Goal: Task Accomplishment & Management: Manage account settings

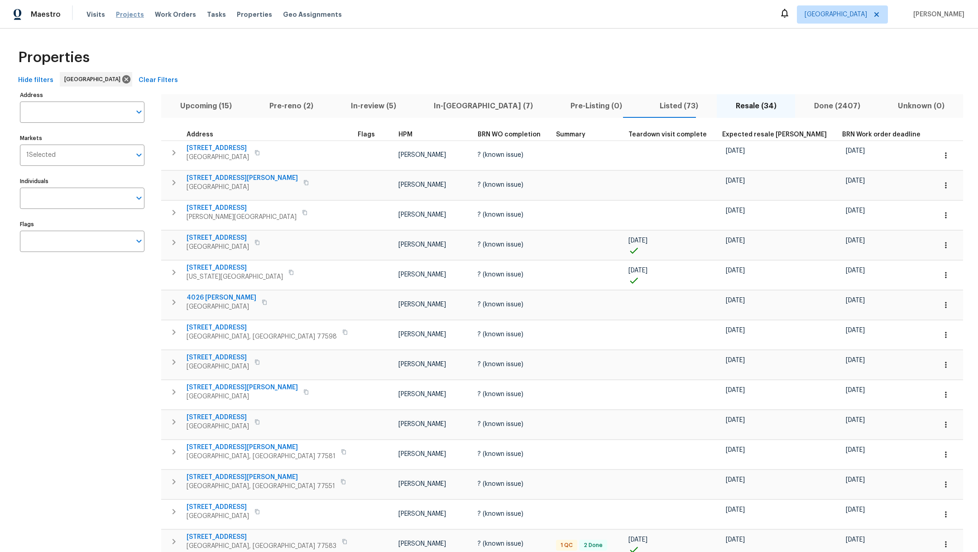
click at [125, 19] on span "Projects" at bounding box center [130, 14] width 28 height 9
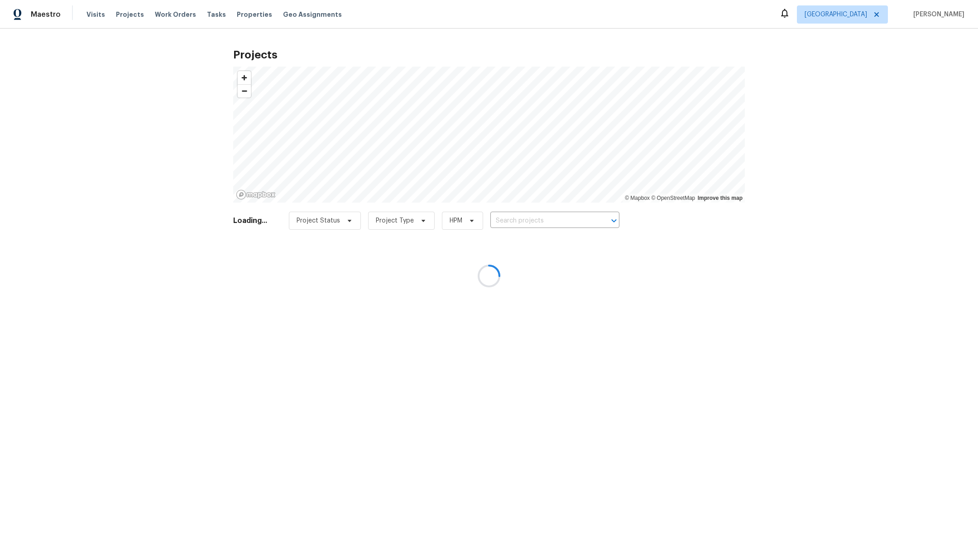
click at [523, 221] on div at bounding box center [489, 276] width 978 height 552
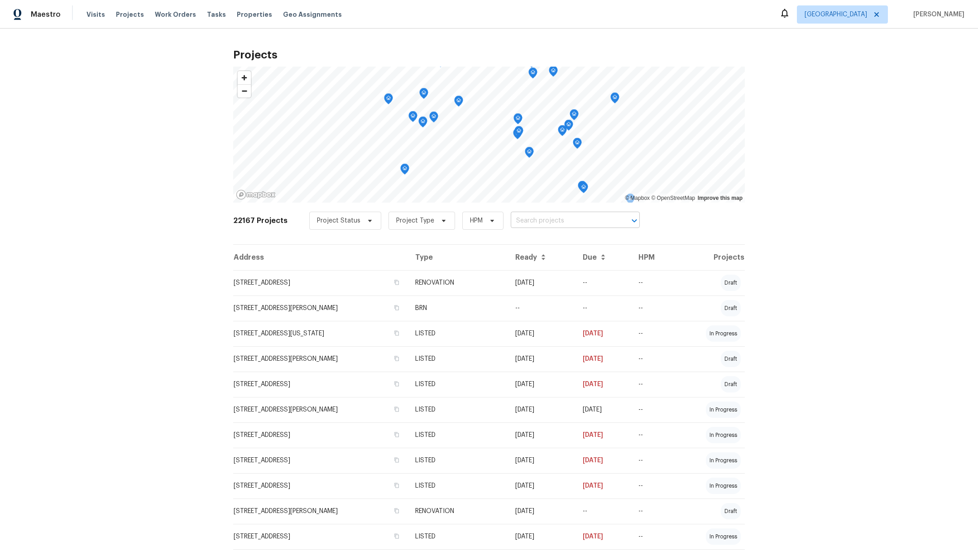
click at [523, 224] on input "text" at bounding box center [563, 221] width 104 height 14
type input "21415 park"
click at [525, 241] on li "[STREET_ADDRESS]" at bounding box center [565, 240] width 132 height 15
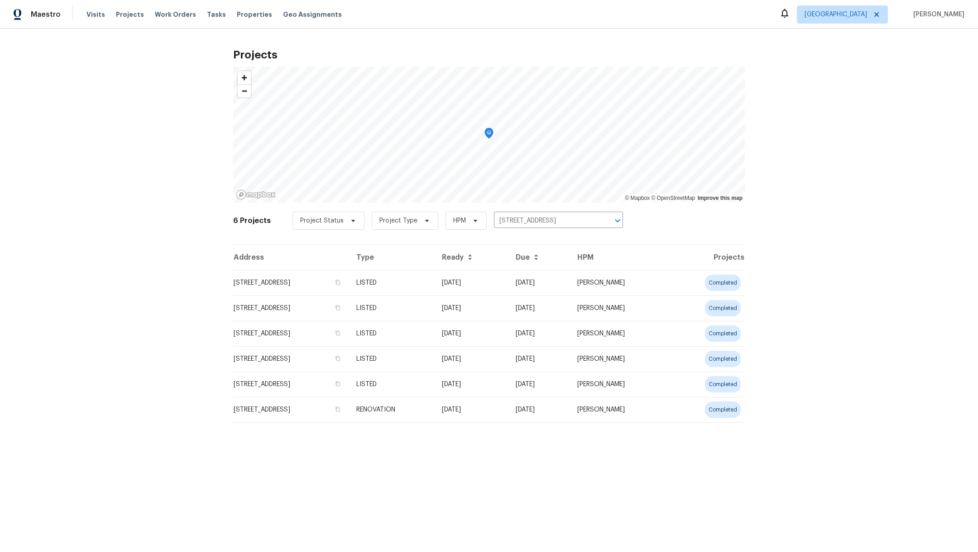
click at [287, 280] on td "[STREET_ADDRESS]" at bounding box center [291, 282] width 116 height 25
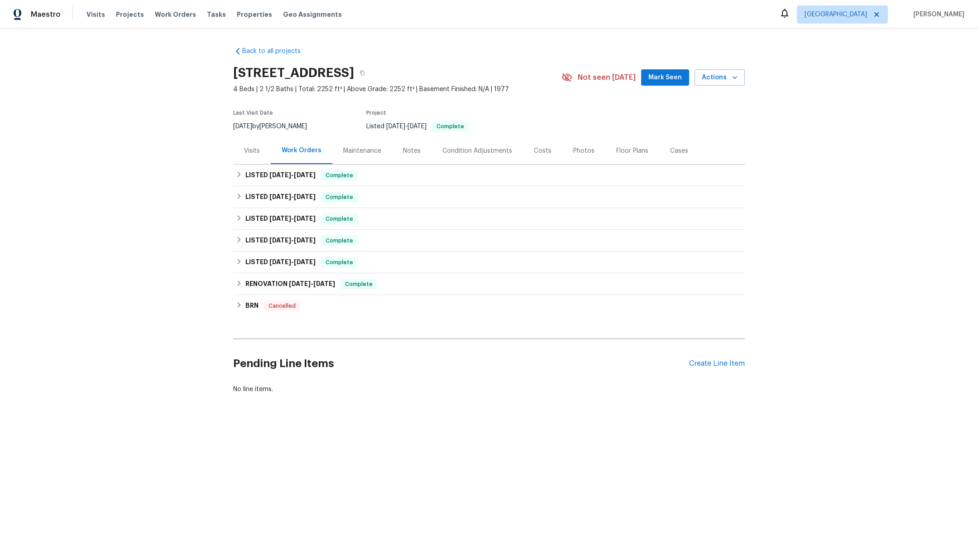
click at [251, 152] on div "Visits" at bounding box center [252, 150] width 16 height 9
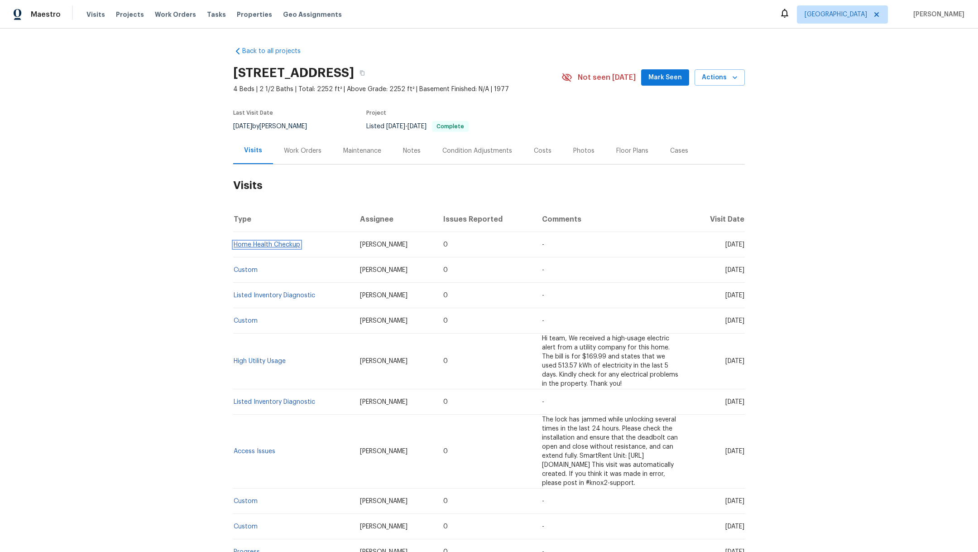
click at [234, 243] on link "Home Health Checkup" at bounding box center [267, 244] width 67 height 6
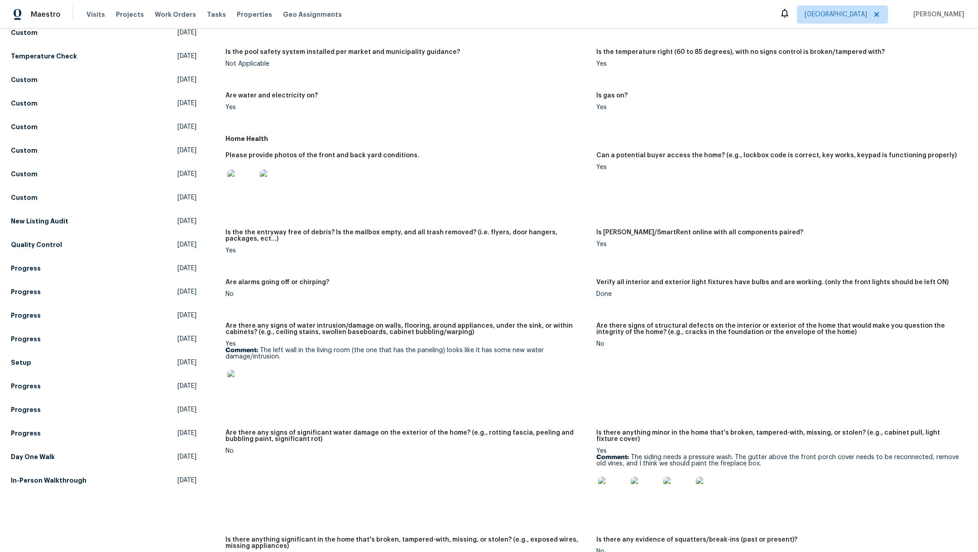
scroll to position [400, 0]
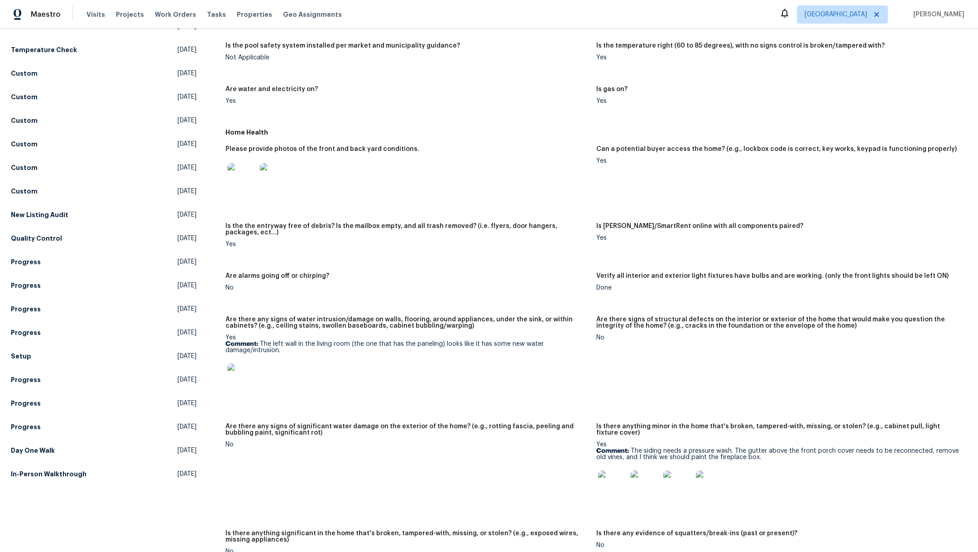
click at [238, 366] on img at bounding box center [241, 377] width 29 height 29
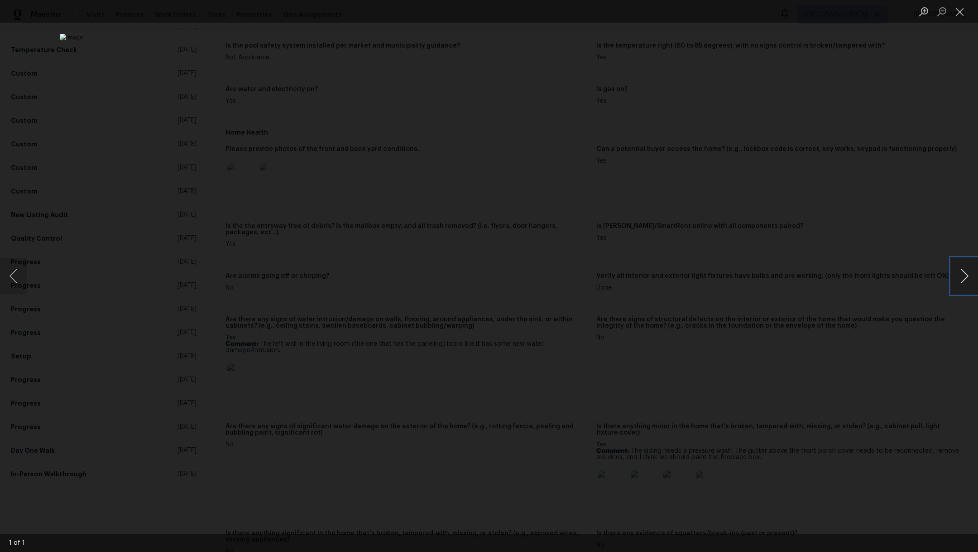
click at [963, 277] on button "Next image" at bounding box center [964, 276] width 27 height 36
click at [962, 16] on button "Close lightbox" at bounding box center [960, 12] width 18 height 16
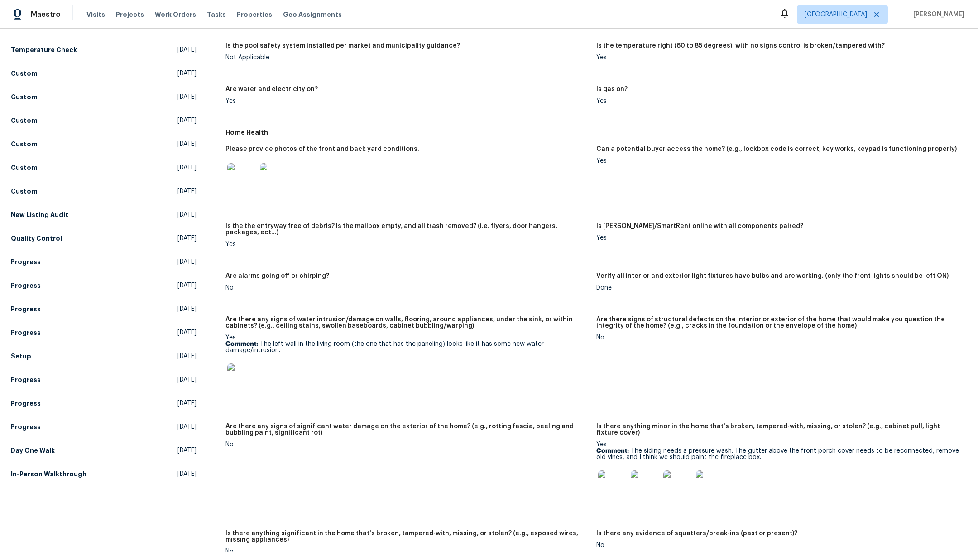
click at [606, 481] on img at bounding box center [612, 484] width 29 height 29
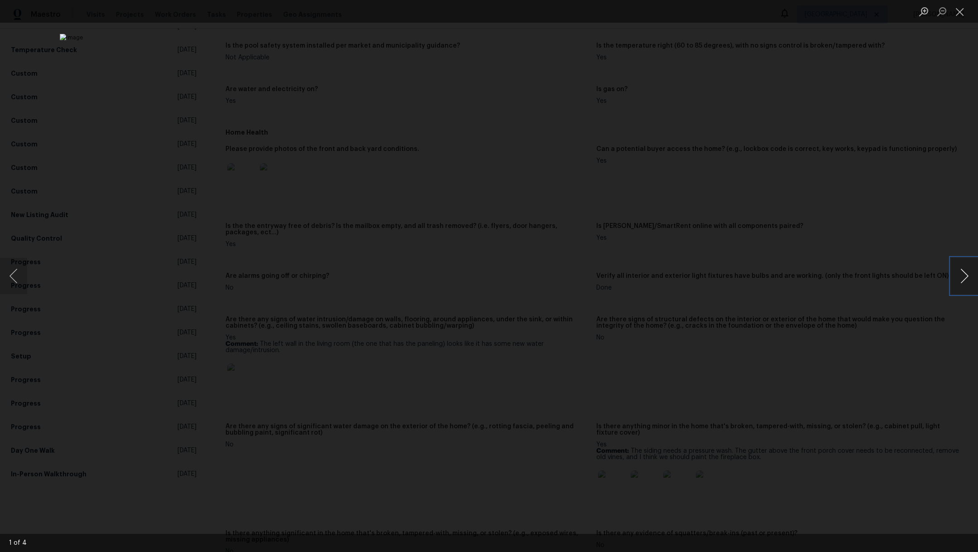
click at [964, 282] on button "Next image" at bounding box center [964, 276] width 27 height 36
click at [960, 12] on button "Close lightbox" at bounding box center [960, 12] width 18 height 16
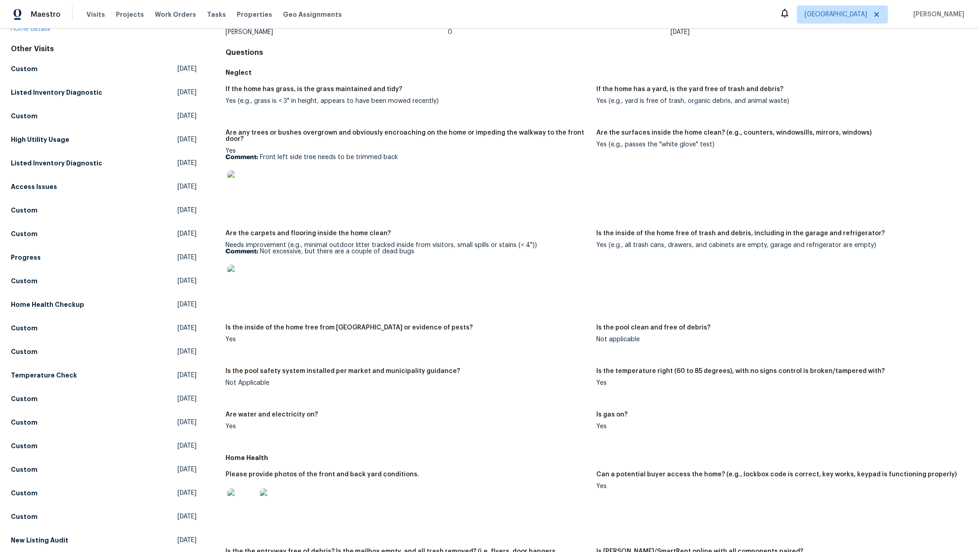
scroll to position [0, 0]
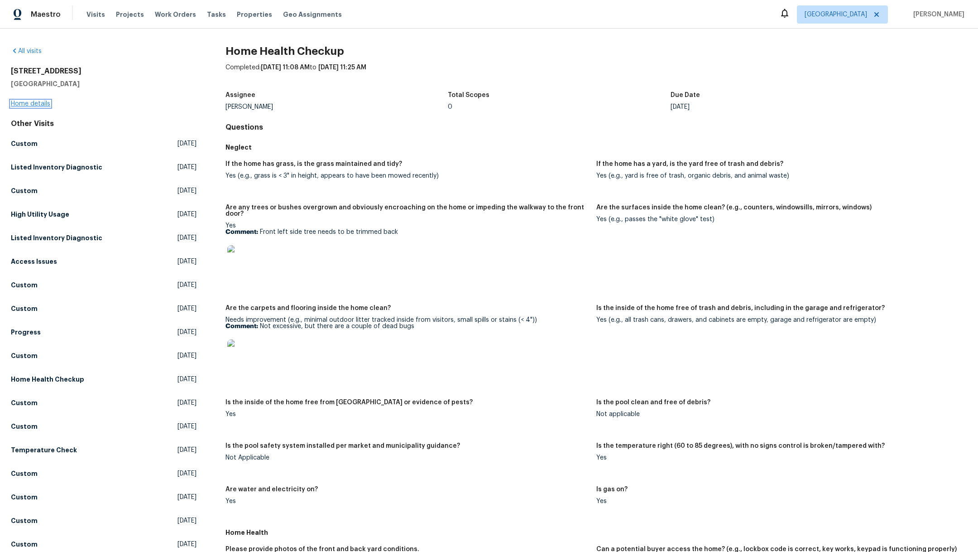
click at [27, 101] on link "Home details" at bounding box center [30, 104] width 39 height 6
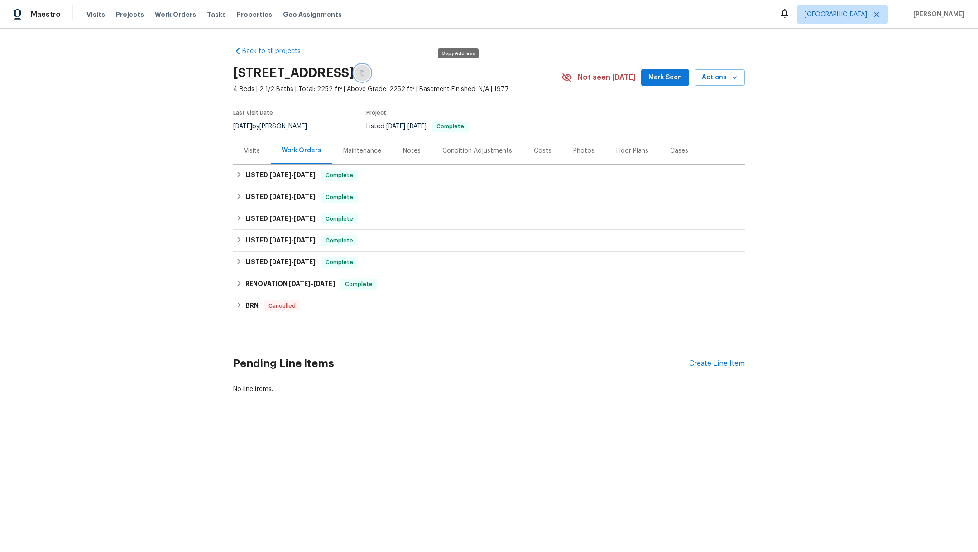
click at [365, 74] on icon "button" at bounding box center [362, 72] width 5 height 5
click at [697, 366] on div "Create Line Item" at bounding box center [717, 363] width 56 height 9
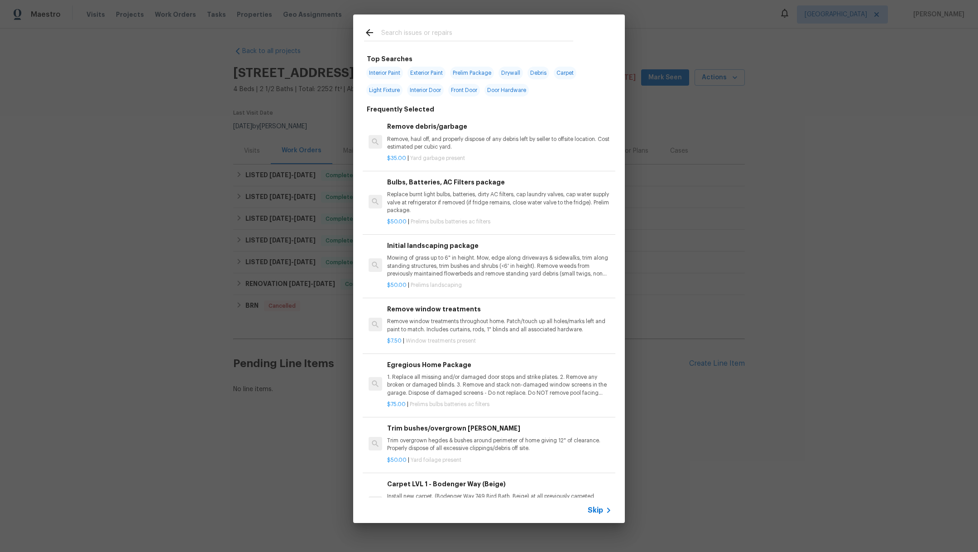
click at [408, 35] on input "text" at bounding box center [477, 34] width 192 height 14
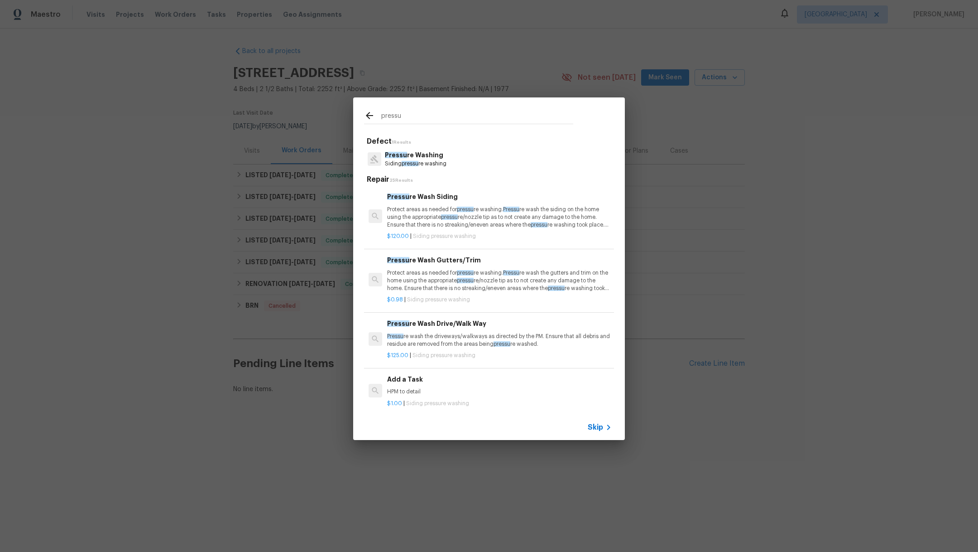
type input "pressu"
click at [455, 161] on div "Pressu re Washing Siding pressu re washing" at bounding box center [489, 159] width 250 height 24
click at [423, 158] on p "Pressu re Washing" at bounding box center [416, 155] width 62 height 10
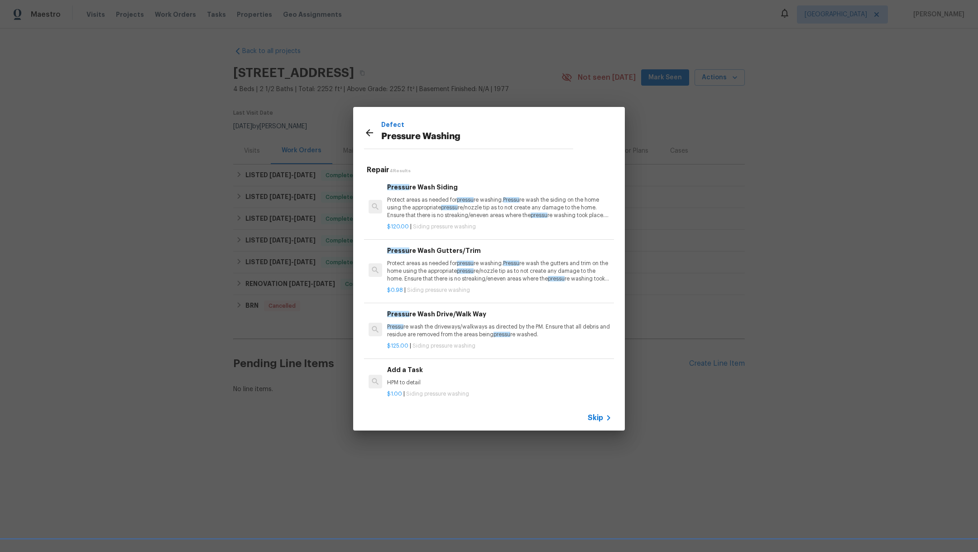
click at [482, 201] on p "Protect areas as needed for pressu re washing. Pressu re wash the siding on the…" at bounding box center [499, 207] width 225 height 23
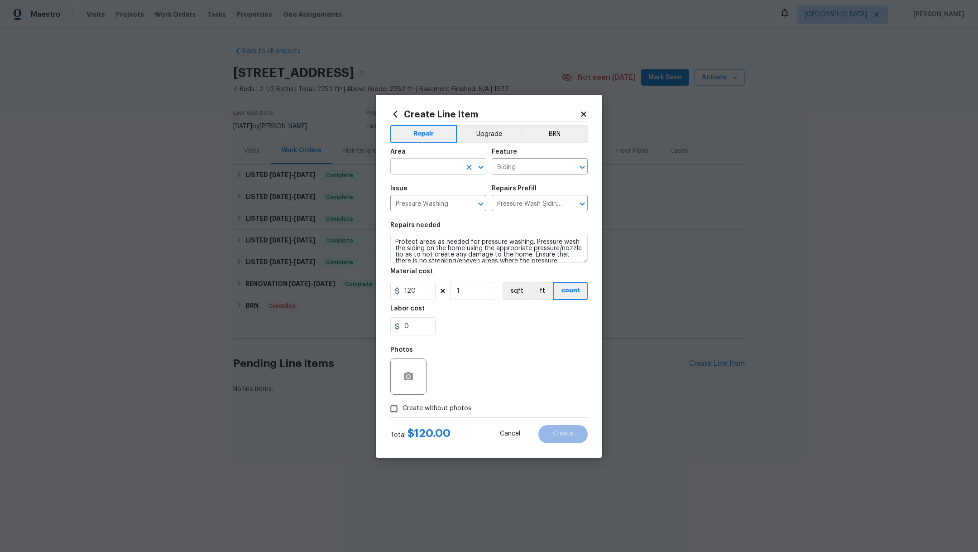
click at [415, 172] on input "text" at bounding box center [425, 167] width 71 height 14
click at [415, 188] on li "Exterior Overall" at bounding box center [438, 187] width 96 height 15
type input "Exterior Overall"
click at [419, 405] on span "Create without photos" at bounding box center [437, 409] width 69 height 10
click at [403, 405] on input "Create without photos" at bounding box center [393, 408] width 17 height 17
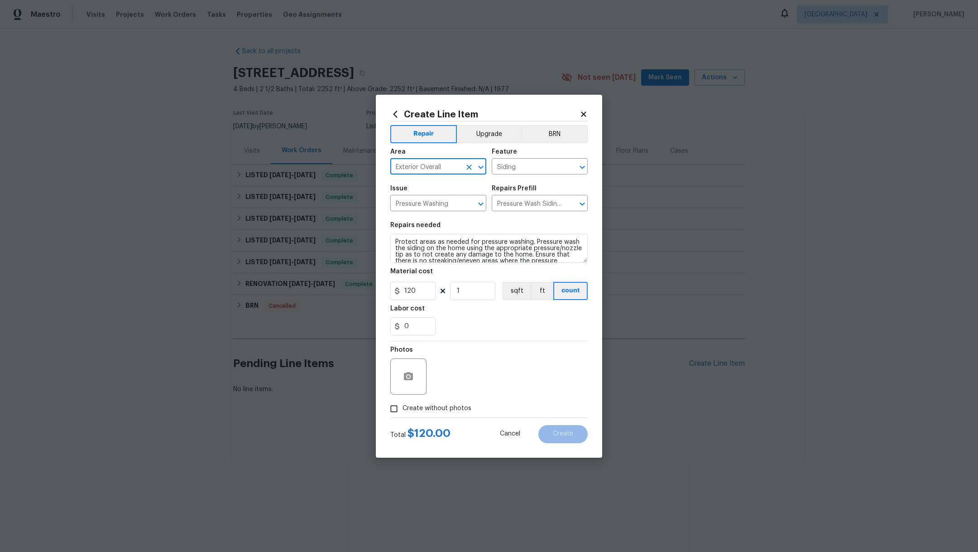
checkbox input "true"
click at [489, 352] on div "Reason*" at bounding box center [511, 352] width 154 height 12
click at [486, 371] on textarea at bounding box center [511, 376] width 154 height 36
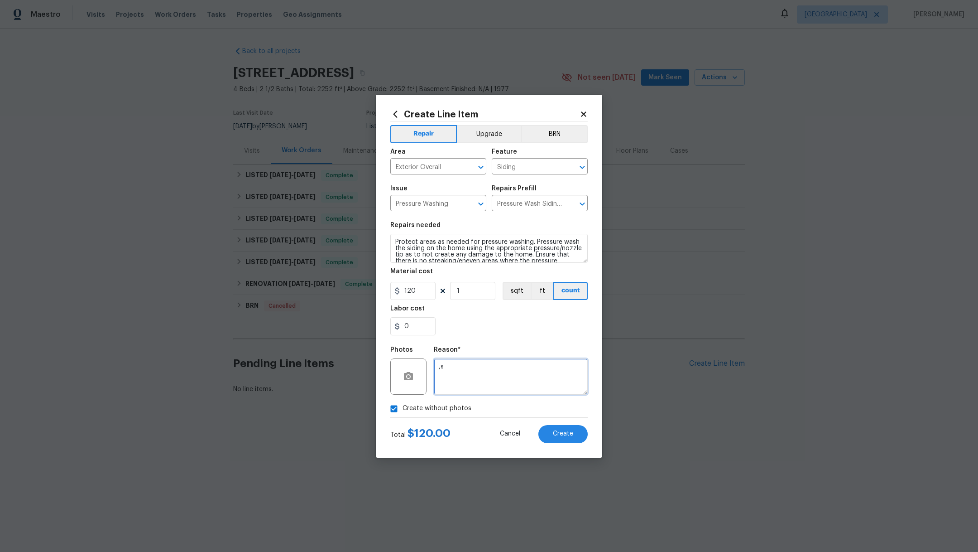
type textarea ","
click at [555, 433] on span "Create" at bounding box center [563, 433] width 20 height 7
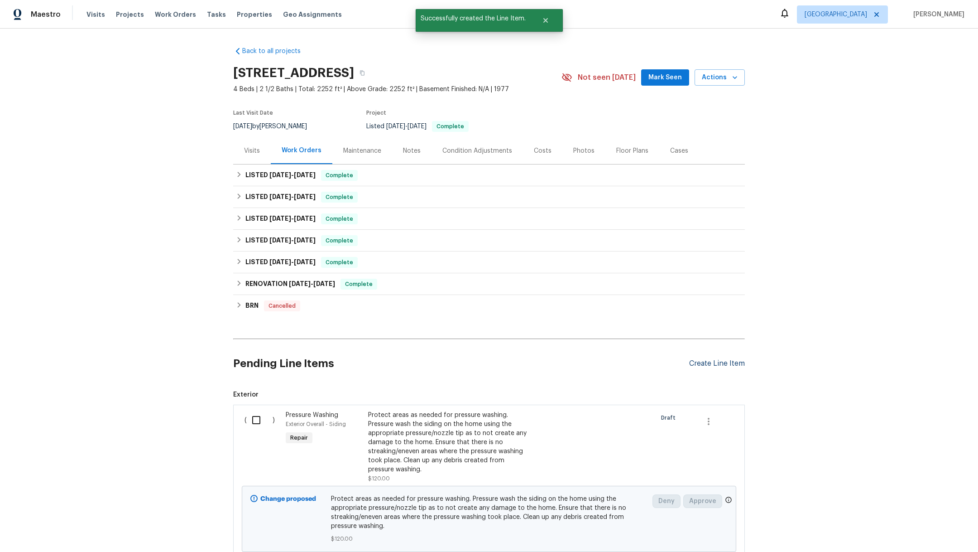
click at [693, 366] on div "Create Line Item" at bounding box center [717, 363] width 56 height 9
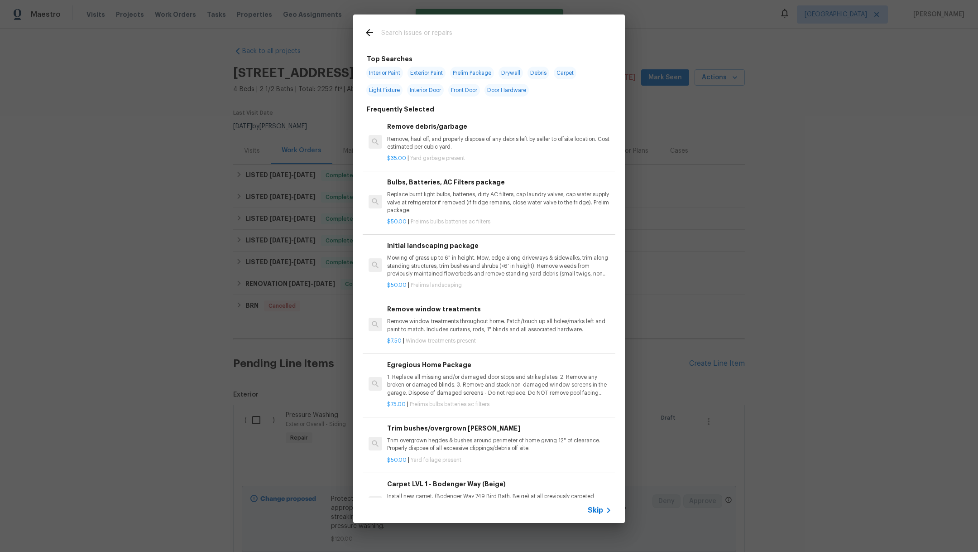
click at [391, 35] on input "text" at bounding box center [477, 34] width 192 height 14
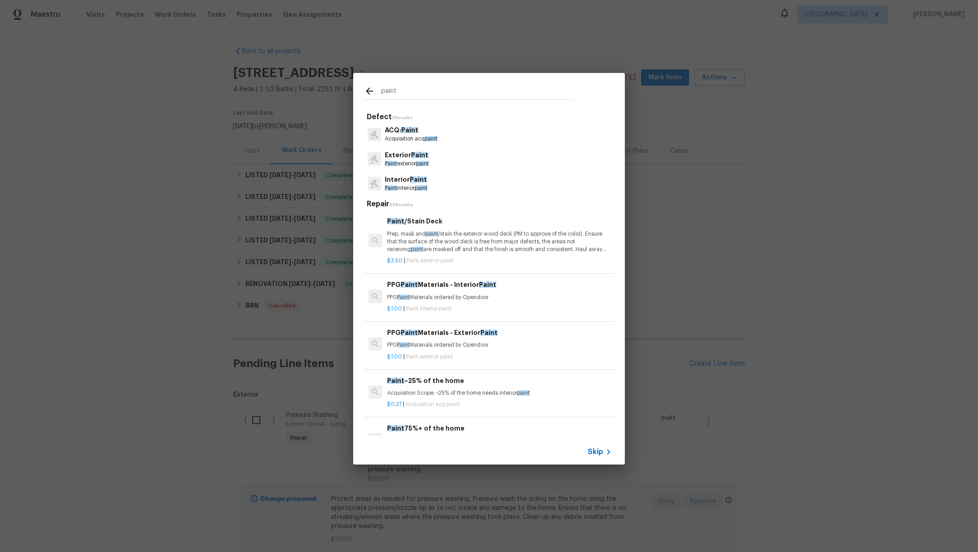
type input "paint"
click at [418, 188] on p "Paint interior paint" at bounding box center [406, 188] width 43 height 8
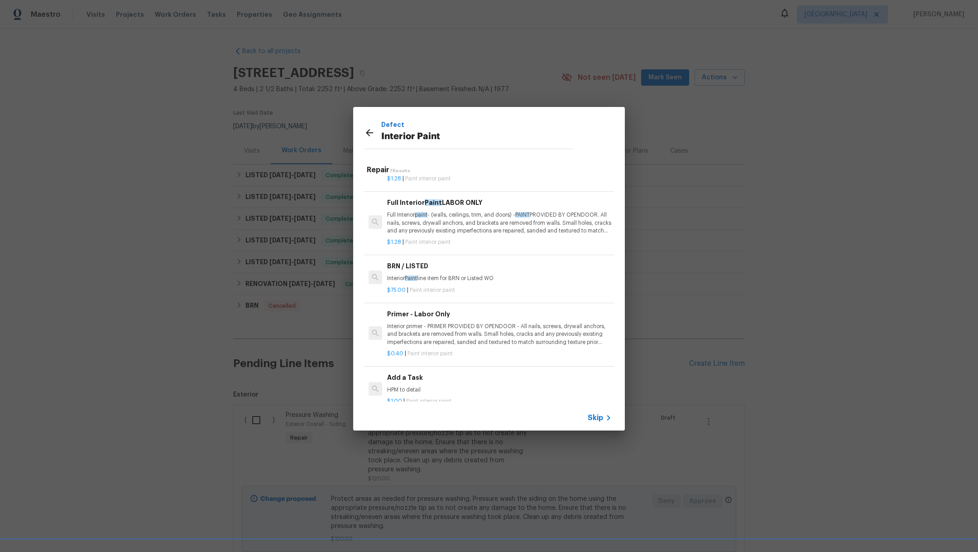
scroll to position [166, 0]
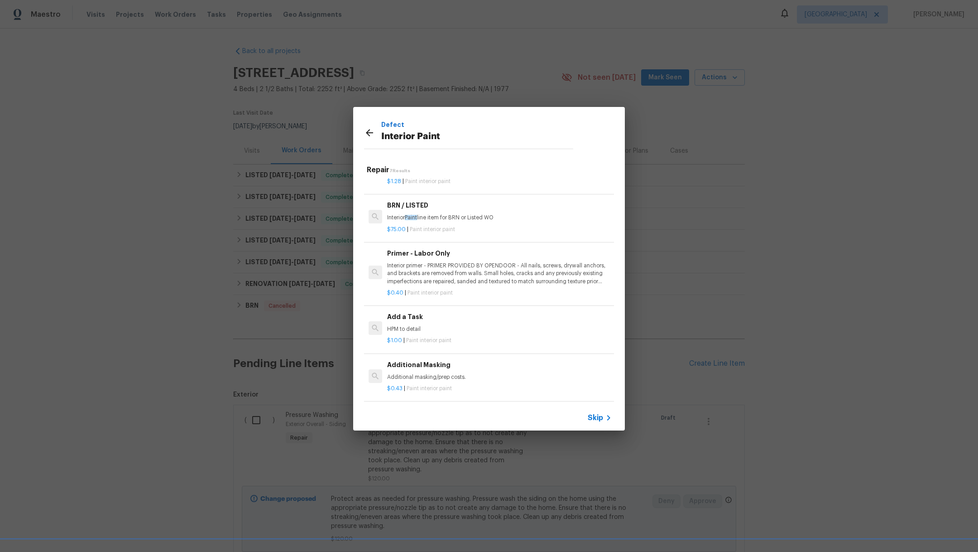
click at [454, 325] on p "HPM to detail" at bounding box center [499, 329] width 225 height 8
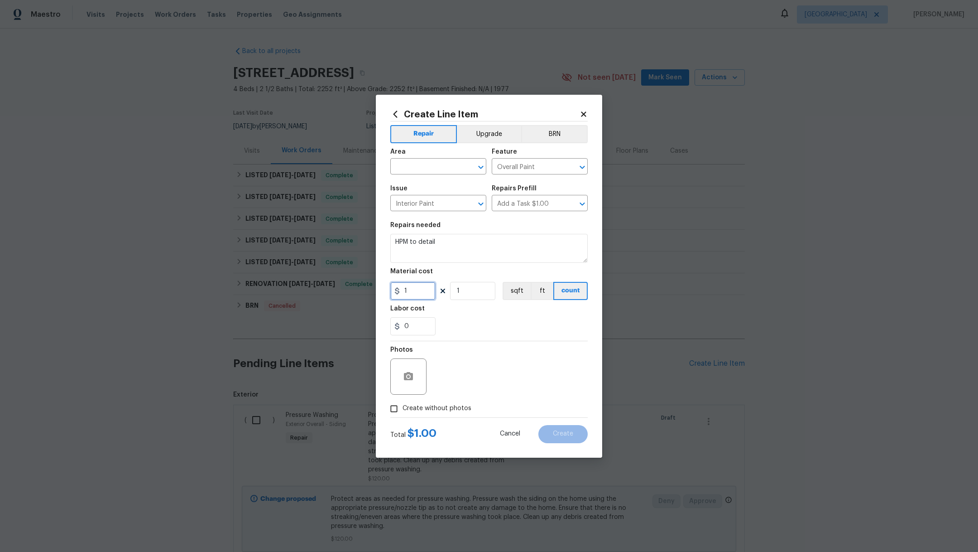
drag, startPoint x: 418, startPoint y: 293, endPoint x: 302, endPoint y: 274, distance: 118.1
click at [302, 274] on div "Create Line Item Repair Upgrade BRN Area ​ Feature Overall Paint ​ Issue Interi…" at bounding box center [489, 276] width 978 height 552
drag, startPoint x: 462, startPoint y: 237, endPoint x: 349, endPoint y: 235, distance: 113.7
click at [349, 235] on div "Create Line Item Repair Upgrade BRN Area ​ Feature Overall Paint ​ Issue Interi…" at bounding box center [489, 276] width 978 height 552
drag, startPoint x: 421, startPoint y: 292, endPoint x: 354, endPoint y: 288, distance: 67.6
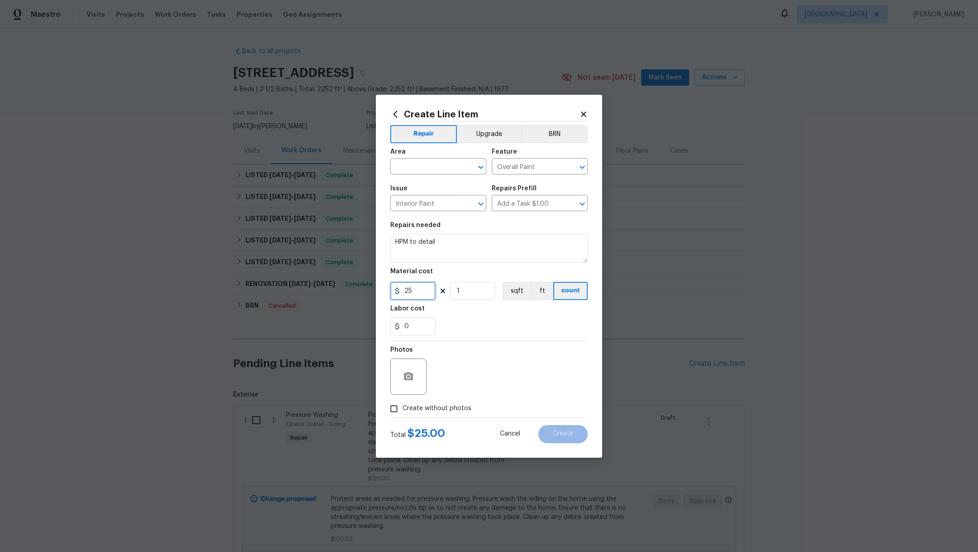
click at [354, 289] on div "Create Line Item Repair Upgrade BRN Area ​ Feature Overall Paint ​ Issue Interi…" at bounding box center [489, 276] width 978 height 552
type input "30"
drag, startPoint x: 456, startPoint y: 244, endPoint x: 375, endPoint y: 240, distance: 80.7
click at [375, 240] on div "Create Line Item Repair Upgrade BRN Area ​ Feature Overall Paint ​ Issue Interi…" at bounding box center [489, 276] width 978 height 552
type textarea "Paint inside of the fireplace"
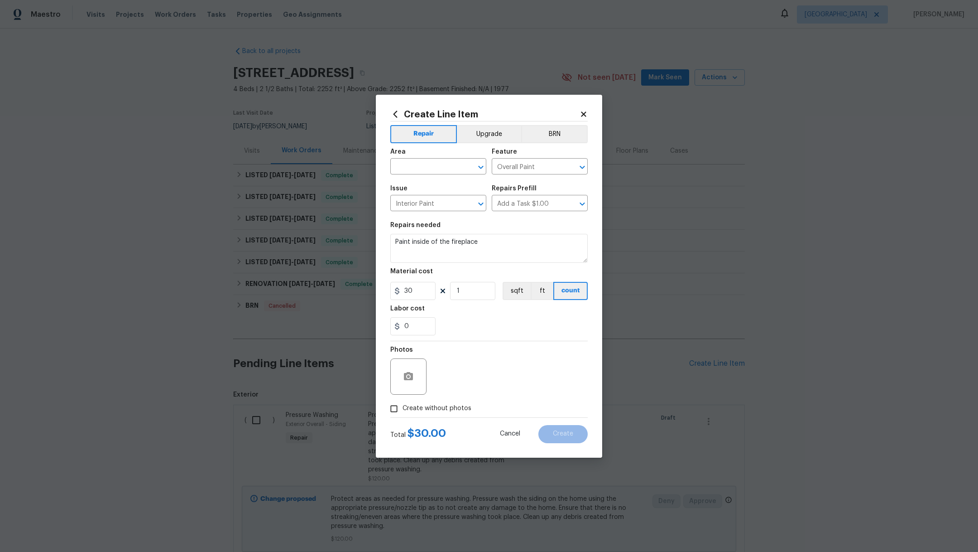
click at [419, 408] on span "Create without photos" at bounding box center [437, 409] width 69 height 10
click at [403, 408] on input "Create without photos" at bounding box center [393, 408] width 17 height 17
checkbox input "true"
click at [474, 388] on textarea at bounding box center [511, 376] width 154 height 36
type textarea "."
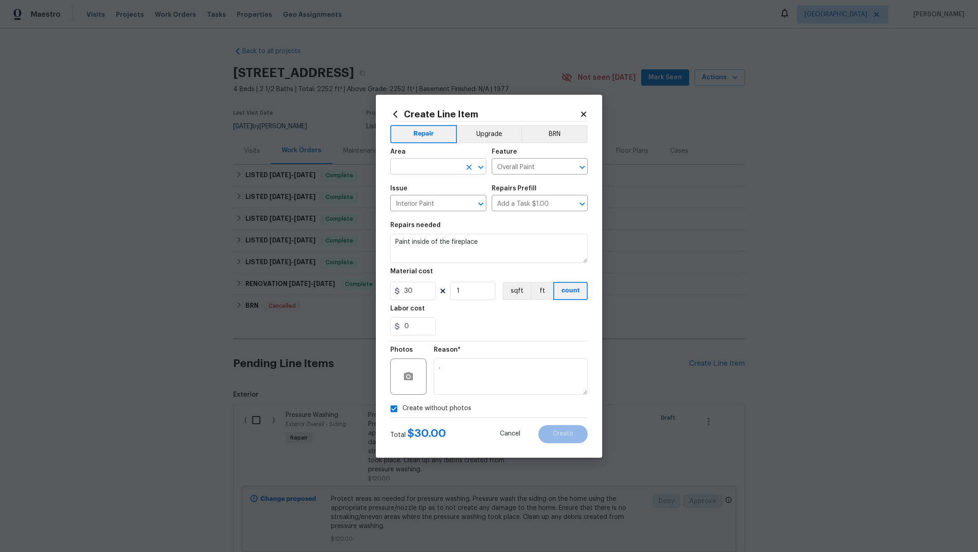
click at [405, 170] on input "text" at bounding box center [425, 167] width 71 height 14
type input "o"
click at [436, 186] on li "Living Room" at bounding box center [438, 187] width 96 height 15
type input "Living Room"
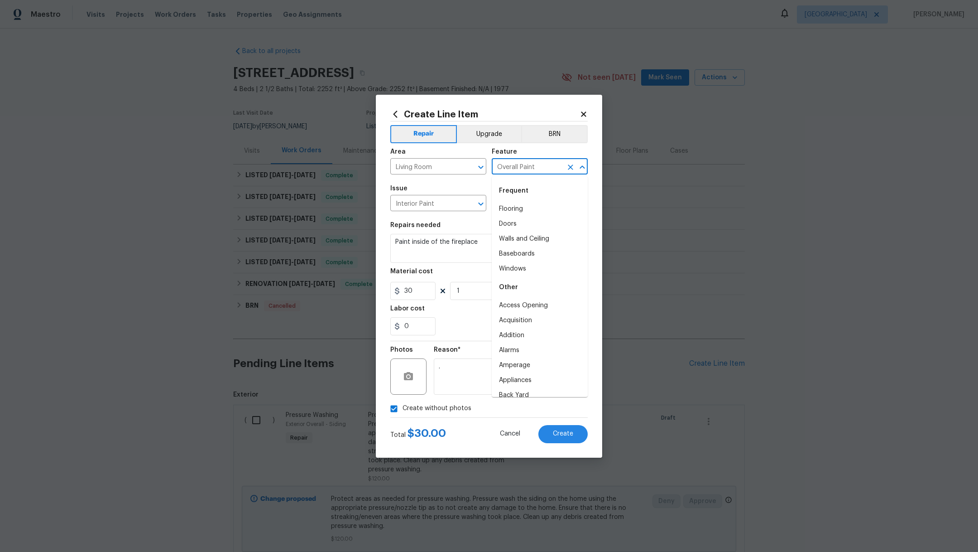
click at [506, 171] on input "Overall Paint" at bounding box center [527, 167] width 71 height 14
click at [517, 208] on li "Fireplace" at bounding box center [540, 209] width 96 height 15
type input "Fireplace"
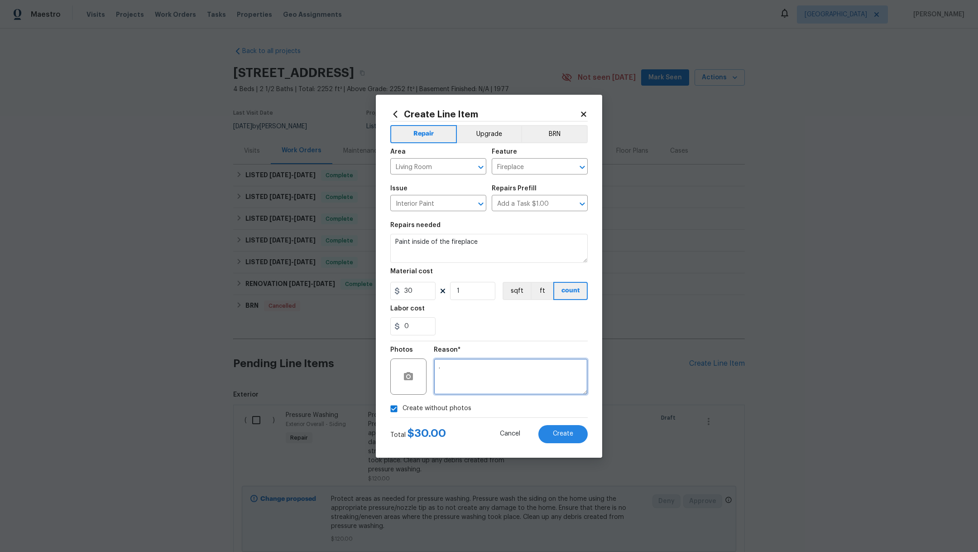
click at [498, 387] on textarea "." at bounding box center [511, 376] width 154 height 36
click at [553, 438] on button "Create" at bounding box center [563, 434] width 49 height 18
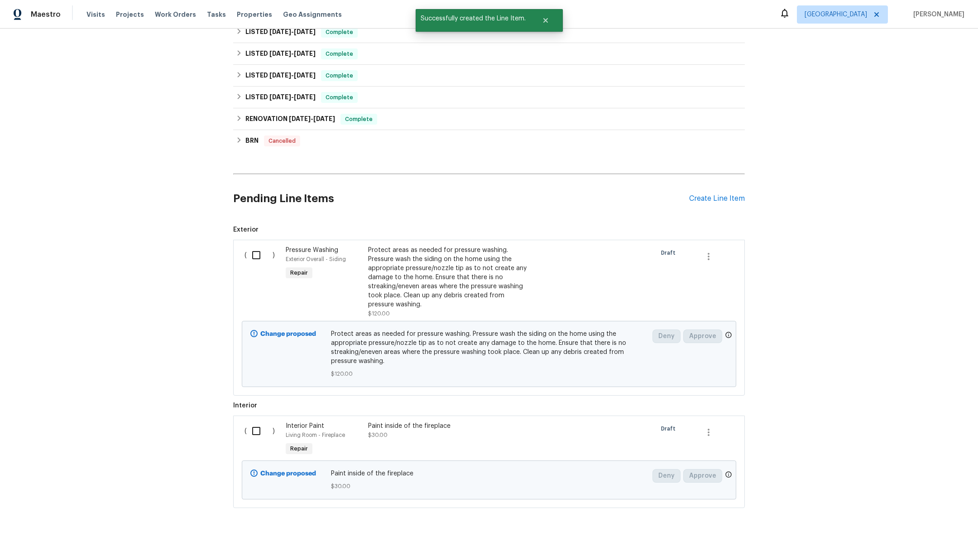
scroll to position [162, 0]
click at [701, 201] on div "Create Line Item" at bounding box center [717, 201] width 56 height 9
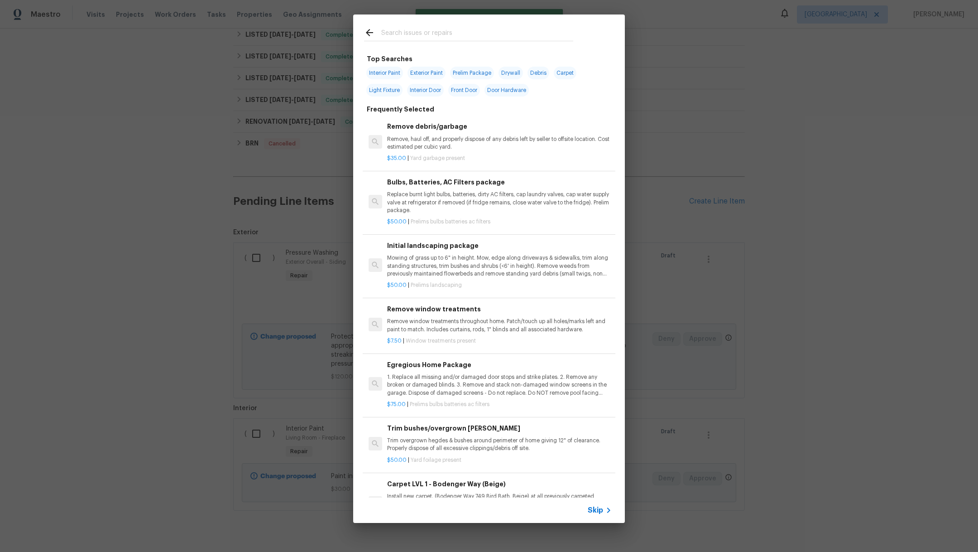
click at [393, 32] on input "text" at bounding box center [477, 34] width 192 height 14
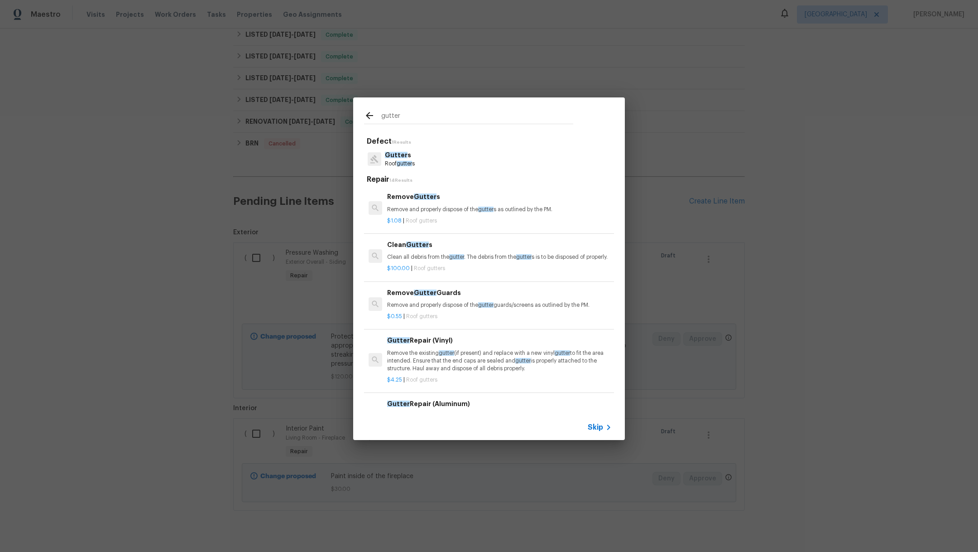
type input "gutter"
click at [418, 154] on div "Gutter s Roof gutter s" at bounding box center [489, 159] width 250 height 24
click at [405, 157] on p "Gutter s" at bounding box center [400, 155] width 30 height 10
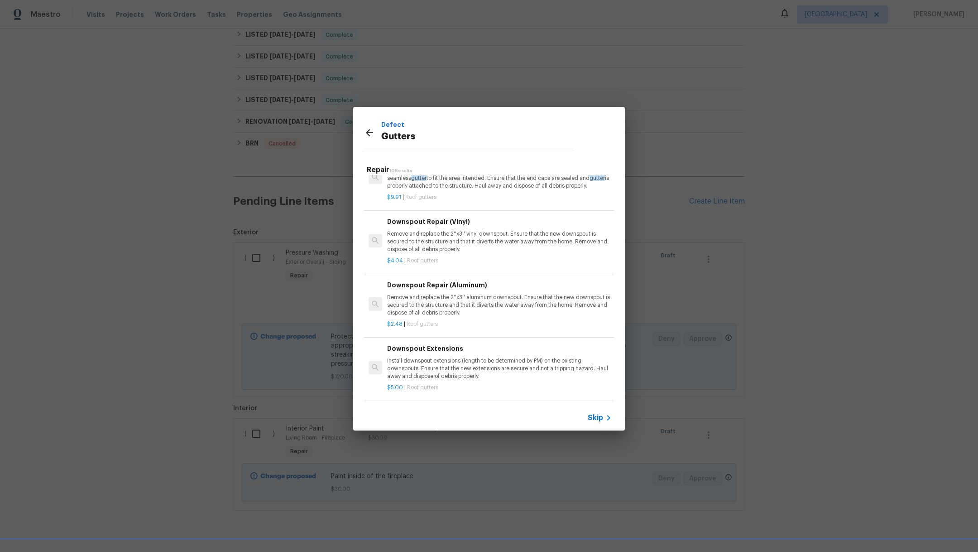
scroll to position [348, 0]
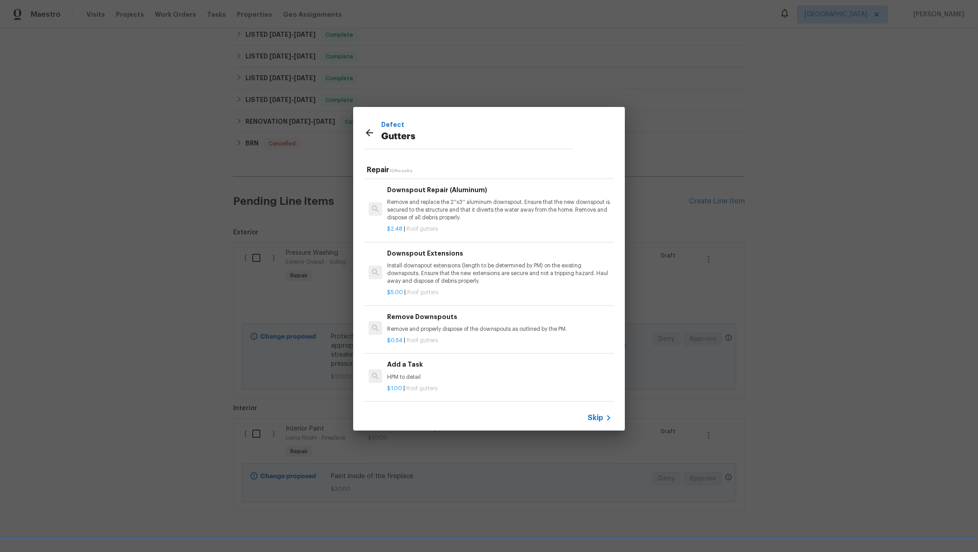
click at [428, 359] on h6 "Add a Task" at bounding box center [499, 364] width 225 height 10
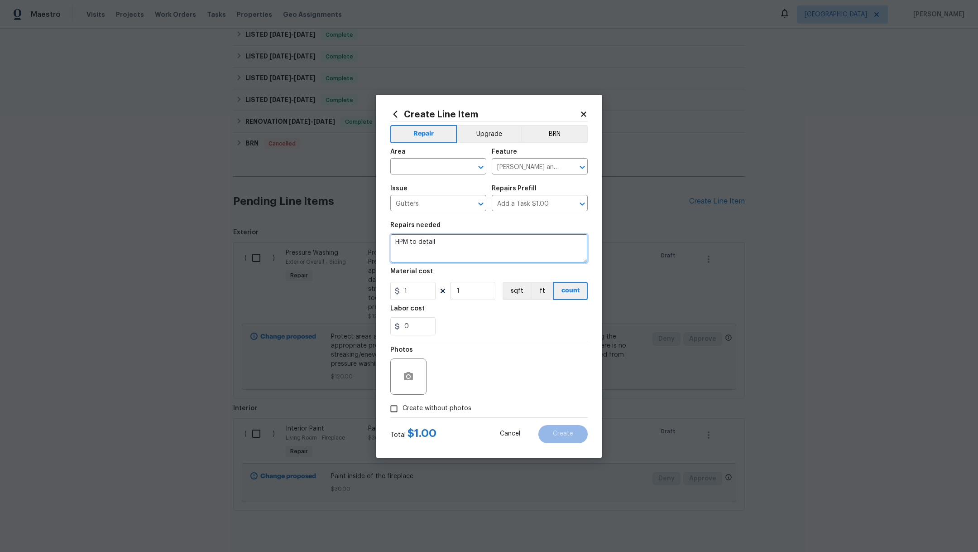
drag, startPoint x: 446, startPoint y: 243, endPoint x: 331, endPoint y: 238, distance: 115.1
click at [331, 238] on div "Create Line Item Repair Upgrade BRN Area ​ Feature Eaves and Trim ​ Issue Gutte…" at bounding box center [489, 276] width 978 height 552
type textarea "Reconnect gutter/downspout and remove vines"
drag, startPoint x: 427, startPoint y: 290, endPoint x: 318, endPoint y: 267, distance: 111.2
click at [321, 275] on div "Create Line Item Repair Upgrade BRN Area ​ Feature Eaves and Trim ​ Issue Gutte…" at bounding box center [489, 276] width 978 height 552
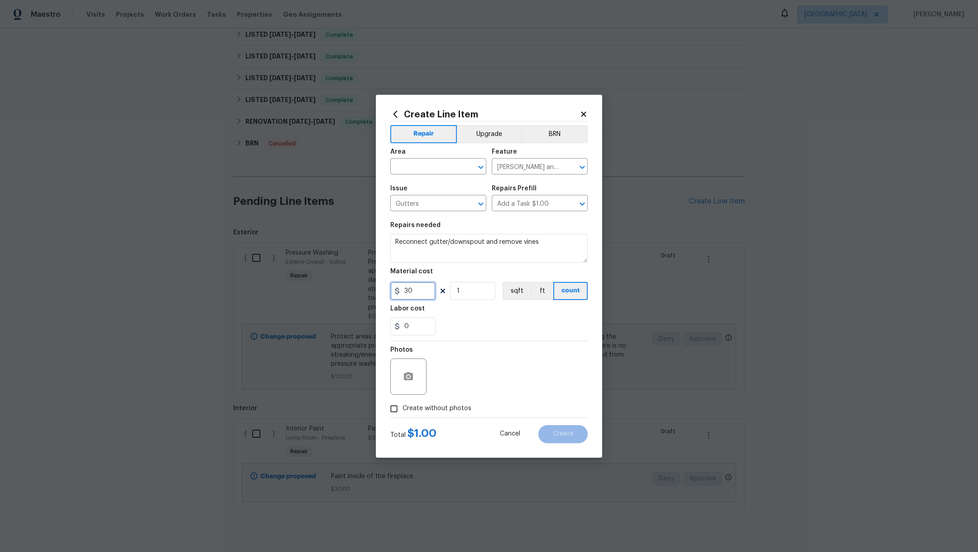
type input "30"
click at [481, 332] on div "0" at bounding box center [488, 326] width 197 height 18
click at [443, 396] on div "Photos" at bounding box center [488, 370] width 197 height 59
click at [443, 410] on span "Create without photos" at bounding box center [437, 409] width 69 height 10
click at [403, 410] on input "Create without photos" at bounding box center [393, 408] width 17 height 17
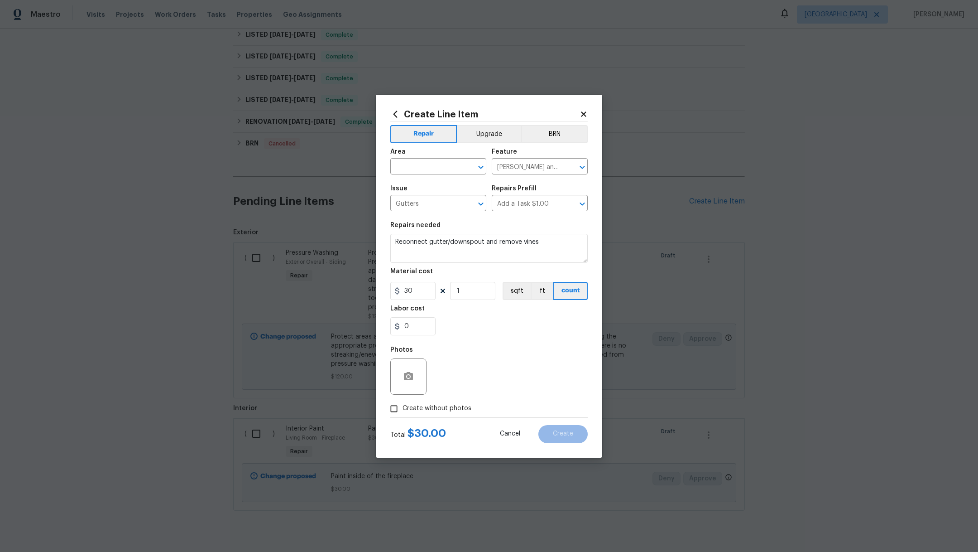
checkbox input "true"
click at [469, 374] on textarea at bounding box center [511, 376] width 154 height 36
type textarea "."
click at [404, 166] on input "text" at bounding box center [425, 167] width 71 height 14
click at [419, 183] on li "Exterior Overall" at bounding box center [438, 187] width 96 height 15
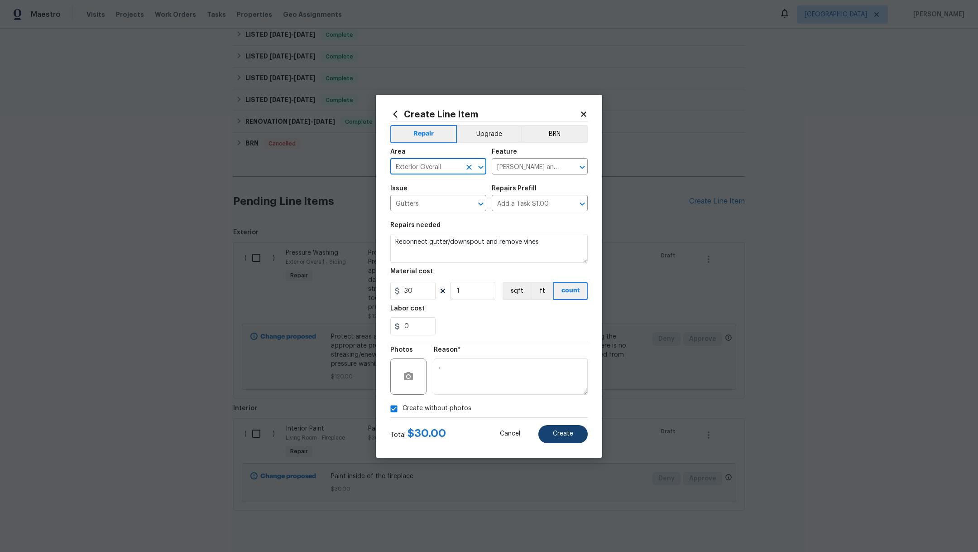
type input "Exterior Overall"
click at [571, 432] on span "Create" at bounding box center [563, 433] width 20 height 7
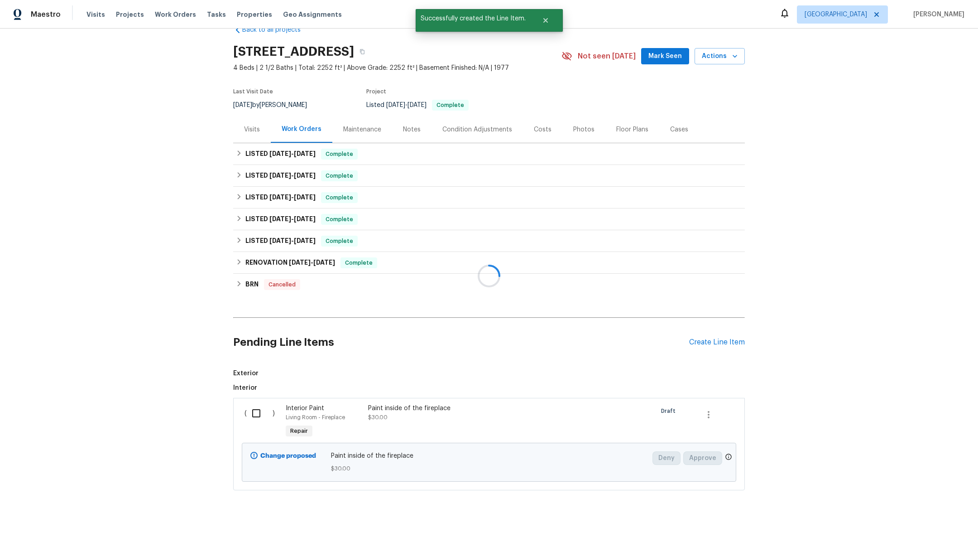
scroll to position [162, 0]
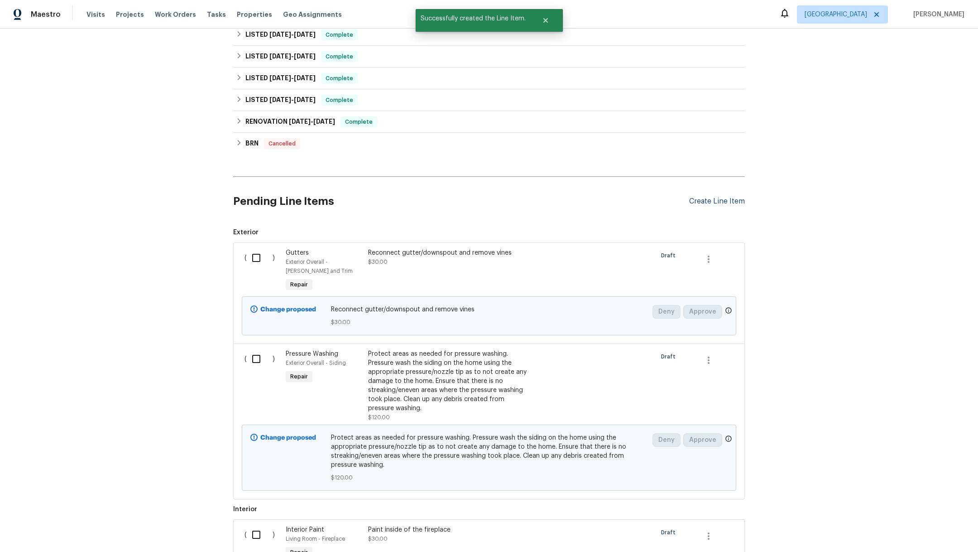
click at [705, 199] on div "Create Line Item" at bounding box center [717, 201] width 56 height 9
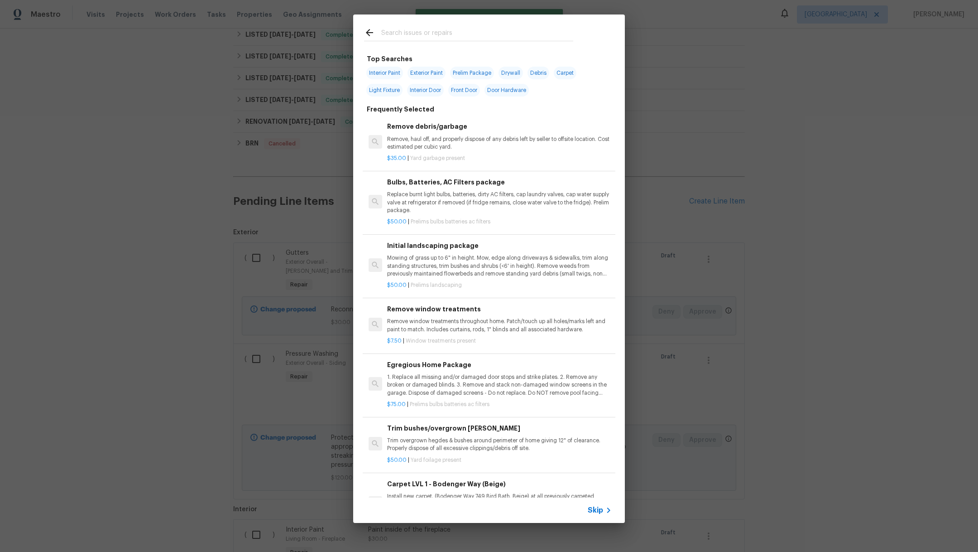
click at [402, 33] on input "text" at bounding box center [477, 34] width 192 height 14
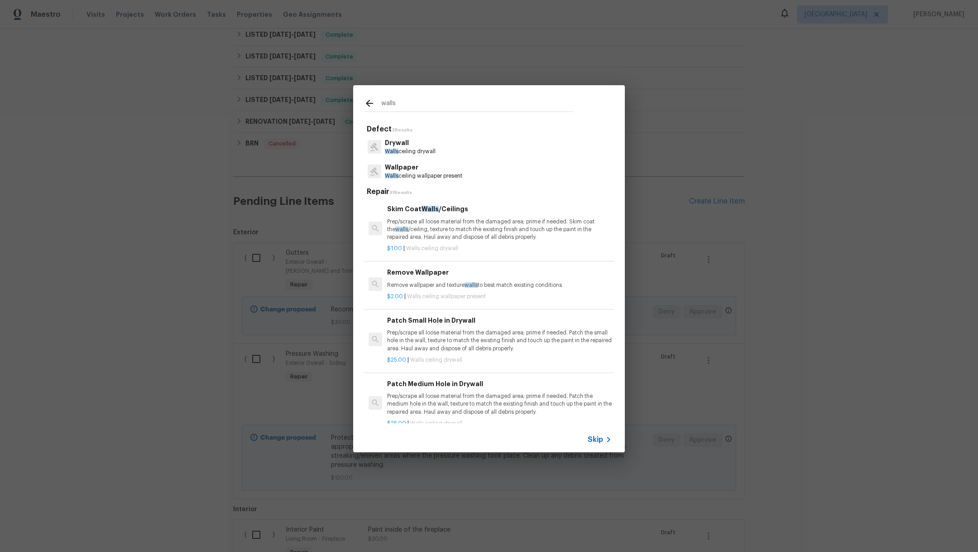
type input "walls"
click at [413, 148] on p "Walls ceiling drywall" at bounding box center [410, 152] width 51 height 8
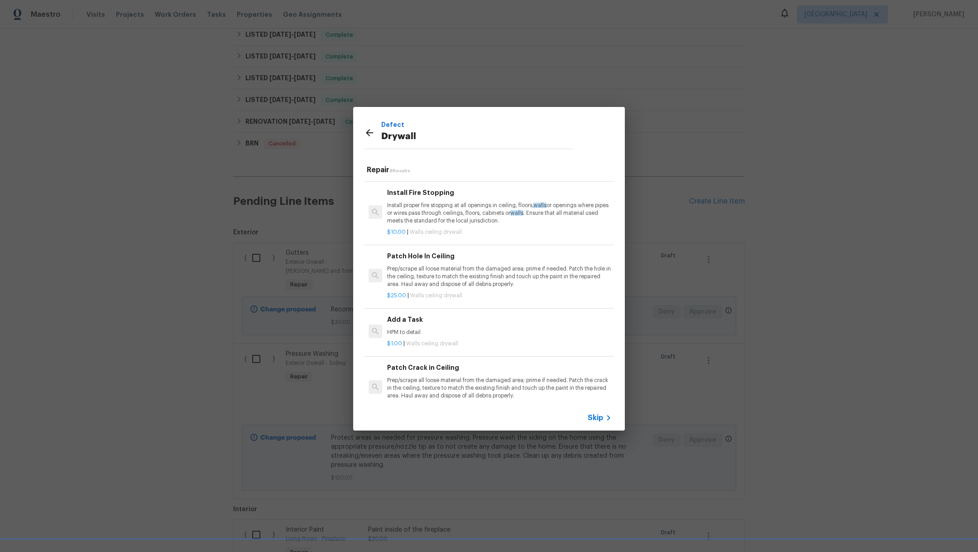
scroll to position [250, 0]
click at [507, 334] on div "$1.00 | Walls ceiling drywall" at bounding box center [499, 339] width 225 height 11
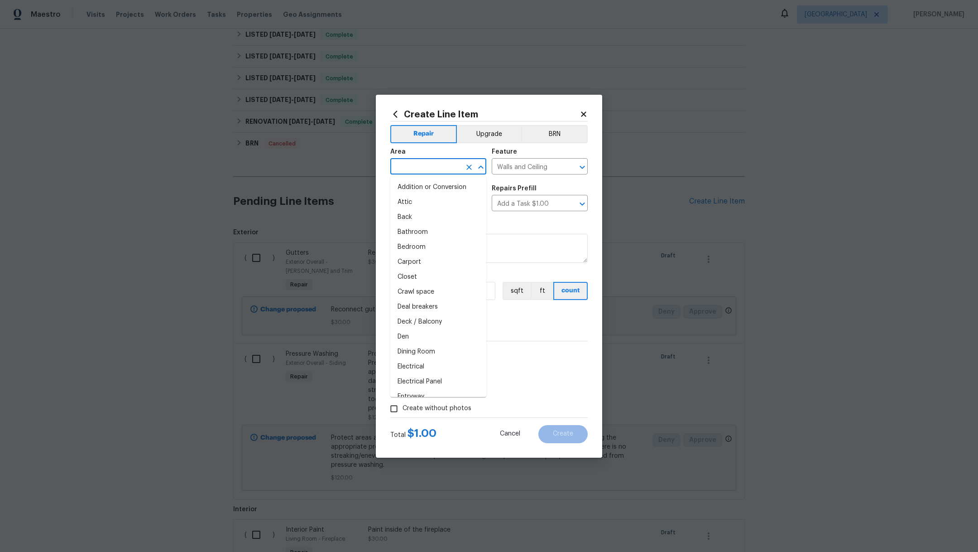
click at [436, 169] on input "text" at bounding box center [425, 167] width 71 height 14
click at [425, 189] on li "Living Room" at bounding box center [438, 187] width 96 height 15
type input "Living Room"
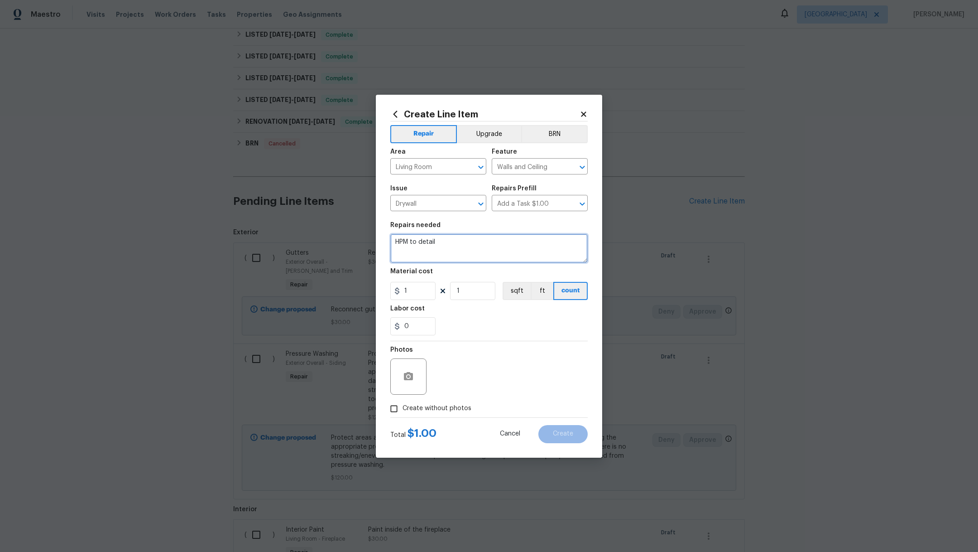
drag, startPoint x: 458, startPoint y: 237, endPoint x: 362, endPoint y: 252, distance: 97.2
click at [362, 252] on div "Create Line Item Repair Upgrade BRN Area Living Room ​ Feature Walls and Ceilin…" at bounding box center [489, 276] width 978 height 552
type textarea "Check panelling in the living room on the exterior wall and notify of findings"
click at [417, 292] on input "1" at bounding box center [412, 291] width 45 height 18
click at [427, 406] on span "Create without photos" at bounding box center [437, 409] width 69 height 10
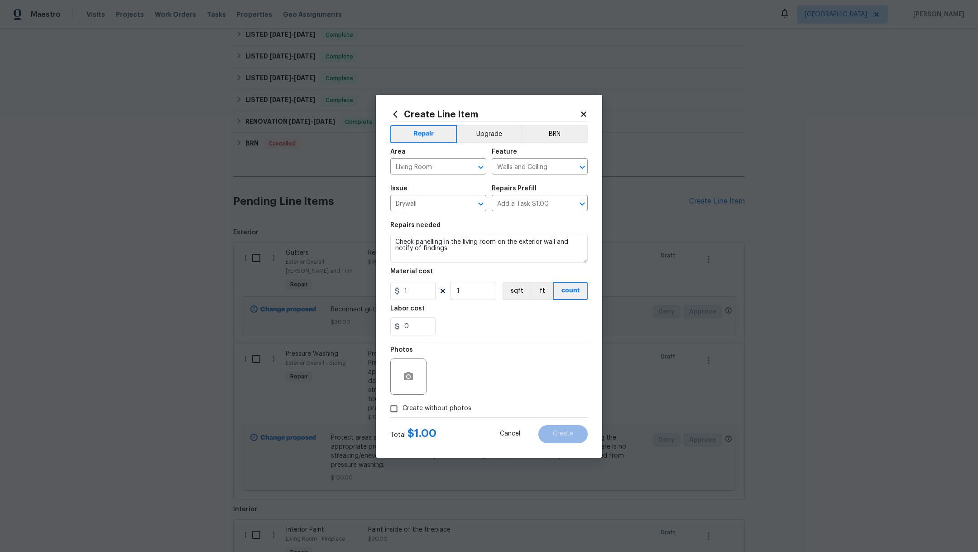
click at [403, 406] on input "Create without photos" at bounding box center [393, 408] width 17 height 17
checkbox input "true"
click at [494, 378] on textarea at bounding box center [511, 376] width 154 height 36
type textarea "."
click at [563, 431] on span "Create" at bounding box center [563, 433] width 20 height 7
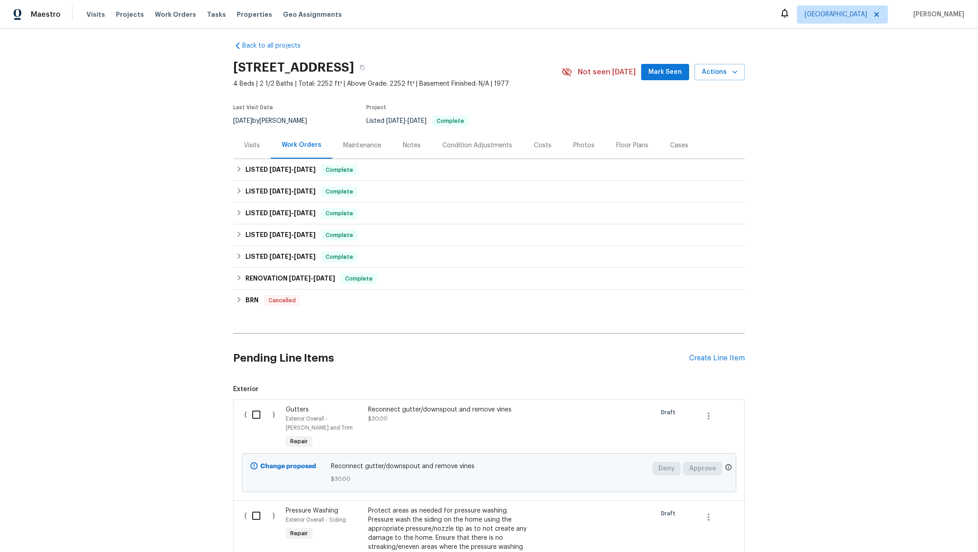
scroll to position [0, 0]
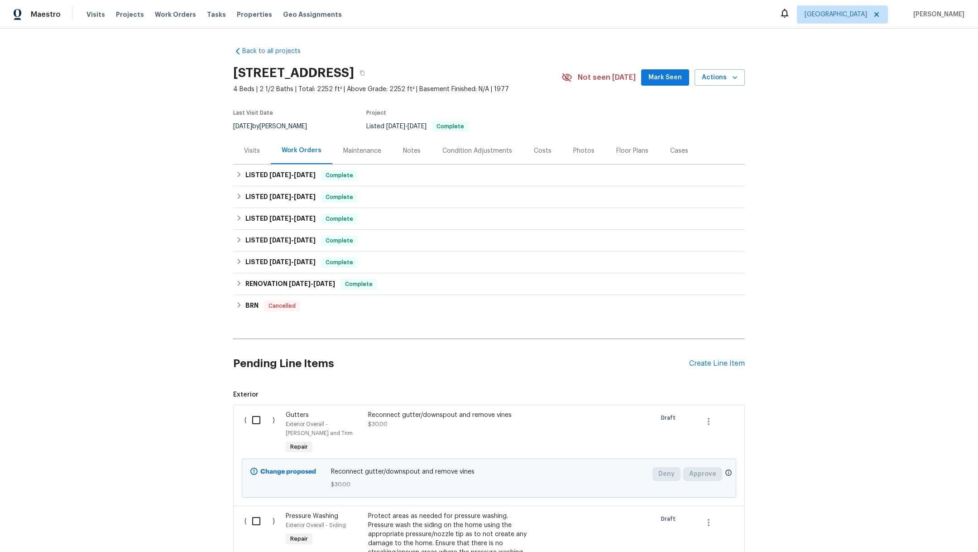
click at [249, 150] on div "Visits" at bounding box center [252, 150] width 16 height 9
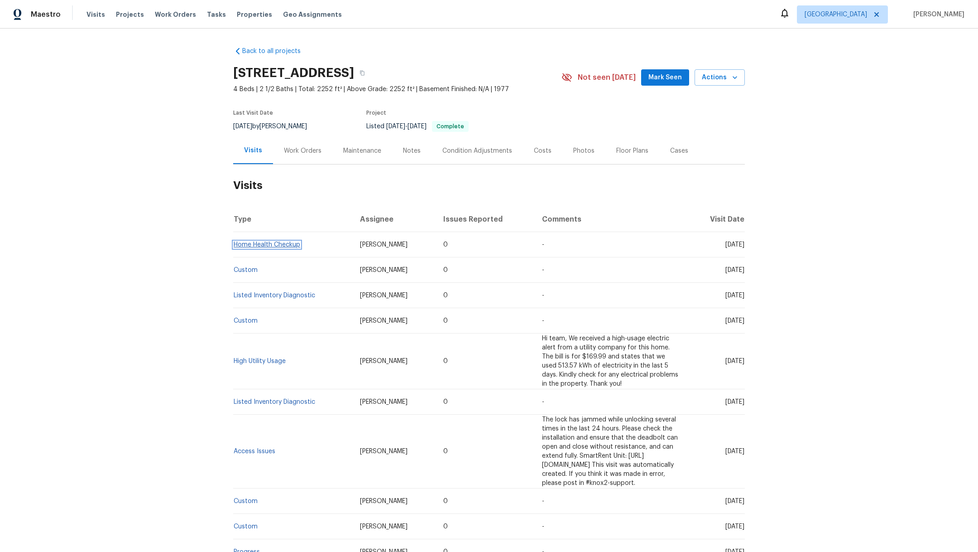
click at [269, 241] on link "Home Health Checkup" at bounding box center [267, 244] width 67 height 6
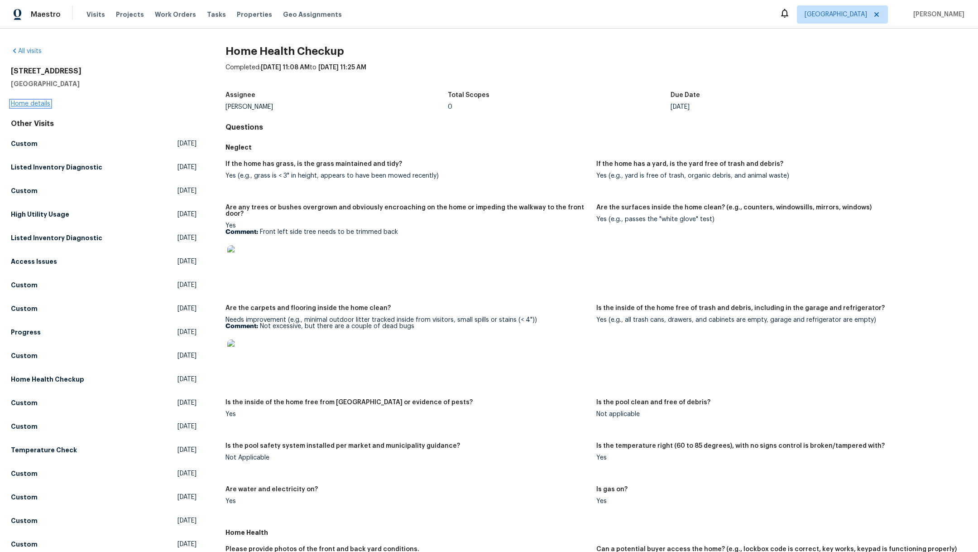
click at [44, 102] on link "Home details" at bounding box center [30, 104] width 39 height 6
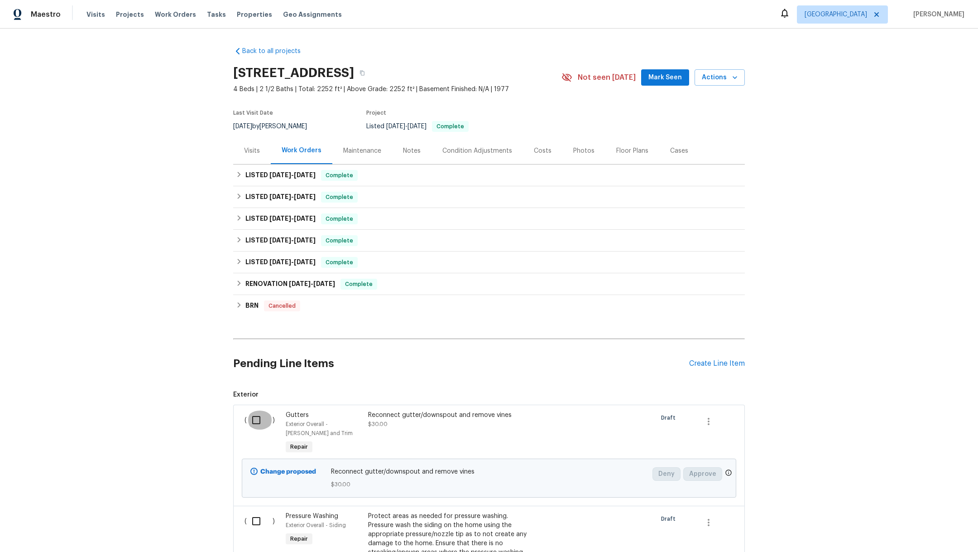
click at [247, 413] on input "checkbox" at bounding box center [260, 419] width 26 height 19
checkbox input "true"
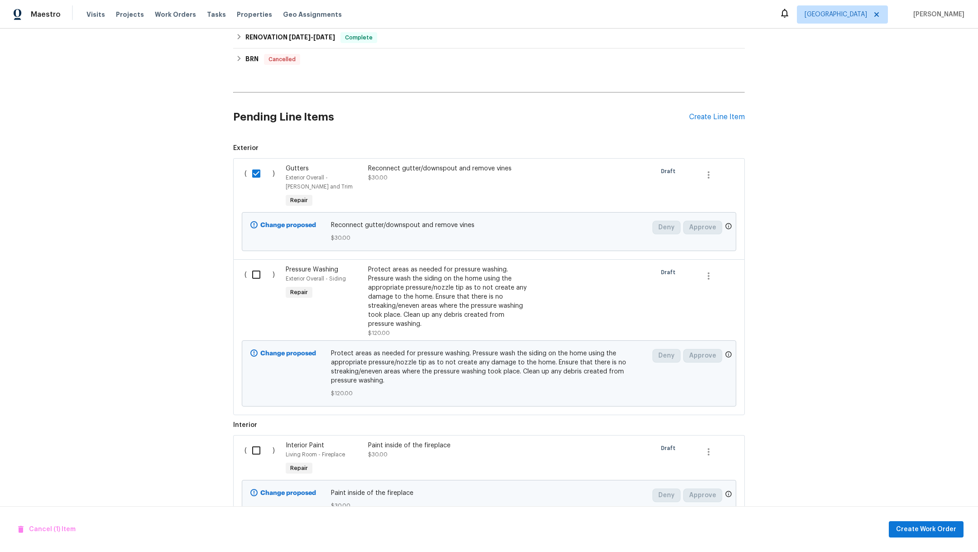
scroll to position [256, 0]
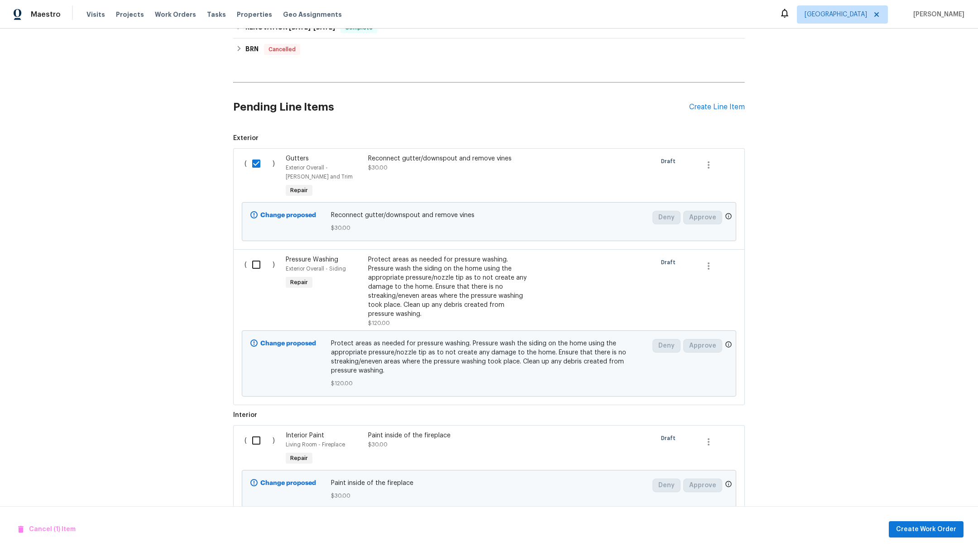
click at [256, 264] on input "checkbox" at bounding box center [260, 264] width 26 height 19
checkbox input "true"
click at [256, 456] on div "( )" at bounding box center [262, 449] width 41 height 42
click at [256, 437] on input "checkbox" at bounding box center [260, 440] width 26 height 19
checkbox input "true"
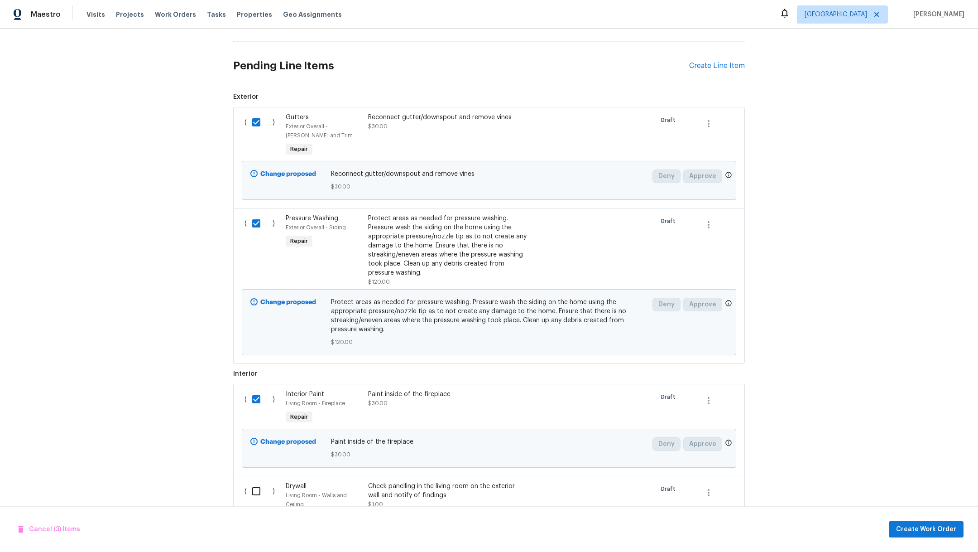
scroll to position [385, 0]
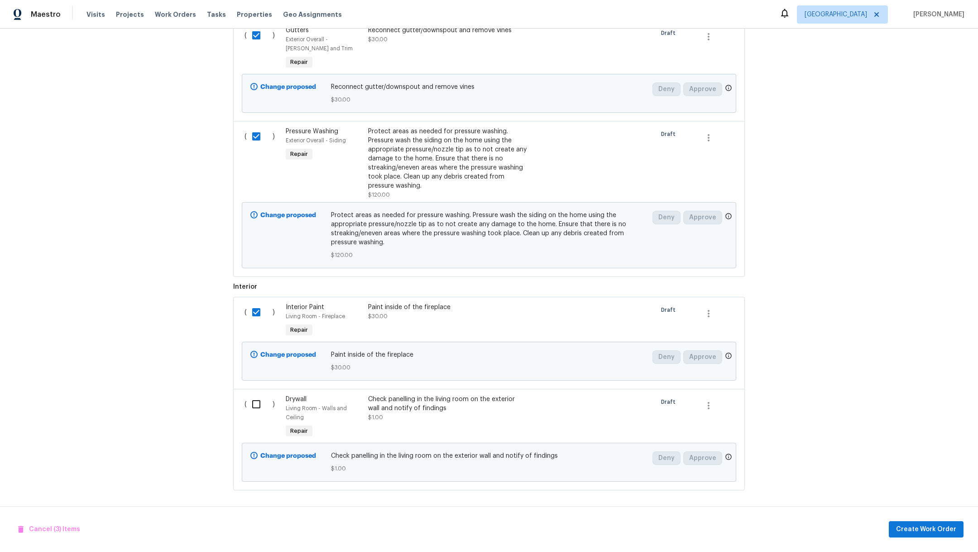
click at [247, 394] on input "checkbox" at bounding box center [260, 403] width 26 height 19
checkbox input "true"
click at [914, 533] on span "Create Work Order" at bounding box center [926, 529] width 60 height 11
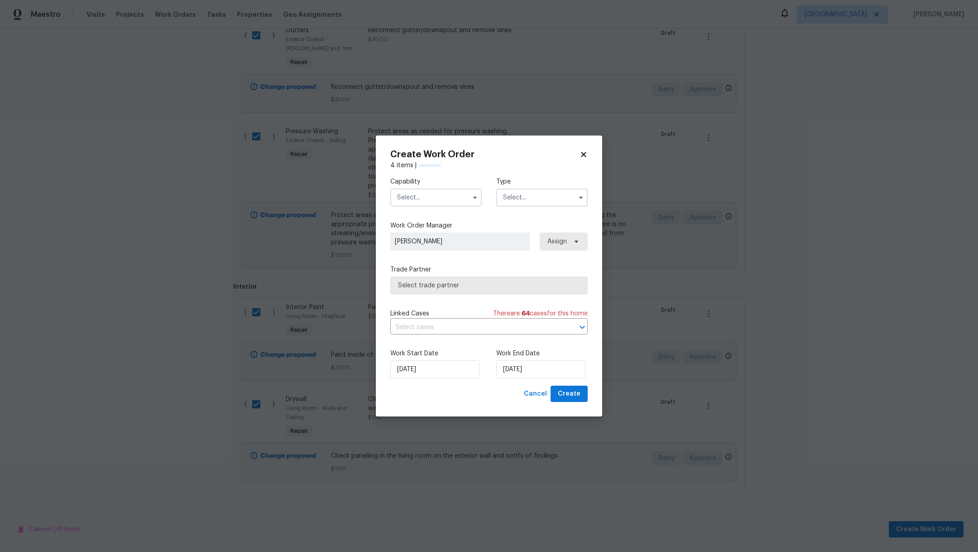
checkbox input "false"
click at [417, 197] on input "text" at bounding box center [435, 197] width 91 height 18
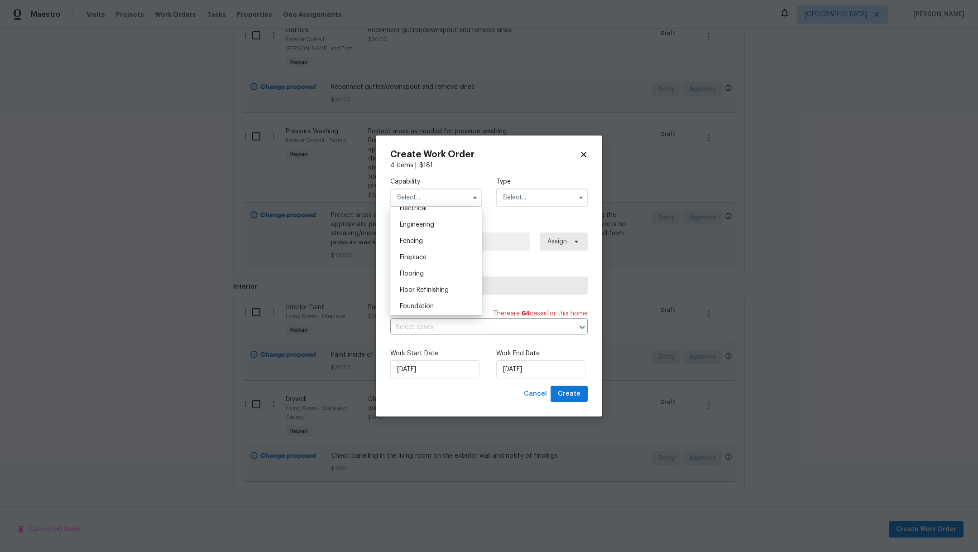
scroll to position [380, 0]
click at [462, 278] on div "General Contractor" at bounding box center [436, 269] width 87 height 16
type input "General Contractor"
click at [519, 196] on input "text" at bounding box center [541, 197] width 91 height 18
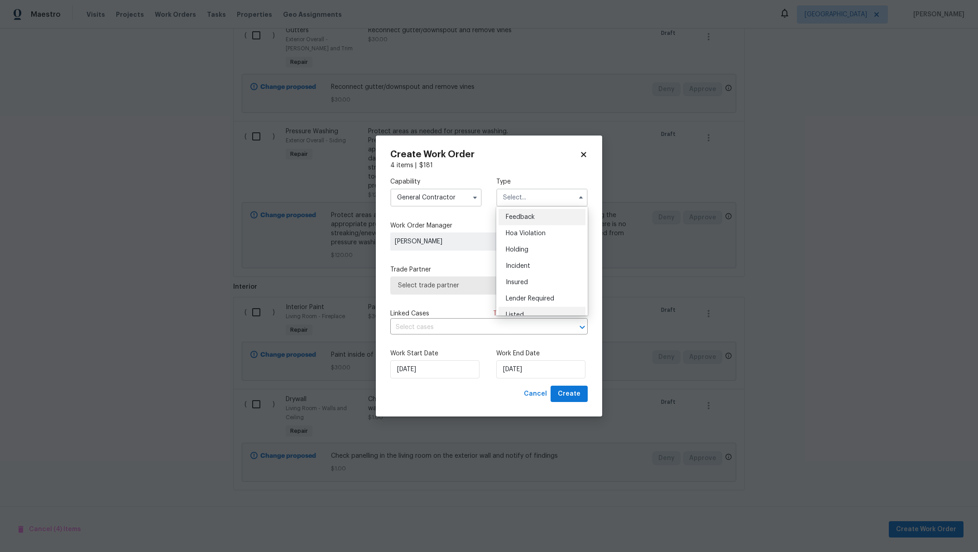
click at [552, 309] on div "Listed" at bounding box center [542, 315] width 87 height 16
type input "Listed"
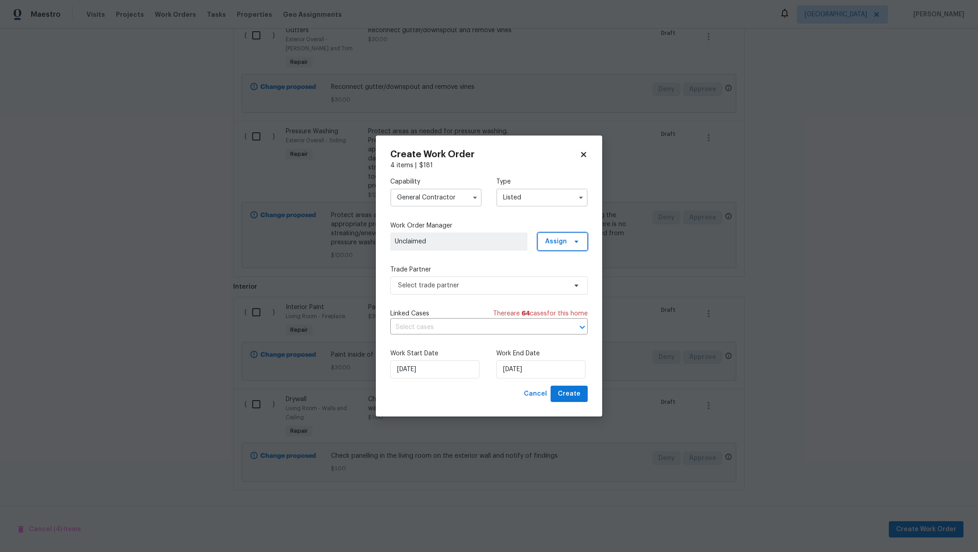
click at [547, 237] on span "Assign" at bounding box center [556, 241] width 22 height 9
click at [553, 263] on div "Assign to HPM" at bounding box center [566, 267] width 43 height 9
click at [457, 288] on span "Select trade partner" at bounding box center [482, 285] width 169 height 9
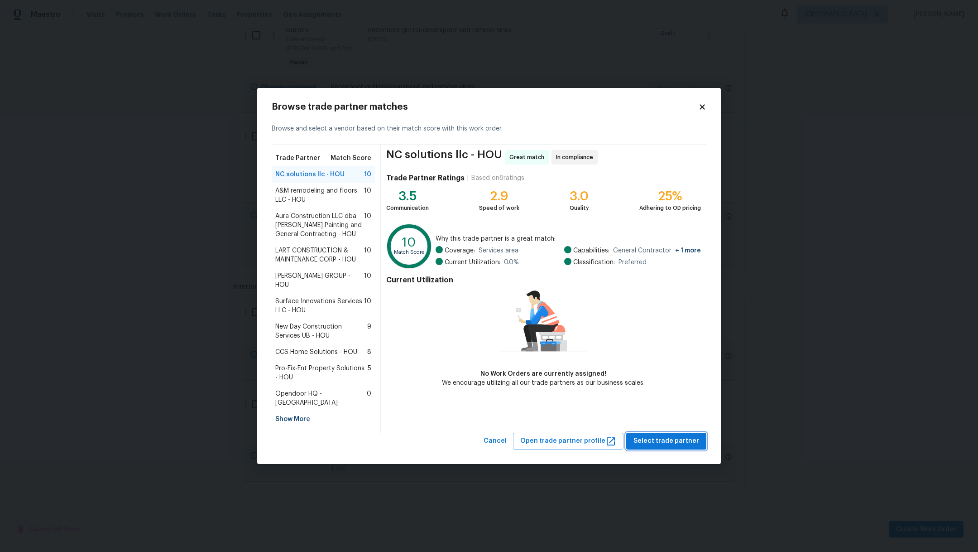
click at [667, 435] on span "Select trade partner" at bounding box center [667, 440] width 66 height 11
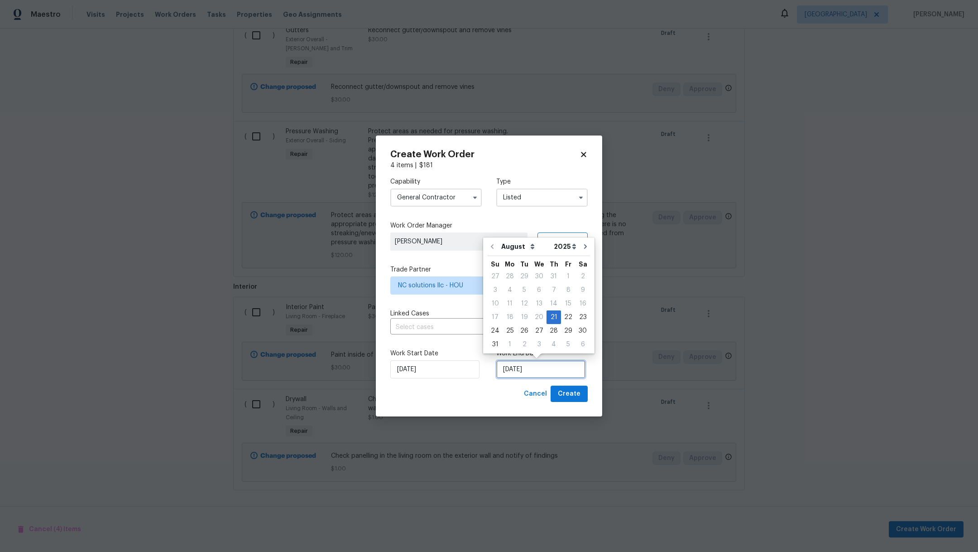
click at [545, 374] on input "[DATE]" at bounding box center [540, 369] width 89 height 18
click at [520, 334] on div "26" at bounding box center [524, 330] width 14 height 13
type input "[DATE]"
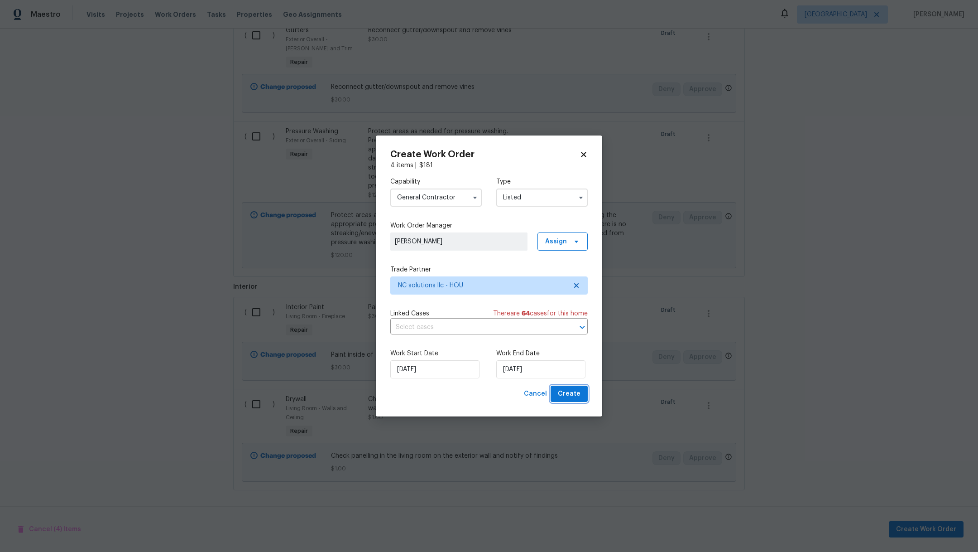
click at [569, 392] on span "Create" at bounding box center [569, 393] width 23 height 11
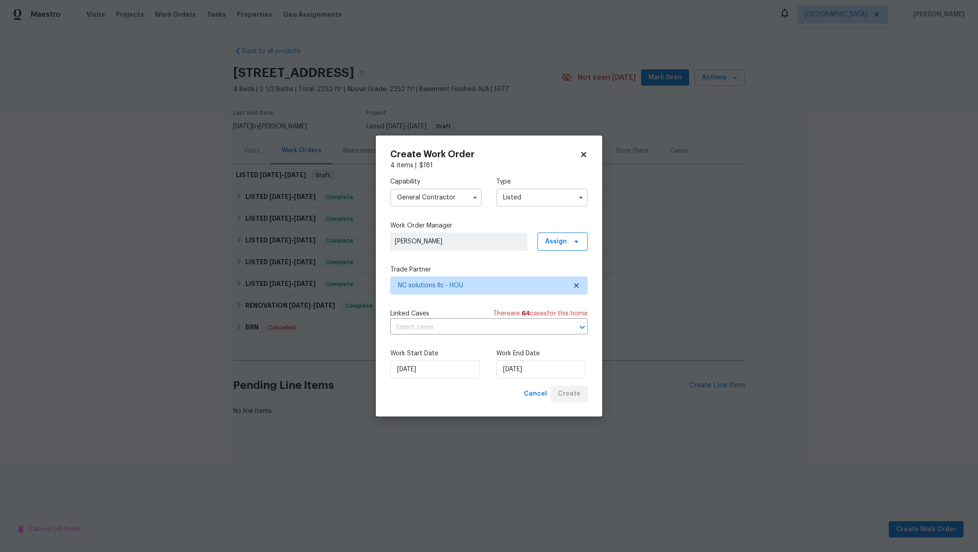
scroll to position [0, 0]
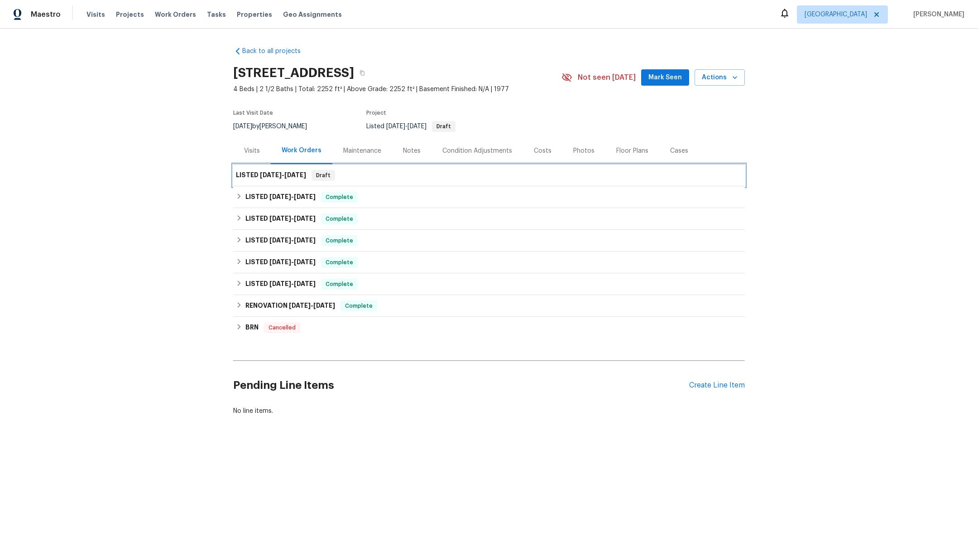
click at [280, 177] on span "8/21/25 - 8/26/25" at bounding box center [283, 175] width 46 height 6
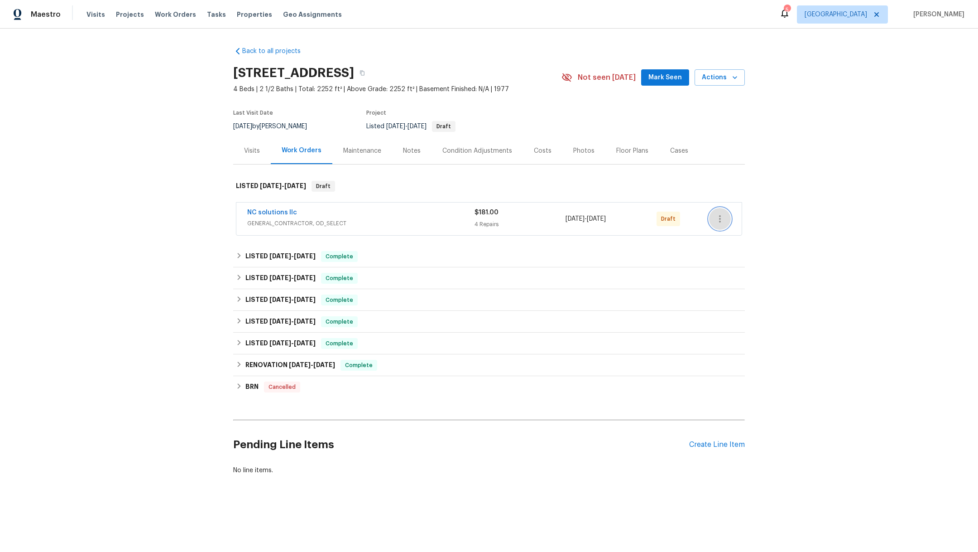
click at [713, 224] on button "button" at bounding box center [720, 219] width 22 height 22
click at [725, 234] on li "Confirm and Send to Vendor" at bounding box center [754, 233] width 101 height 15
click at [243, 148] on div at bounding box center [489, 276] width 978 height 552
click at [246, 155] on div "Visits" at bounding box center [252, 150] width 38 height 27
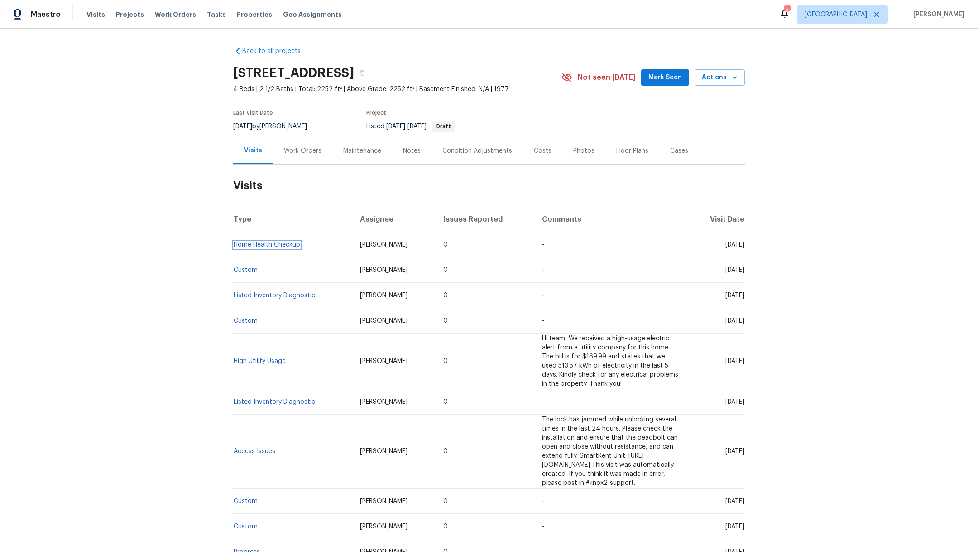
click at [239, 245] on link "Home Health Checkup" at bounding box center [267, 244] width 67 height 6
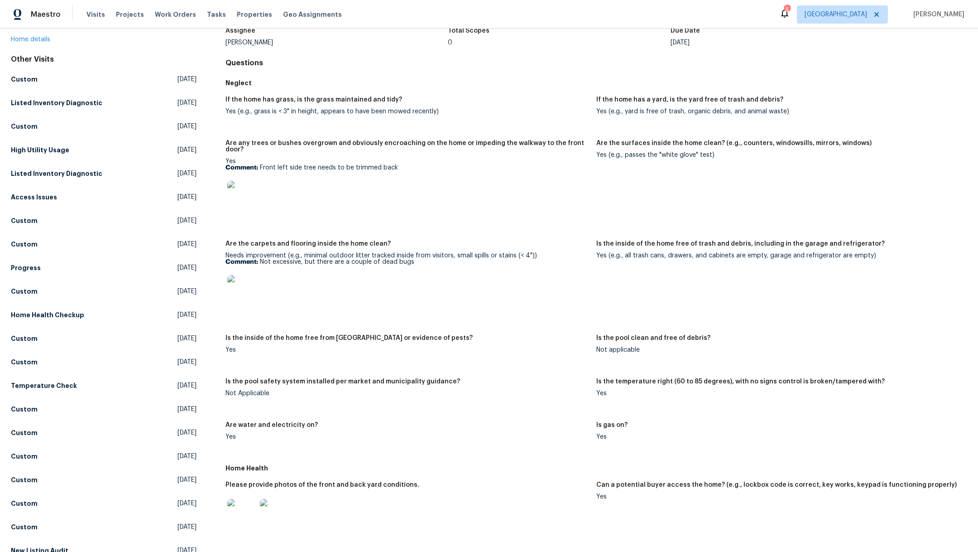
scroll to position [90, 0]
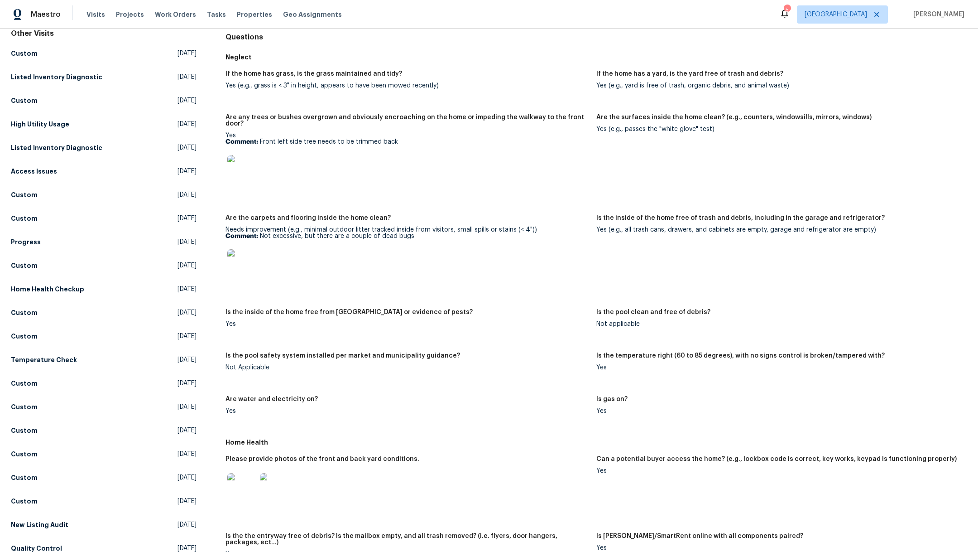
click at [241, 254] on img at bounding box center [241, 263] width 29 height 29
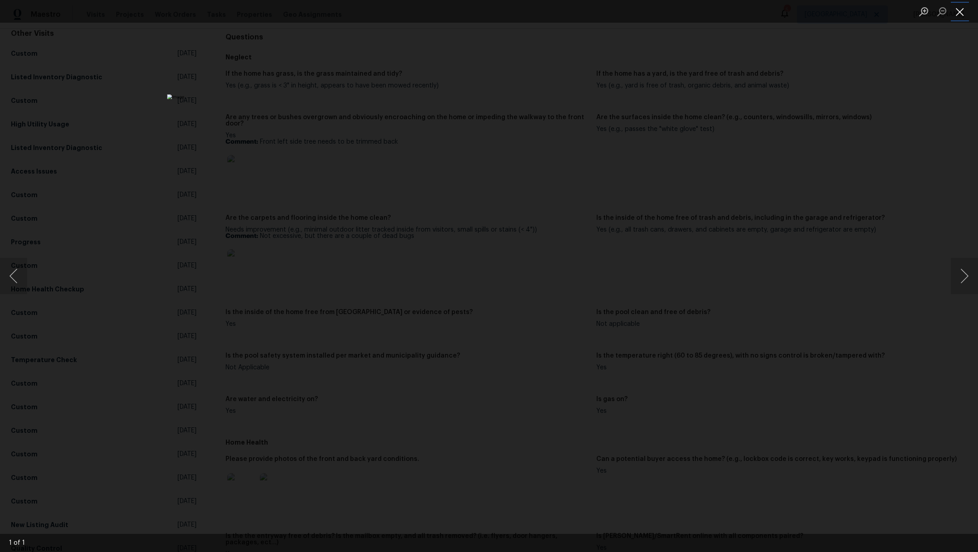
click at [960, 13] on button "Close lightbox" at bounding box center [960, 12] width 18 height 16
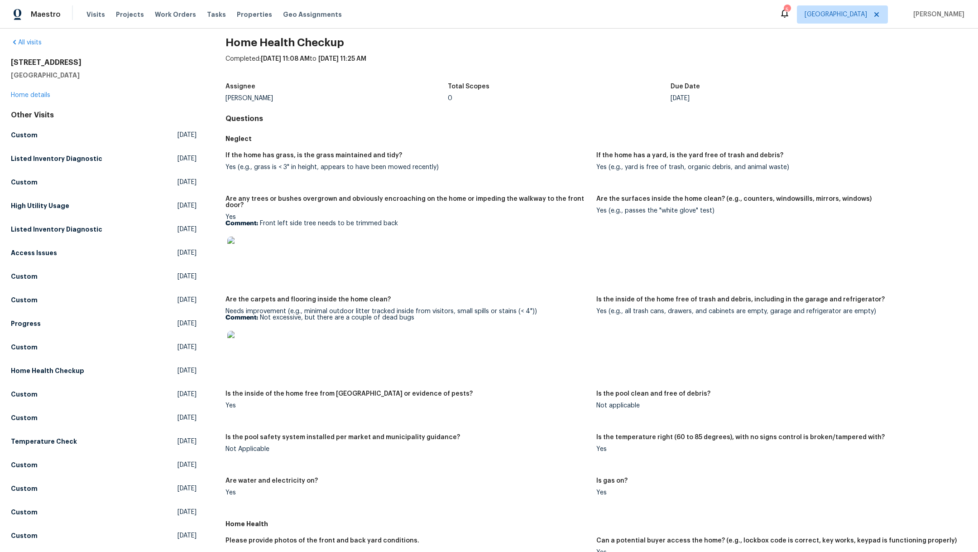
scroll to position [0, 0]
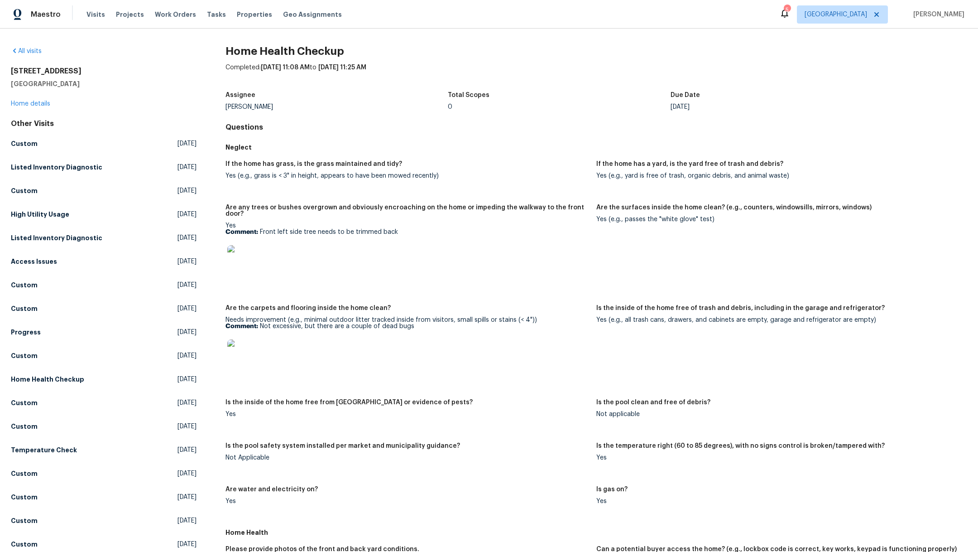
click at [239, 254] on img at bounding box center [241, 259] width 29 height 29
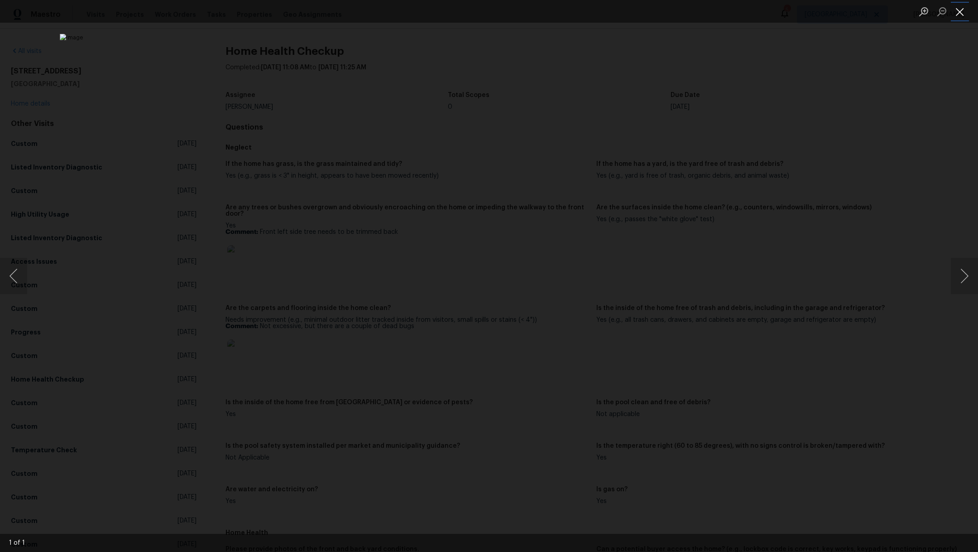
click at [962, 14] on button "Close lightbox" at bounding box center [960, 12] width 18 height 16
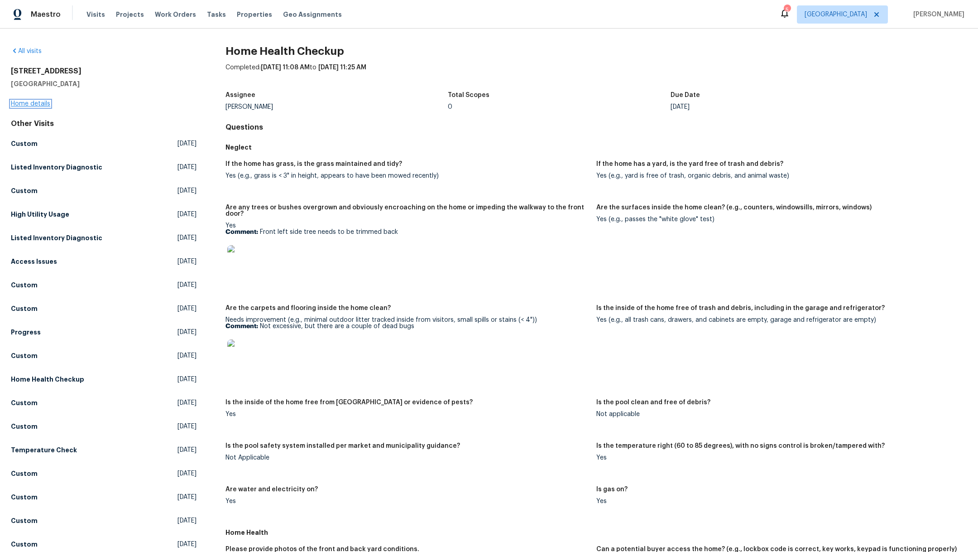
click at [34, 106] on link "Home details" at bounding box center [30, 104] width 39 height 6
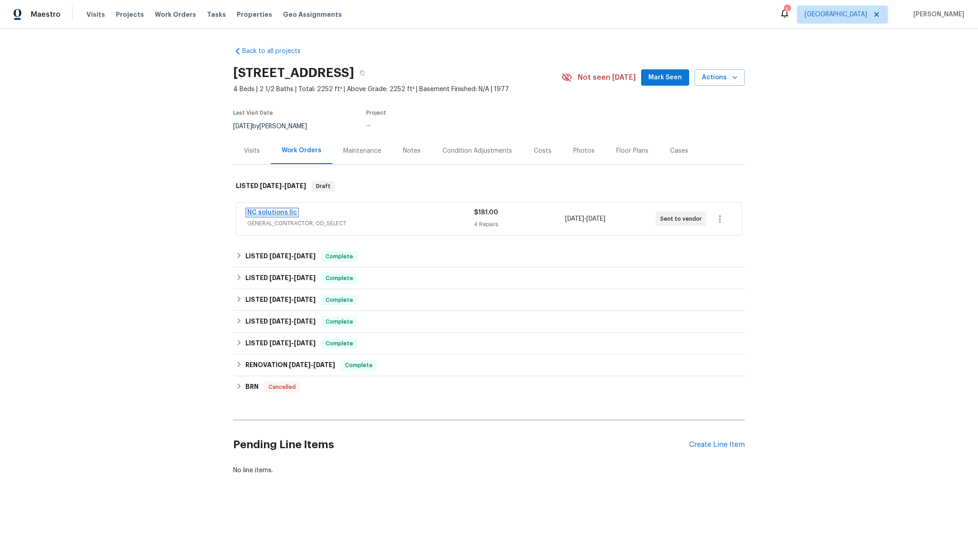
click at [250, 212] on link "NC solutions llc" at bounding box center [272, 212] width 50 height 6
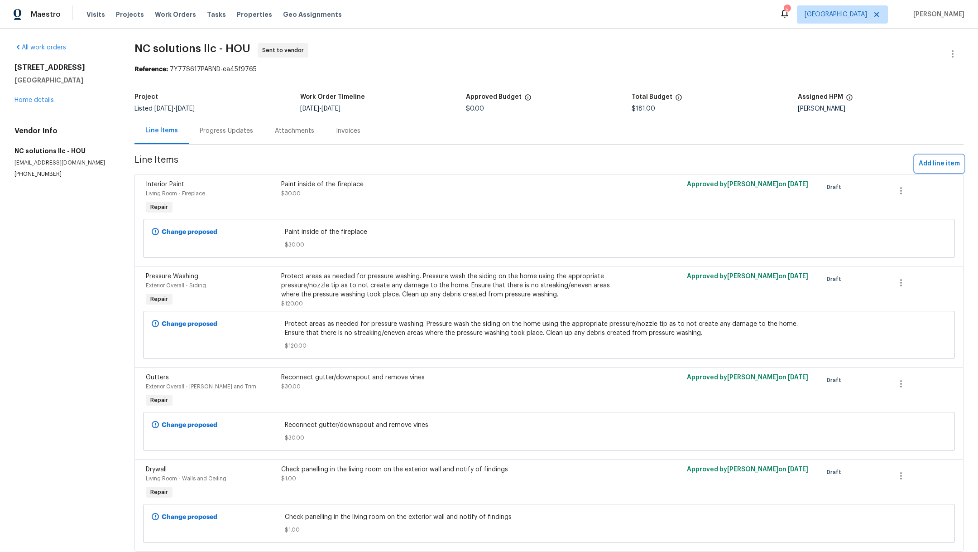
click at [919, 161] on span "Add line item" at bounding box center [939, 163] width 41 height 11
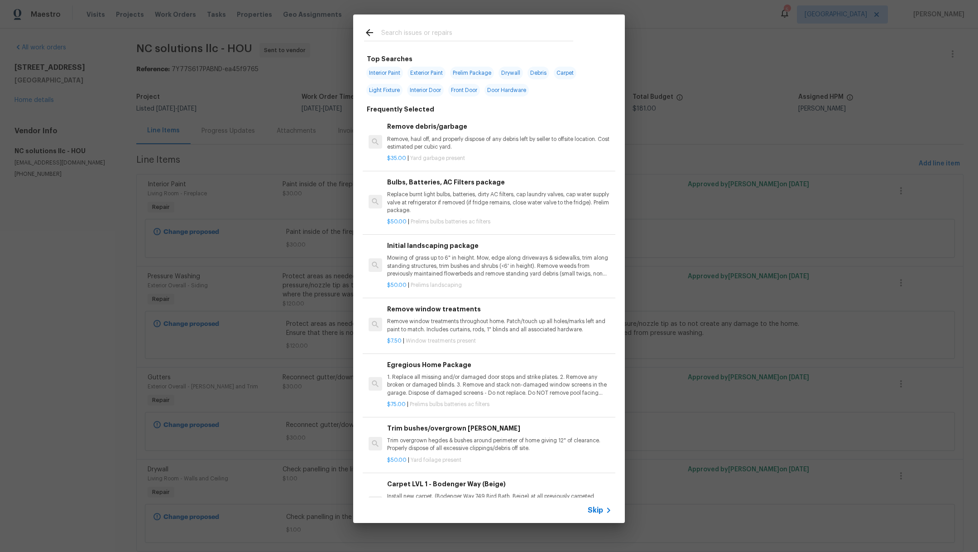
click at [468, 443] on p "Trim overgrown hegdes & bushes around perimeter of home giving 12" of clearance…" at bounding box center [499, 444] width 225 height 15
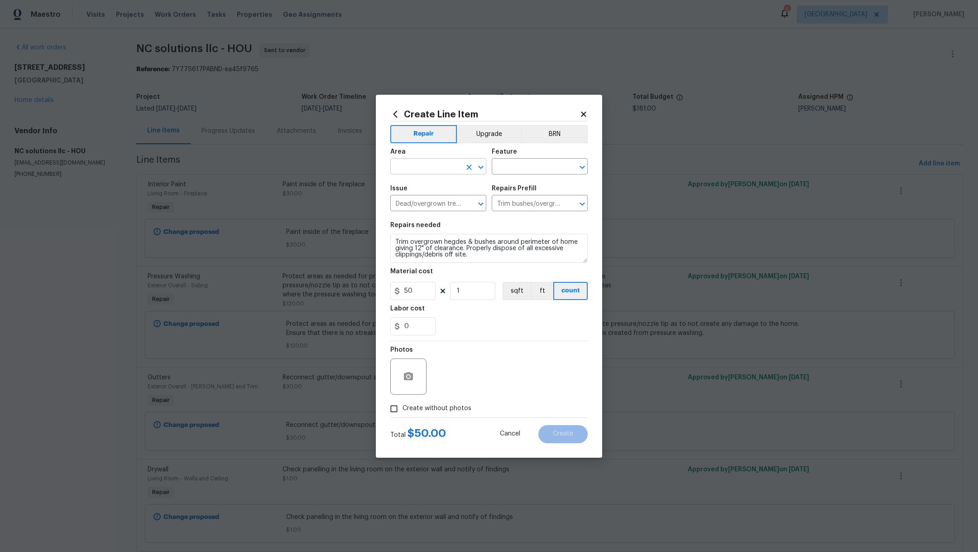
click at [415, 164] on input "text" at bounding box center [425, 167] width 71 height 14
click at [420, 192] on li "Front" at bounding box center [438, 187] width 96 height 15
type input "Front"
click at [500, 164] on input "text" at bounding box center [527, 167] width 71 height 14
click at [524, 210] on li "Landscaping" at bounding box center [540, 209] width 96 height 15
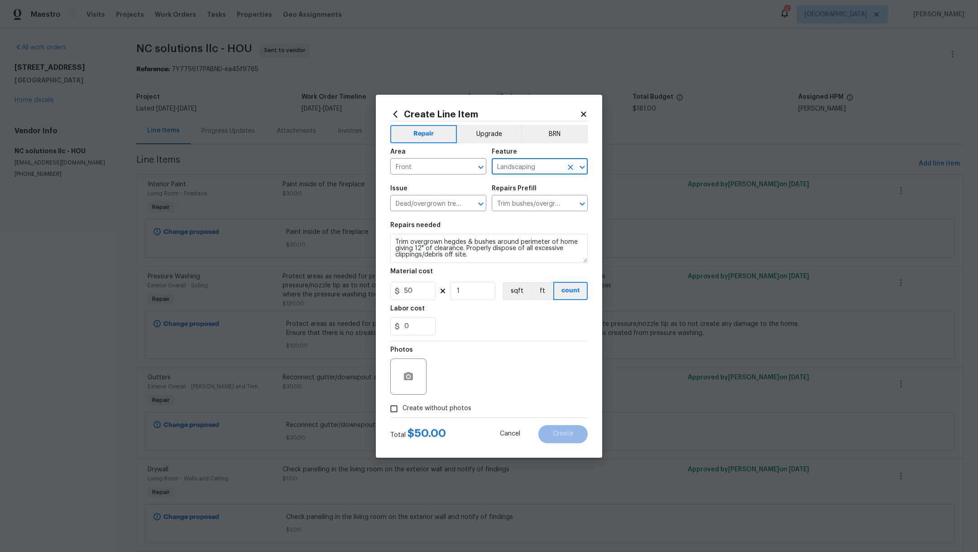
type input "Landscaping"
click at [447, 415] on label "Create without photos" at bounding box center [428, 408] width 86 height 17
click at [403, 415] on input "Create without photos" at bounding box center [393, 408] width 17 height 17
checkbox input "true"
click at [483, 391] on textarea at bounding box center [511, 376] width 154 height 36
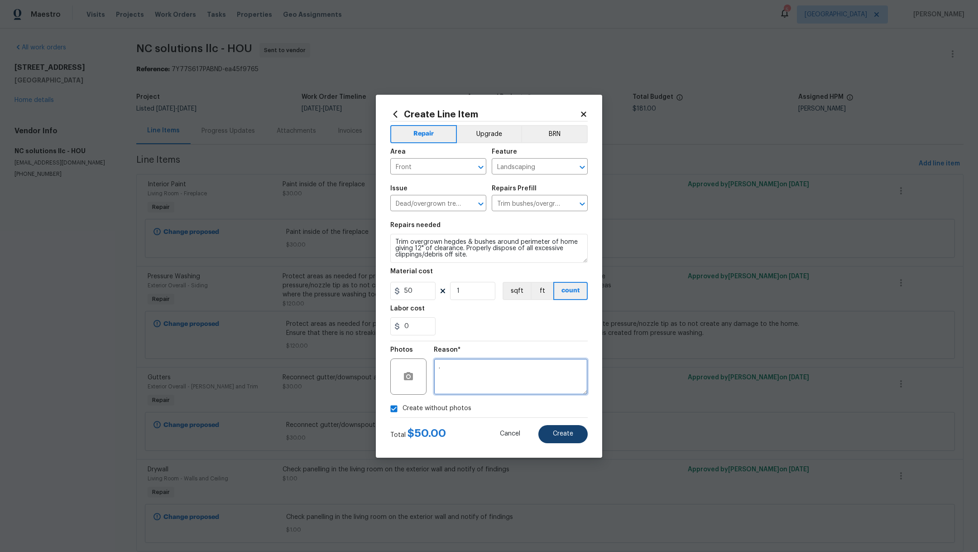
type textarea "."
click at [556, 430] on span "Create" at bounding box center [563, 433] width 20 height 7
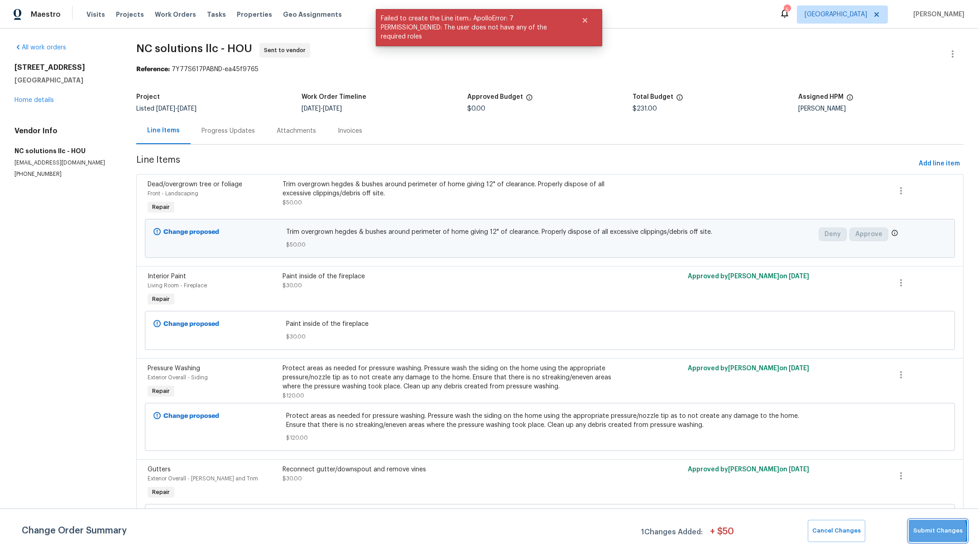
drag, startPoint x: 922, startPoint y: 532, endPoint x: 313, endPoint y: 379, distance: 627.7
click at [325, 384] on section "NC solutions llc - HOU Sent to vendor Reference: 7Y77S617PABND-ea45f9765 Projec…" at bounding box center [549, 348] width 827 height 611
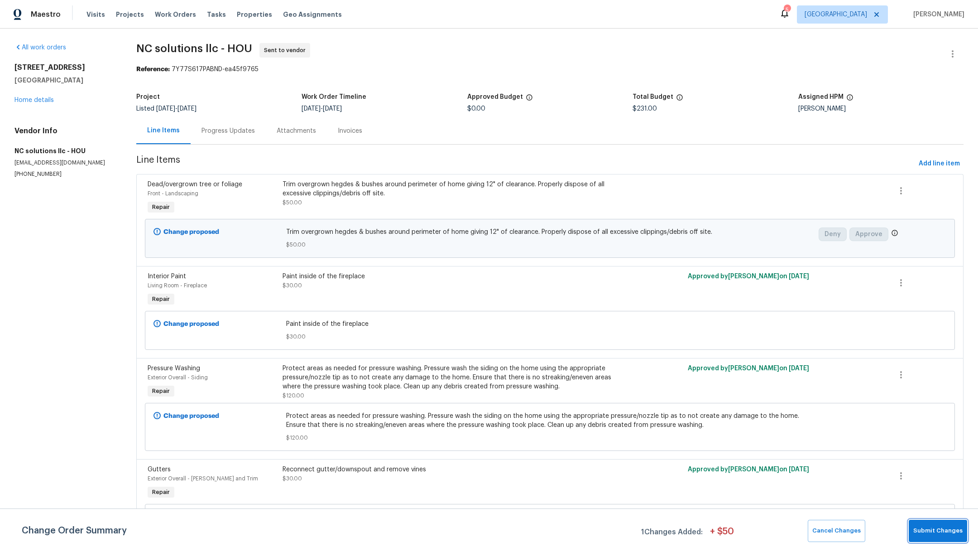
click at [934, 527] on span "Submit Changes" at bounding box center [938, 530] width 49 height 10
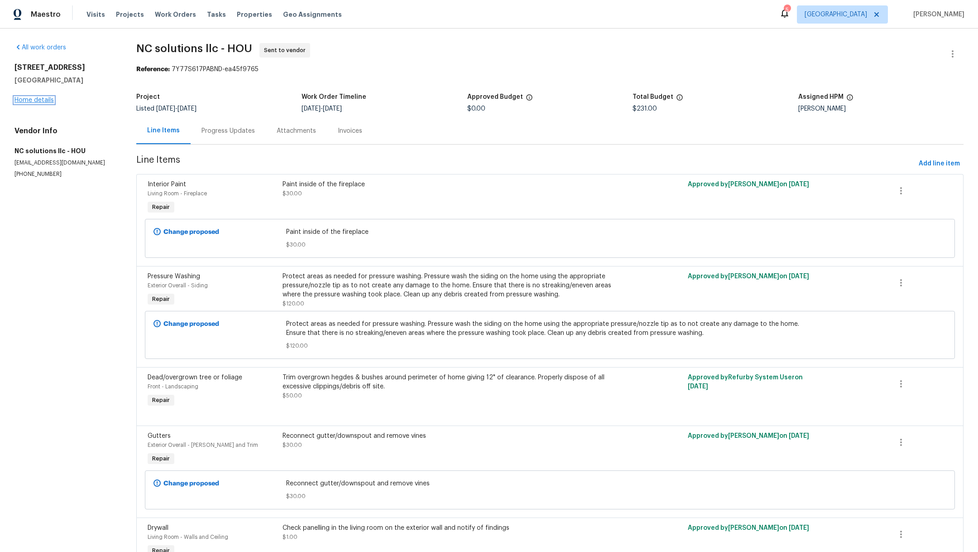
click at [32, 101] on link "Home details" at bounding box center [33, 100] width 39 height 6
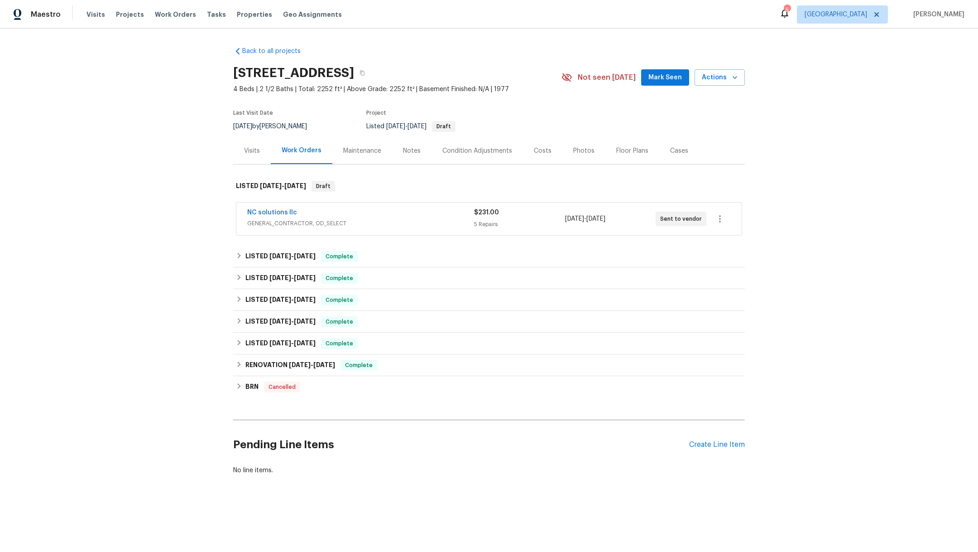
click at [247, 145] on div "Visits" at bounding box center [252, 150] width 38 height 27
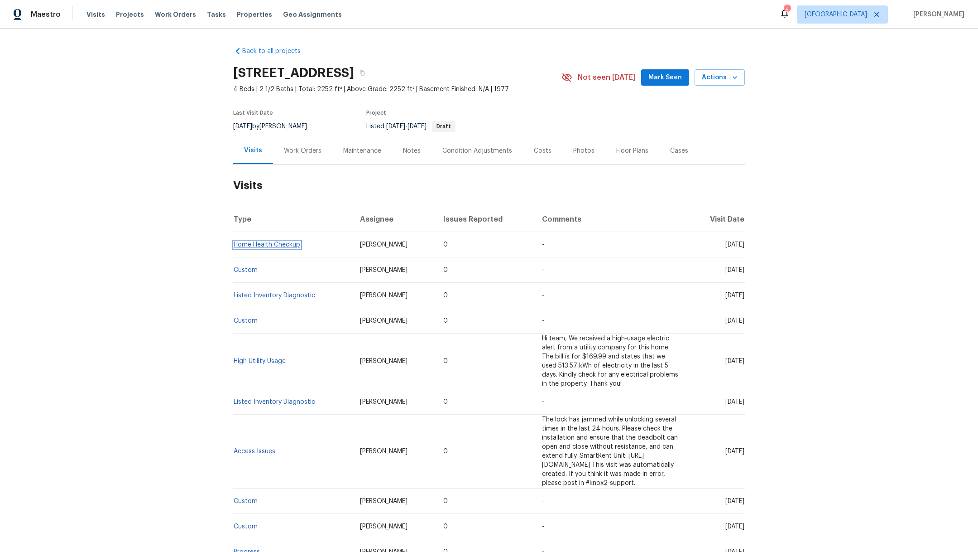
click at [260, 243] on link "Home Health Checkup" at bounding box center [267, 244] width 67 height 6
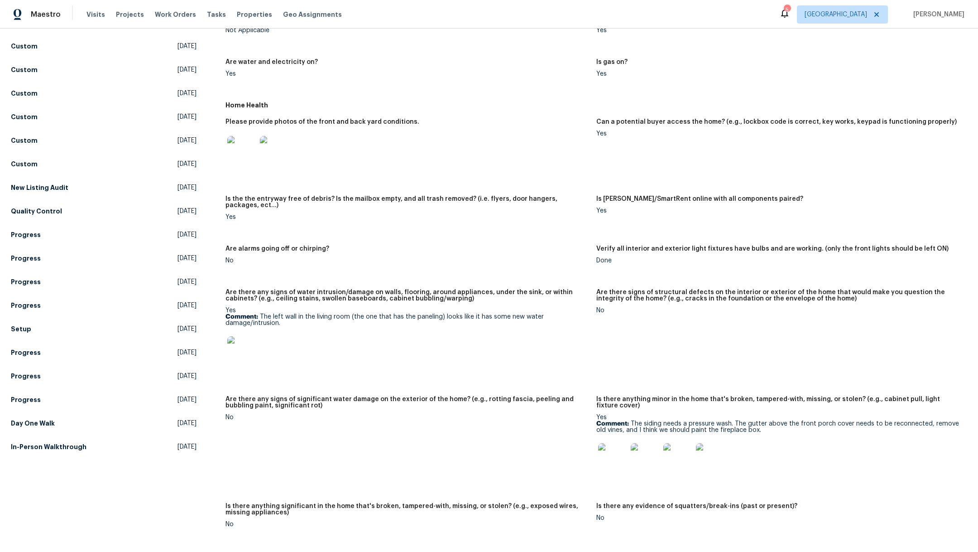
scroll to position [462, 0]
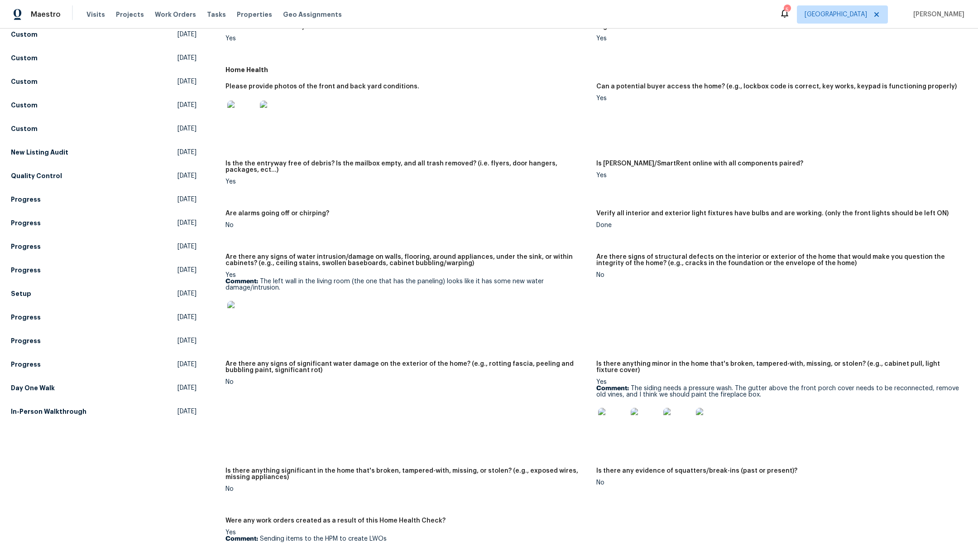
click at [667, 419] on img at bounding box center [678, 422] width 29 height 29
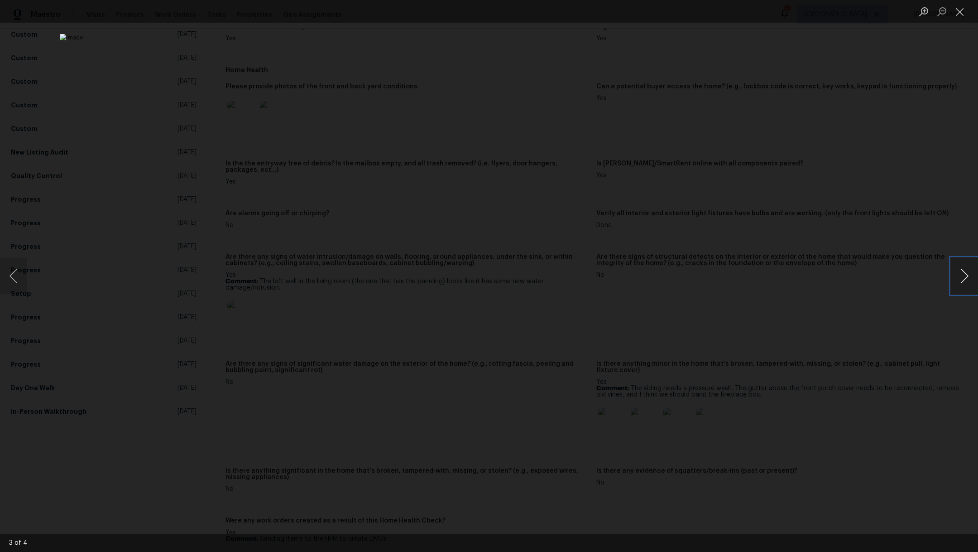
click at [965, 288] on button "Next image" at bounding box center [964, 276] width 27 height 36
click at [964, 11] on button "Close lightbox" at bounding box center [960, 12] width 18 height 16
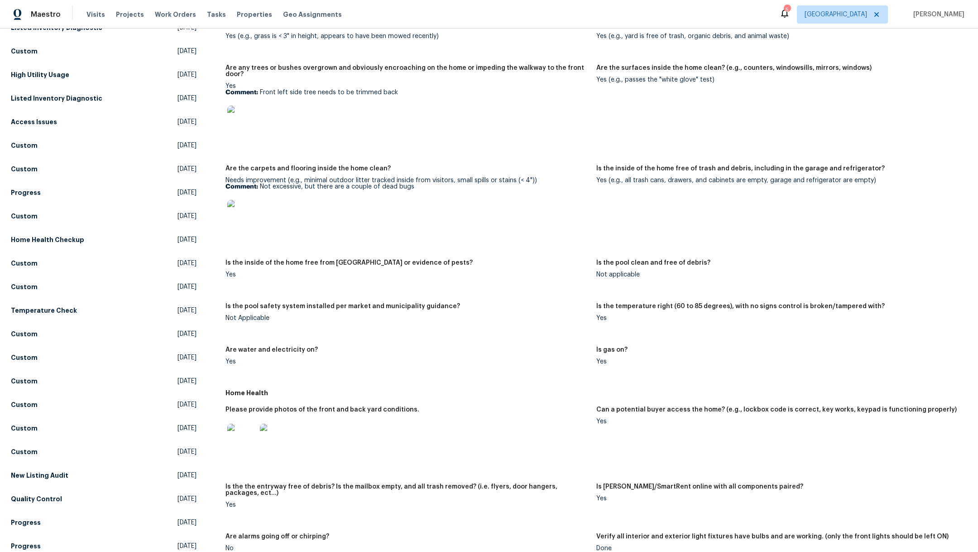
scroll to position [98, 0]
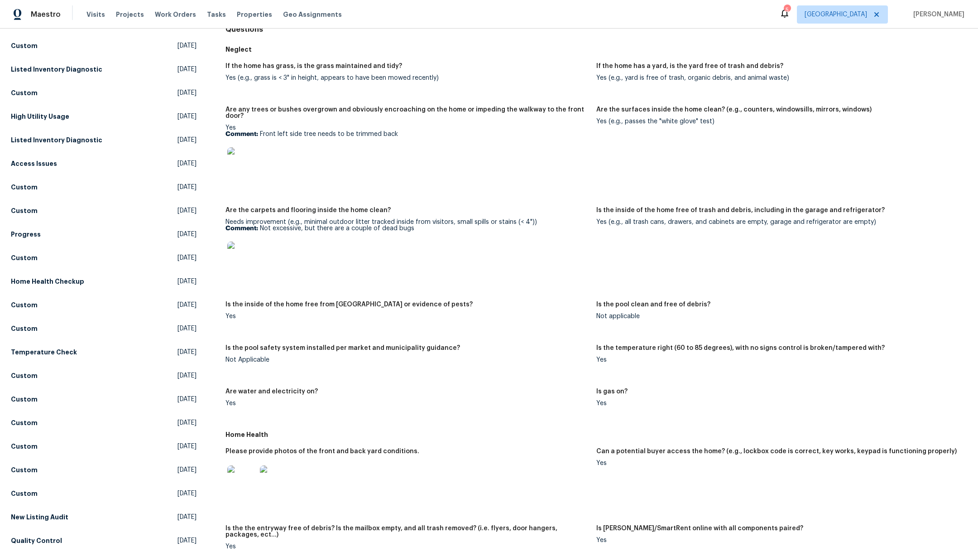
click at [246, 155] on img at bounding box center [241, 161] width 29 height 29
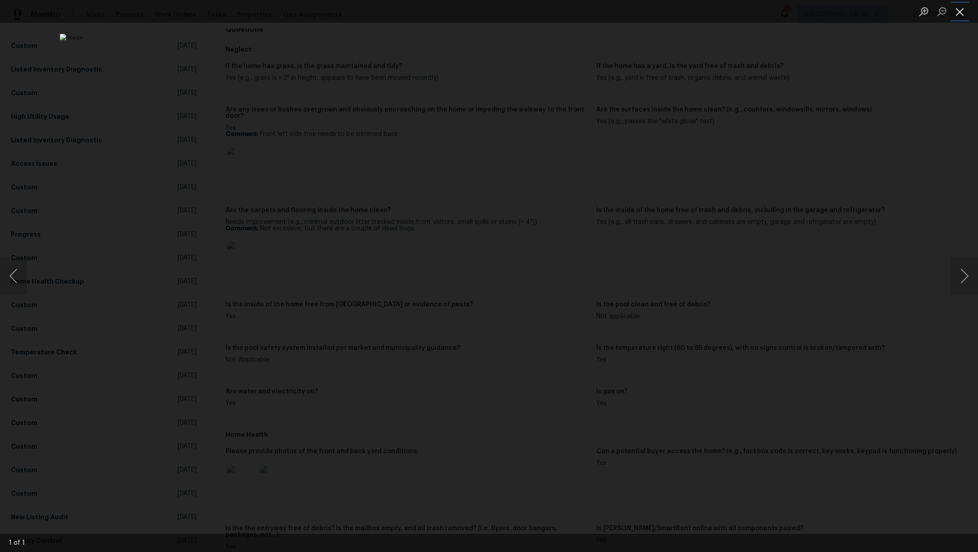
click at [959, 14] on button "Close lightbox" at bounding box center [960, 12] width 18 height 16
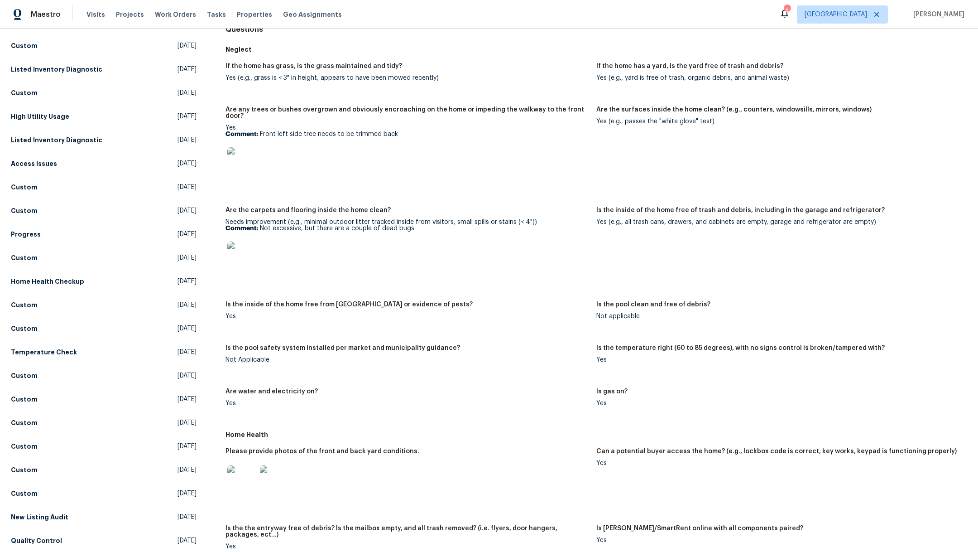
scroll to position [574, 0]
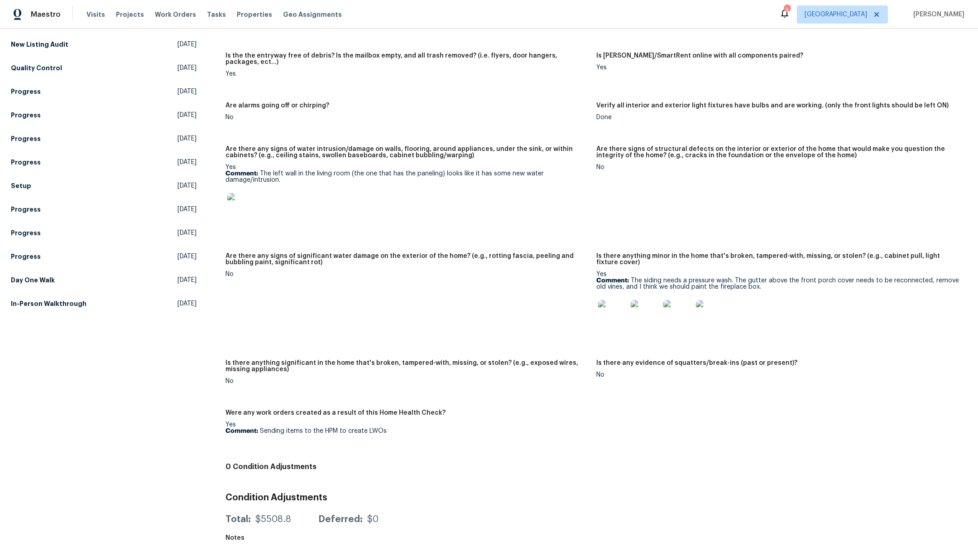
click at [636, 310] on img at bounding box center [645, 314] width 29 height 29
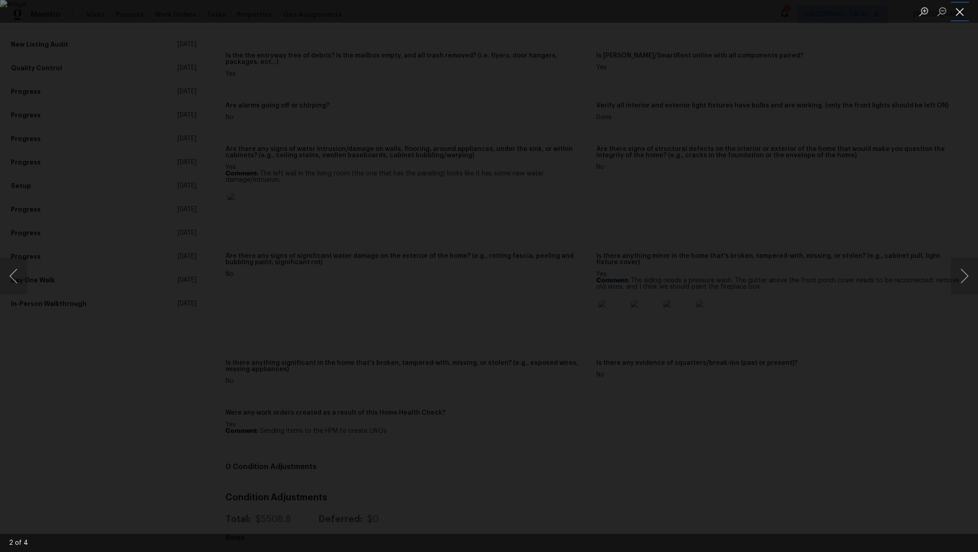
click at [962, 10] on button "Close lightbox" at bounding box center [960, 12] width 18 height 16
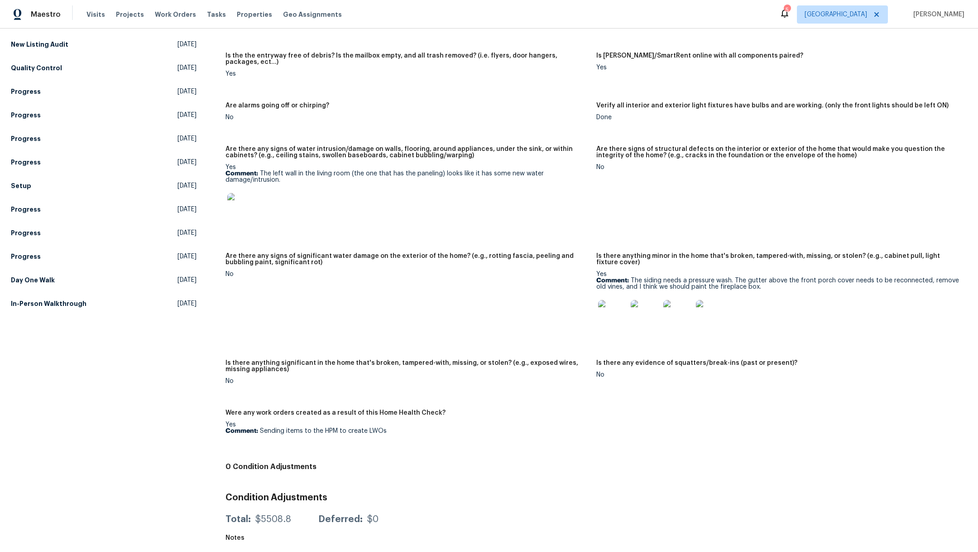
click at [238, 196] on img at bounding box center [241, 207] width 29 height 29
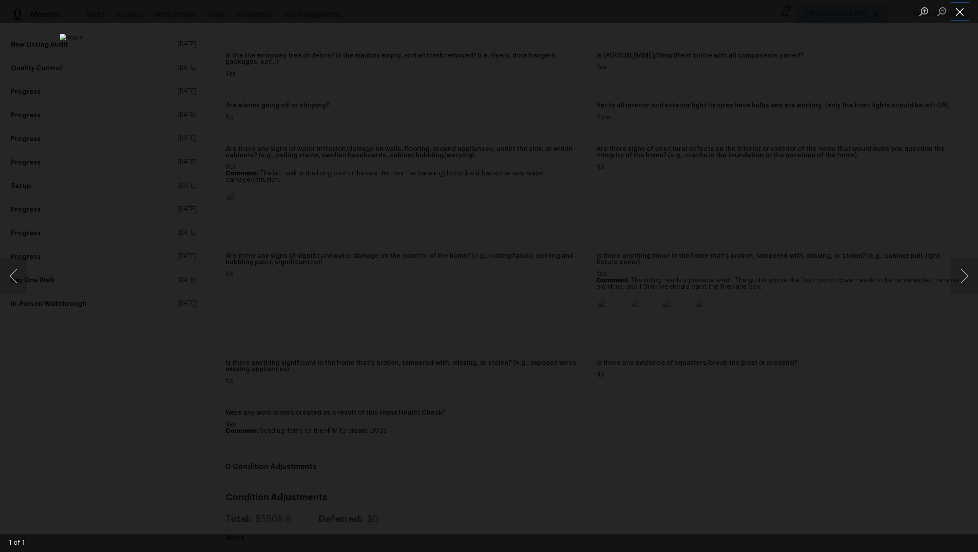
click at [958, 13] on button "Close lightbox" at bounding box center [960, 12] width 18 height 16
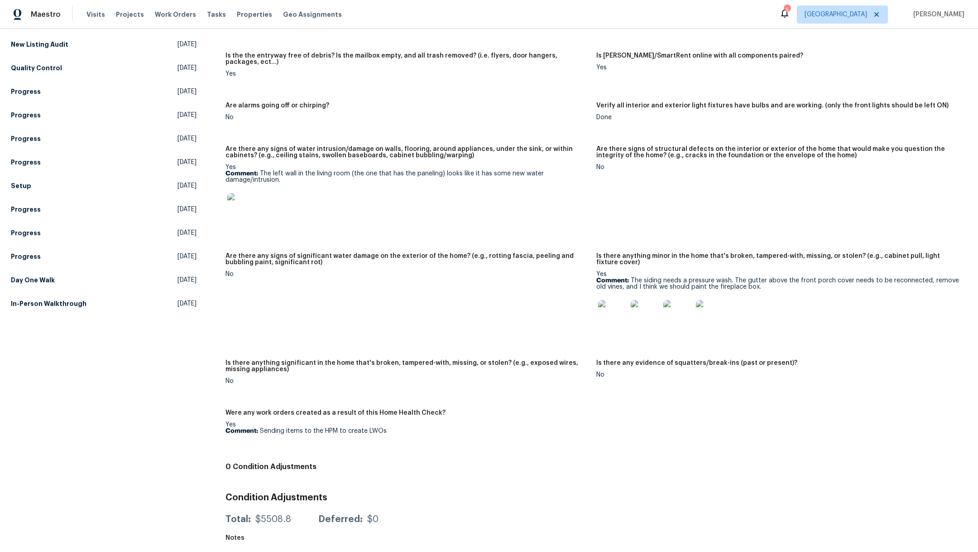
click at [677, 311] on img at bounding box center [678, 314] width 29 height 29
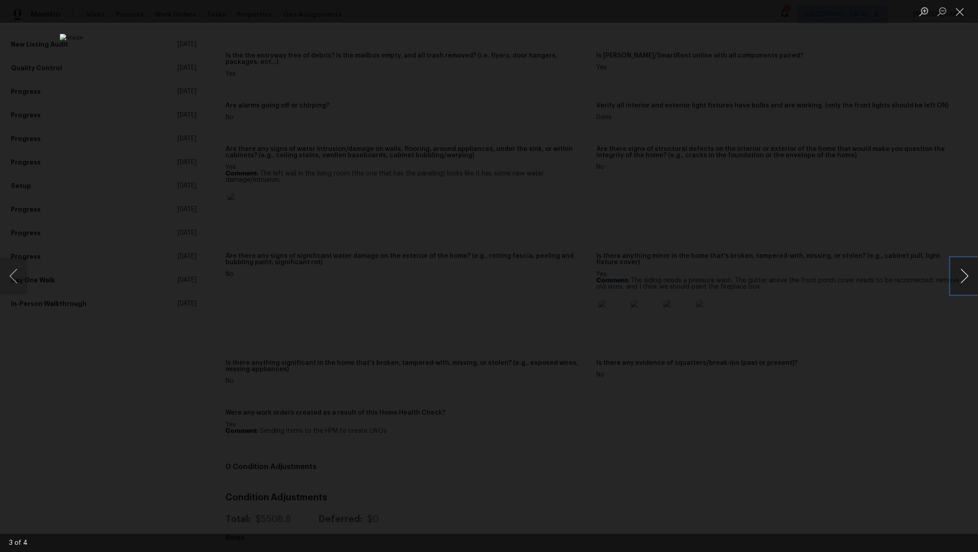
click at [963, 282] on button "Next image" at bounding box center [964, 276] width 27 height 36
click at [962, 16] on button "Close lightbox" at bounding box center [960, 12] width 18 height 16
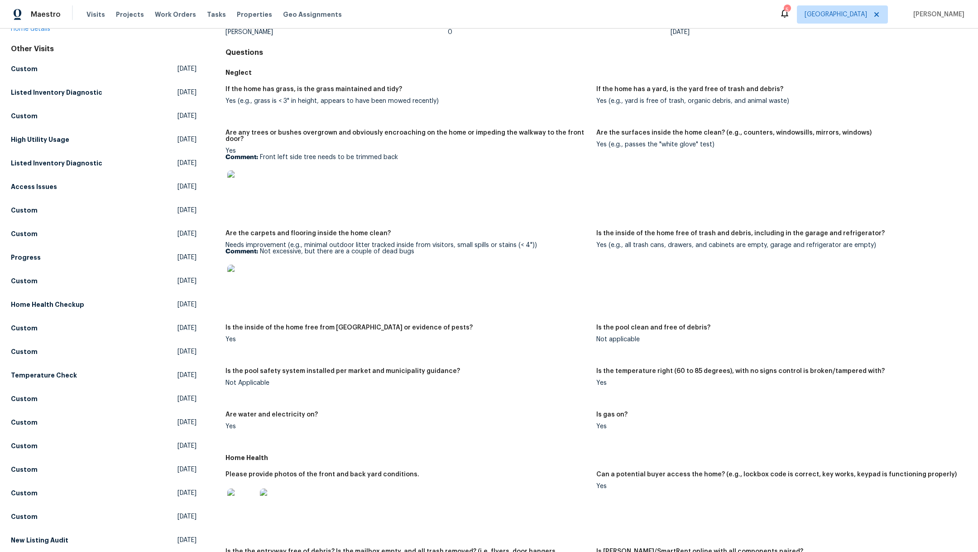
scroll to position [0, 0]
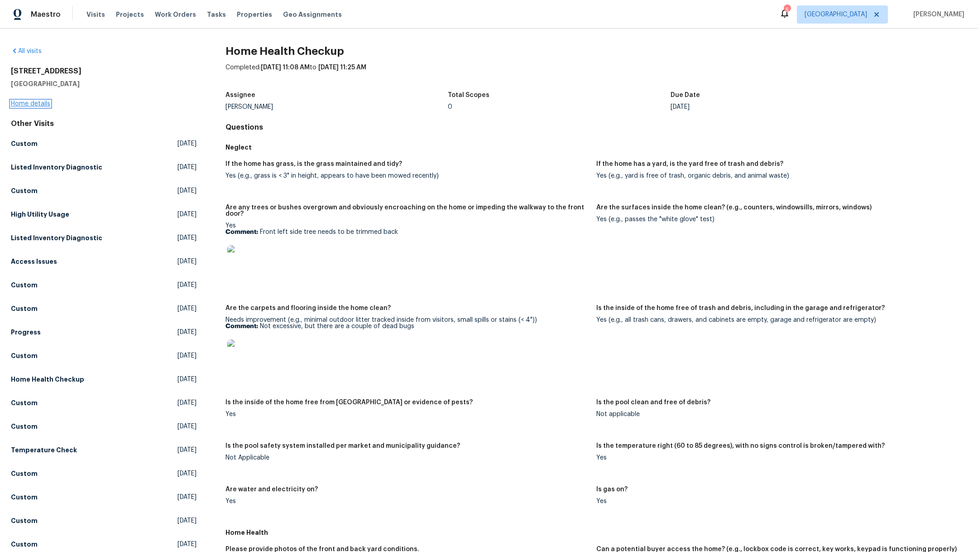
click at [36, 101] on link "Home details" at bounding box center [30, 104] width 39 height 6
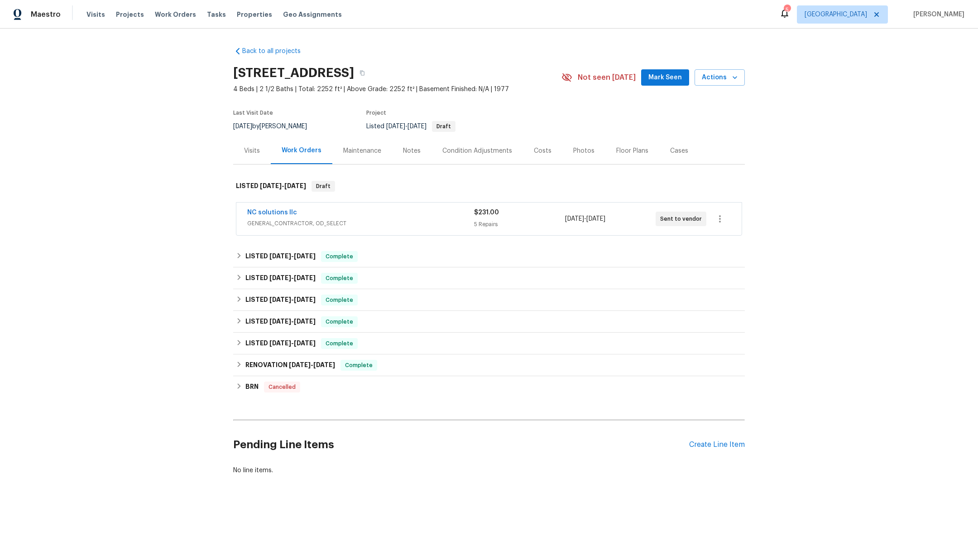
click at [407, 153] on div "Notes" at bounding box center [412, 150] width 18 height 9
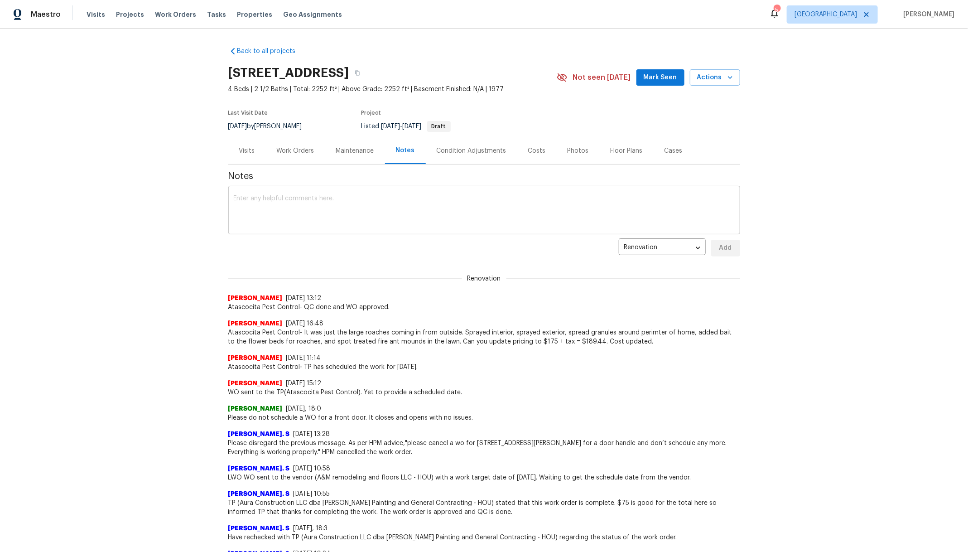
click at [363, 201] on textarea at bounding box center [484, 211] width 501 height 32
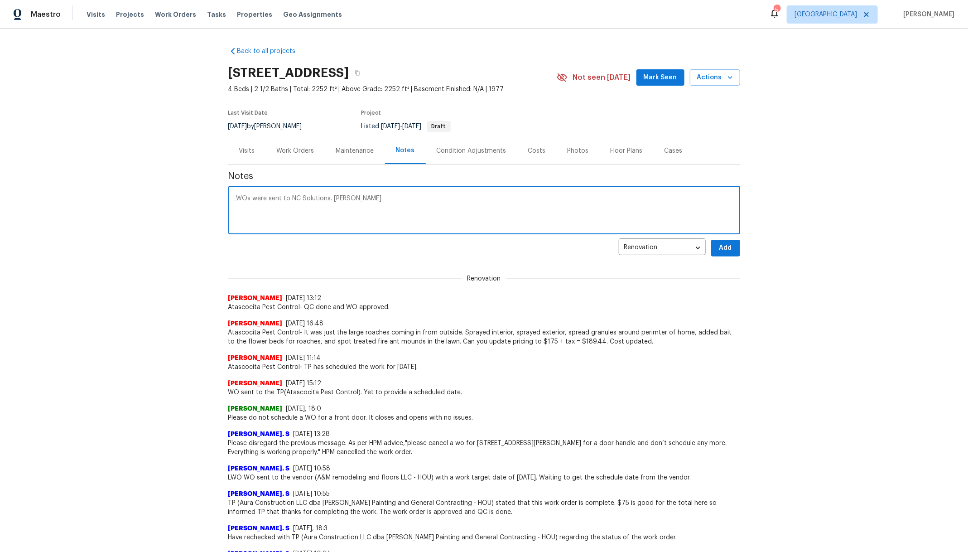
paste textarea "HSR-706885"
click at [448, 205] on textarea "LWOs were sent to NC Solutions. TOM HSR-706885" at bounding box center [484, 211] width 501 height 32
click at [517, 215] on textarea "LWOs were sent to NC Solutions. TOM HSR-706885" at bounding box center [484, 211] width 501 height 32
click at [449, 211] on textarea "LWOs were sent to NC Solutions. TOM HSR-706885" at bounding box center [484, 211] width 501 height 32
type textarea "LWOs were sent to NC Solutions. TOM HSR-706885"
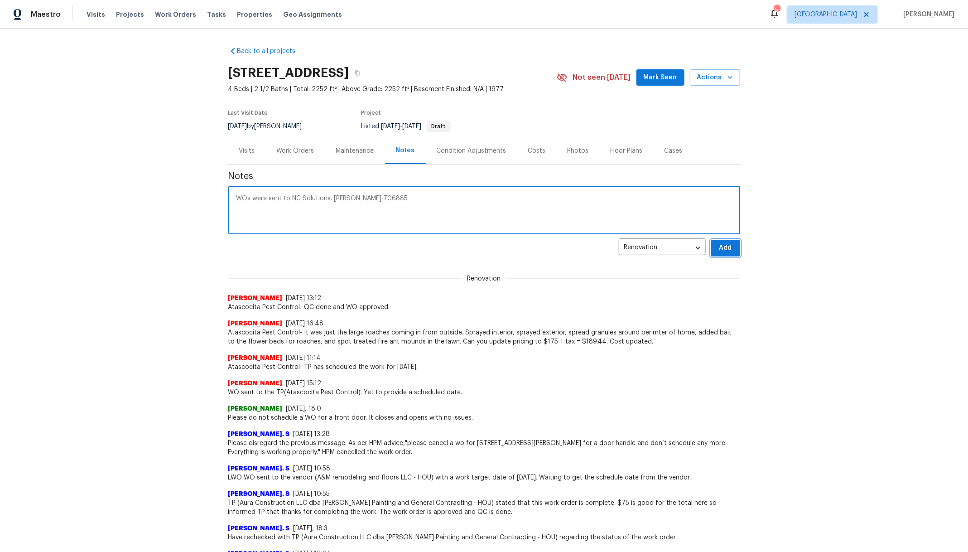
click at [719, 247] on span "Add" at bounding box center [725, 247] width 14 height 11
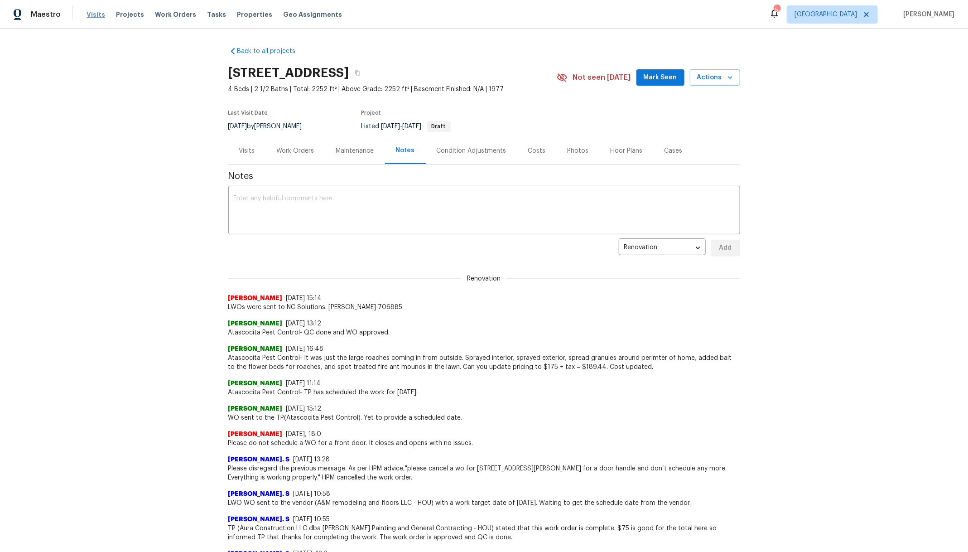
click at [97, 15] on span "Visits" at bounding box center [96, 14] width 19 height 9
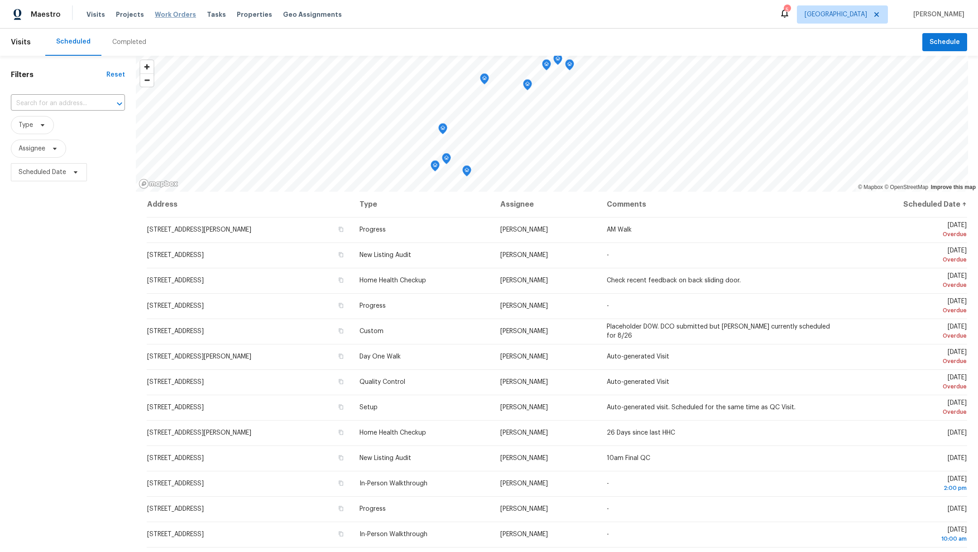
click at [155, 17] on span "Work Orders" at bounding box center [175, 14] width 41 height 9
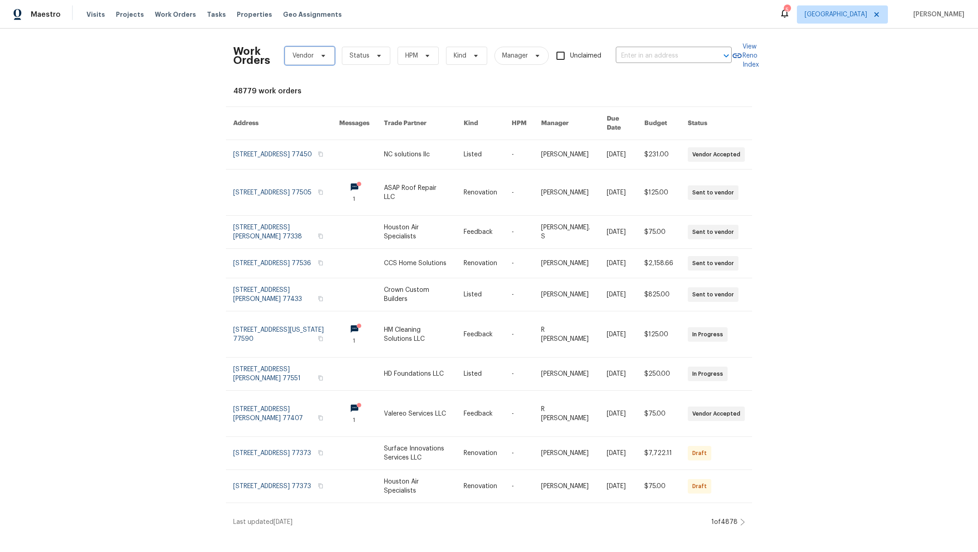
click at [294, 60] on span "Vendor" at bounding box center [303, 55] width 21 height 9
type input "asap"
click at [297, 104] on div "ASAP Roof Repair LLC - HOU-S" at bounding box center [329, 105] width 91 height 9
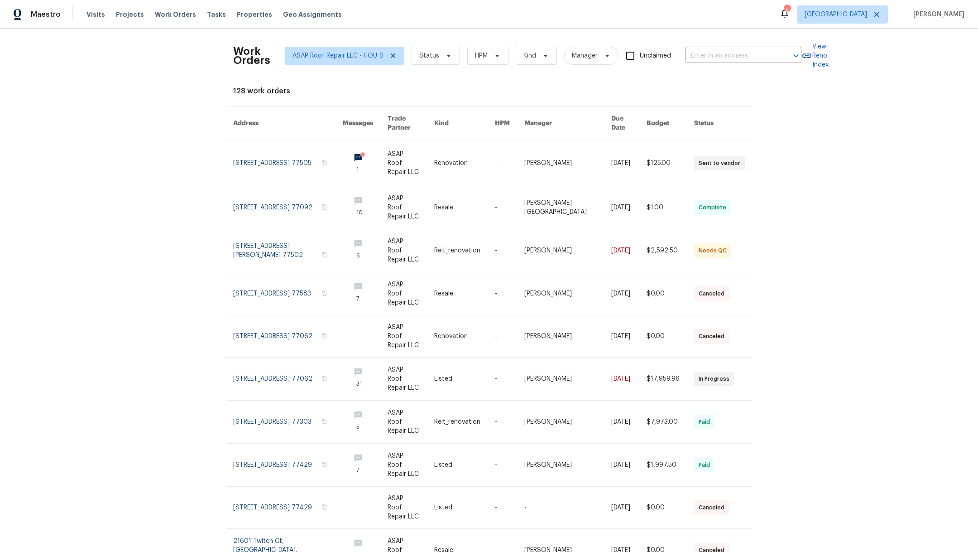
scroll to position [31, 0]
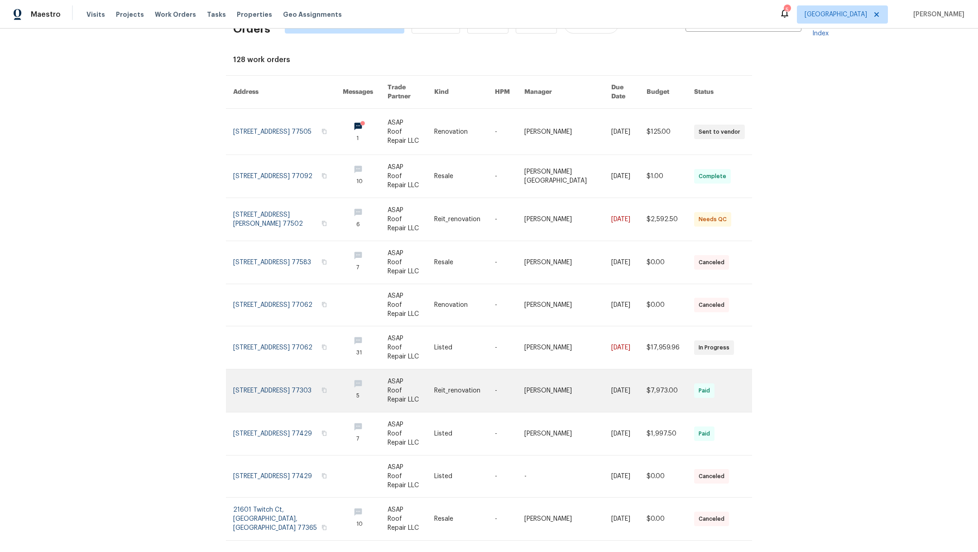
click at [259, 380] on link at bounding box center [288, 390] width 110 height 43
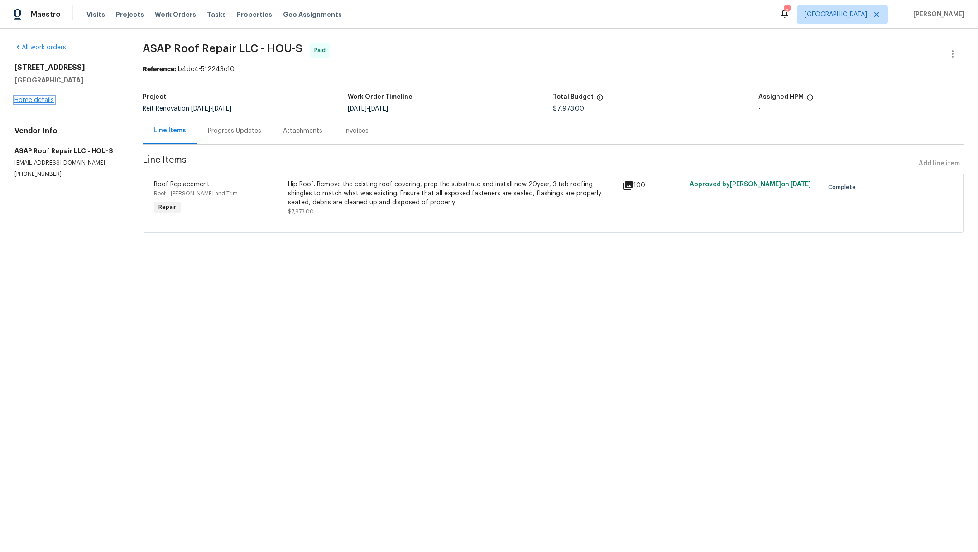
click at [44, 99] on link "Home details" at bounding box center [33, 100] width 39 height 6
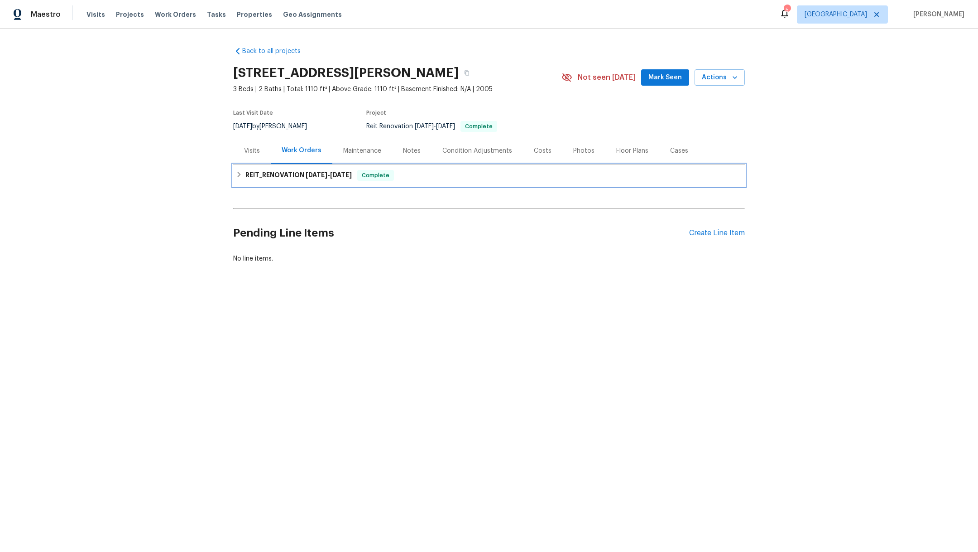
click at [262, 171] on h6 "REIT_RENOVATION 6/18/25 - 7/28/25" at bounding box center [298, 175] width 106 height 11
click at [173, 16] on span "Work Orders" at bounding box center [175, 14] width 41 height 9
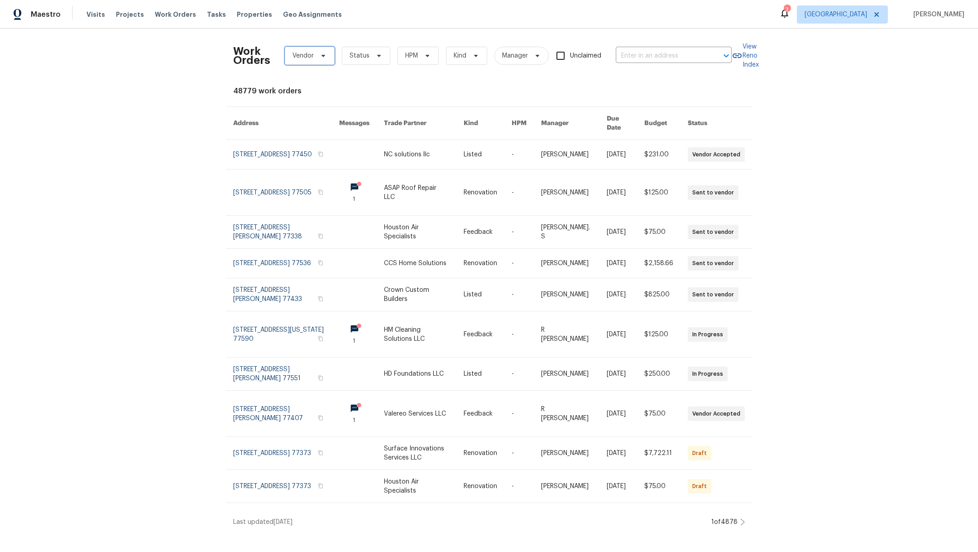
click at [299, 63] on span "Vendor" at bounding box center [310, 56] width 50 height 18
type input "asa"
click at [324, 107] on div "ASAP Roof Repair LLC - HOU-S" at bounding box center [329, 105] width 91 height 9
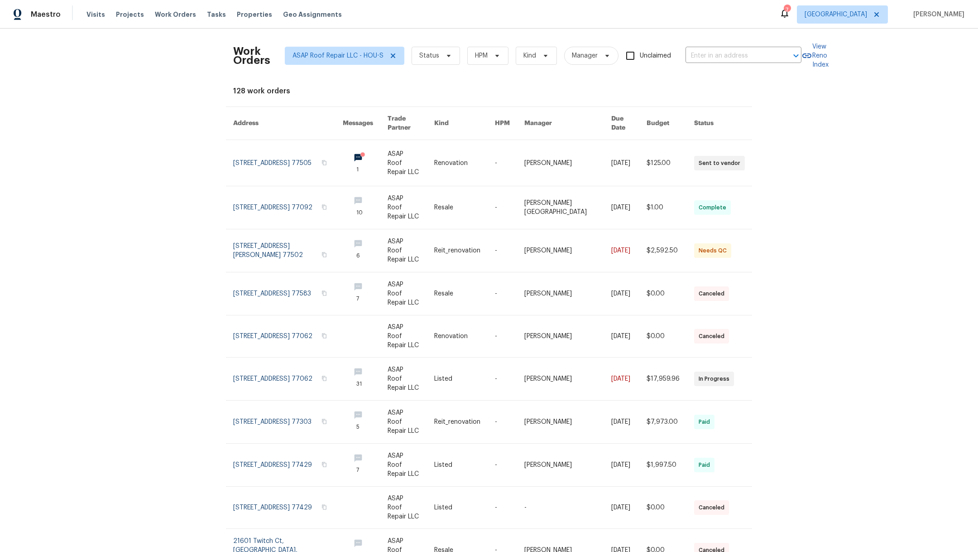
scroll to position [31, 0]
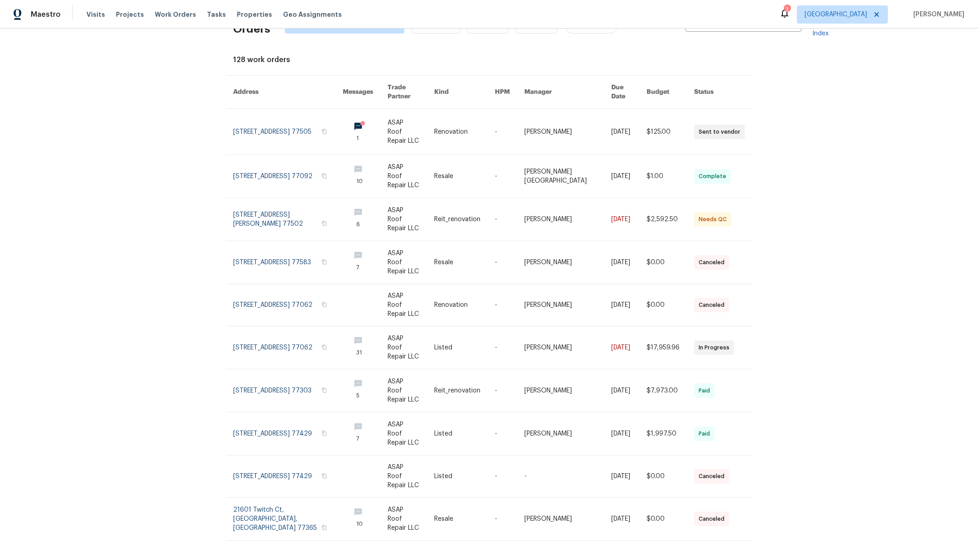
click at [741, 551] on icon at bounding box center [743, 559] width 5 height 7
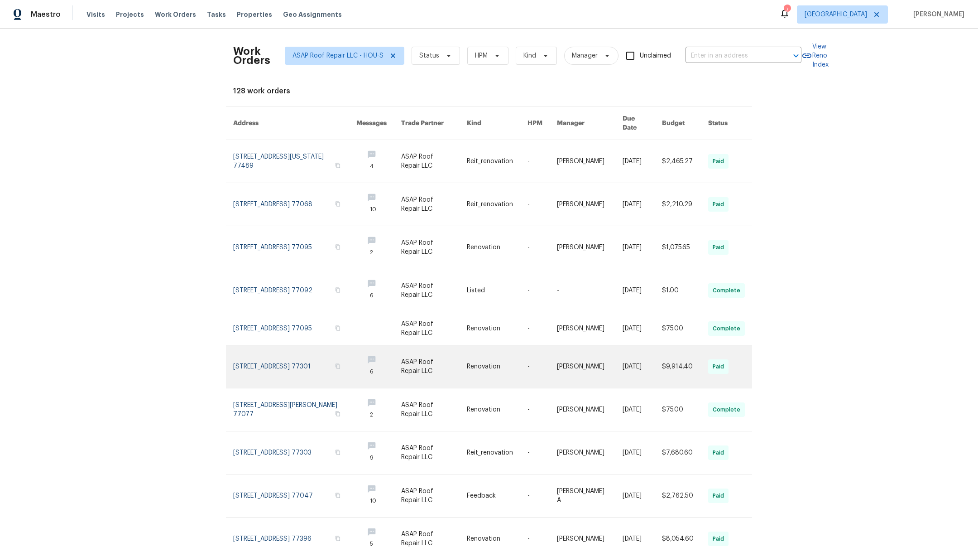
click at [286, 351] on link at bounding box center [294, 366] width 123 height 43
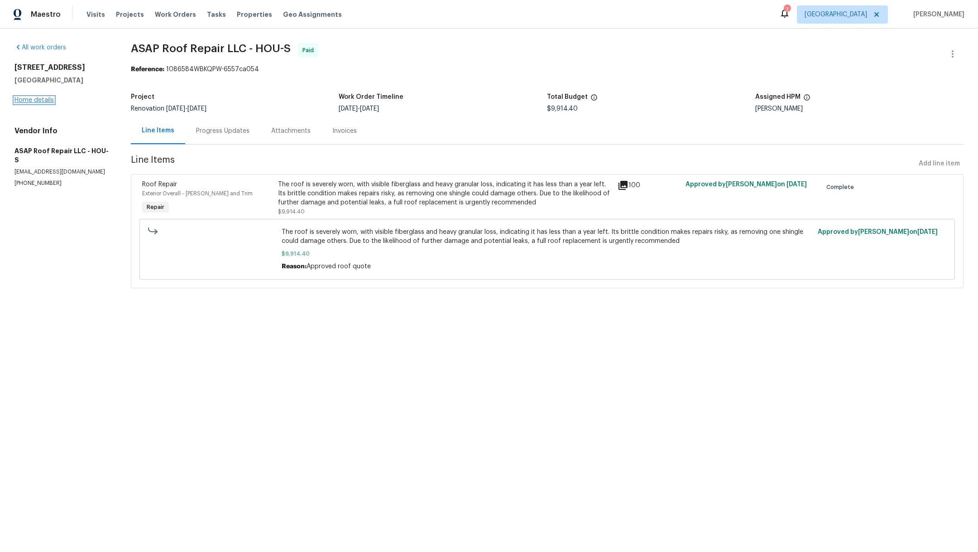
click at [25, 101] on link "Home details" at bounding box center [33, 100] width 39 height 6
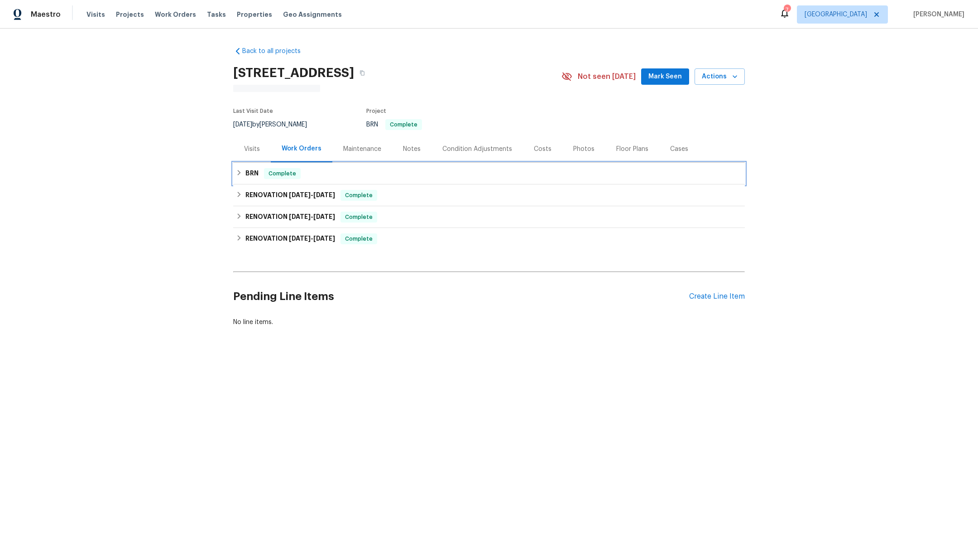
click at [245, 173] on h6 "BRN" at bounding box center [251, 173] width 13 height 11
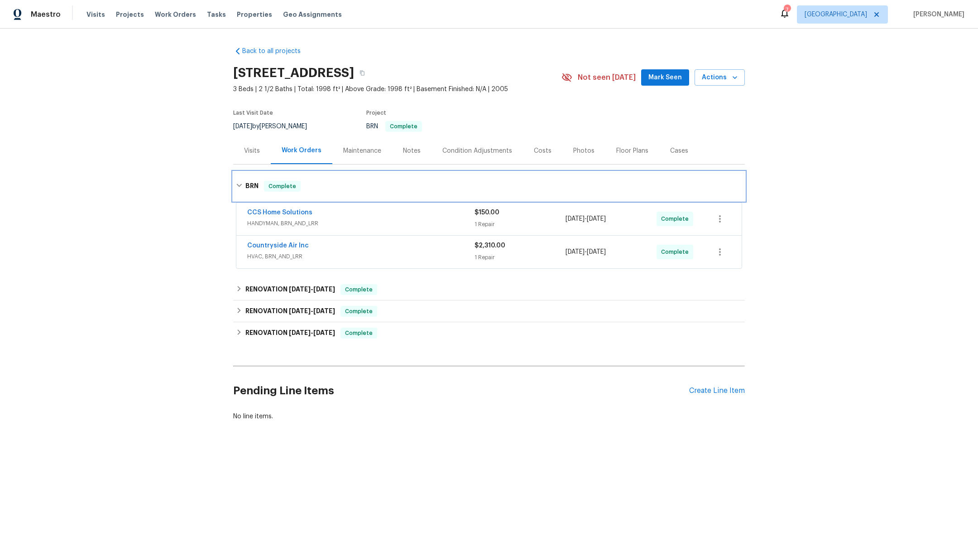
click at [245, 173] on div "BRN Complete" at bounding box center [489, 186] width 512 height 29
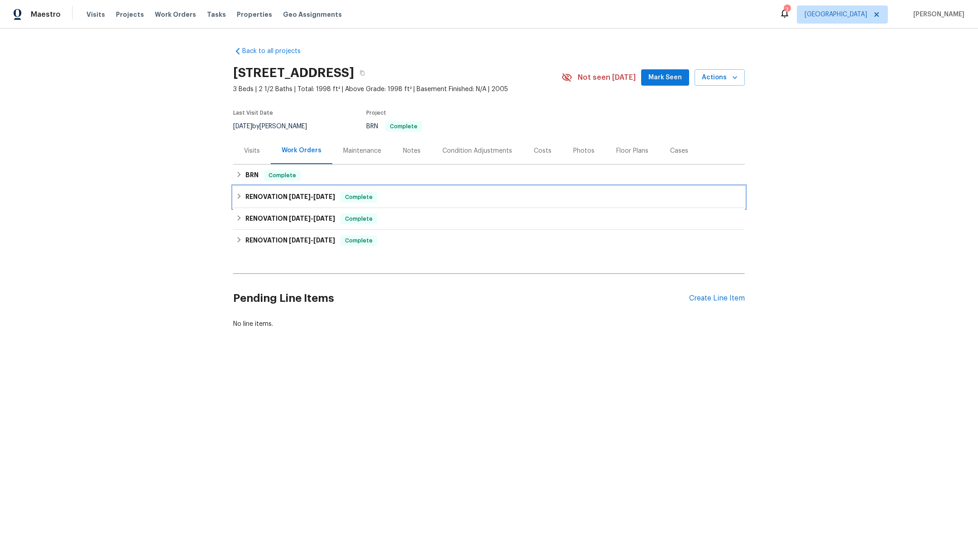
click at [259, 200] on h6 "RENOVATION 7/16/25 - 7/22/25" at bounding box center [290, 197] width 90 height 11
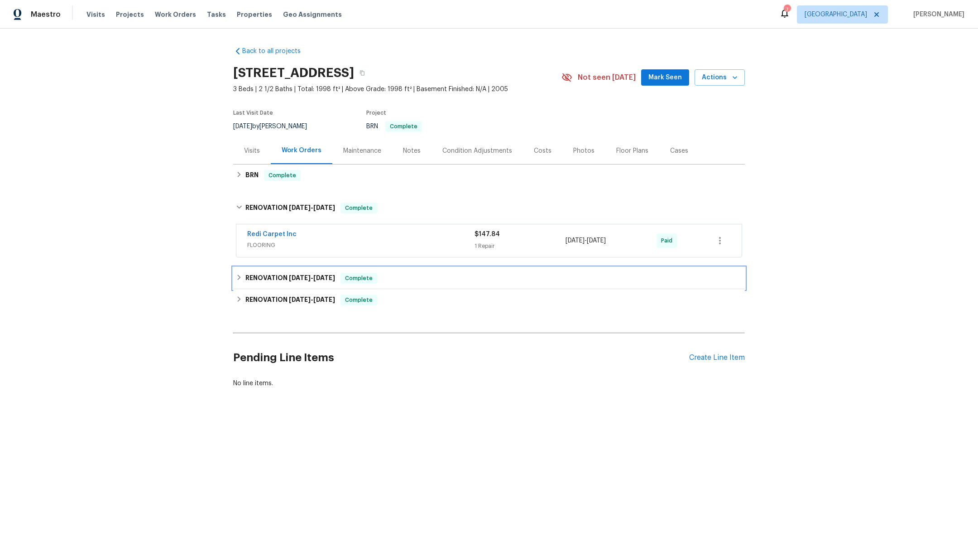
click at [274, 275] on h6 "RENOVATION 7/11/25 - 7/12/25" at bounding box center [290, 278] width 90 height 11
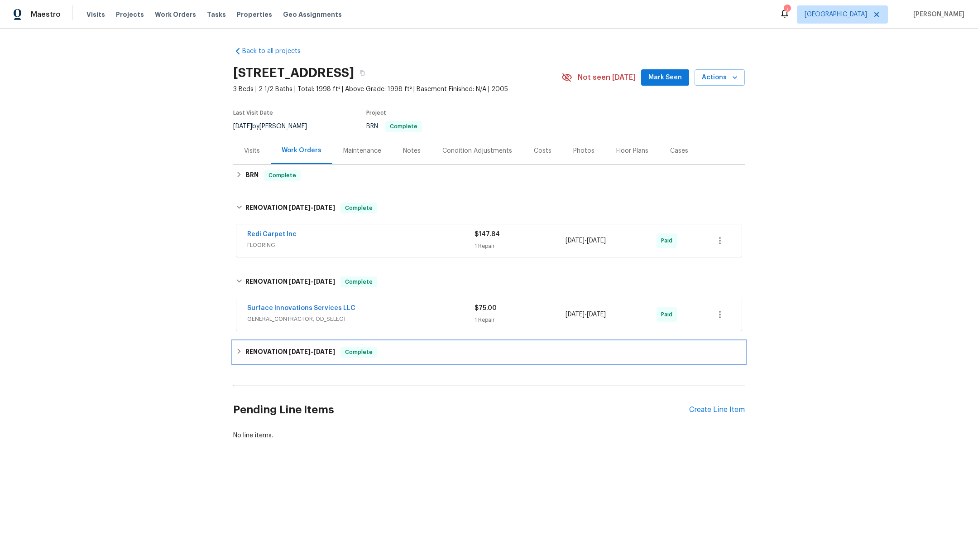
click at [277, 348] on h6 "RENOVATION 6/26/25 - 7/2/25" at bounding box center [290, 351] width 90 height 11
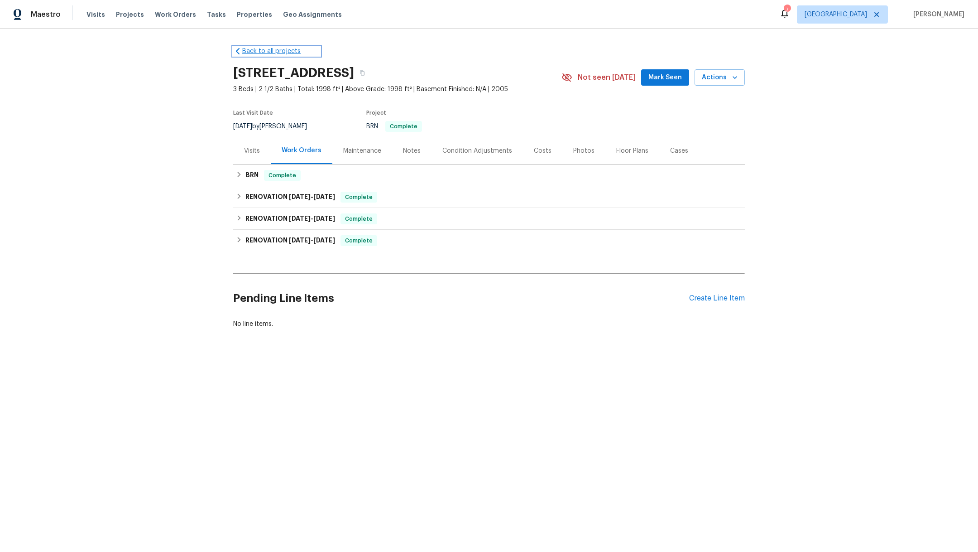
click at [238, 50] on link "Back to all projects" at bounding box center [276, 51] width 87 height 9
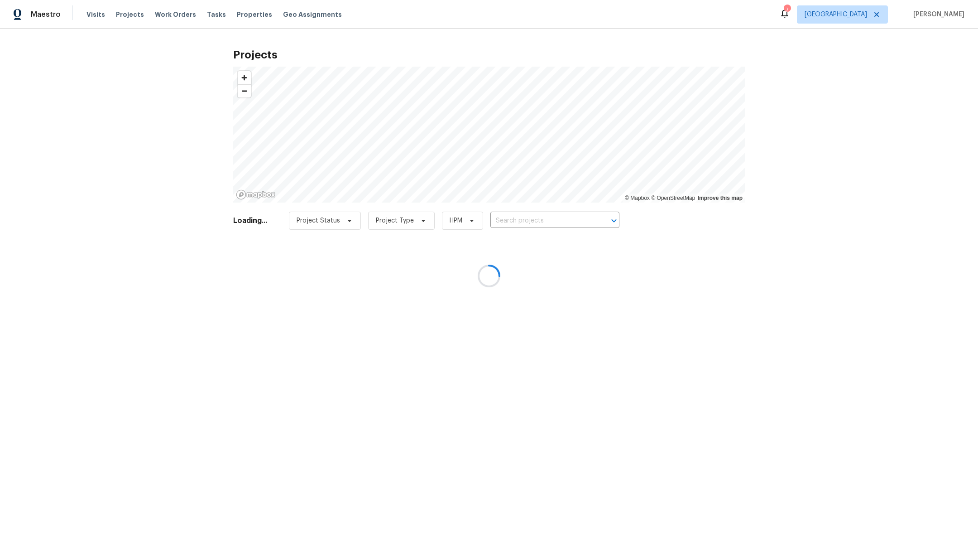
click at [164, 17] on div at bounding box center [489, 276] width 978 height 552
click at [163, 10] on div at bounding box center [489, 276] width 978 height 552
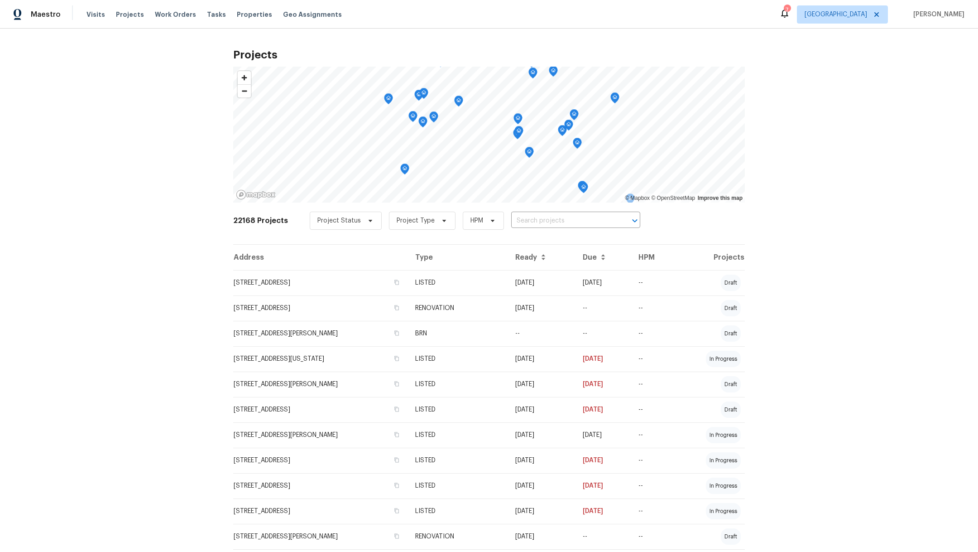
click at [173, 19] on div "Visits Projects Work Orders Tasks Properties Geo Assignments" at bounding box center [220, 14] width 266 height 18
click at [170, 13] on span "Work Orders" at bounding box center [175, 14] width 41 height 9
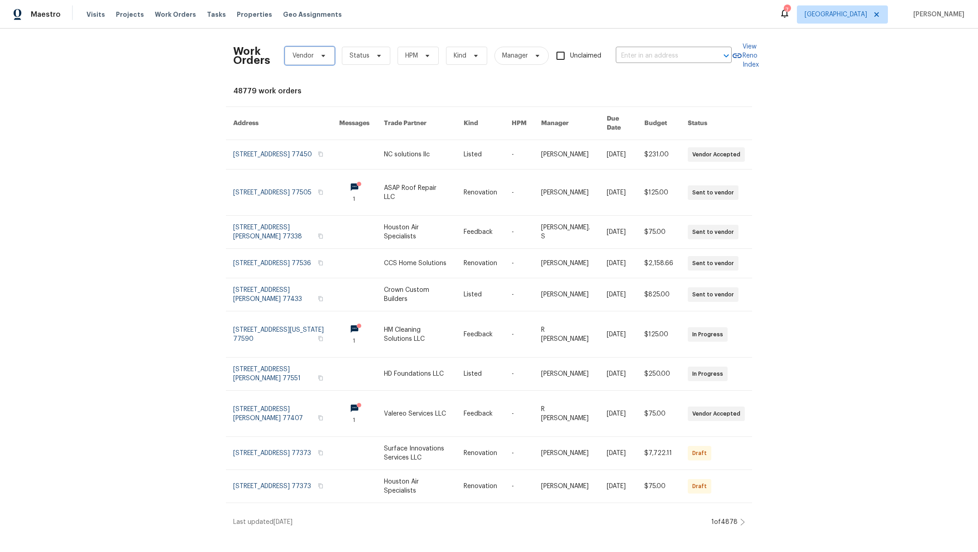
click at [298, 57] on span "Vendor" at bounding box center [303, 55] width 21 height 9
type input "asap"
click at [314, 111] on div "ASAP Roof Repair LLC - HOU-S" at bounding box center [332, 105] width 100 height 13
click at [311, 106] on div "ASAP Roof Repair LLC - HOU-S" at bounding box center [329, 105] width 91 height 9
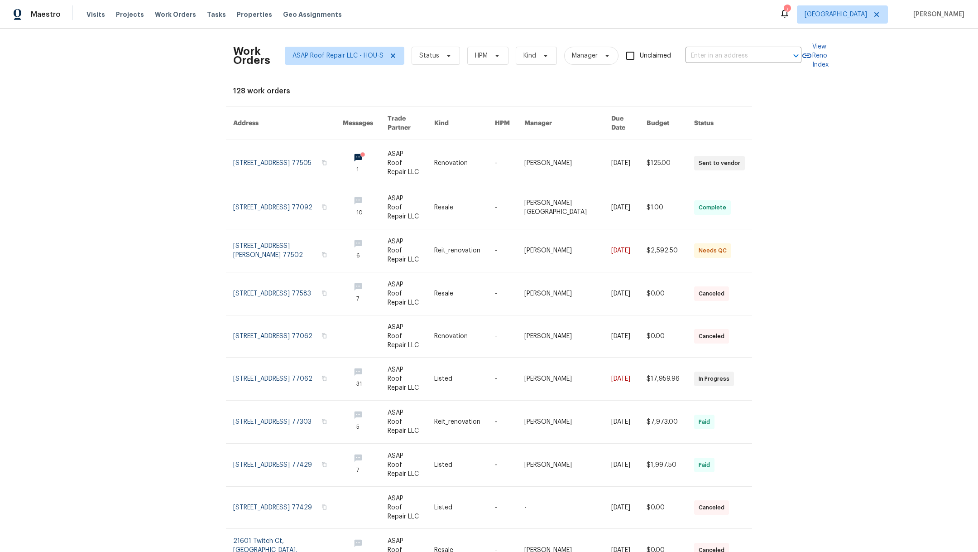
scroll to position [31, 0]
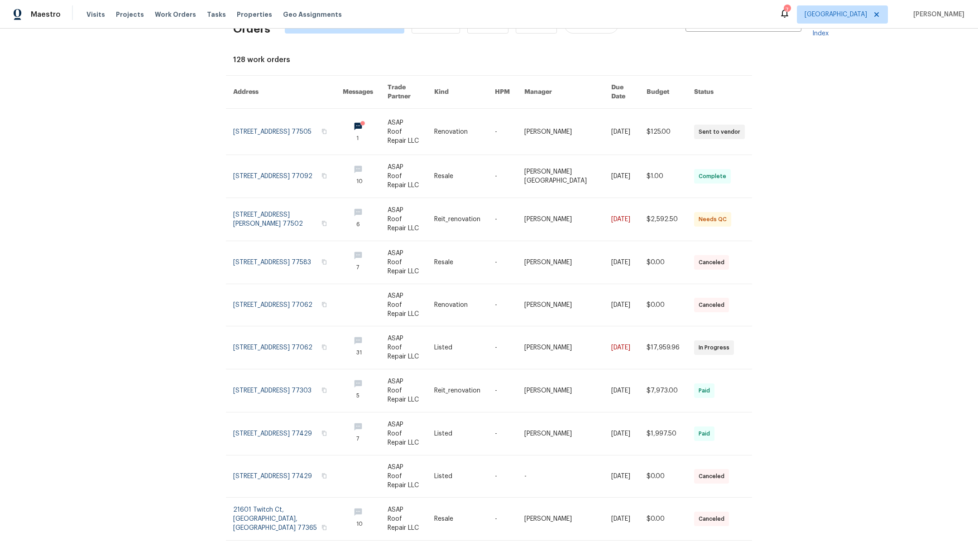
click at [741, 551] on icon at bounding box center [743, 559] width 4 height 6
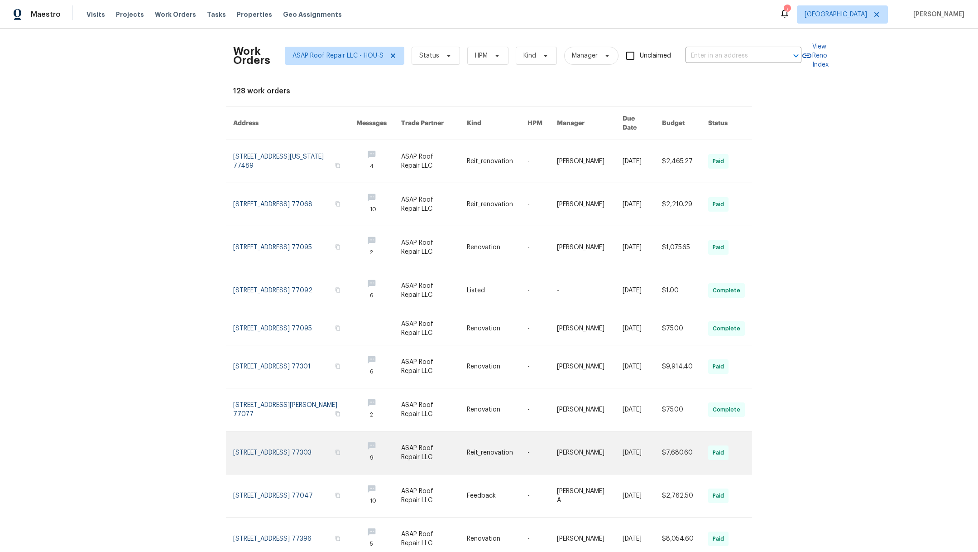
click at [291, 438] on link at bounding box center [294, 452] width 123 height 43
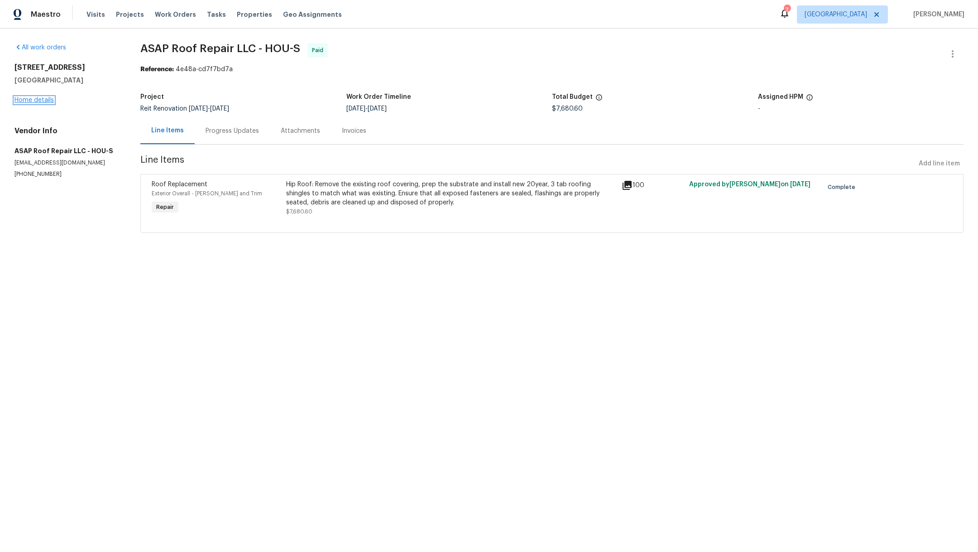
click at [41, 99] on link "Home details" at bounding box center [33, 100] width 39 height 6
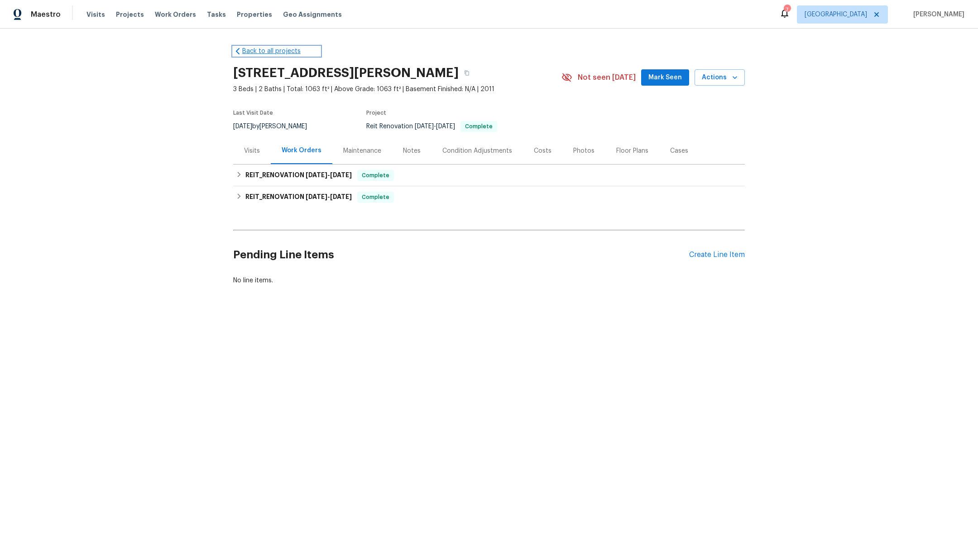
click at [241, 55] on link "Back to all projects" at bounding box center [276, 51] width 87 height 9
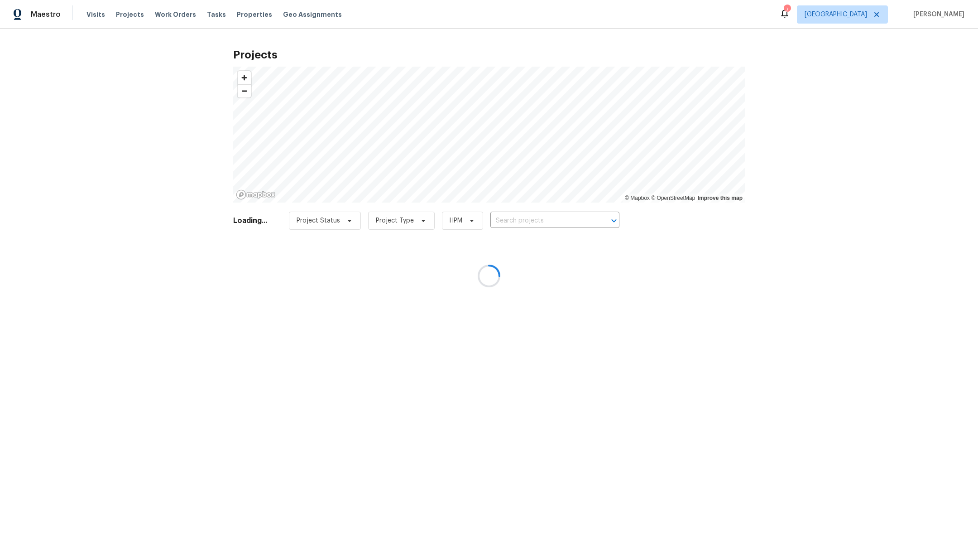
click at [157, 14] on div at bounding box center [489, 276] width 978 height 552
click at [174, 15] on div at bounding box center [489, 276] width 978 height 552
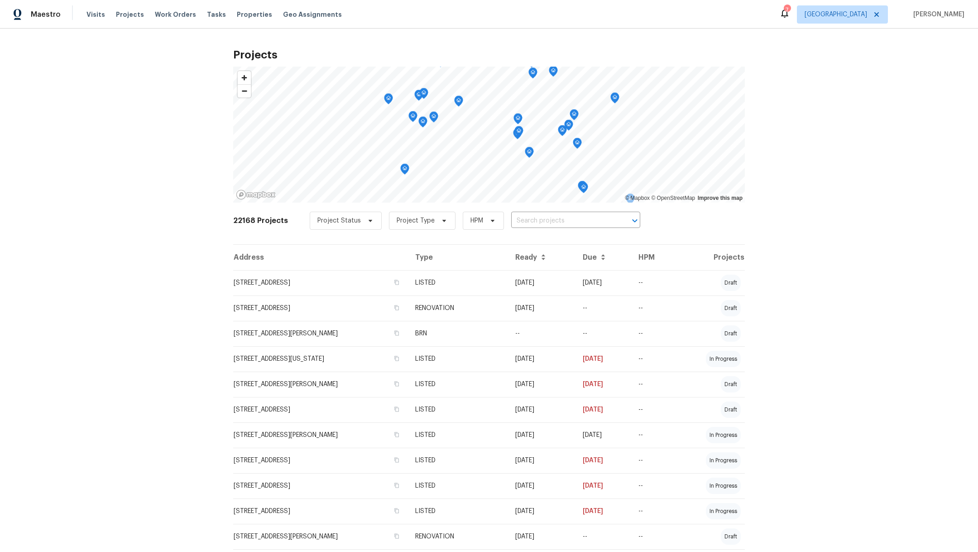
click at [173, 14] on span "Work Orders" at bounding box center [175, 14] width 41 height 9
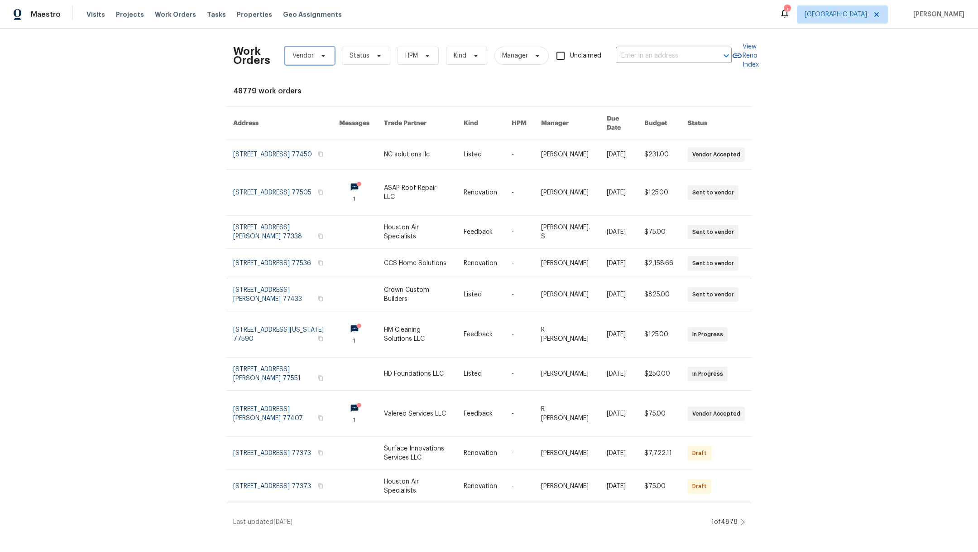
click at [292, 49] on span "Vendor" at bounding box center [310, 56] width 50 height 18
type input "asap"
click at [326, 104] on div "ASAP Roof Repair LLC - HOU-S" at bounding box center [329, 105] width 91 height 9
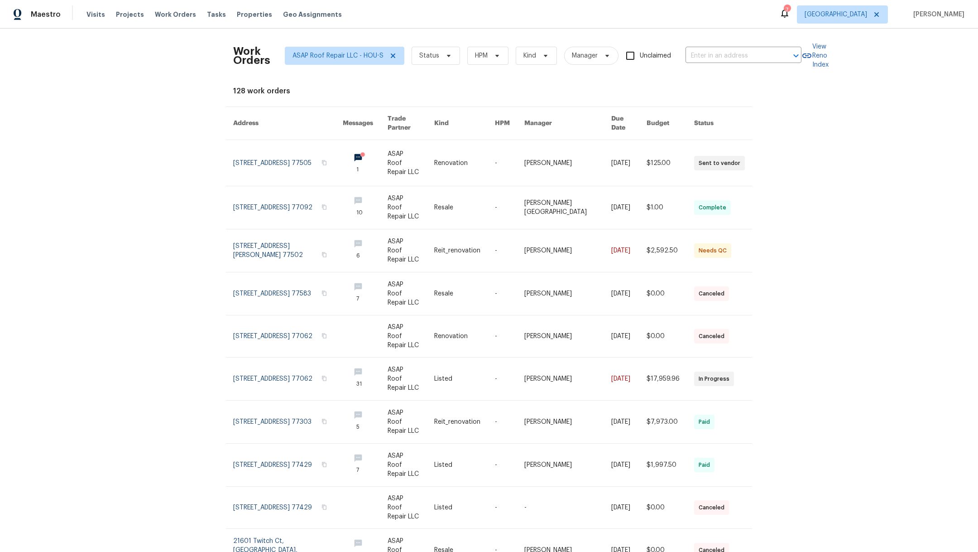
scroll to position [31, 0]
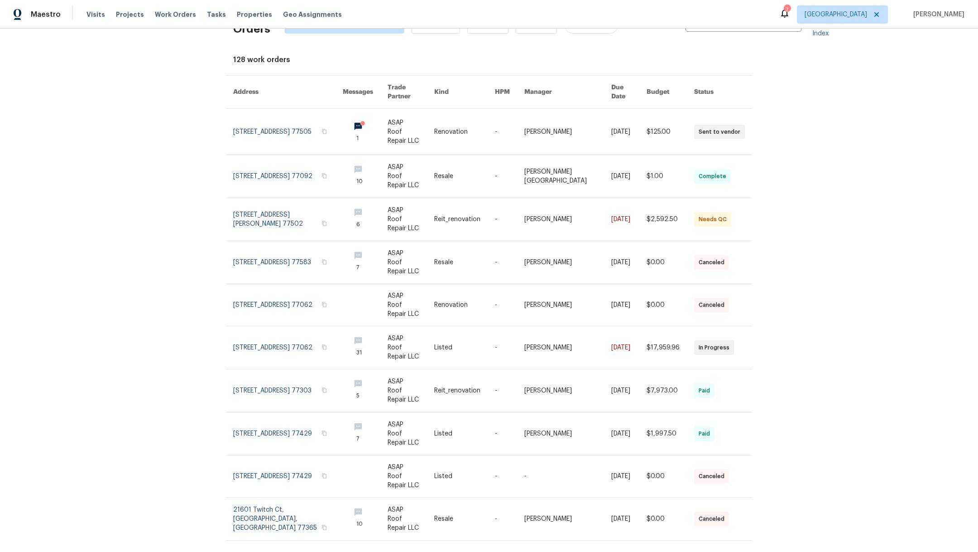
click at [741, 551] on icon at bounding box center [743, 559] width 5 height 7
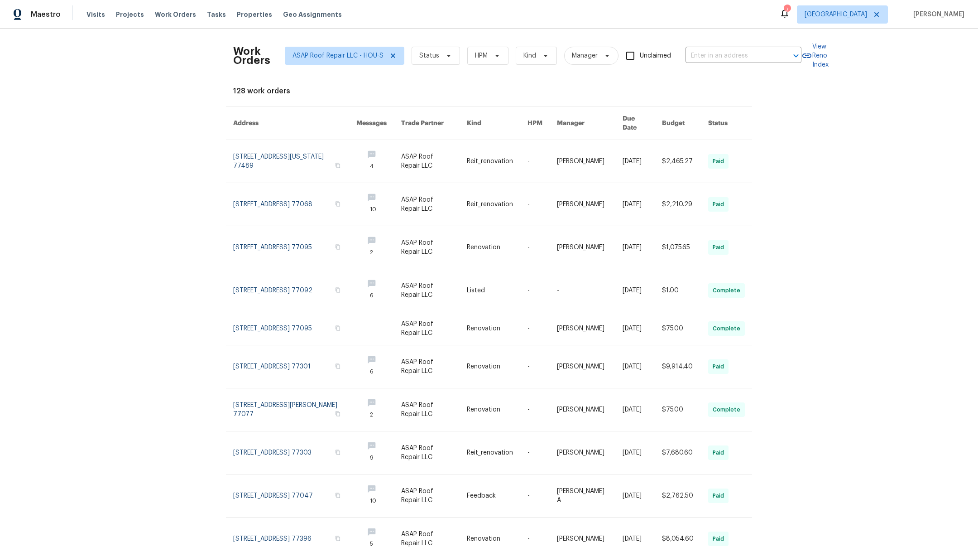
scroll to position [38, 0]
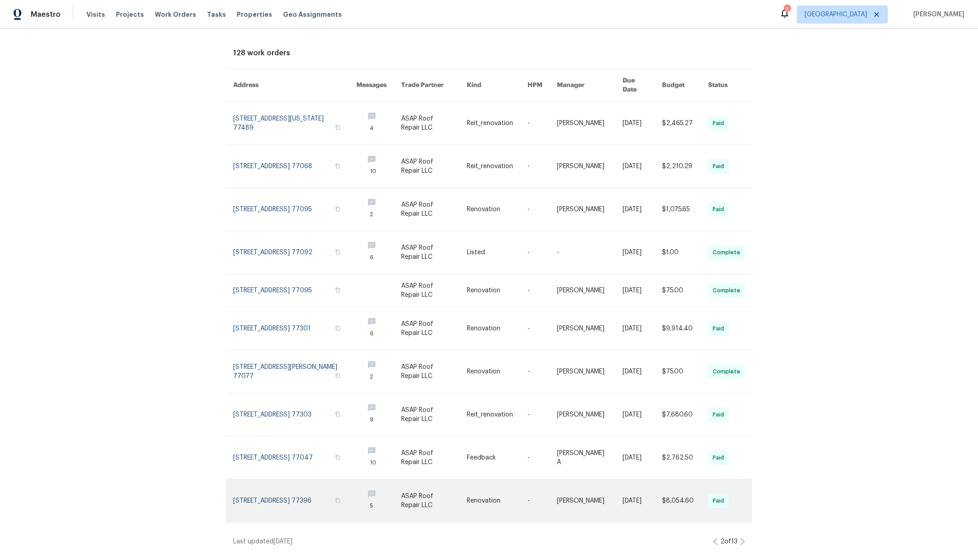
click at [300, 488] on link at bounding box center [294, 500] width 123 height 43
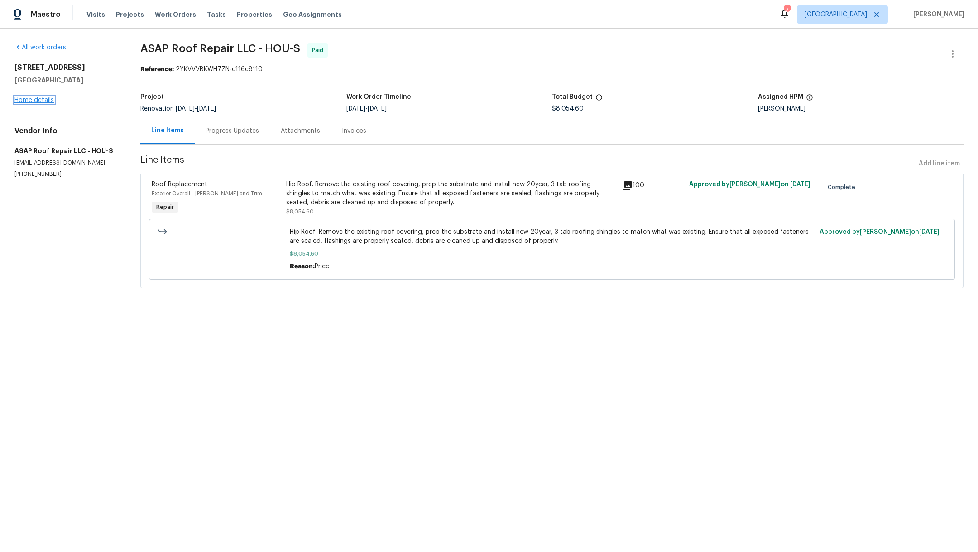
click at [42, 100] on link "Home details" at bounding box center [33, 100] width 39 height 6
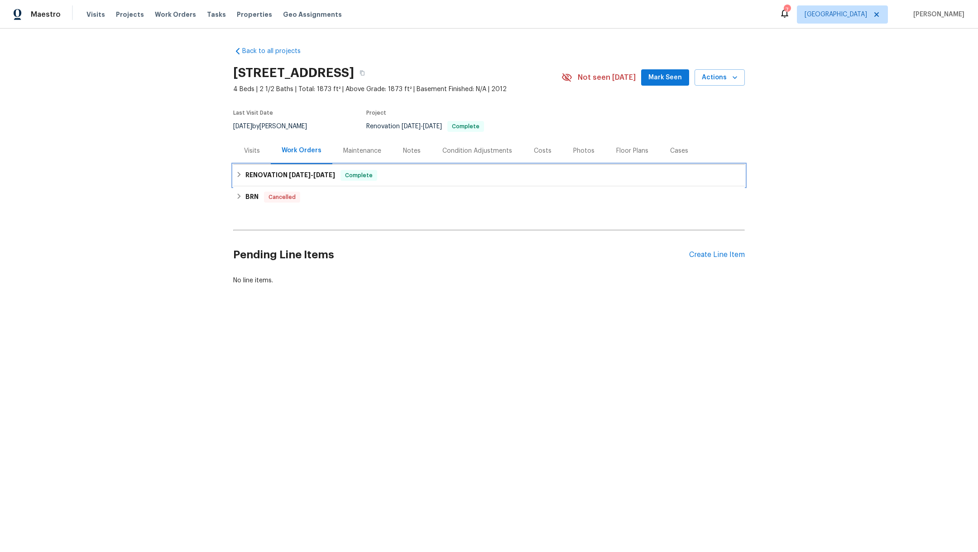
click at [245, 173] on h6 "RENOVATION 6/23/25 - 6/30/25" at bounding box center [290, 175] width 90 height 11
click at [166, 16] on span "Work Orders" at bounding box center [175, 14] width 41 height 9
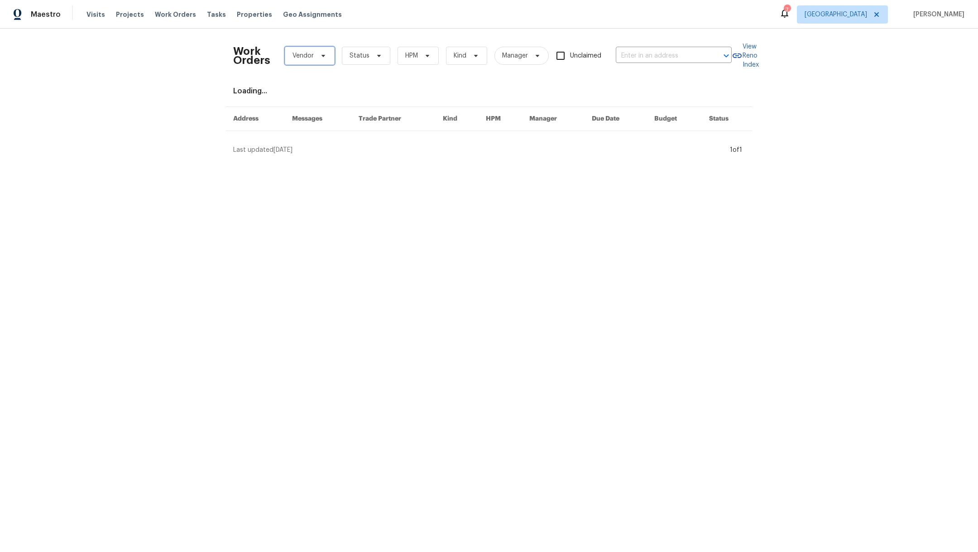
click at [312, 50] on span "Vendor" at bounding box center [310, 56] width 50 height 18
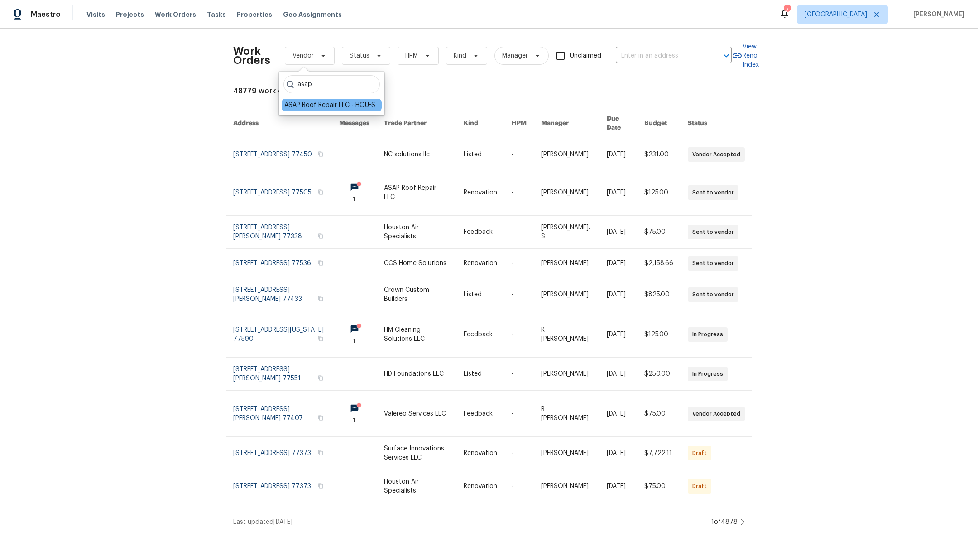
type input "asap"
click at [322, 106] on div "ASAP Roof Repair LLC - HOU-S" at bounding box center [329, 105] width 91 height 9
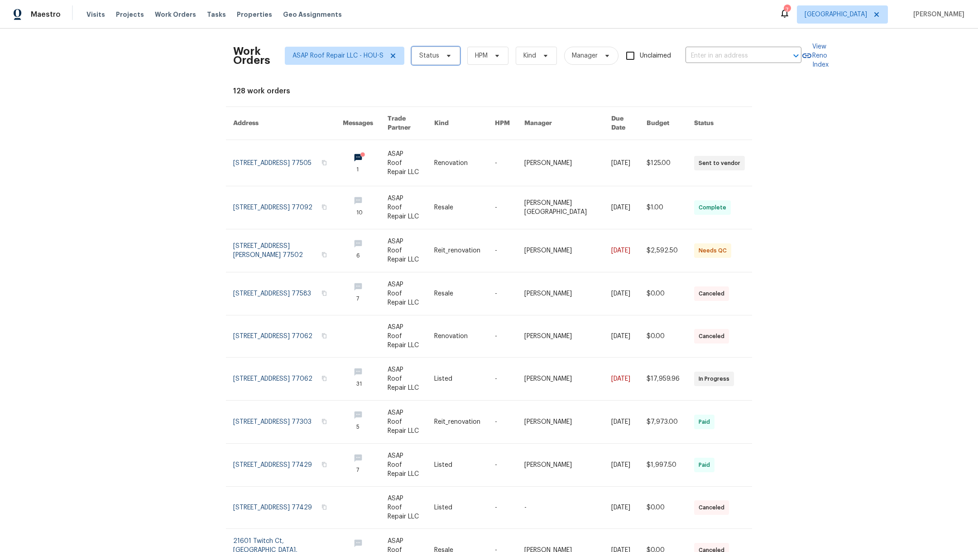
click at [433, 55] on span "Status" at bounding box center [436, 56] width 48 height 18
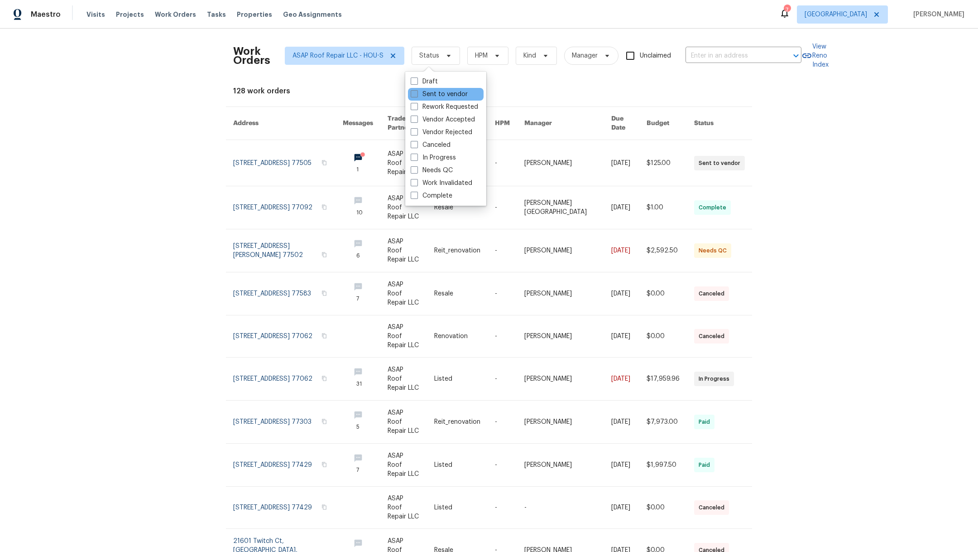
click at [414, 94] on span at bounding box center [414, 93] width 7 height 7
click at [414, 94] on input "Sent to vendor" at bounding box center [414, 93] width 6 height 6
checkbox input "true"
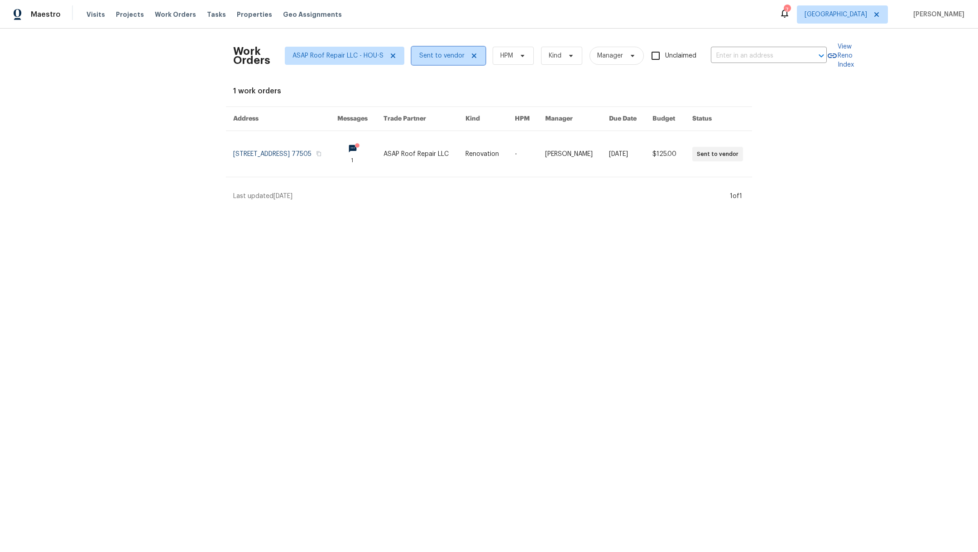
click at [431, 57] on span "Sent to vendor" at bounding box center [441, 55] width 45 height 9
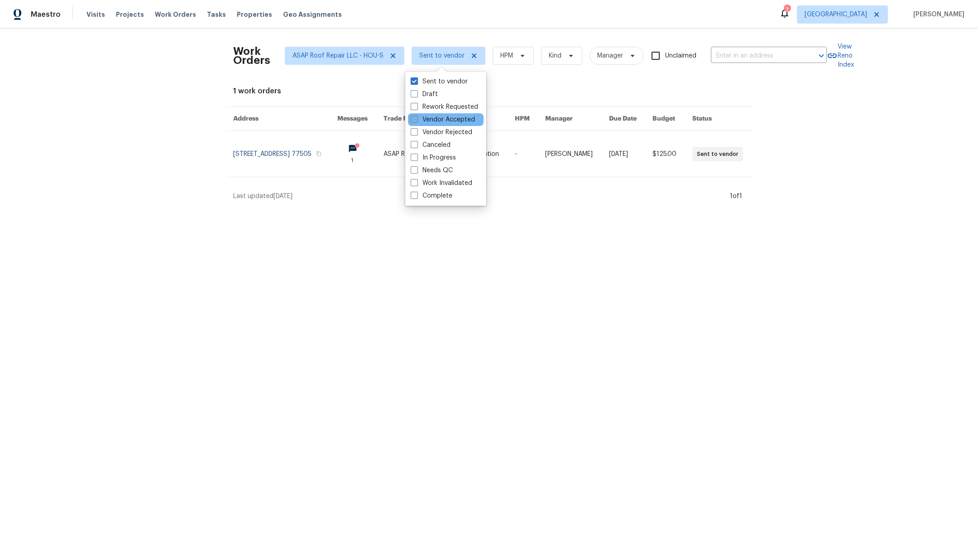
click at [413, 121] on span at bounding box center [414, 118] width 7 height 7
click at [413, 121] on input "Vendor Accepted" at bounding box center [414, 118] width 6 height 6
checkbox input "true"
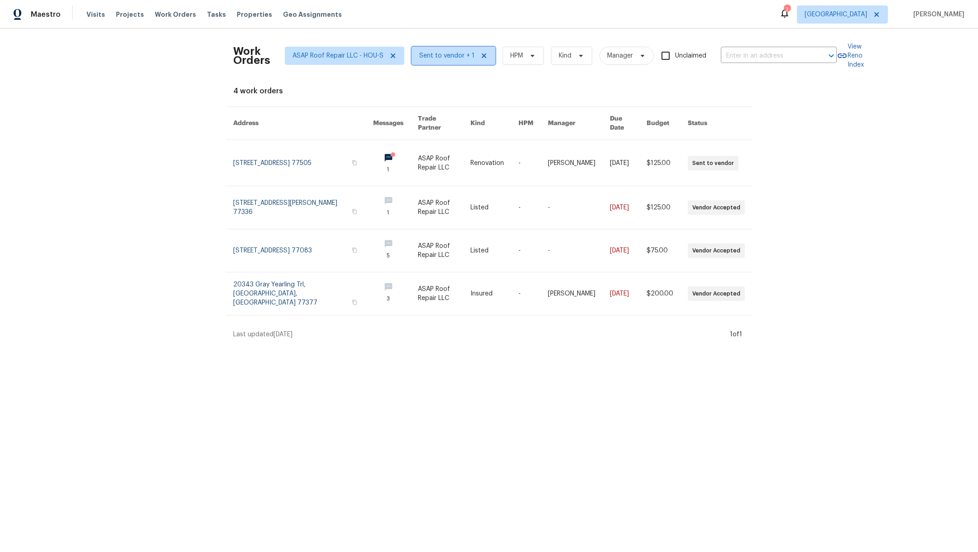
click at [480, 58] on span "Sent to vendor + 1" at bounding box center [454, 56] width 84 height 18
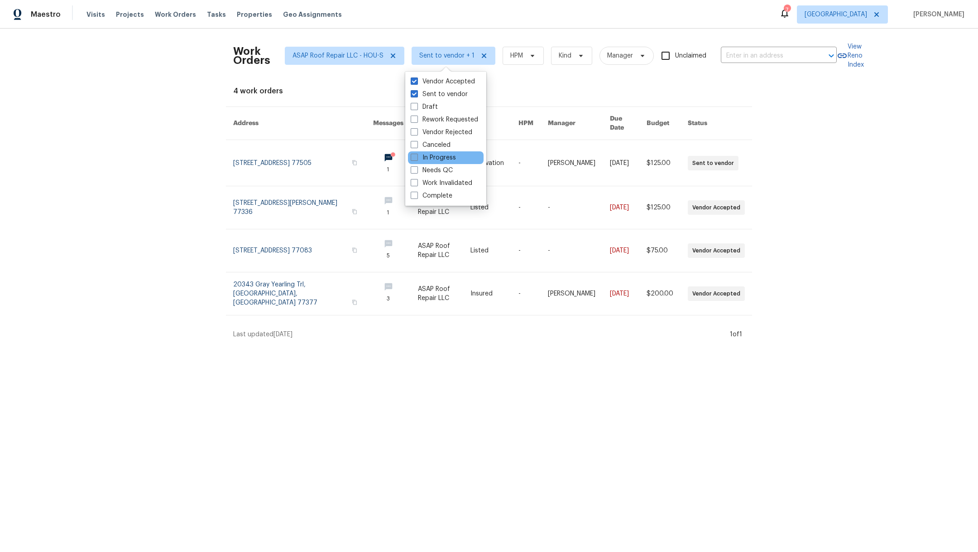
click at [417, 156] on span at bounding box center [414, 157] width 7 height 7
click at [417, 156] on input "In Progress" at bounding box center [414, 156] width 6 height 6
checkbox input "true"
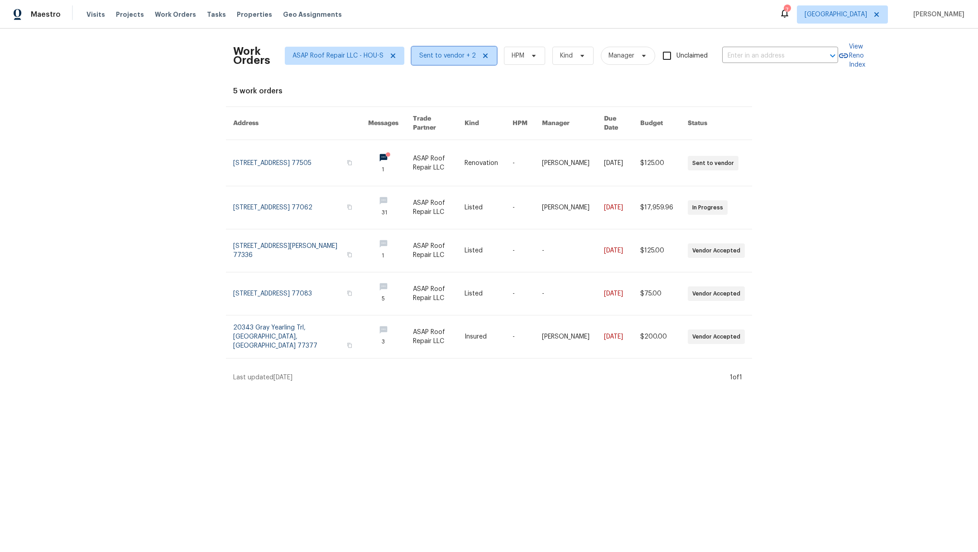
click at [436, 58] on span "Sent to vendor + 2" at bounding box center [447, 55] width 57 height 9
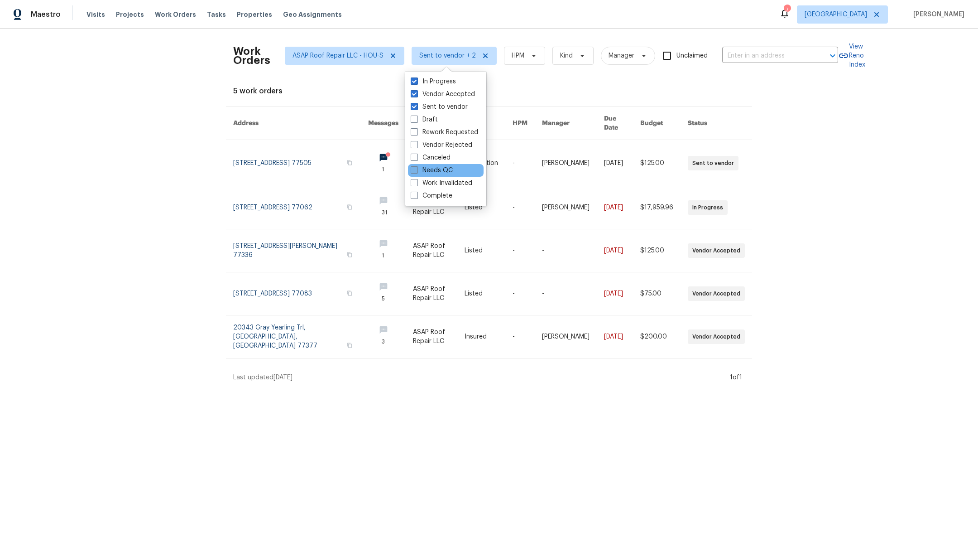
click at [414, 172] on span at bounding box center [414, 169] width 7 height 7
click at [414, 172] on input "Needs QC" at bounding box center [414, 169] width 6 height 6
checkbox input "true"
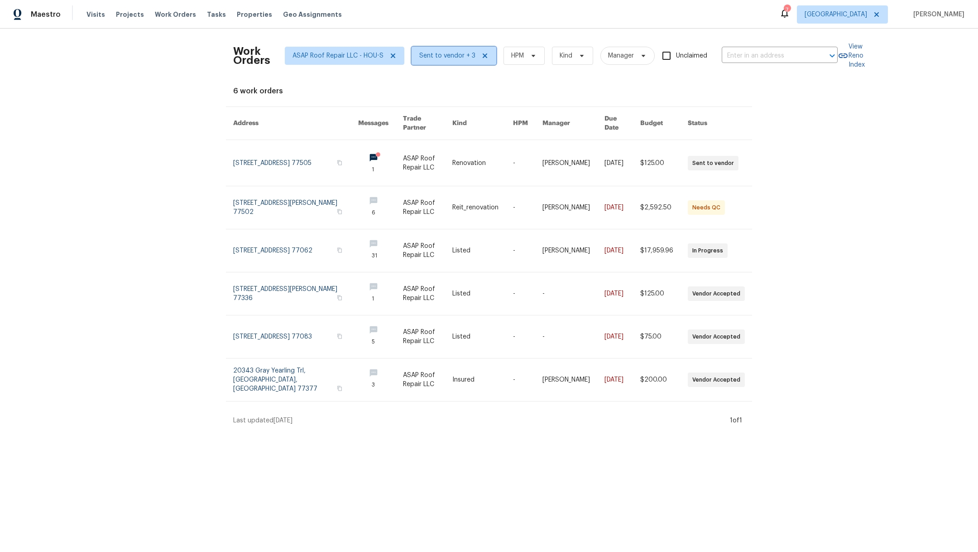
click at [443, 52] on span "Sent to vendor + 3" at bounding box center [447, 55] width 56 height 9
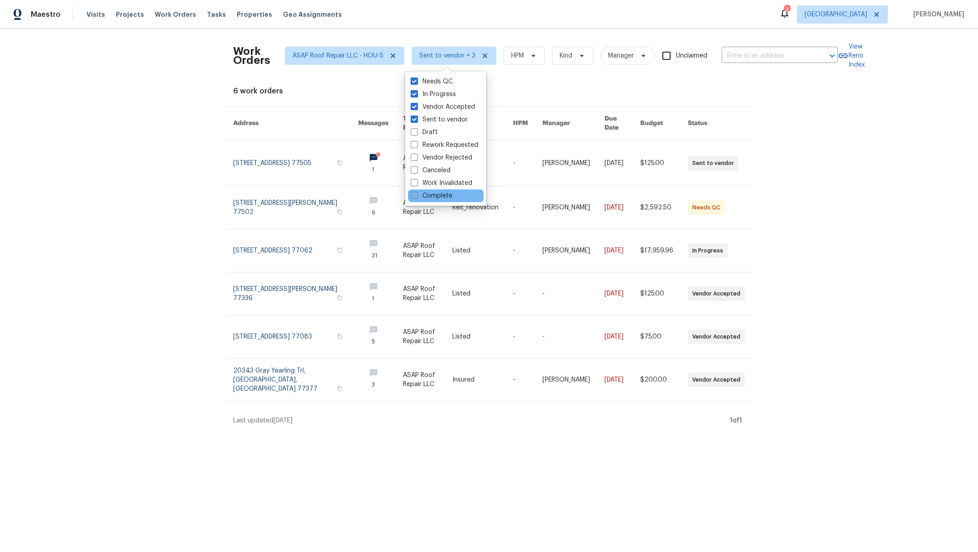
click at [415, 198] on span at bounding box center [414, 195] width 7 height 7
click at [415, 197] on input "Complete" at bounding box center [414, 194] width 6 height 6
checkbox input "true"
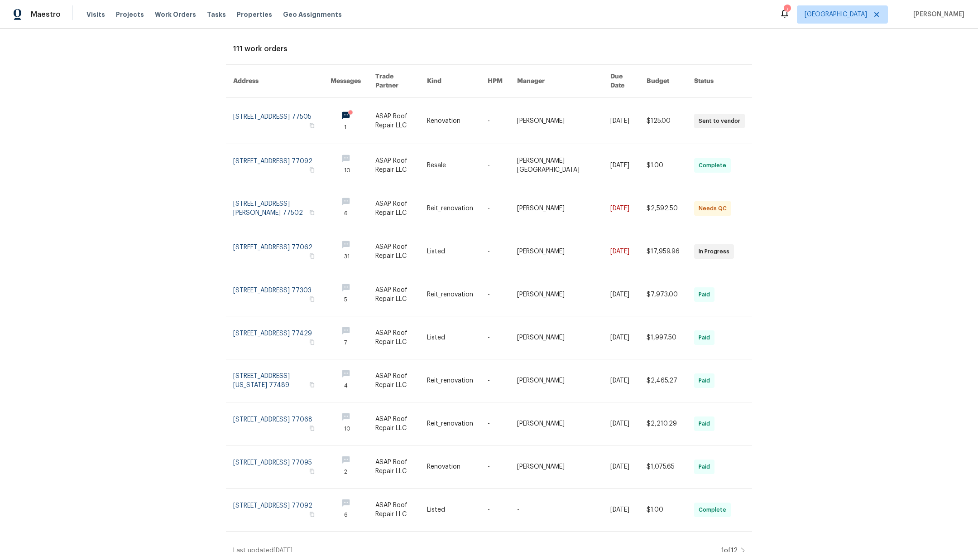
scroll to position [51, 0]
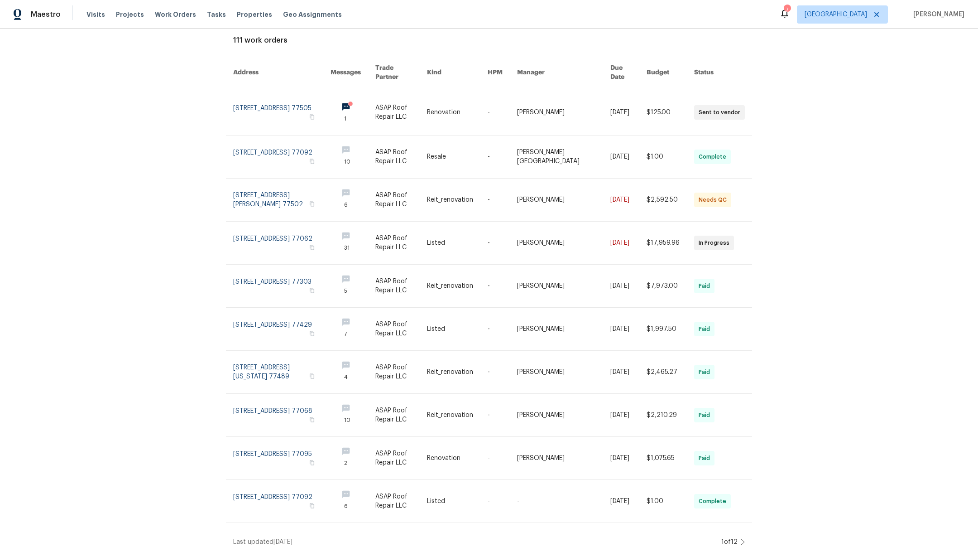
drag, startPoint x: 978, startPoint y: 155, endPoint x: 978, endPoint y: 326, distance: 170.8
click at [978, 326] on div "Work Orders ASAP Roof Repair LLC - HOU-S Sent to vendor + 4 HPM Kind Manager Un…" at bounding box center [489, 290] width 978 height 523
click at [741, 538] on icon at bounding box center [743, 541] width 5 height 7
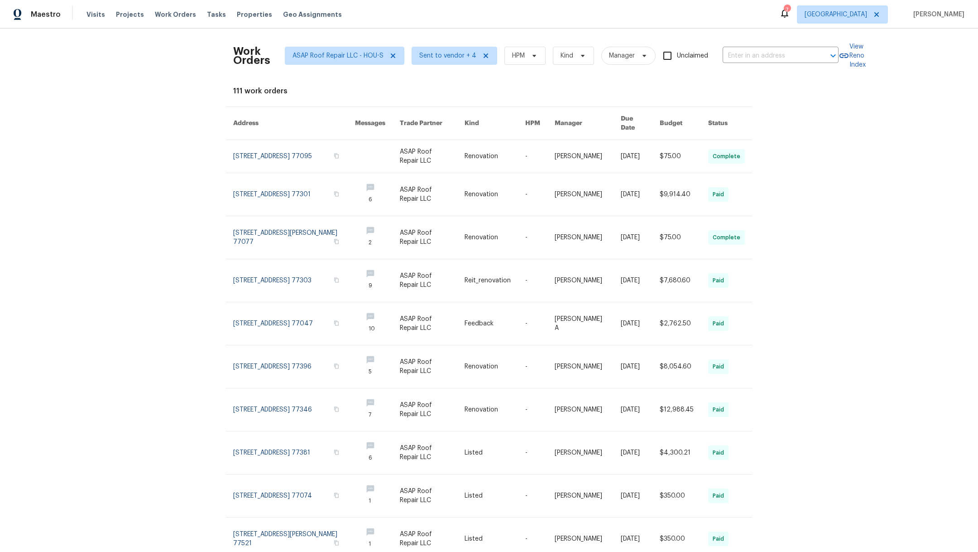
scroll to position [38, 0]
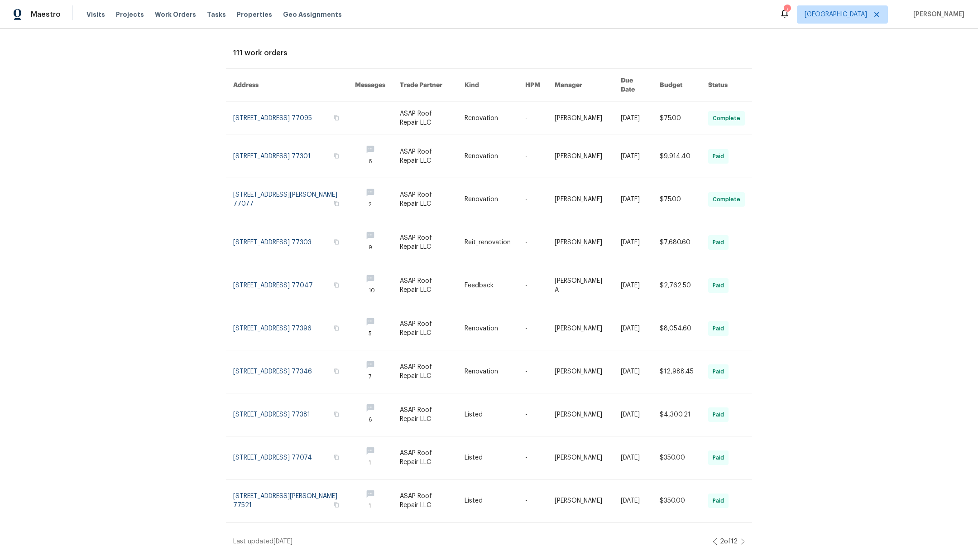
click at [741, 538] on icon at bounding box center [743, 541] width 5 height 7
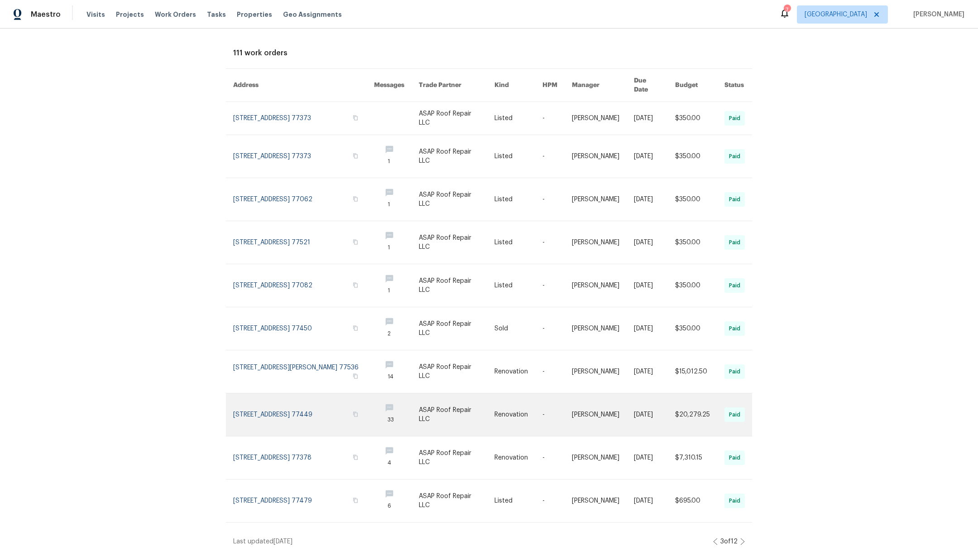
click at [345, 416] on link at bounding box center [303, 414] width 141 height 43
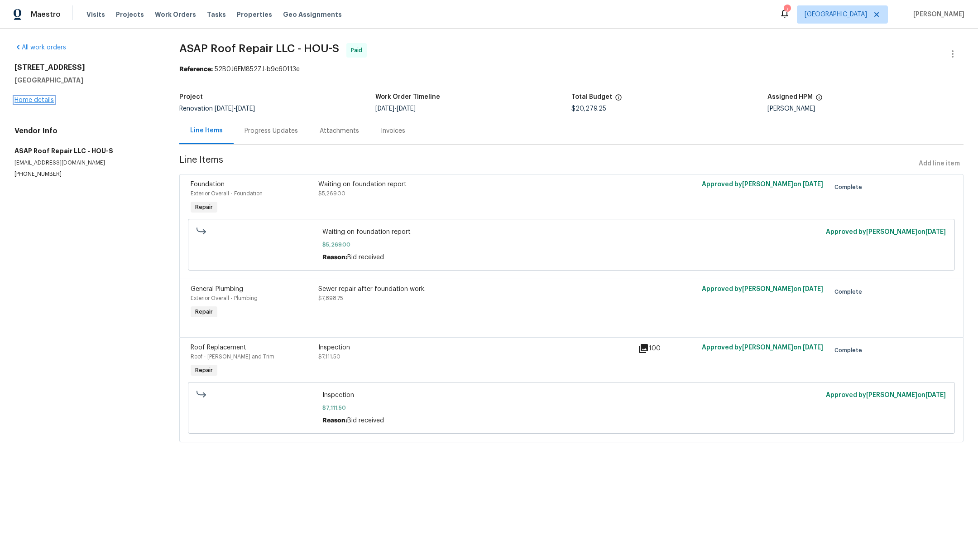
click at [18, 100] on link "Home details" at bounding box center [33, 100] width 39 height 6
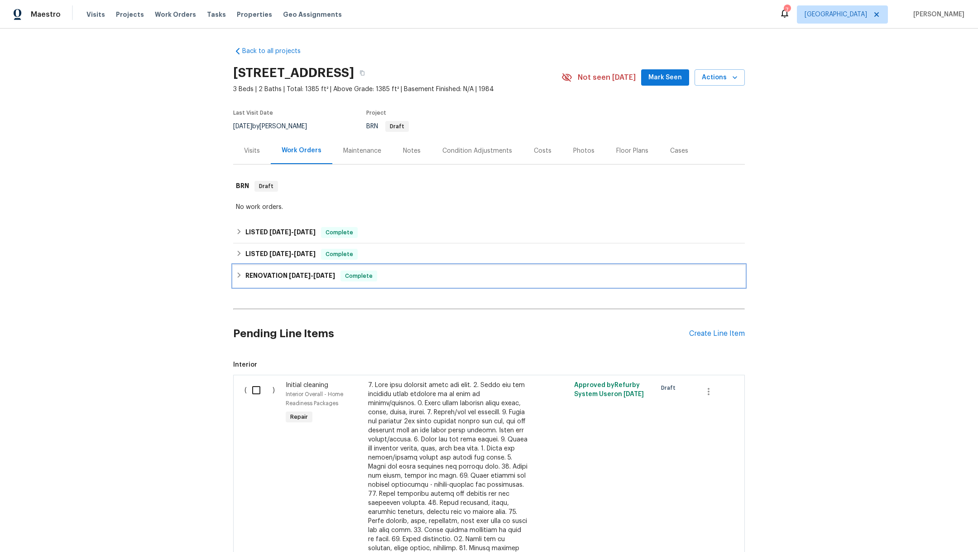
click at [253, 276] on h6 "RENOVATION 5/9/25 - 6/12/25" at bounding box center [290, 275] width 90 height 11
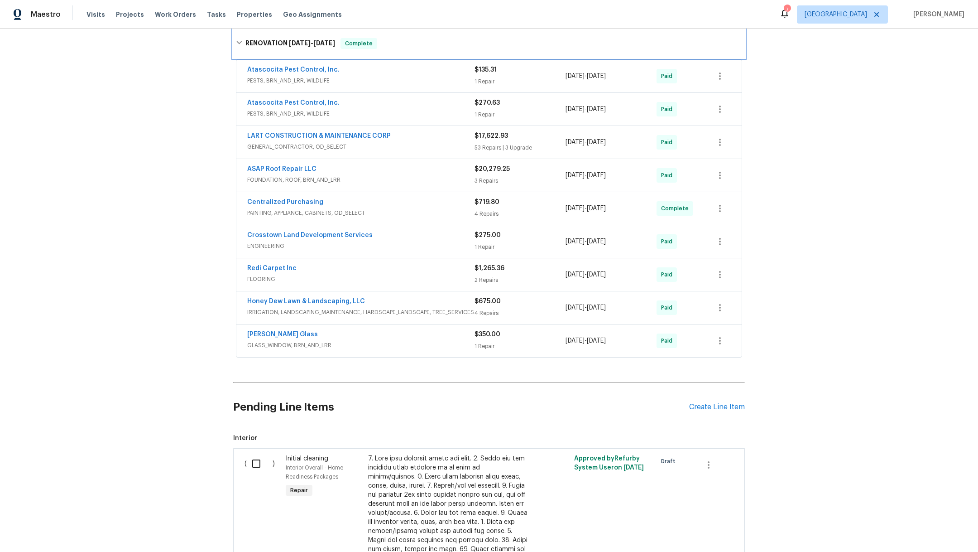
scroll to position [242, 0]
click at [269, 170] on link "ASAP Roof Repair LLC" at bounding box center [281, 170] width 69 height 6
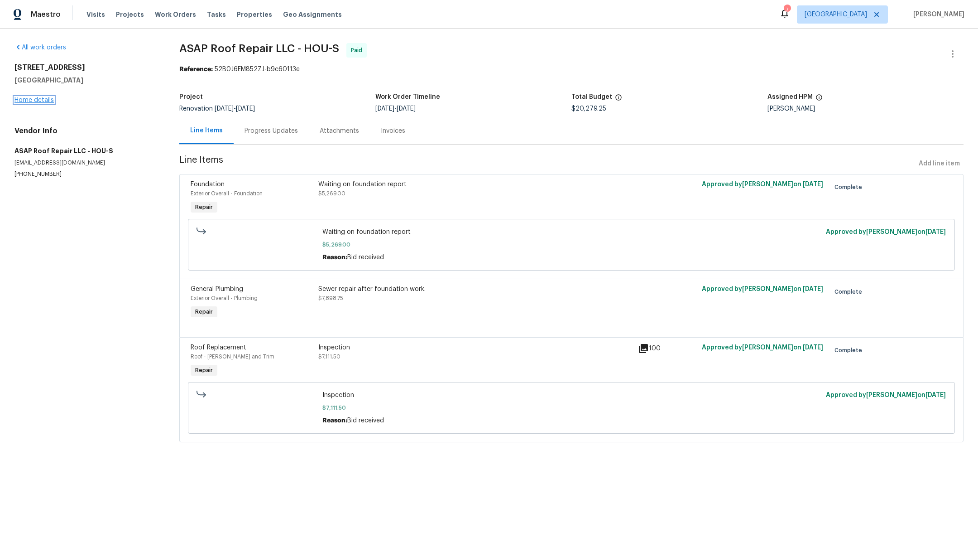
click at [32, 101] on link "Home details" at bounding box center [33, 100] width 39 height 6
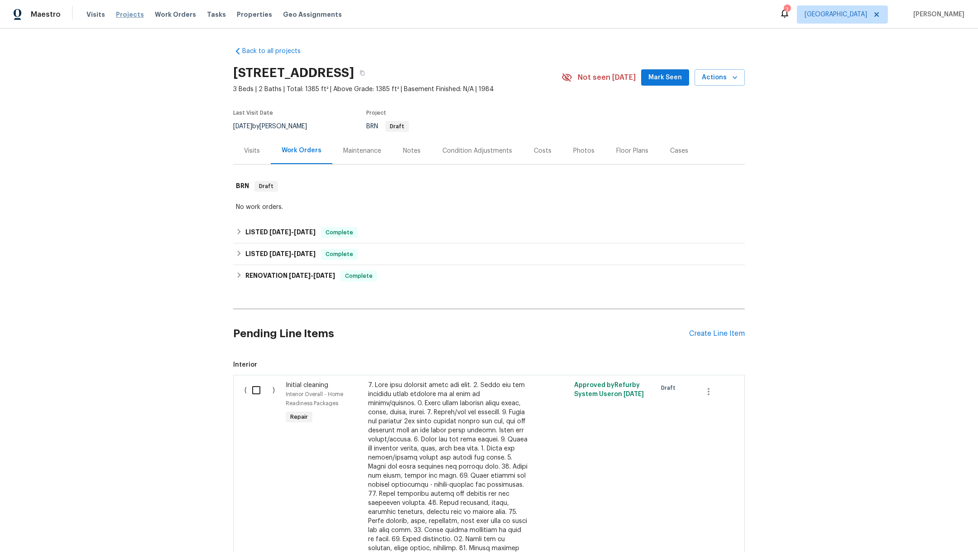
click at [120, 11] on span "Projects" at bounding box center [130, 14] width 28 height 9
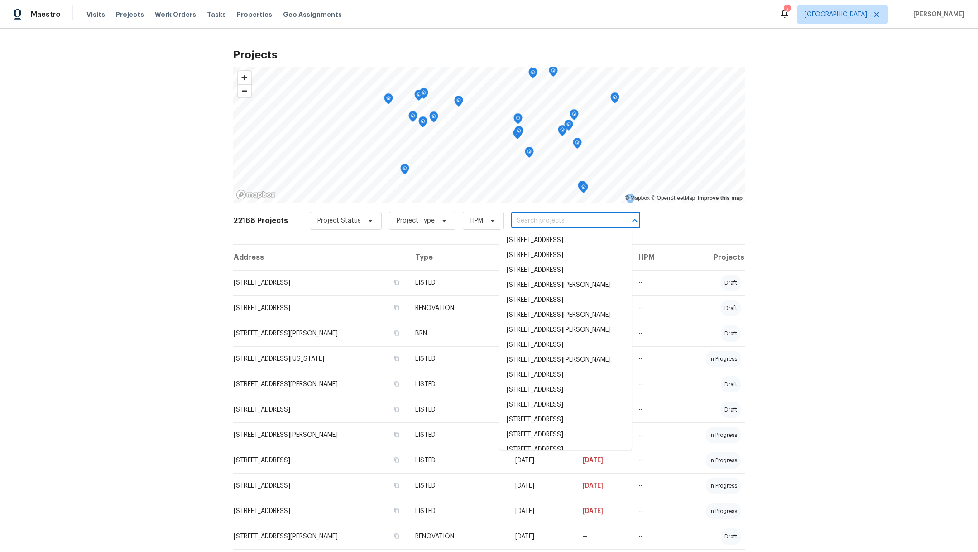
click at [513, 214] on input "text" at bounding box center [563, 221] width 104 height 14
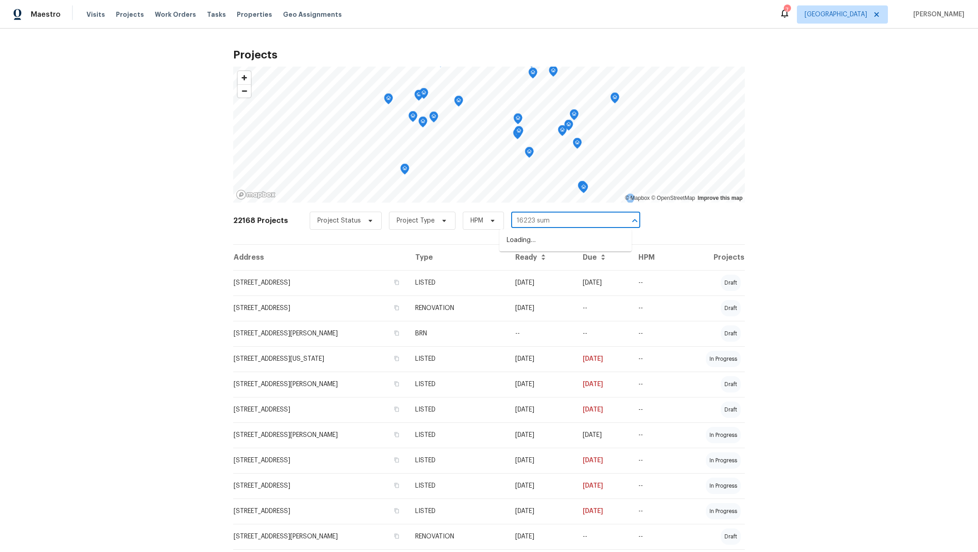
type input "16223 summ"
click at [524, 245] on li "[STREET_ADDRESS][PERSON_NAME]" at bounding box center [566, 240] width 132 height 15
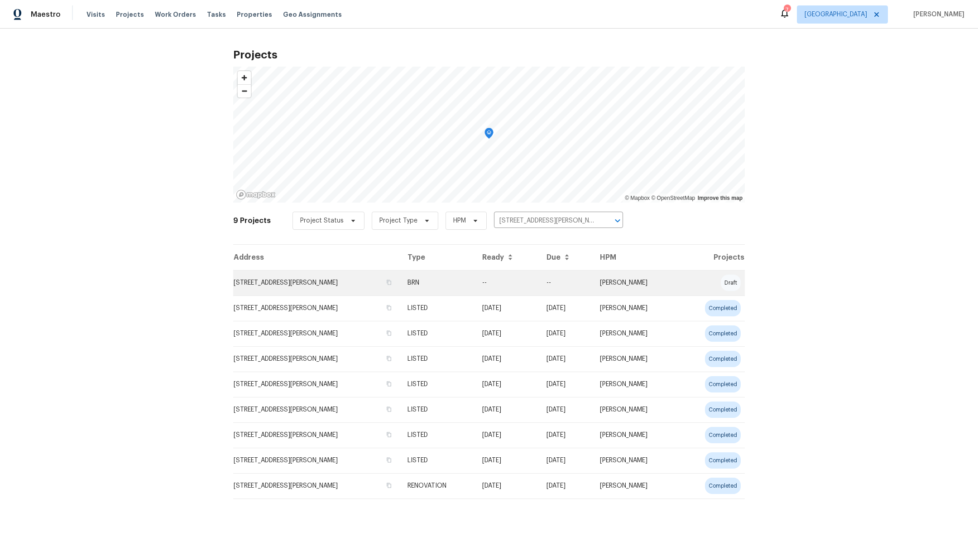
click at [289, 283] on td "[STREET_ADDRESS][PERSON_NAME]" at bounding box center [316, 282] width 167 height 25
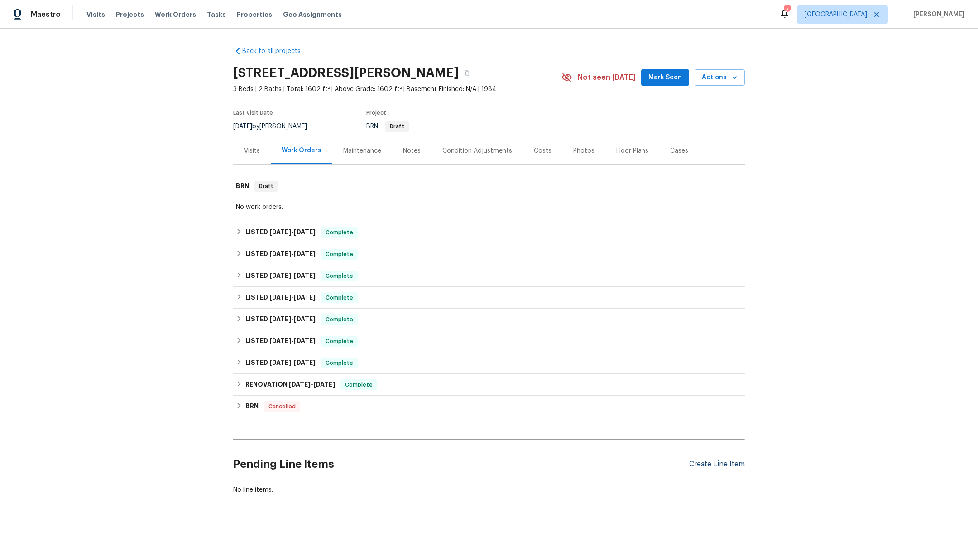
click at [718, 466] on div "Create Line Item" at bounding box center [717, 464] width 56 height 9
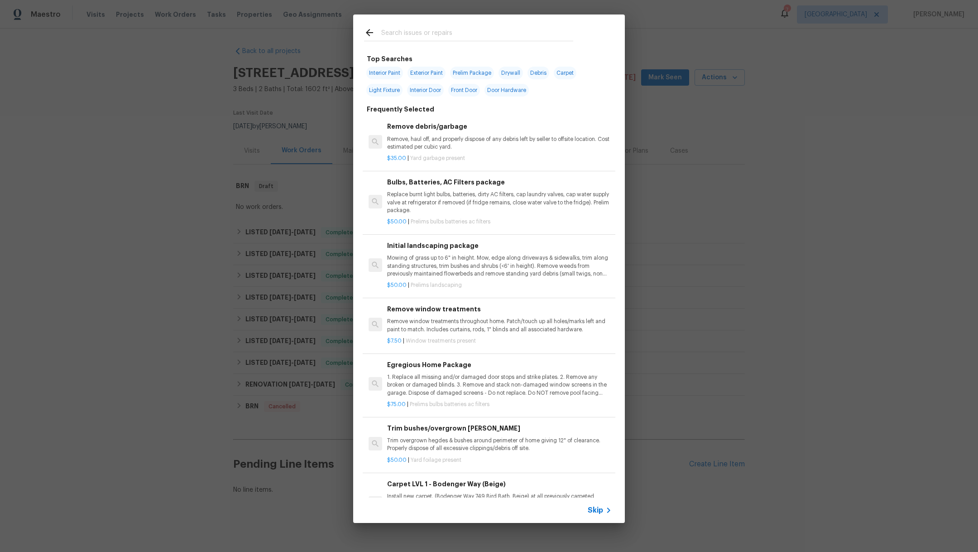
click at [412, 31] on input "text" at bounding box center [477, 34] width 192 height 14
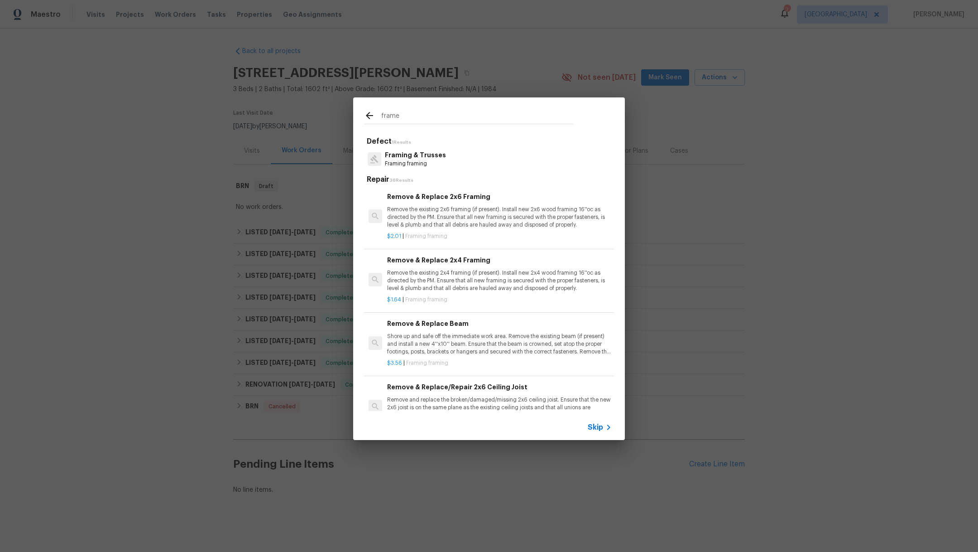
type input "frame"
click at [426, 162] on p "Framing framing" at bounding box center [415, 164] width 61 height 8
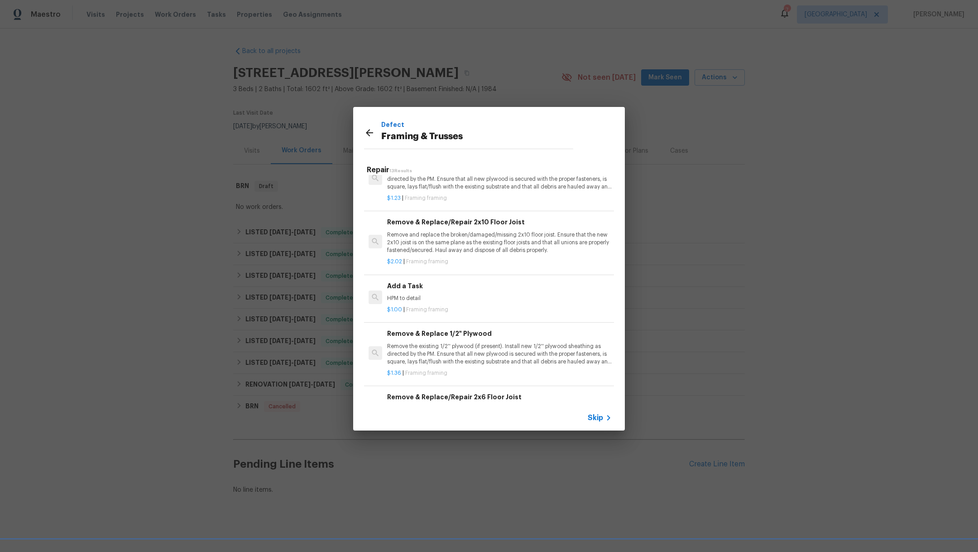
scroll to position [457, 0]
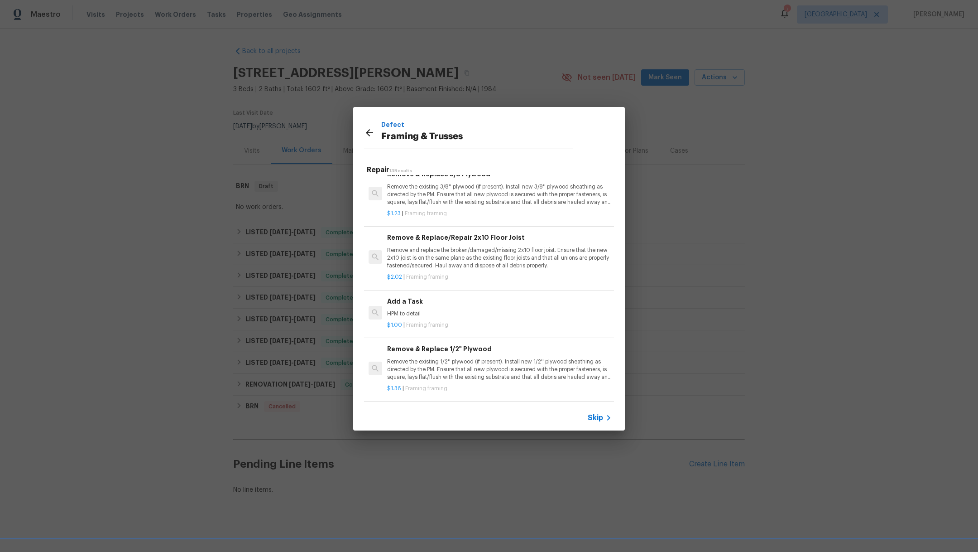
click at [496, 315] on p "HPM to detail" at bounding box center [499, 314] width 225 height 8
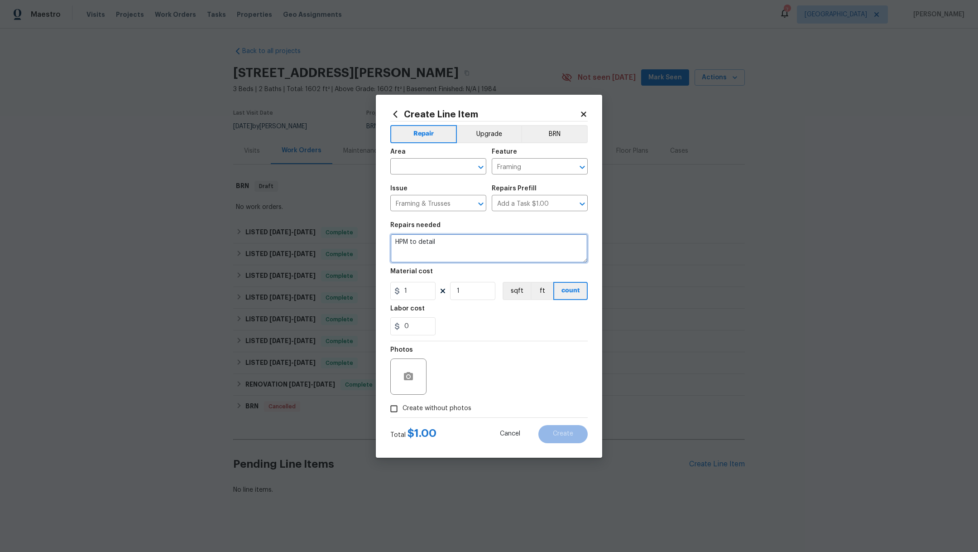
drag, startPoint x: 459, startPoint y: 239, endPoint x: 368, endPoint y: 239, distance: 90.6
click at [368, 239] on div "Create Line Item Repair Upgrade BRN Area ​ Feature Framing ​ Issue Framing & Tr…" at bounding box center [489, 276] width 978 height 552
type textarea "Need a bid for framing"
click at [408, 166] on input "text" at bounding box center [425, 167] width 71 height 14
click at [409, 188] on li "Roof" at bounding box center [438, 187] width 96 height 15
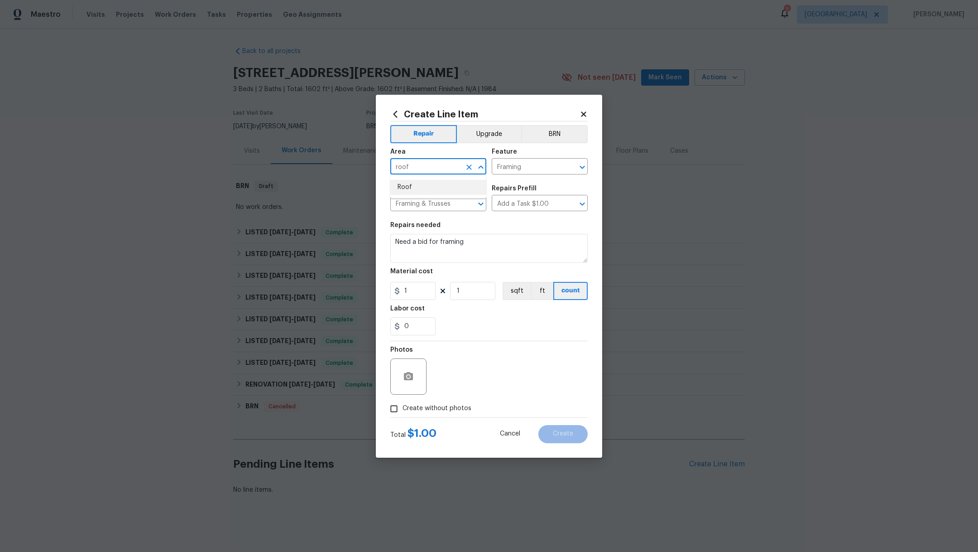
type input "Roof"
click at [477, 170] on icon "Open" at bounding box center [481, 167] width 11 height 11
click at [470, 170] on icon "Clear" at bounding box center [469, 167] width 9 height 9
click at [439, 169] on input "text" at bounding box center [425, 167] width 71 height 14
click at [428, 185] on li "Attic" at bounding box center [438, 187] width 96 height 15
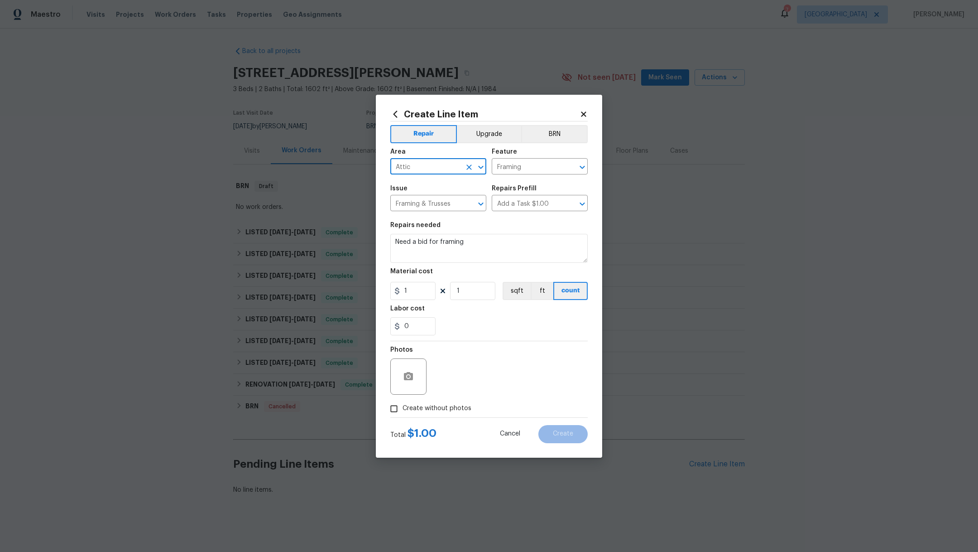
type input "Attic"
click at [404, 406] on span "Create without photos" at bounding box center [437, 409] width 69 height 10
click at [403, 406] on input "Create without photos" at bounding box center [393, 408] width 17 height 17
checkbox input "true"
click at [465, 375] on textarea at bounding box center [511, 376] width 154 height 36
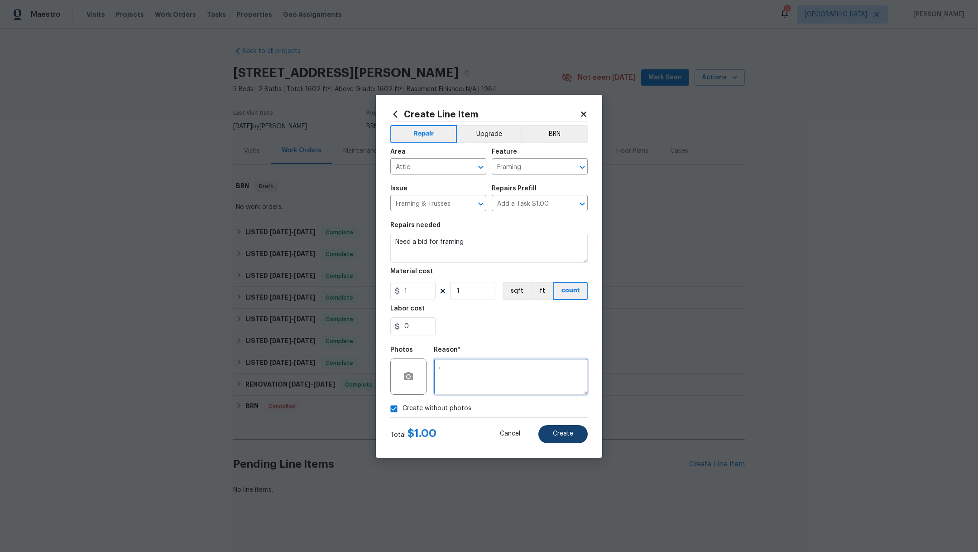
type textarea "."
click at [558, 431] on span "Create" at bounding box center [563, 433] width 20 height 7
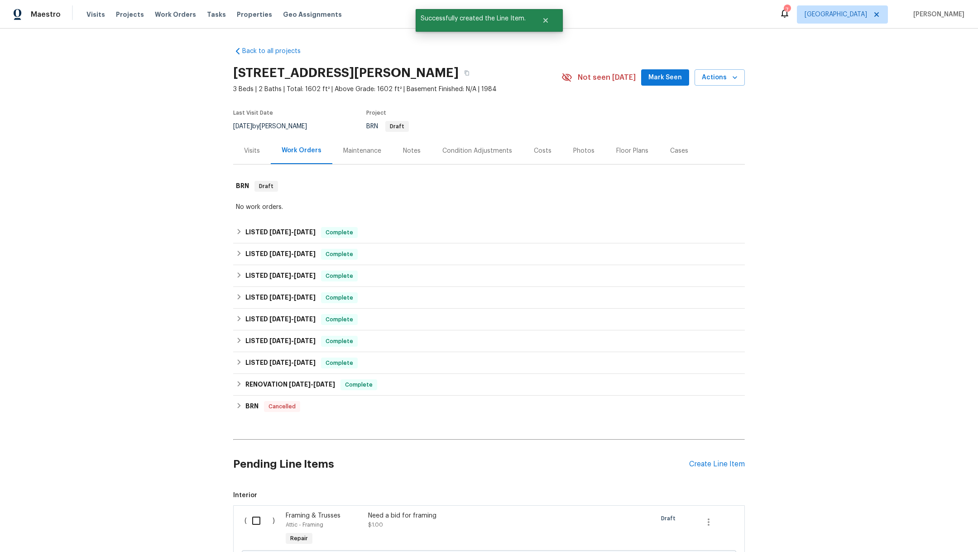
click at [247, 520] on input "checkbox" at bounding box center [260, 520] width 26 height 19
checkbox input "true"
click at [902, 529] on span "Create Work Order" at bounding box center [926, 529] width 60 height 11
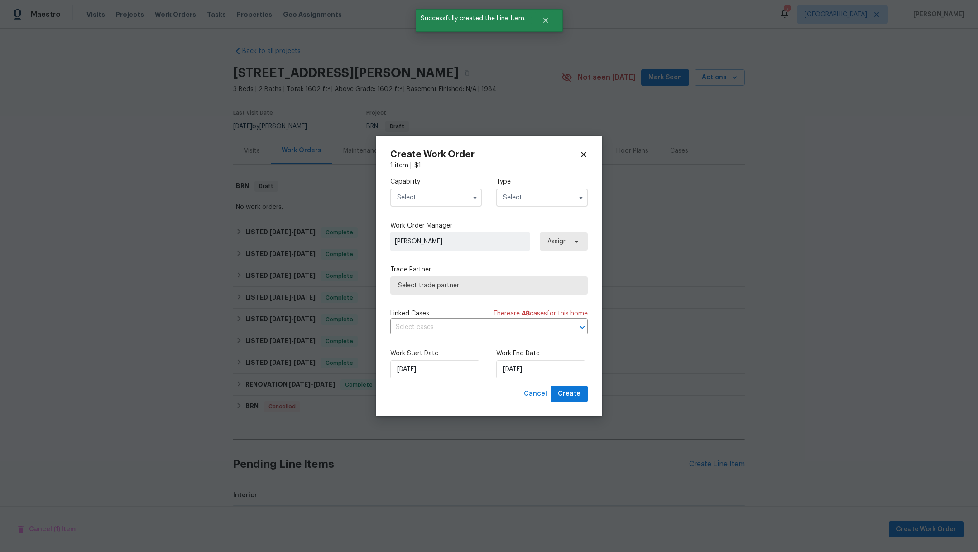
click at [398, 198] on input "text" at bounding box center [435, 197] width 91 height 18
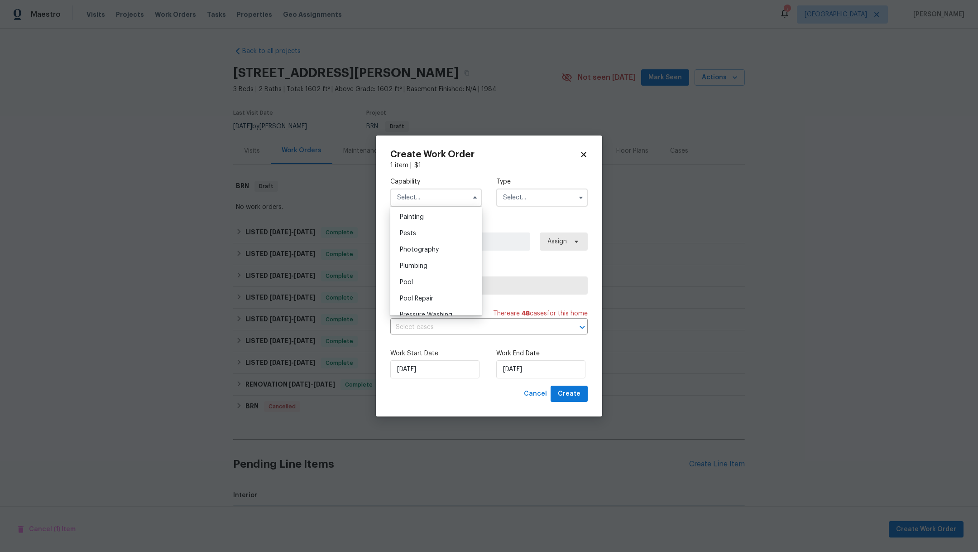
scroll to position [856, 0]
click at [434, 316] on div "Linked Cases There are 48 case s for this home" at bounding box center [488, 313] width 197 height 9
click at [469, 199] on span at bounding box center [475, 198] width 14 height 14
click at [447, 198] on input "text" at bounding box center [435, 197] width 91 height 18
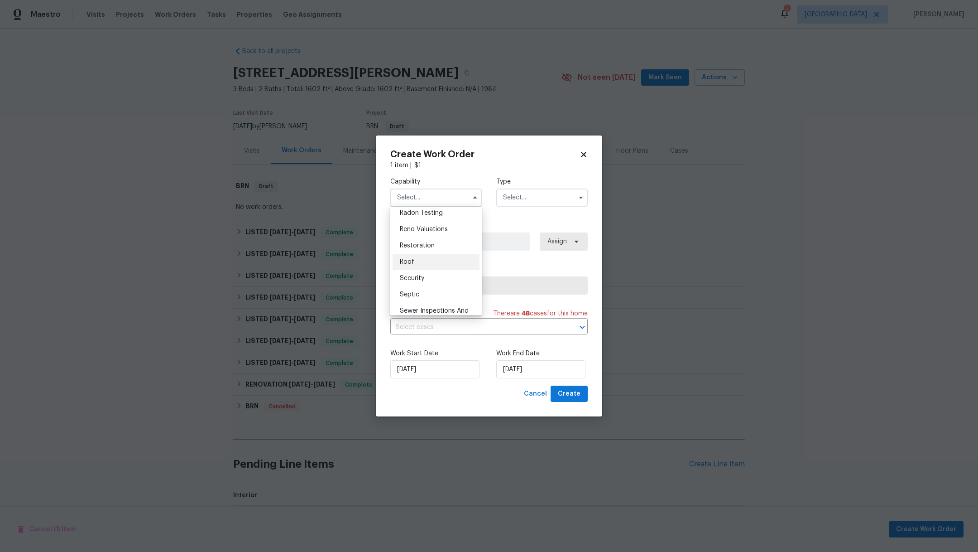
click at [435, 270] on div "Roof" at bounding box center [436, 262] width 87 height 16
type input "Roof"
click at [518, 203] on input "text" at bounding box center [541, 197] width 91 height 18
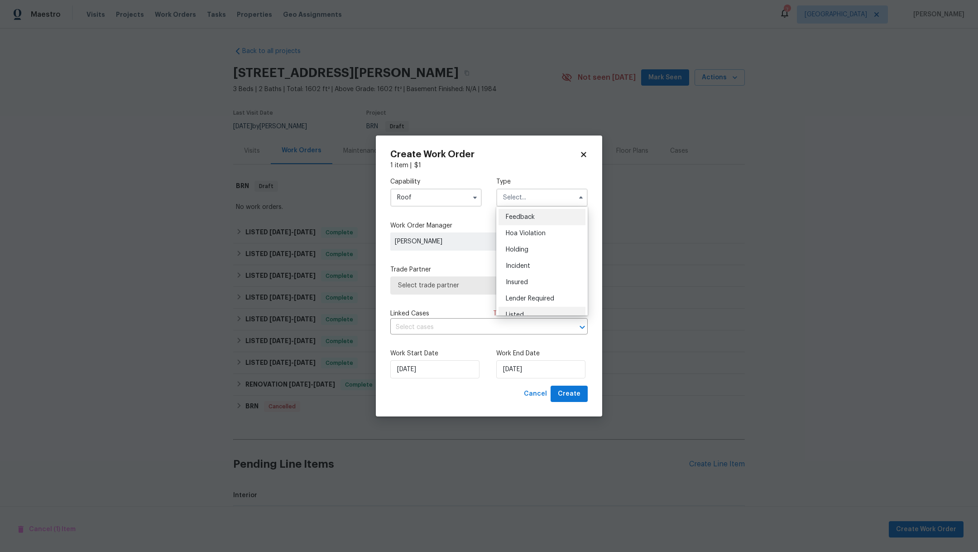
click at [538, 312] on div "Listed" at bounding box center [542, 315] width 87 height 16
type input "Listed"
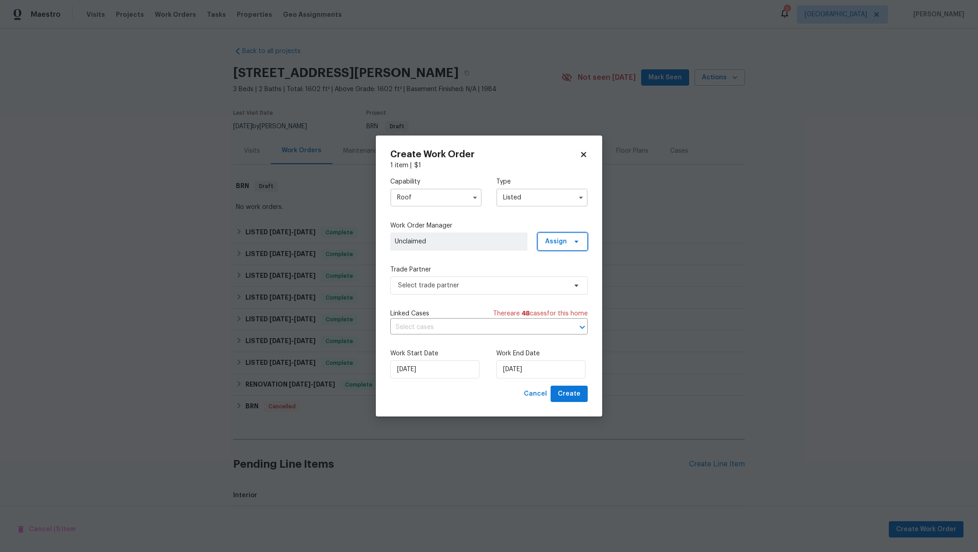
click at [561, 242] on span "Assign" at bounding box center [556, 241] width 22 height 9
click at [555, 266] on div "Assign to HPM" at bounding box center [566, 267] width 43 height 9
click at [499, 287] on span "Select trade partner" at bounding box center [482, 285] width 169 height 9
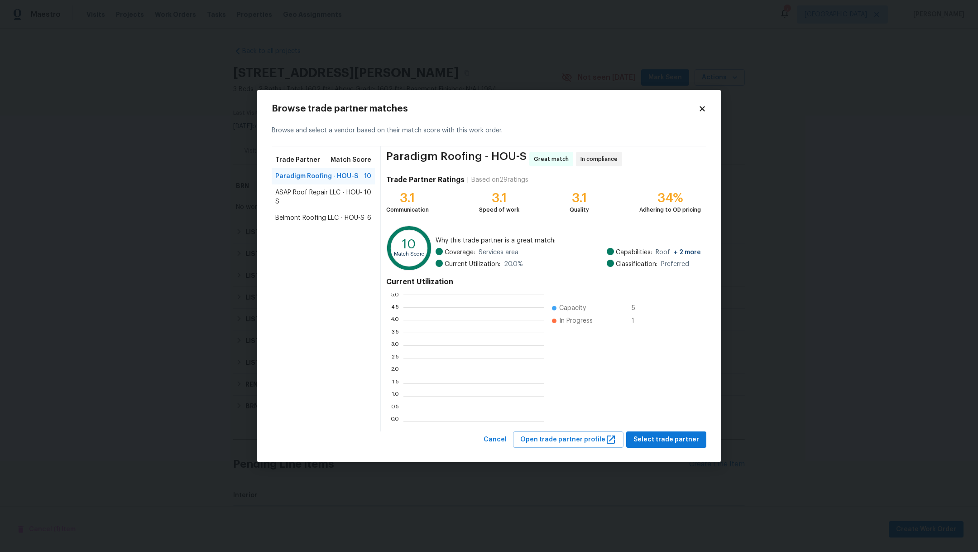
scroll to position [117, 131]
click at [289, 197] on span "ASAP Roof Repair LLC - HOU-S" at bounding box center [319, 197] width 89 height 18
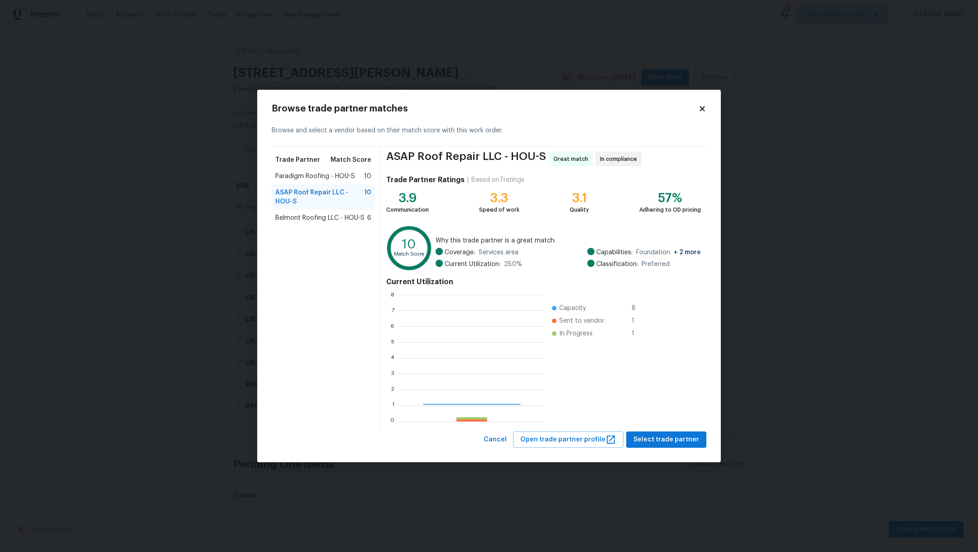
scroll to position [117, 135]
click at [663, 438] on span "Select trade partner" at bounding box center [667, 439] width 66 height 11
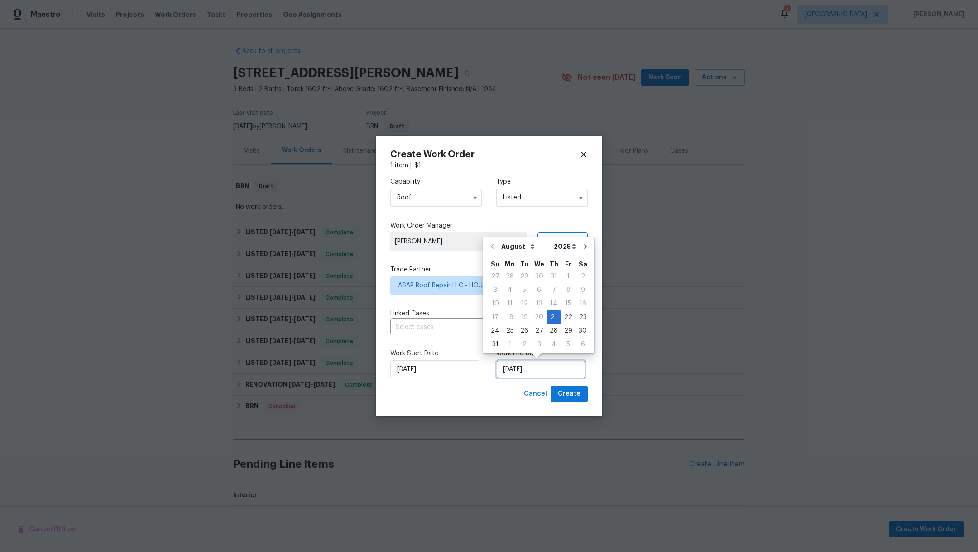
click at [550, 372] on input "[DATE]" at bounding box center [540, 369] width 89 height 18
click at [509, 332] on div "25" at bounding box center [510, 330] width 14 height 13
type input "[DATE]"
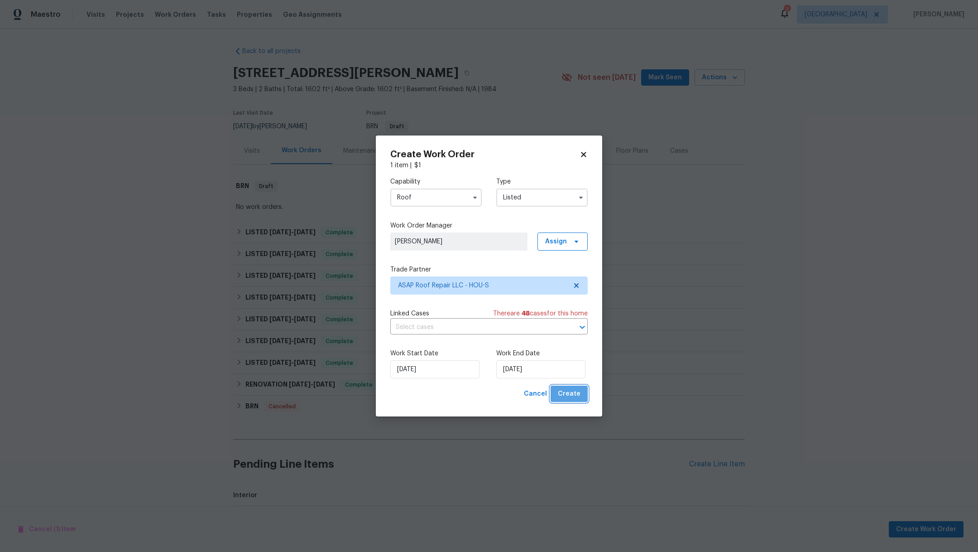
click at [577, 394] on span "Create" at bounding box center [569, 393] width 23 height 11
checkbox input "false"
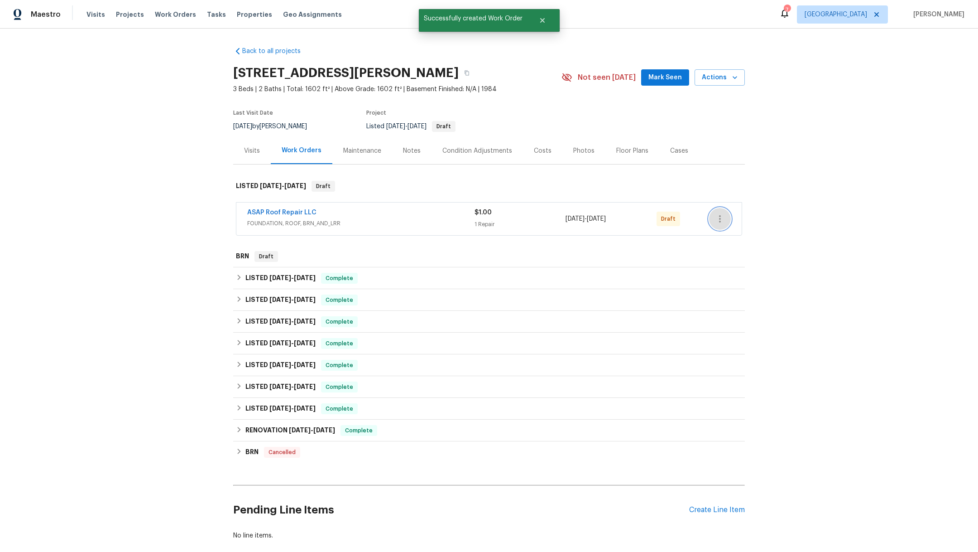
click at [716, 223] on icon "button" at bounding box center [720, 218] width 11 height 11
click at [754, 235] on li "Confirm and Send to Vendor" at bounding box center [754, 233] width 101 height 15
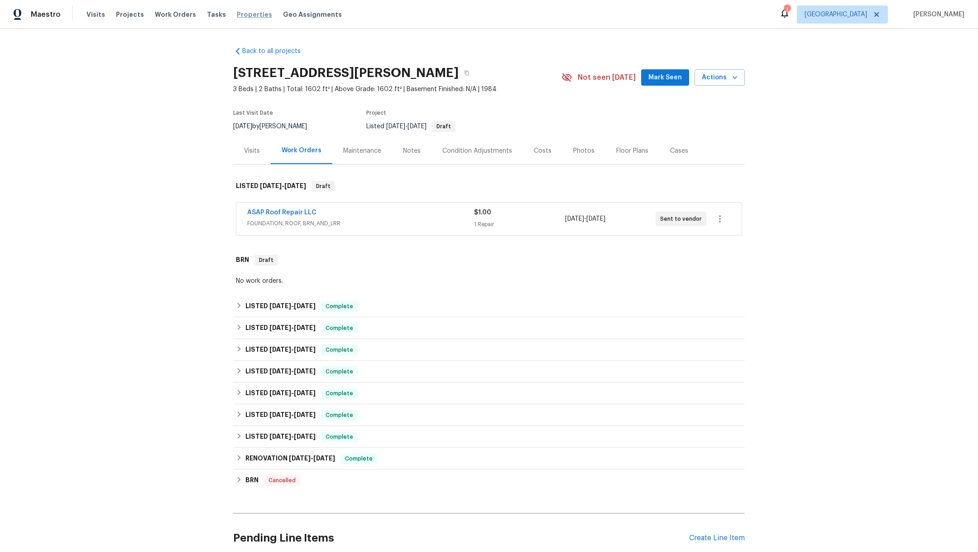
click at [243, 19] on span "Properties" at bounding box center [254, 14] width 35 height 9
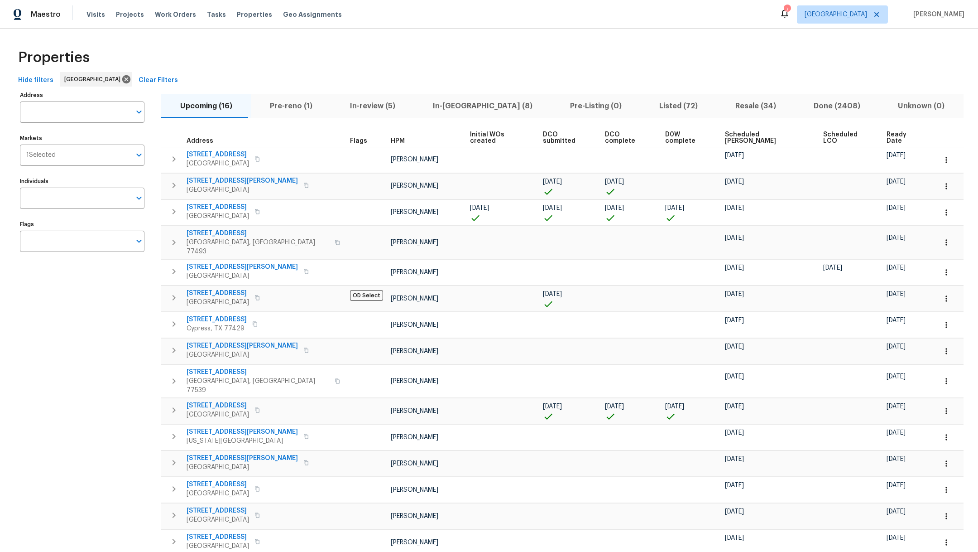
click at [722, 101] on span "Resale (34)" at bounding box center [755, 106] width 67 height 13
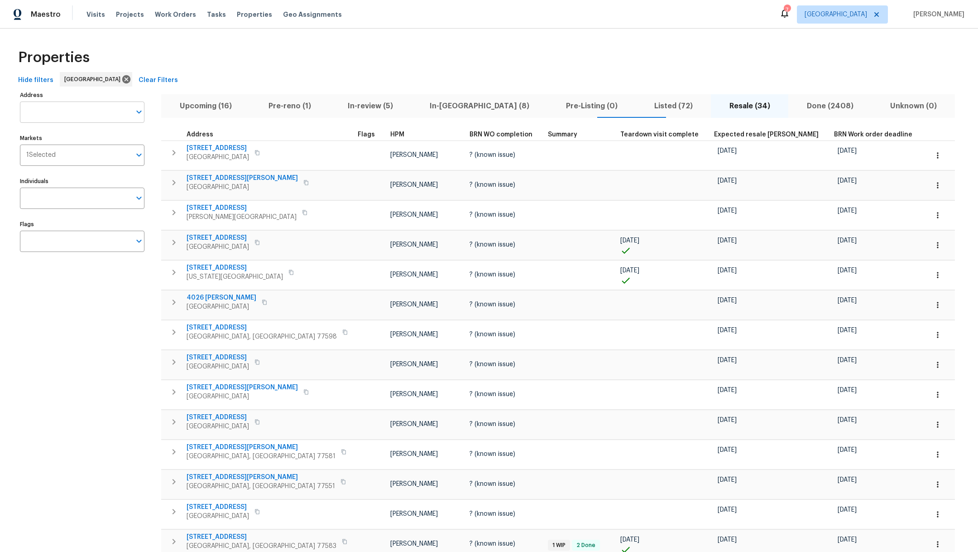
click at [30, 109] on input "Address" at bounding box center [75, 111] width 111 height 21
type input "16223"
click at [49, 158] on li "[STREET_ADDRESS][PERSON_NAME]" at bounding box center [81, 150] width 125 height 15
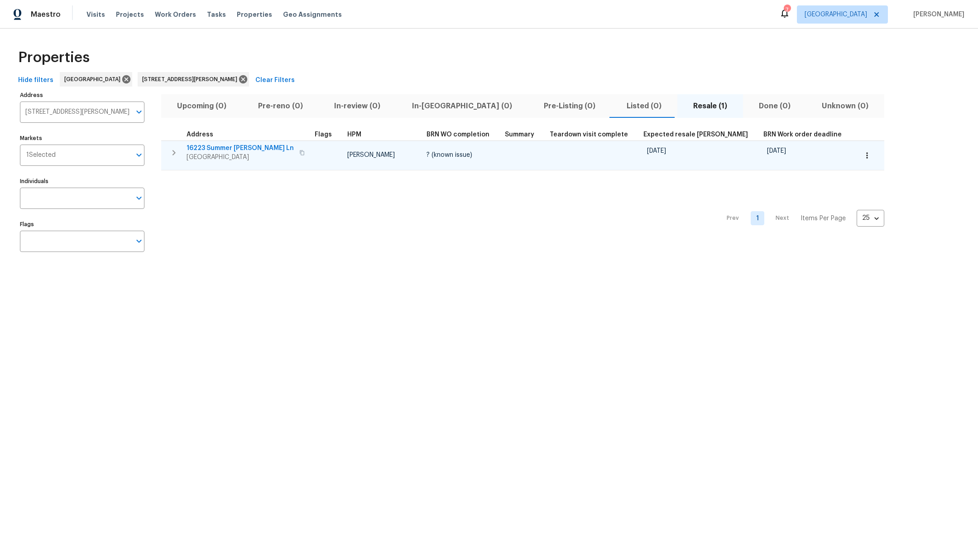
click at [175, 153] on icon "button" at bounding box center [174, 152] width 3 height 5
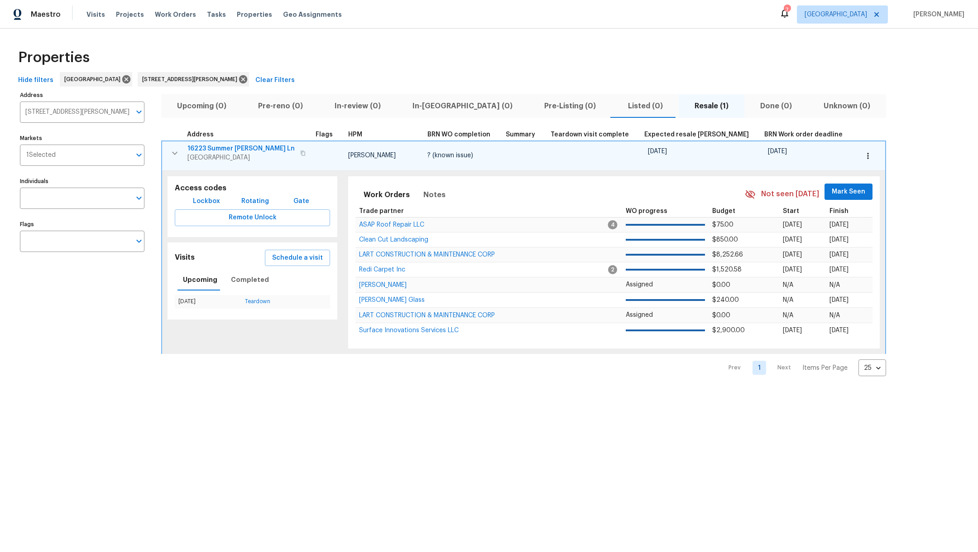
click at [211, 201] on span "Lockbox" at bounding box center [206, 201] width 27 height 11
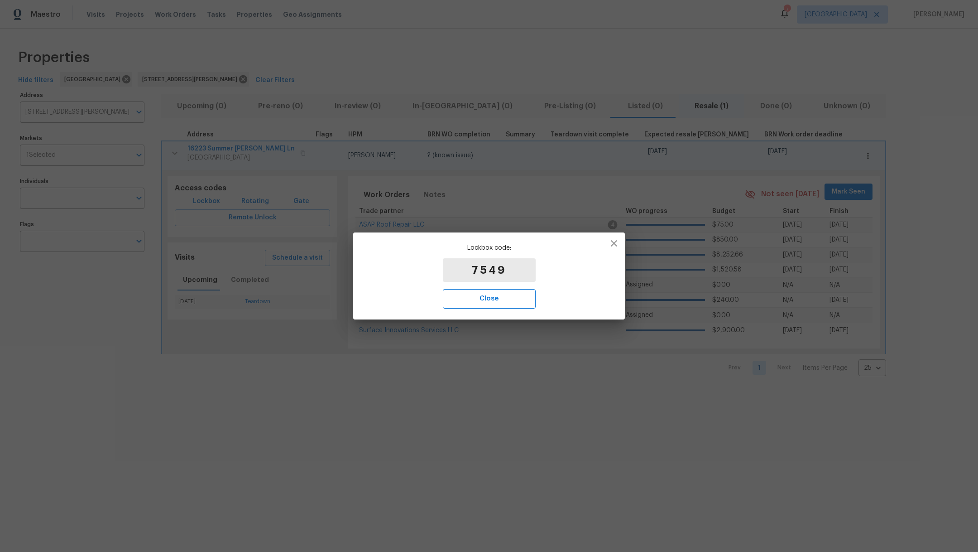
click at [479, 300] on span "Close" at bounding box center [489, 299] width 73 height 12
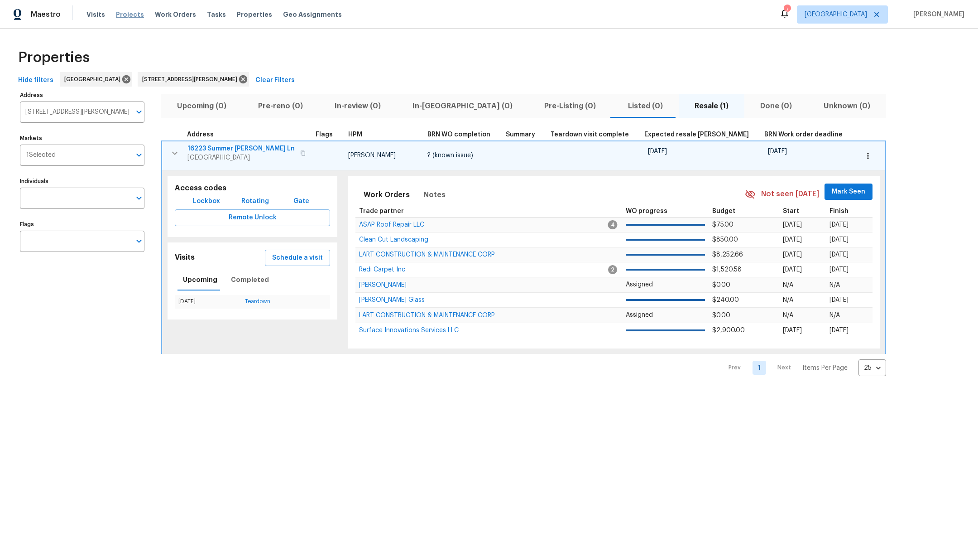
click at [136, 18] on span "Projects" at bounding box center [130, 14] width 28 height 9
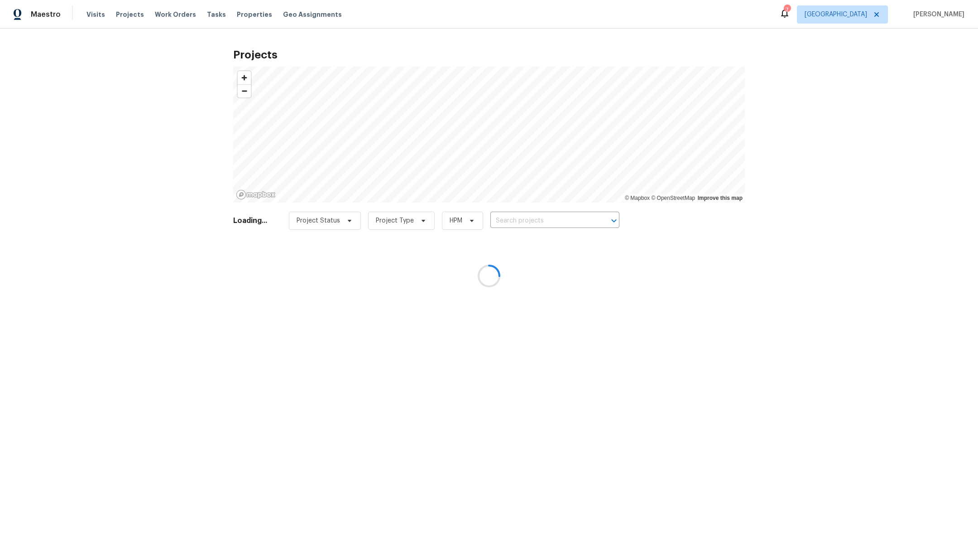
click at [539, 226] on div at bounding box center [489, 276] width 978 height 552
click at [539, 222] on div at bounding box center [489, 276] width 978 height 552
click at [537, 217] on div at bounding box center [489, 276] width 978 height 552
click at [537, 216] on div at bounding box center [489, 276] width 978 height 552
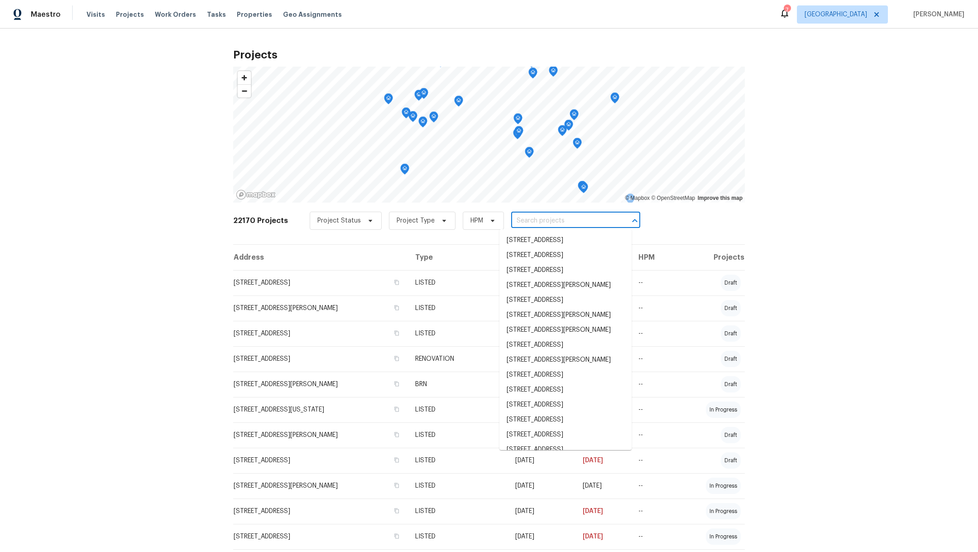
click at [528, 224] on input "text" at bounding box center [563, 221] width 104 height 14
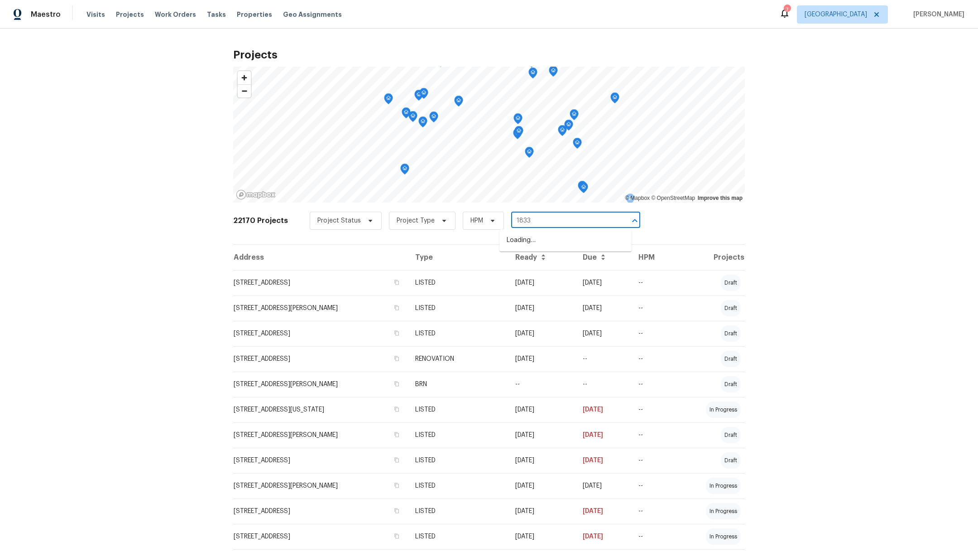
type input "18330"
click at [537, 248] on li "[STREET_ADDRESS][PERSON_NAME]" at bounding box center [566, 240] width 132 height 15
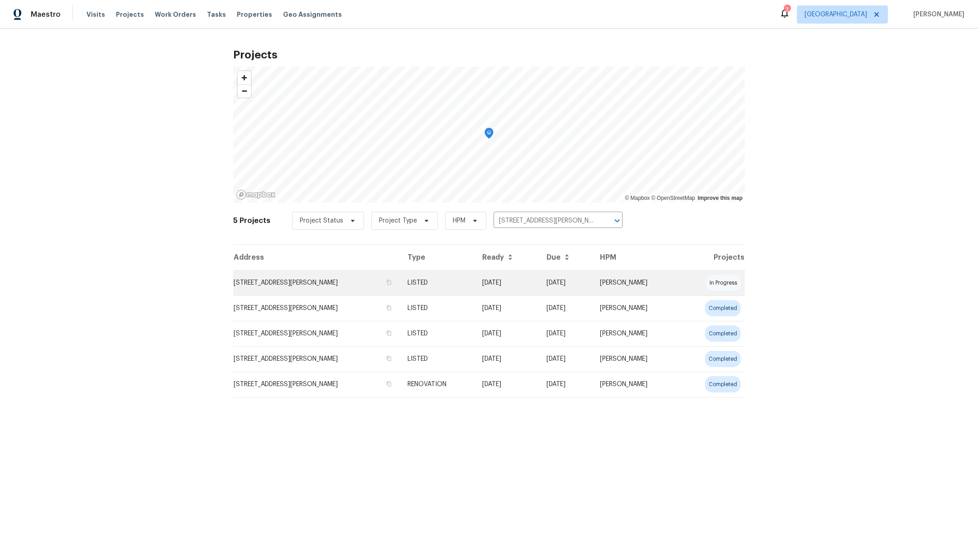
click at [254, 281] on td "[STREET_ADDRESS][PERSON_NAME]" at bounding box center [316, 282] width 167 height 25
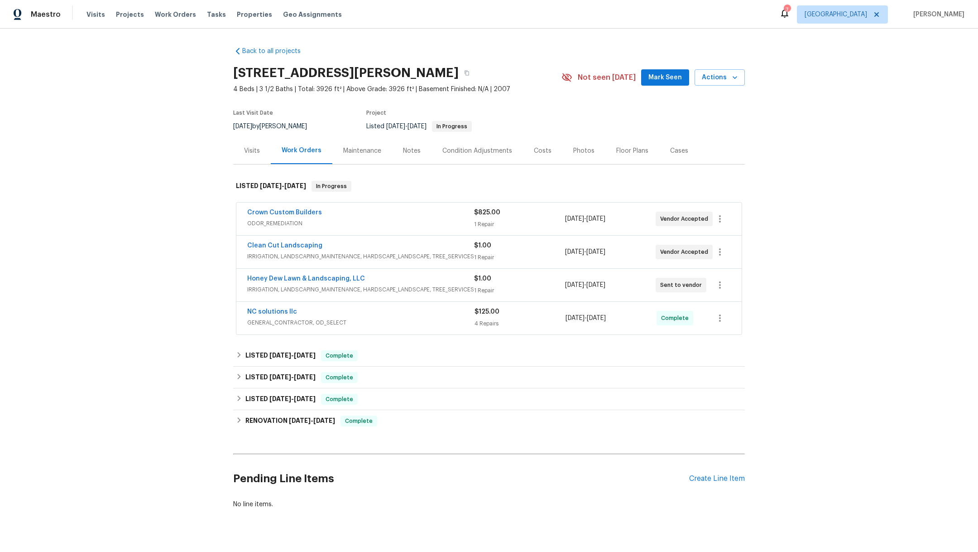
click at [406, 155] on div "Notes" at bounding box center [411, 150] width 39 height 27
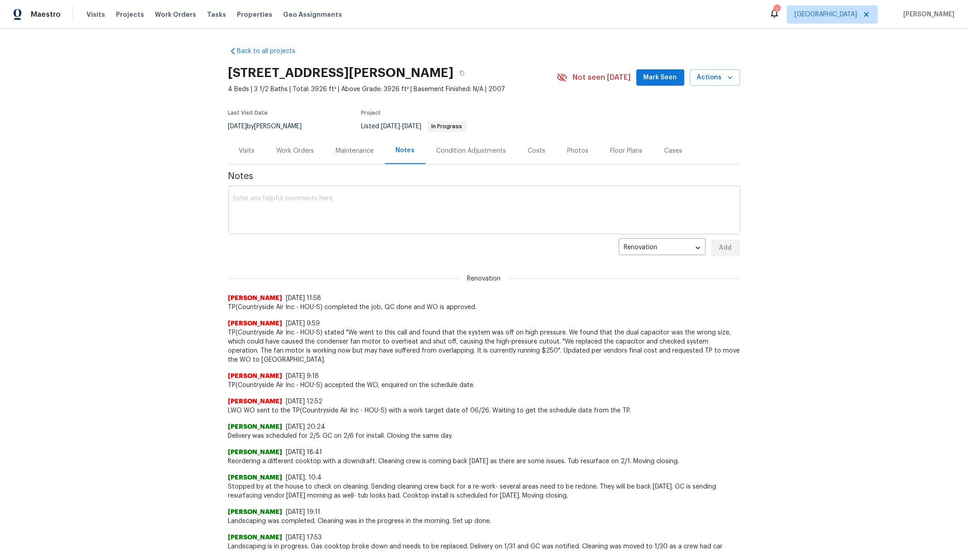
click at [334, 209] on textarea at bounding box center [484, 211] width 501 height 32
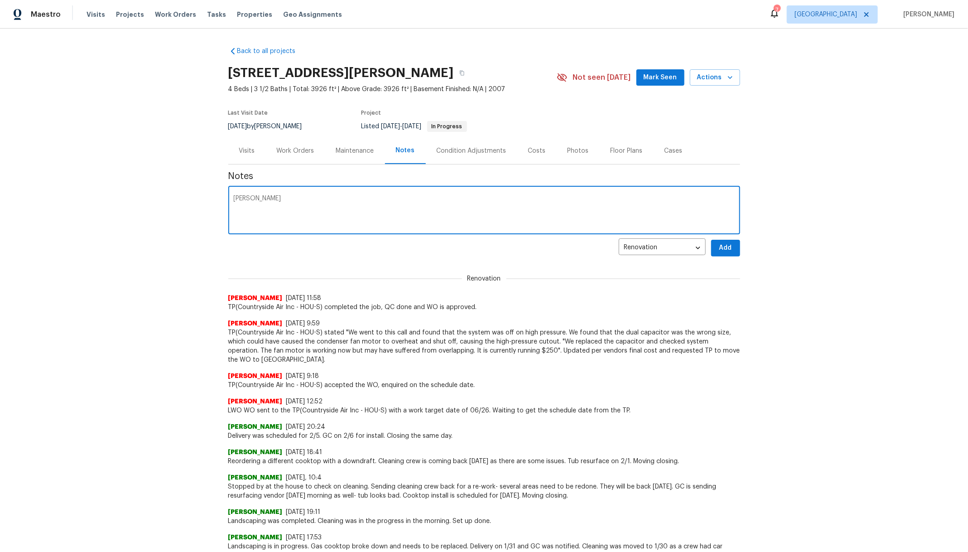
paste textarea "[URL][DOMAIN_NAME]"
click at [247, 197] on textarea "[PERSON_NAME] [URL][DOMAIN_NAME]" at bounding box center [484, 211] width 501 height 32
click at [241, 197] on textarea "[PERSON_NAME] [URL][DOMAIN_NAME]" at bounding box center [484, 211] width 501 height 32
type textarea "[PERSON_NAME] [URL][DOMAIN_NAME]"
click at [718, 250] on span "Add" at bounding box center [725, 247] width 14 height 11
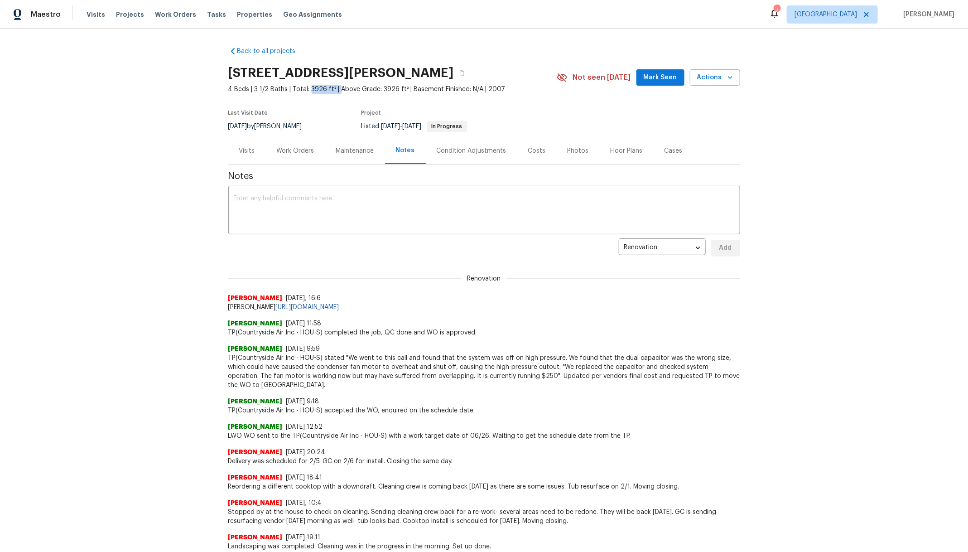
drag, startPoint x: 303, startPoint y: 88, endPoint x: 332, endPoint y: 88, distance: 28.5
click at [332, 88] on span "4 Beds | 3 1/2 Baths | Total: 3926 ft² | Above Grade: 3926 ft² | Basement Finis…" at bounding box center [392, 89] width 328 height 9
click at [277, 152] on div "Work Orders" at bounding box center [296, 150] width 38 height 9
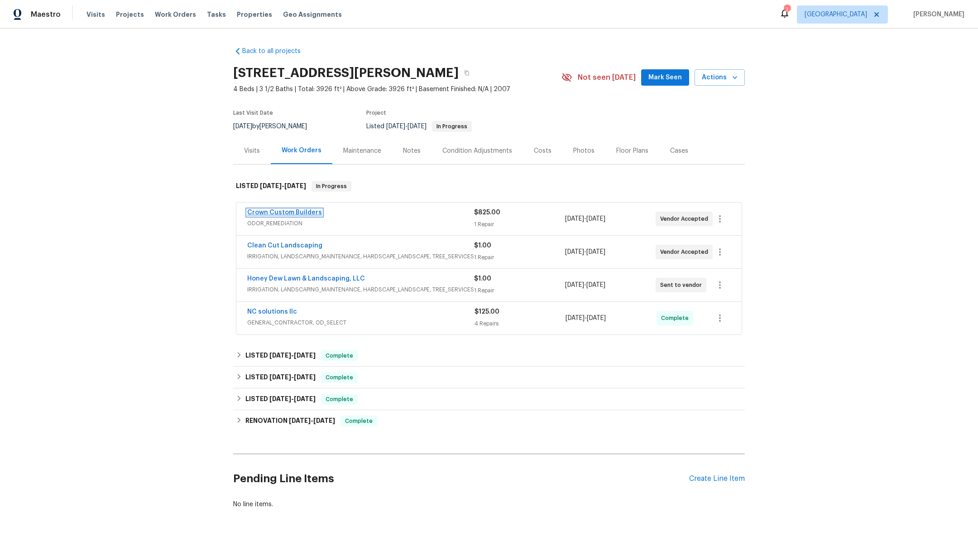
click at [268, 212] on link "Crown Custom Builders" at bounding box center [284, 212] width 75 height 6
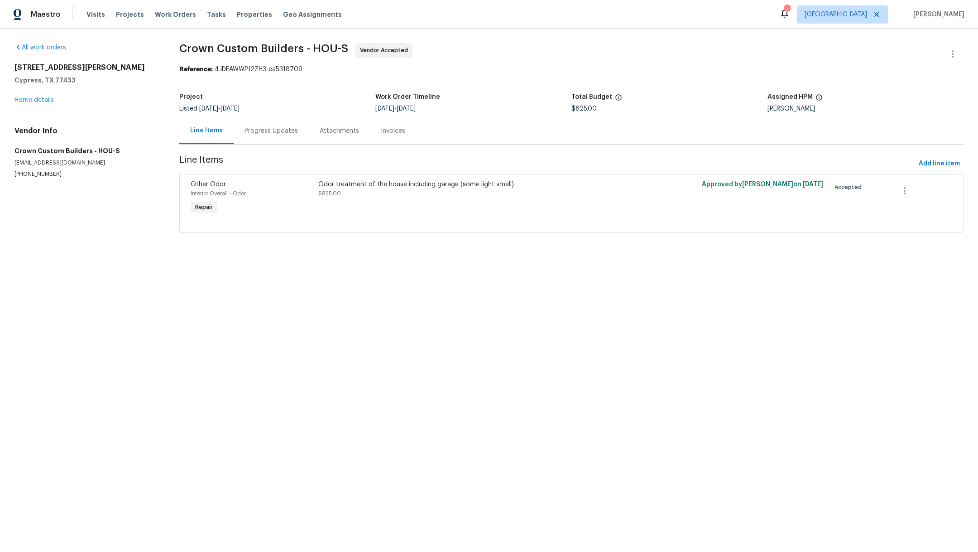
click at [252, 132] on div "Progress Updates" at bounding box center [271, 130] width 53 height 9
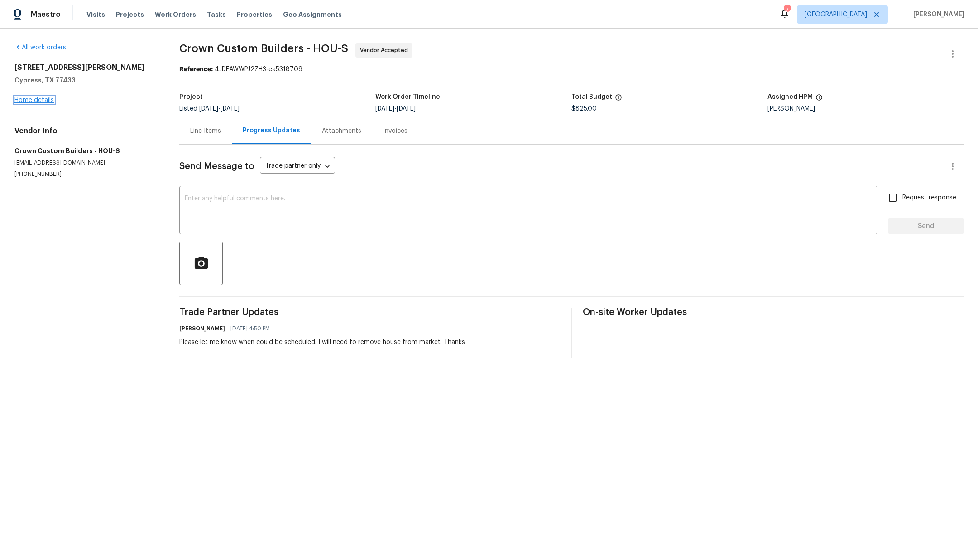
click at [43, 99] on link "Home details" at bounding box center [33, 100] width 39 height 6
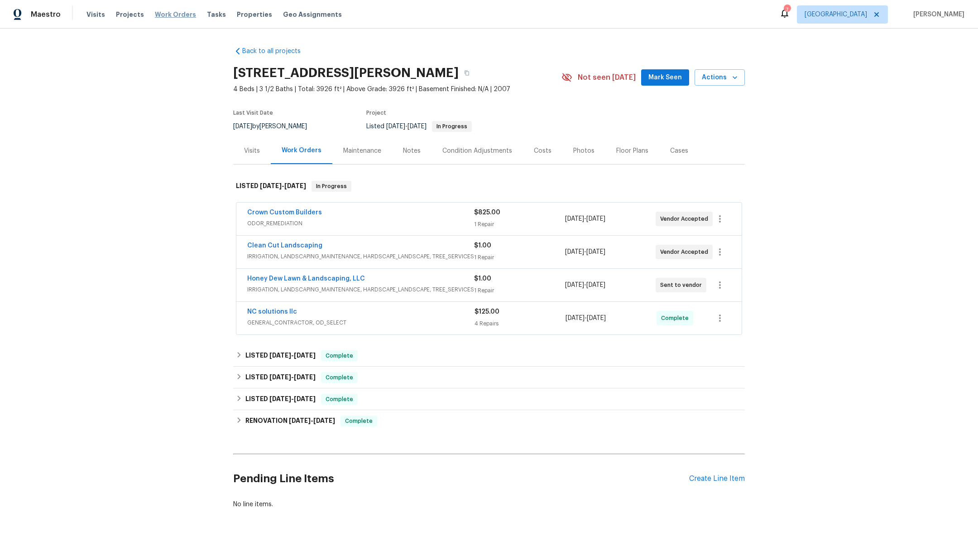
click at [164, 14] on span "Work Orders" at bounding box center [175, 14] width 41 height 9
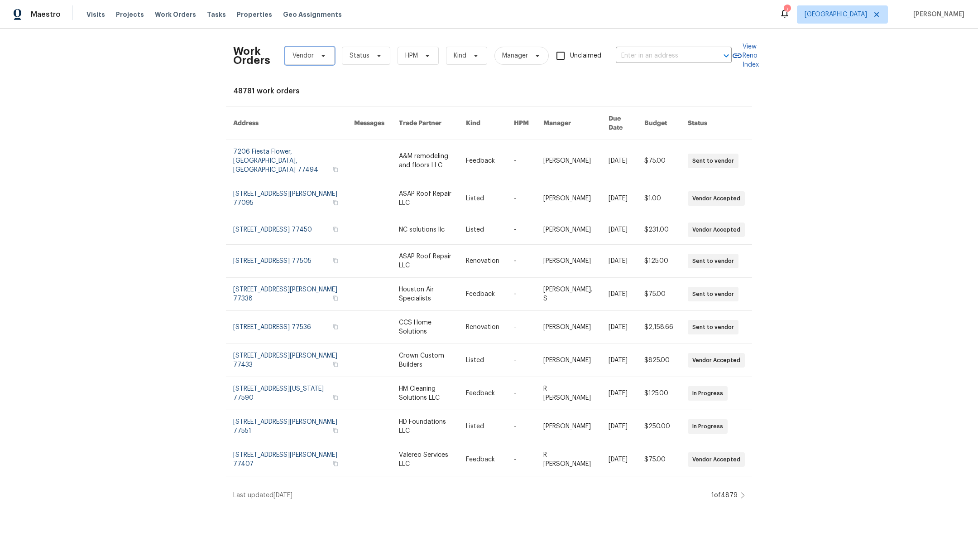
click at [293, 57] on span "Vendor" at bounding box center [303, 55] width 21 height 9
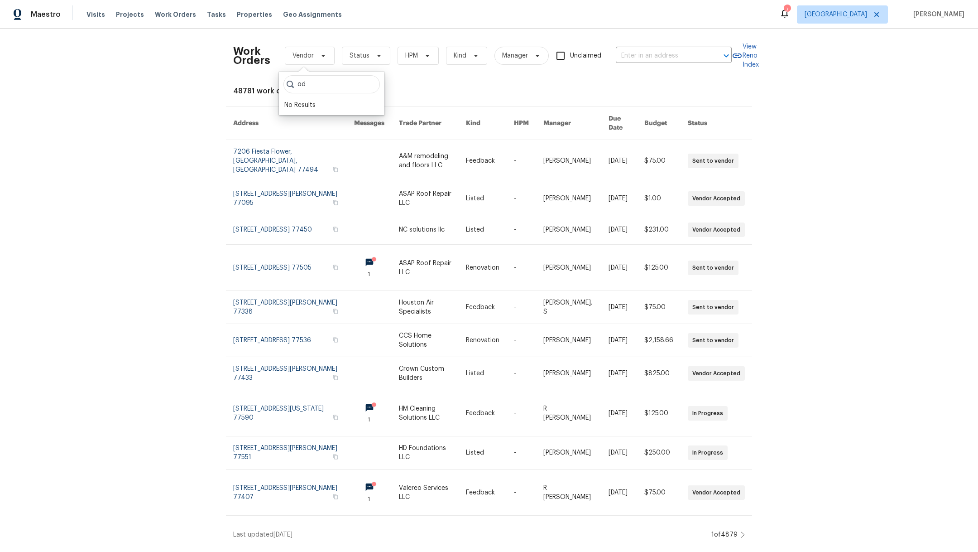
type input "o"
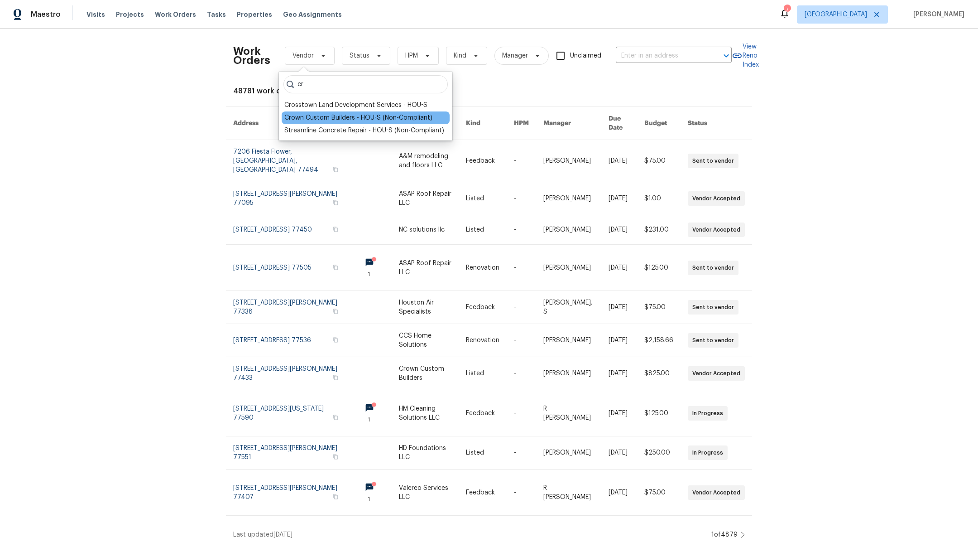
type input "cr"
click at [308, 117] on div "Crown Custom Builders - HOU-S (Non-Compliant)" at bounding box center [358, 117] width 148 height 9
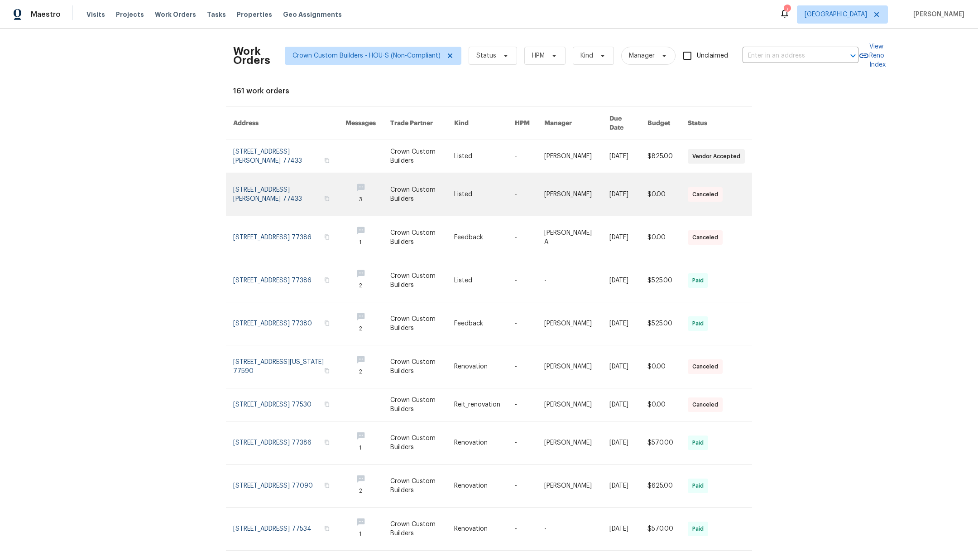
click at [277, 189] on link at bounding box center [289, 194] width 112 height 43
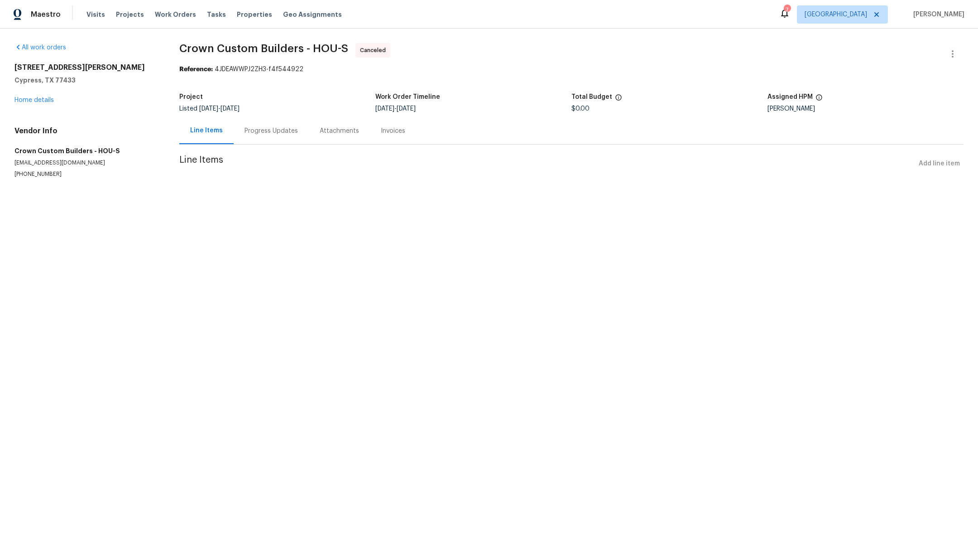
click at [269, 131] on div "Progress Updates" at bounding box center [271, 130] width 53 height 9
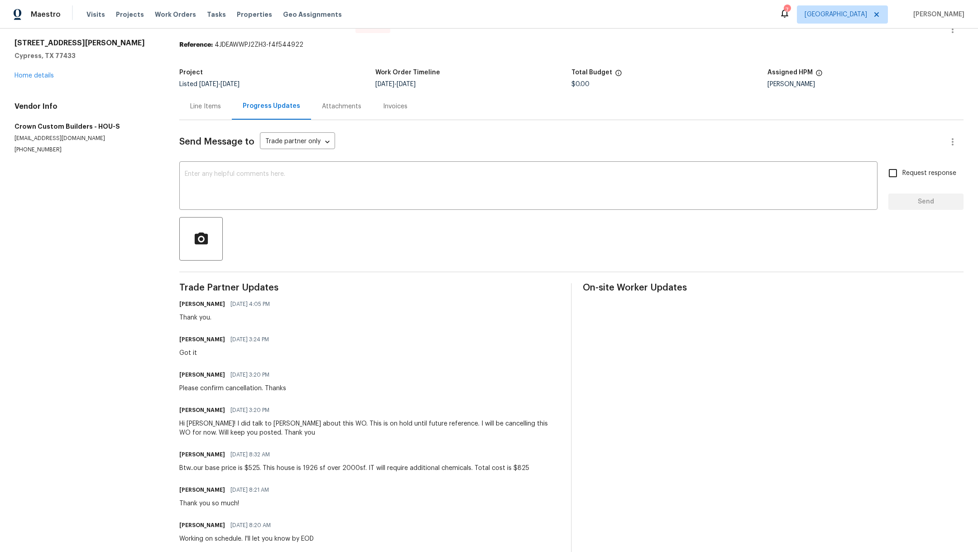
scroll to position [25, 0]
click at [30, 78] on div "[STREET_ADDRESS][PERSON_NAME] Home details" at bounding box center [85, 59] width 143 height 42
click at [29, 75] on link "Home details" at bounding box center [33, 75] width 39 height 6
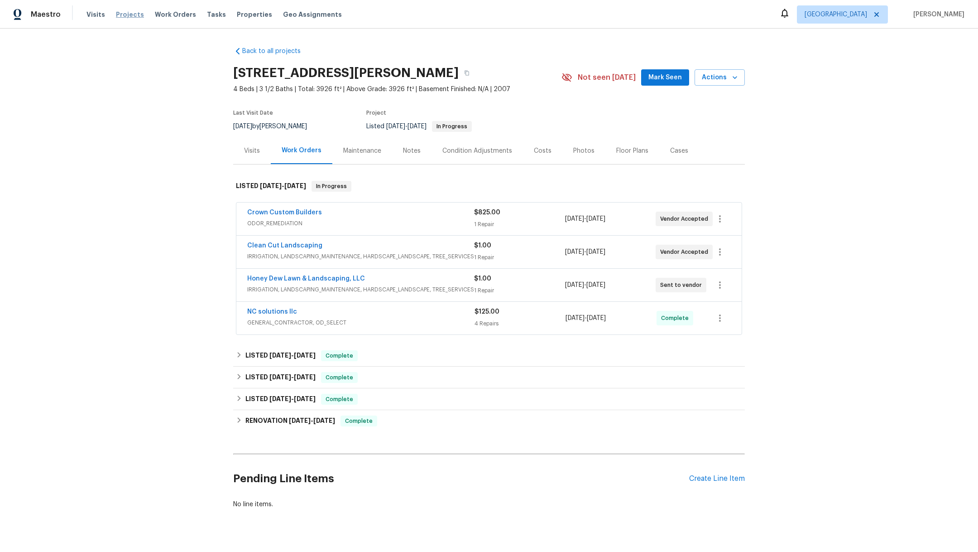
click at [117, 16] on span "Projects" at bounding box center [130, 14] width 28 height 9
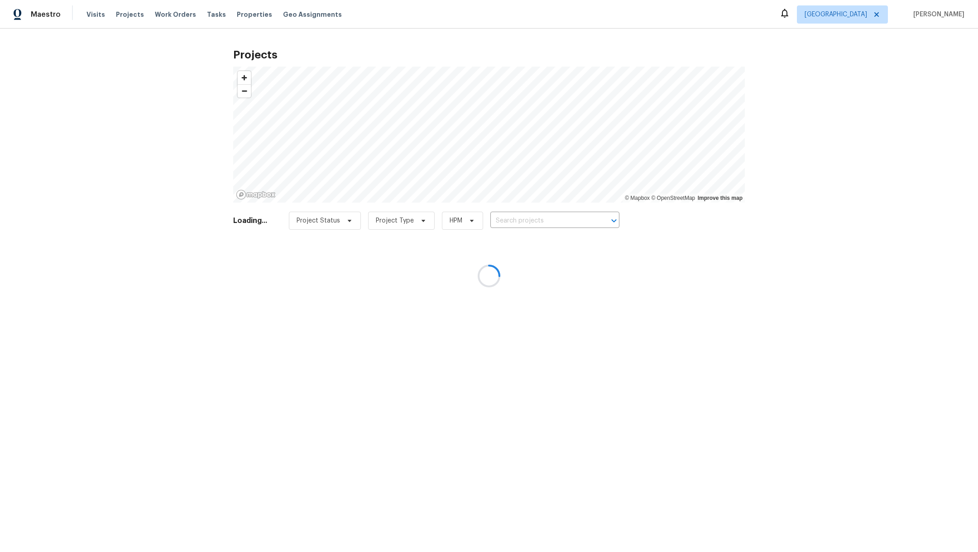
click at [534, 216] on div at bounding box center [489, 276] width 978 height 552
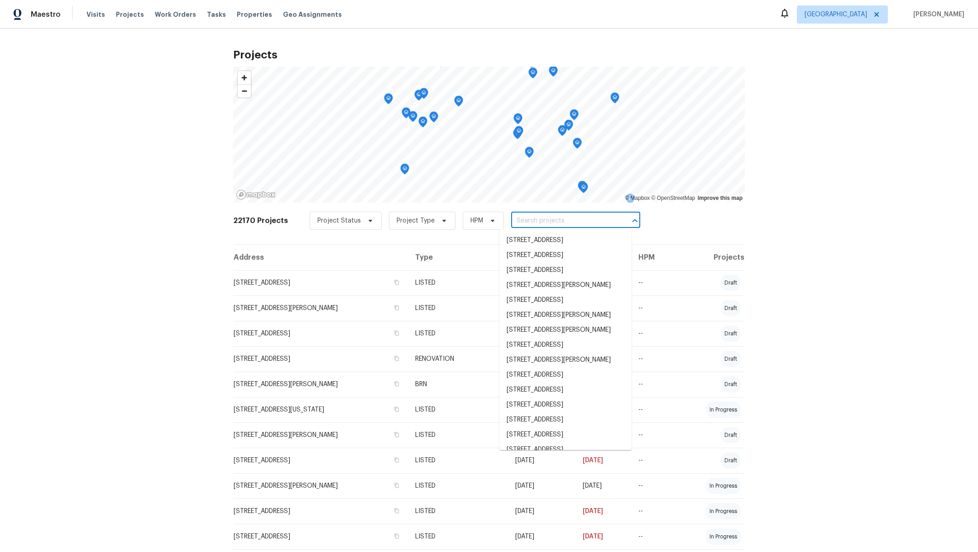
click at [515, 221] on input "text" at bounding box center [563, 221] width 104 height 14
type input "6910"
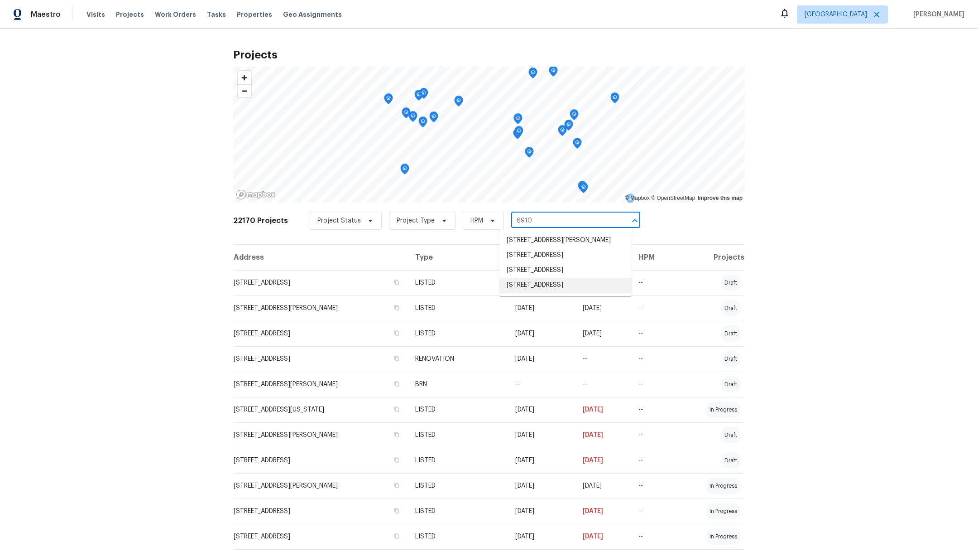
click at [539, 293] on li "[STREET_ADDRESS]" at bounding box center [566, 285] width 132 height 15
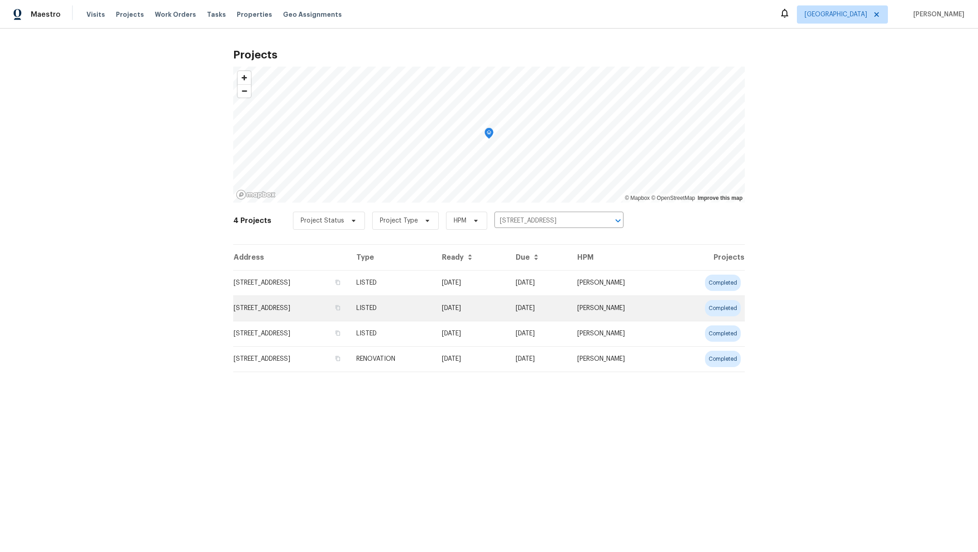
click at [277, 314] on td "[STREET_ADDRESS]" at bounding box center [291, 307] width 116 height 25
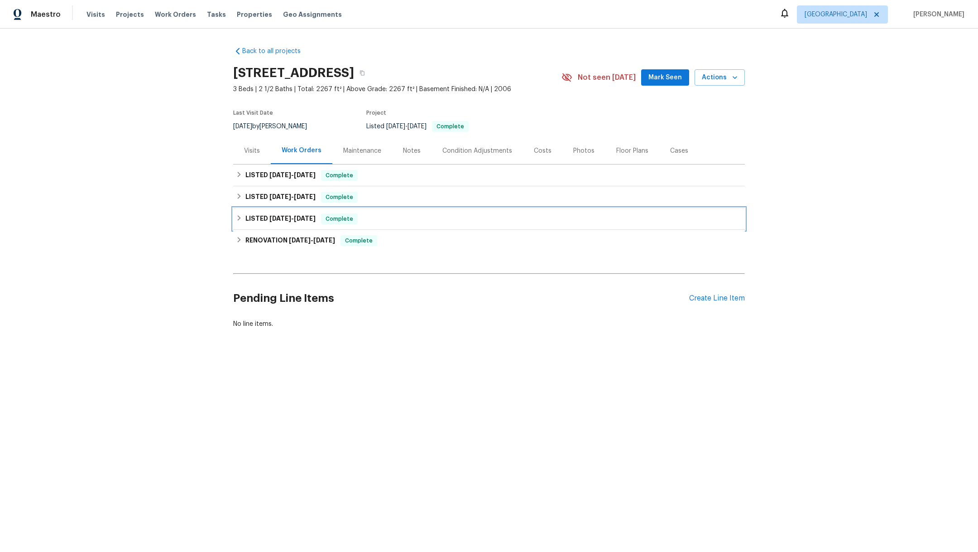
click at [257, 221] on h6 "LISTED [DATE] - [DATE]" at bounding box center [280, 218] width 70 height 11
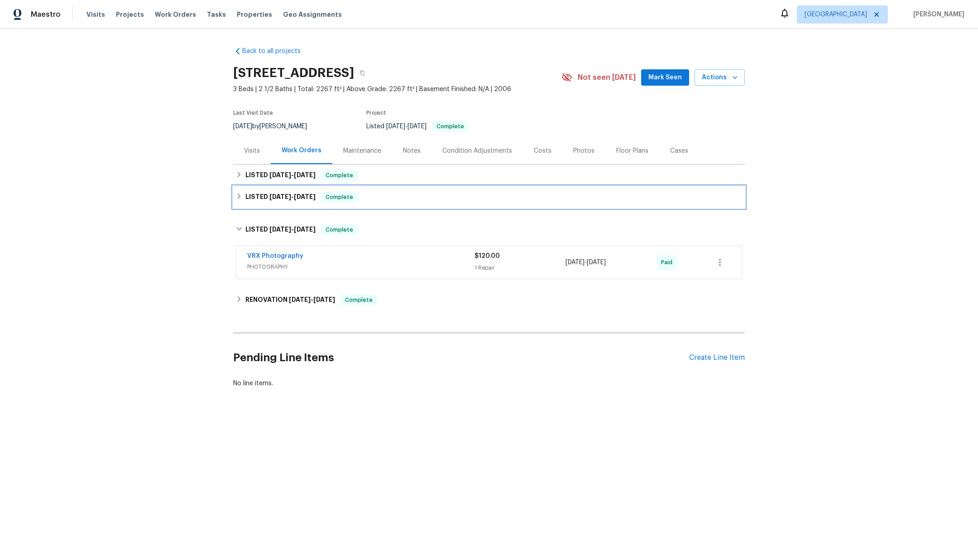
click at [254, 198] on h6 "LISTED [DATE] - [DATE]" at bounding box center [280, 197] width 70 height 11
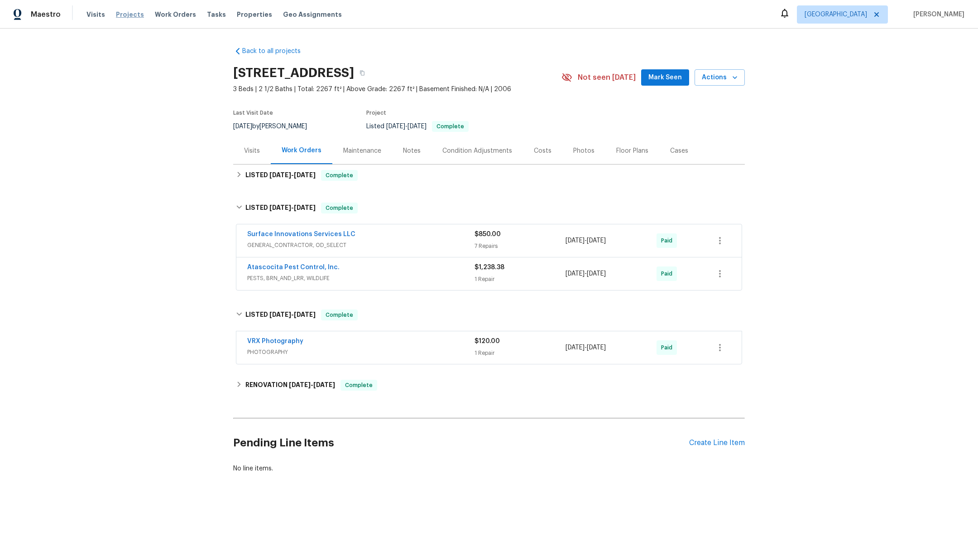
click at [128, 16] on span "Projects" at bounding box center [130, 14] width 28 height 9
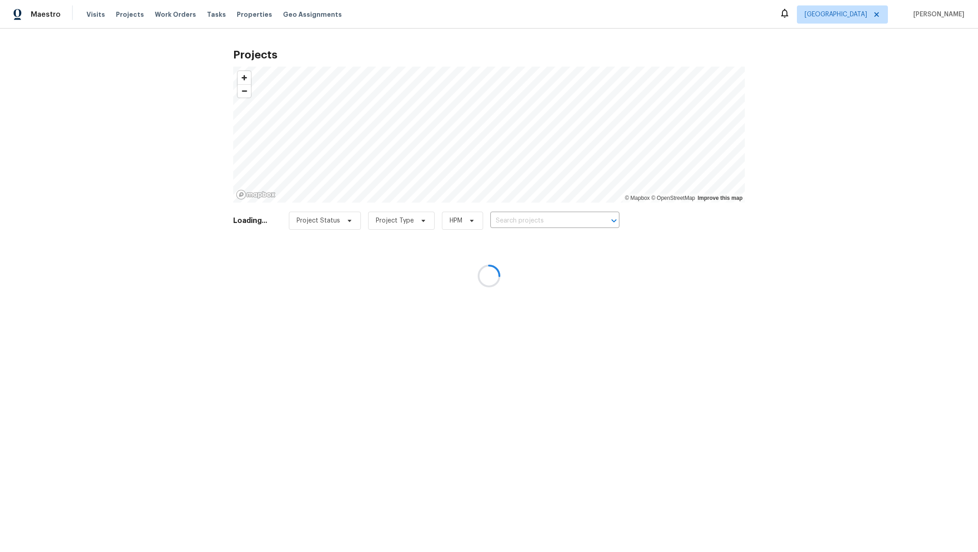
click at [532, 223] on div at bounding box center [489, 276] width 978 height 552
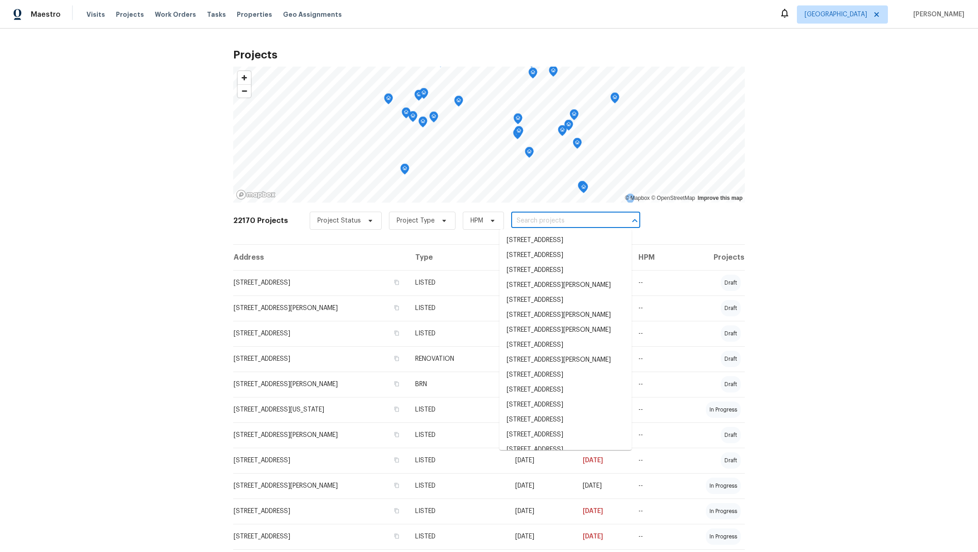
click at [531, 221] on input "text" at bounding box center [563, 221] width 104 height 14
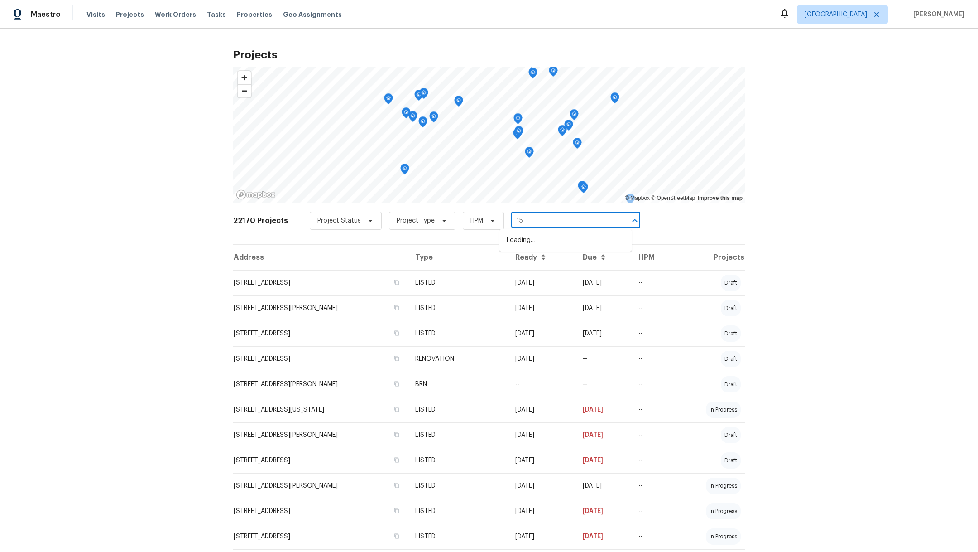
type input "1"
type input "oak mo"
click at [540, 278] on li "[STREET_ADDRESS]" at bounding box center [566, 270] width 132 height 15
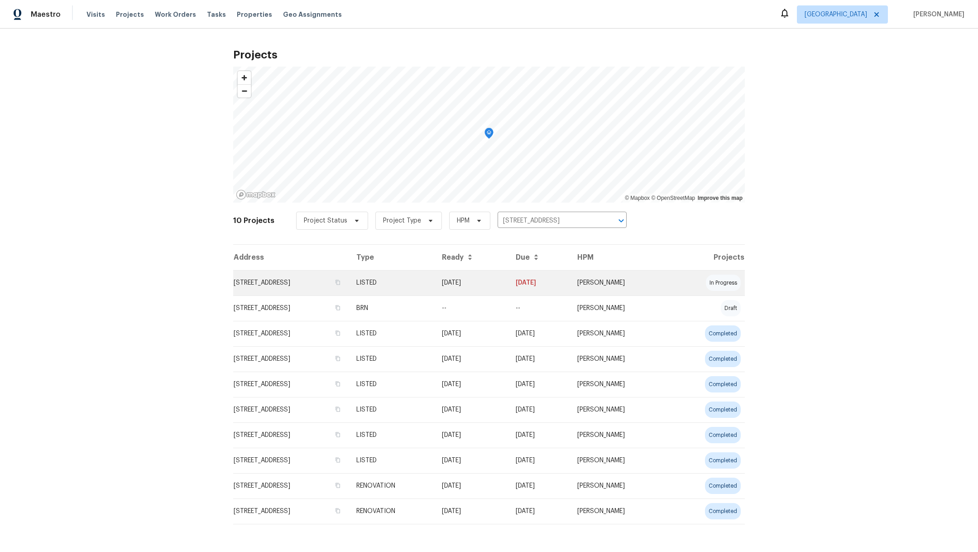
click at [298, 283] on td "[STREET_ADDRESS]" at bounding box center [291, 282] width 116 height 25
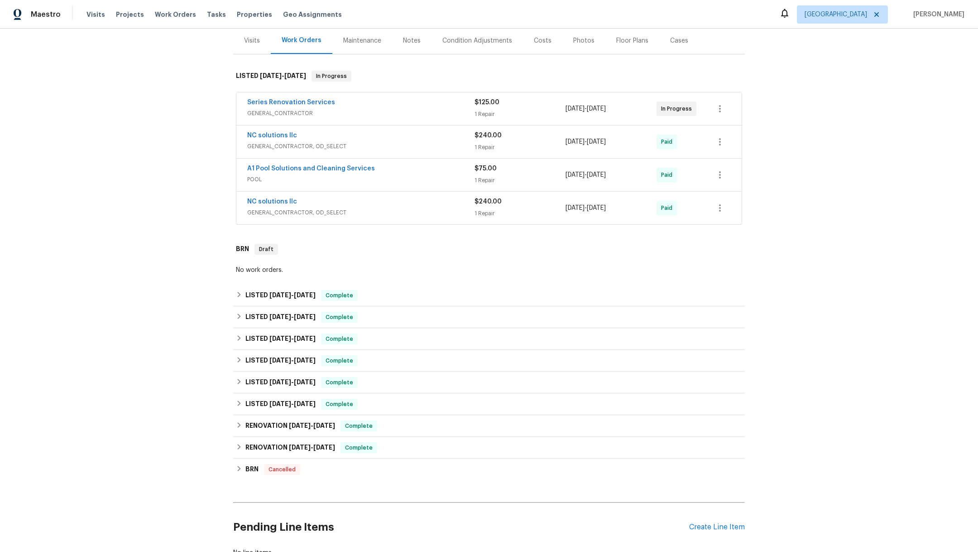
scroll to position [135, 0]
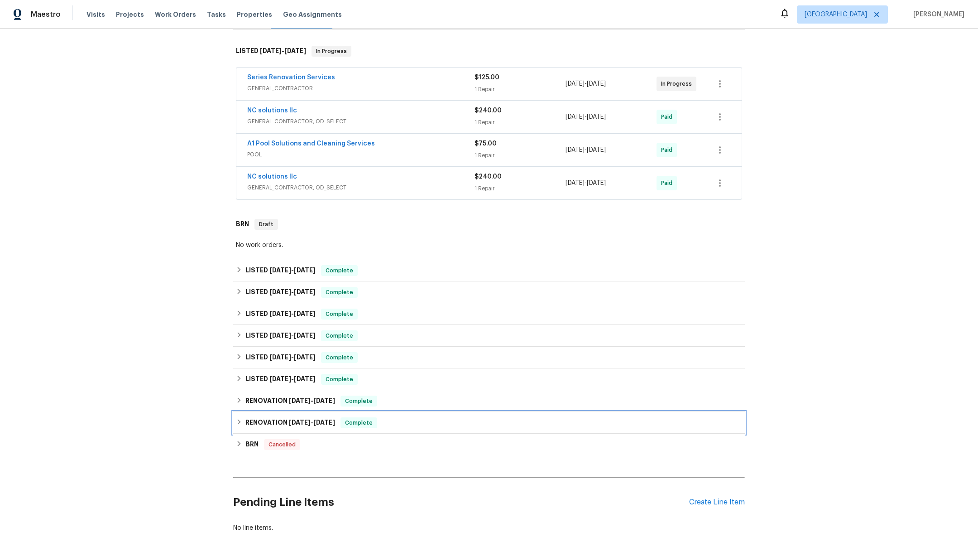
click at [289, 421] on span "[DATE]" at bounding box center [300, 422] width 22 height 6
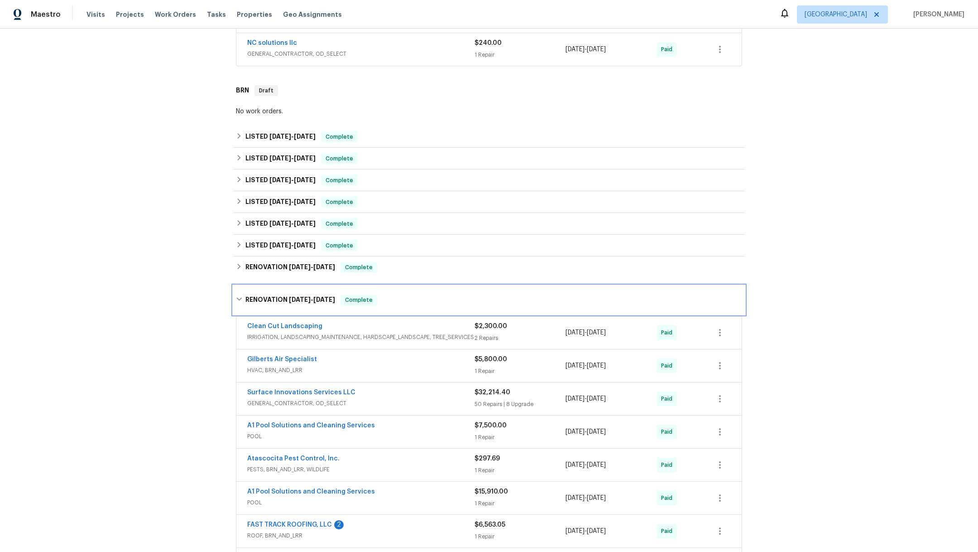
scroll to position [282, 0]
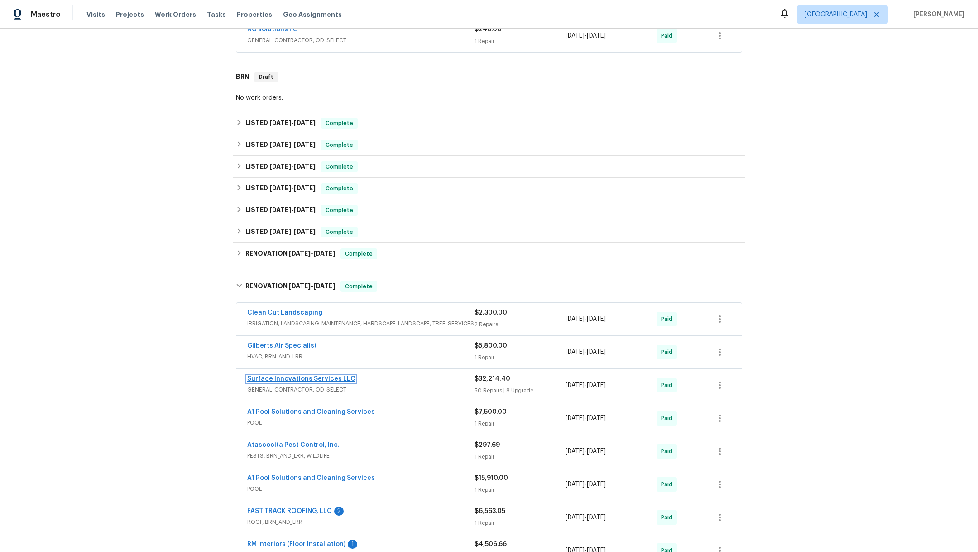
click at [303, 377] on link "Surface Innovations Services LLC" at bounding box center [301, 378] width 108 height 6
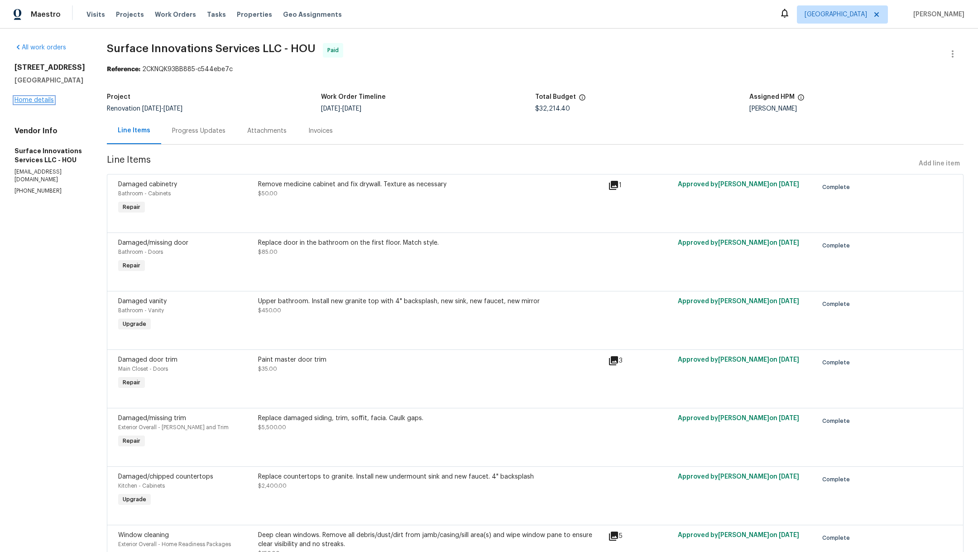
click at [26, 101] on link "Home details" at bounding box center [33, 100] width 39 height 6
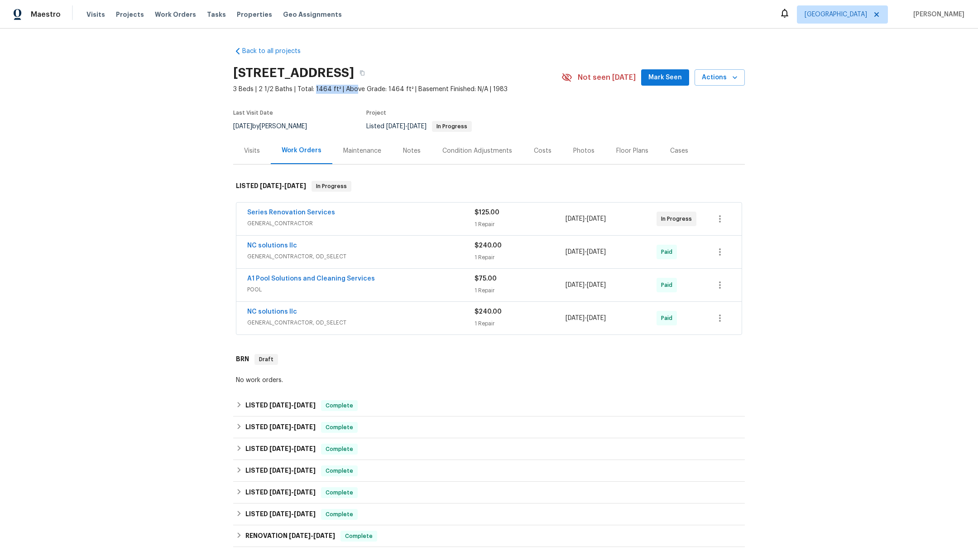
drag, startPoint x: 307, startPoint y: 87, endPoint x: 351, endPoint y: 87, distance: 44.4
click at [351, 87] on span "3 Beds | 2 1/2 Baths | Total: 1464 ft² | Above Grade: 1464 ft² | Basement Finis…" at bounding box center [397, 89] width 328 height 9
click at [125, 14] on span "Projects" at bounding box center [130, 14] width 28 height 9
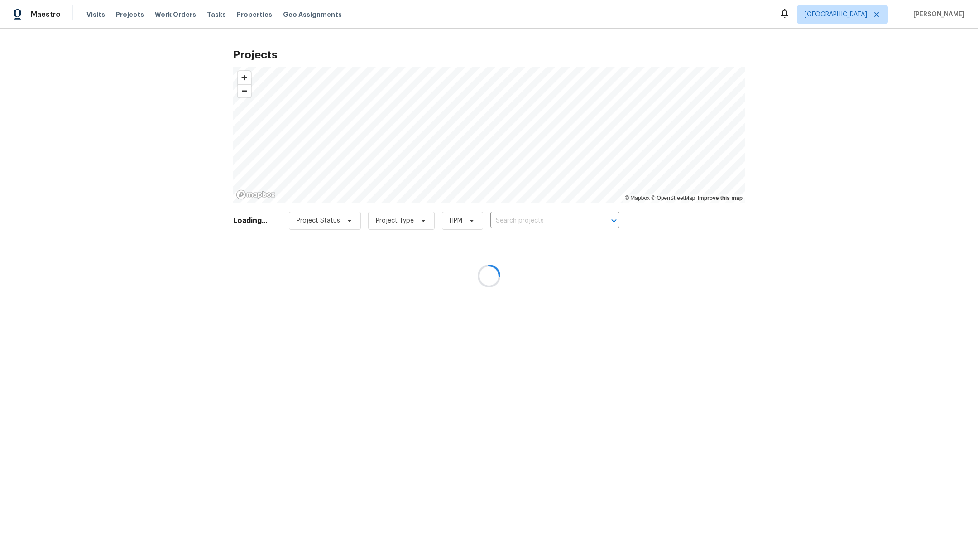
click at [506, 221] on div at bounding box center [489, 276] width 978 height 552
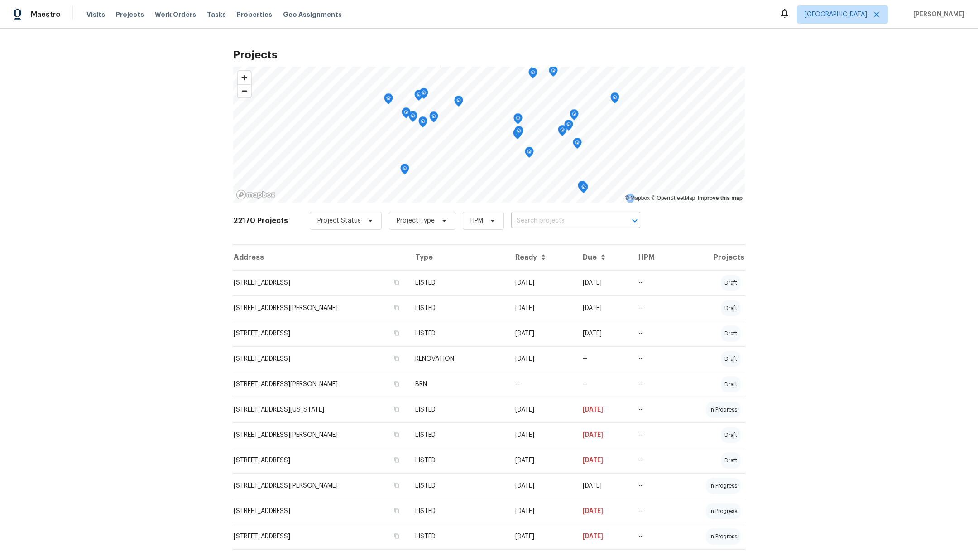
click at [511, 221] on input "text" at bounding box center [563, 221] width 104 height 14
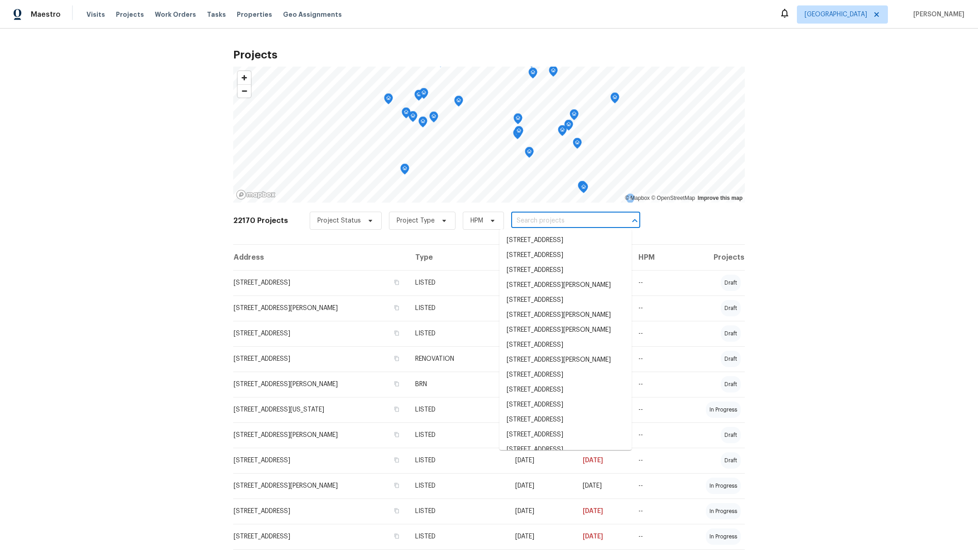
click at [511, 221] on input "text" at bounding box center [563, 221] width 104 height 14
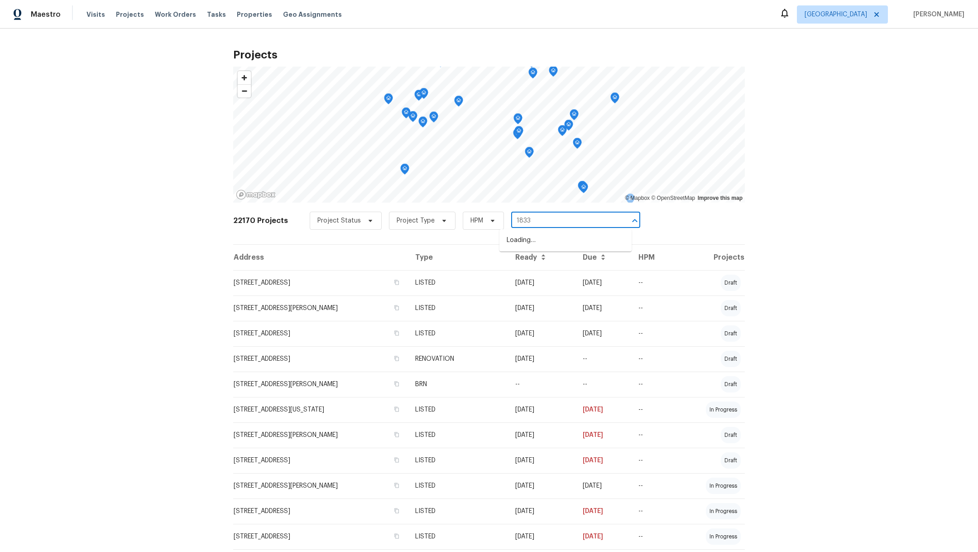
type input "18330"
click at [504, 234] on li "[STREET_ADDRESS][PERSON_NAME]" at bounding box center [566, 240] width 132 height 15
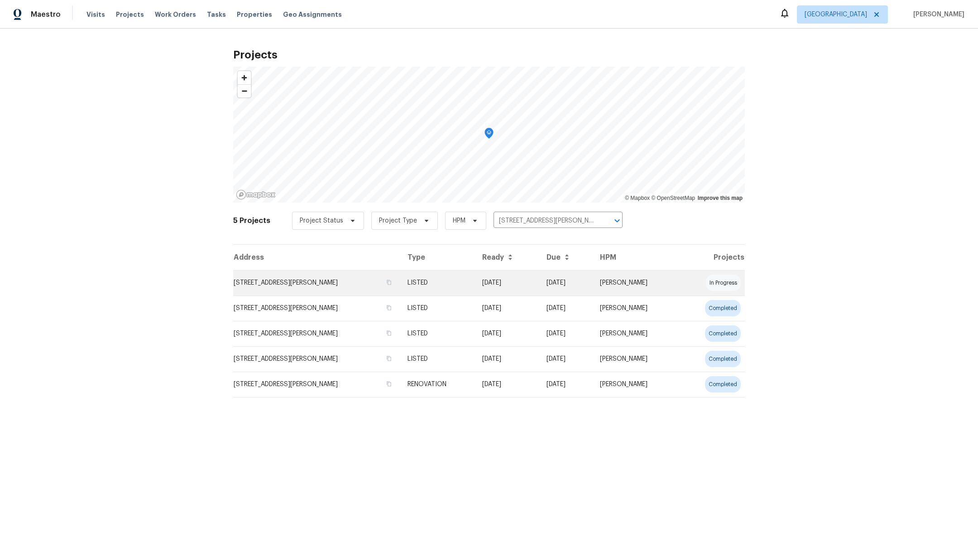
click at [342, 282] on td "[STREET_ADDRESS][PERSON_NAME]" at bounding box center [316, 282] width 167 height 25
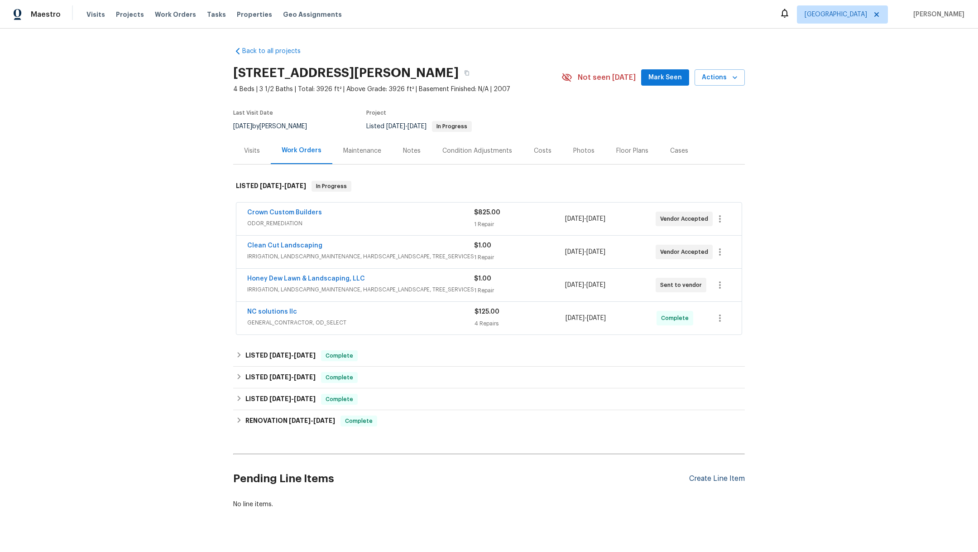
click at [689, 474] on div "Create Line Item" at bounding box center [717, 478] width 56 height 9
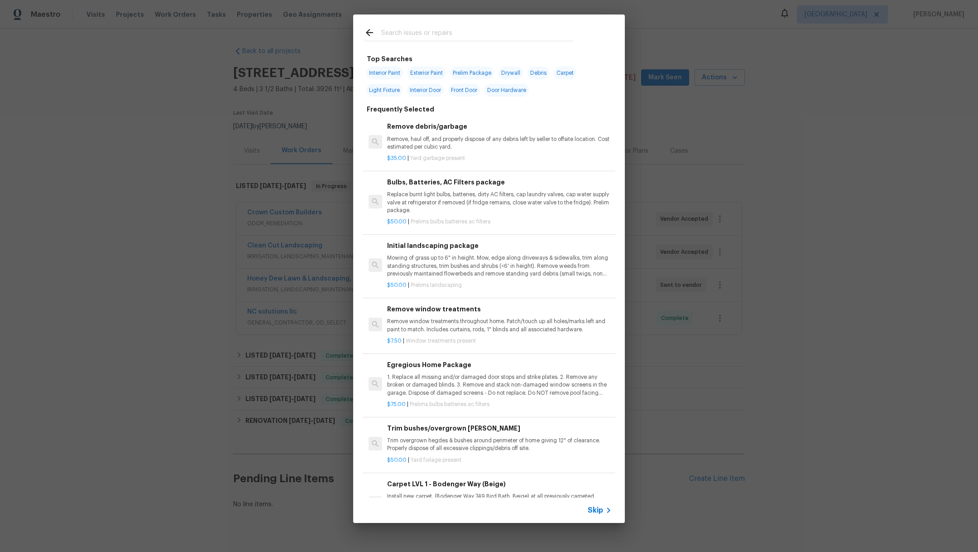
click at [401, 33] on input "text" at bounding box center [477, 34] width 192 height 14
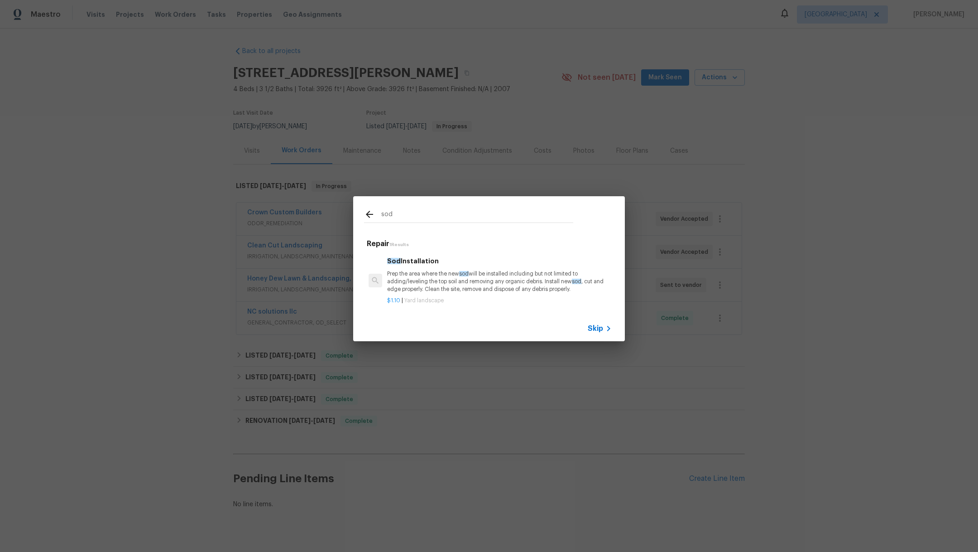
type input "sod"
click at [410, 279] on p "Prep the area where the new sod will be installed including but not limited to …" at bounding box center [499, 281] width 225 height 23
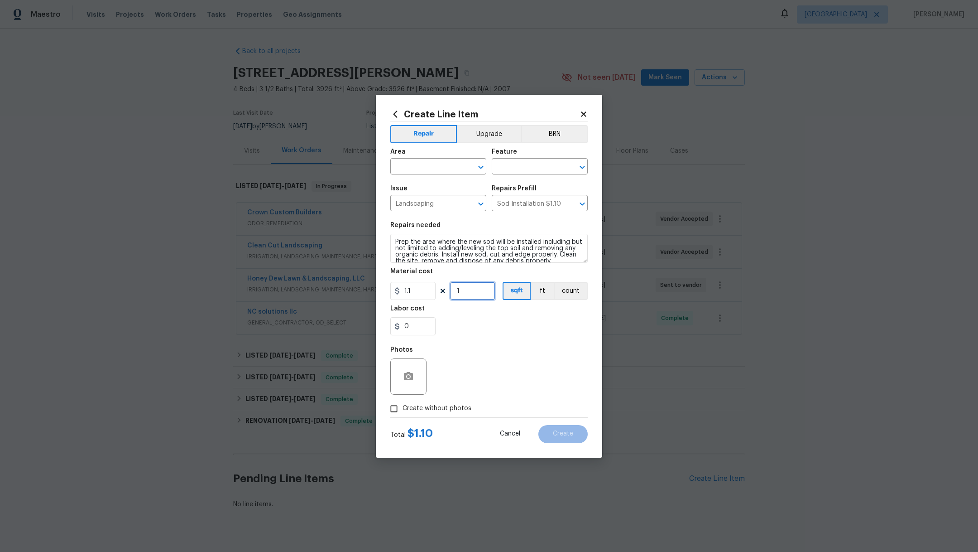
drag, startPoint x: 467, startPoint y: 292, endPoint x: 459, endPoint y: 292, distance: 8.6
click at [459, 292] on input "1" at bounding box center [472, 291] width 45 height 18
type input "0"
click at [583, 117] on icon at bounding box center [584, 114] width 8 height 8
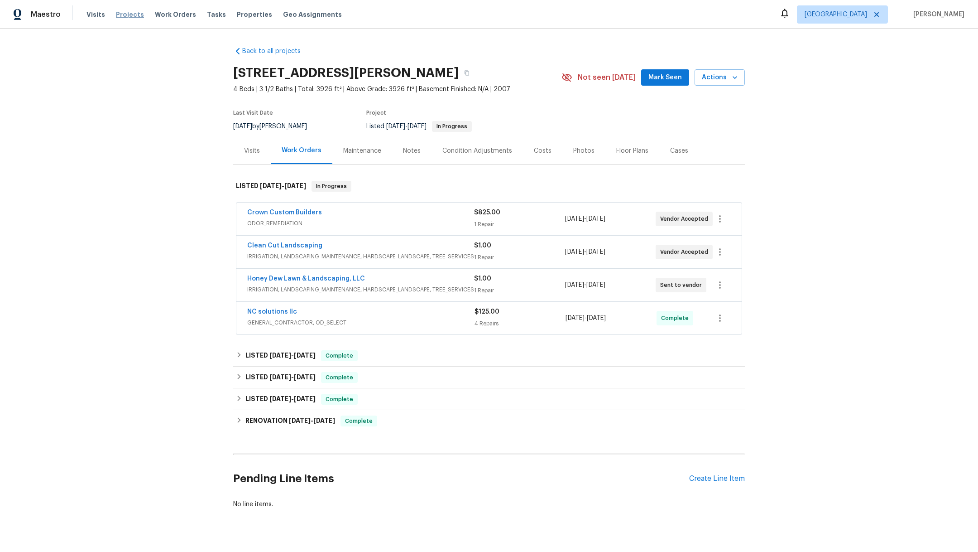
click at [122, 18] on span "Projects" at bounding box center [130, 14] width 28 height 9
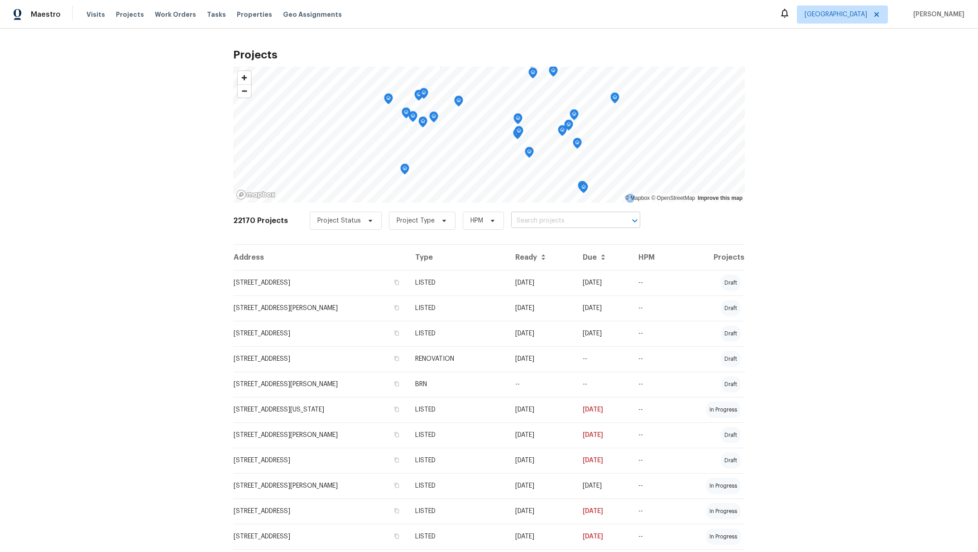
click at [515, 224] on input "text" at bounding box center [563, 221] width 104 height 14
type input "1"
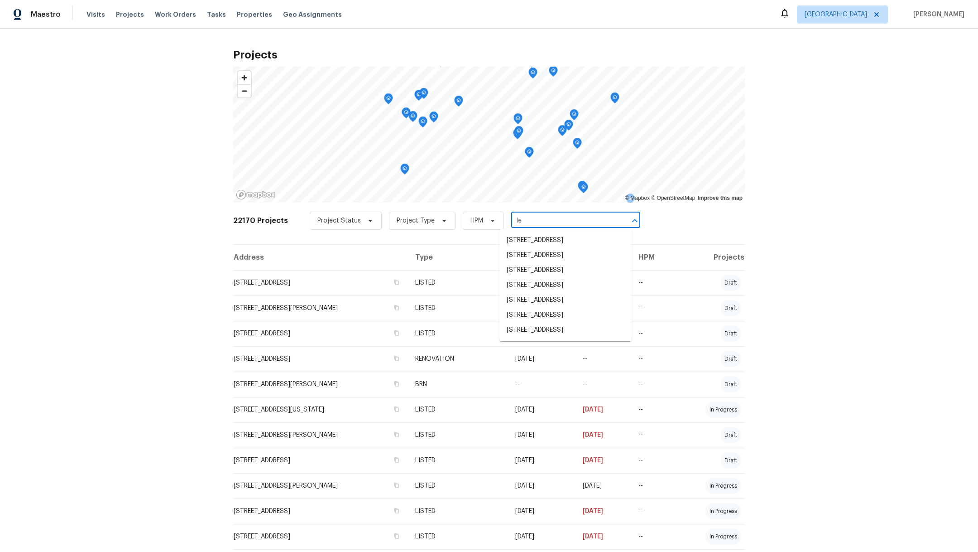
type input "l"
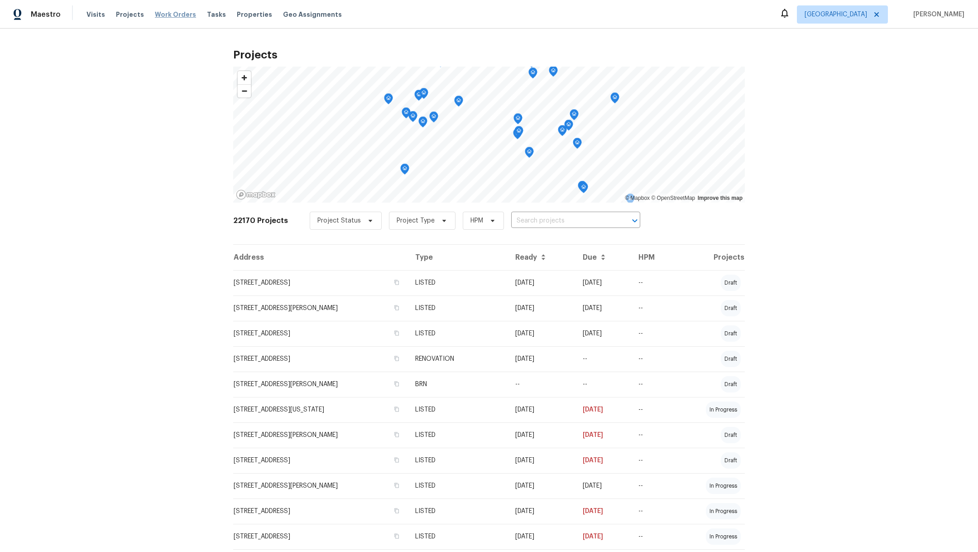
click at [169, 14] on span "Work Orders" at bounding box center [175, 14] width 41 height 9
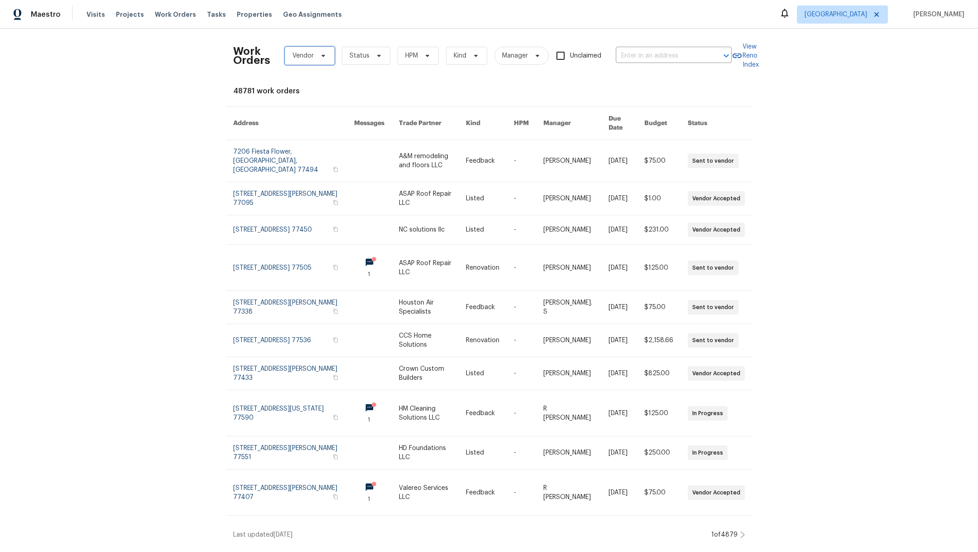
click at [297, 59] on span "Vendor" at bounding box center [303, 55] width 21 height 9
type input "o"
type input "pes"
click at [300, 102] on div "Atascocita Pest Control, Inc. - HOU-S" at bounding box center [340, 105] width 112 height 9
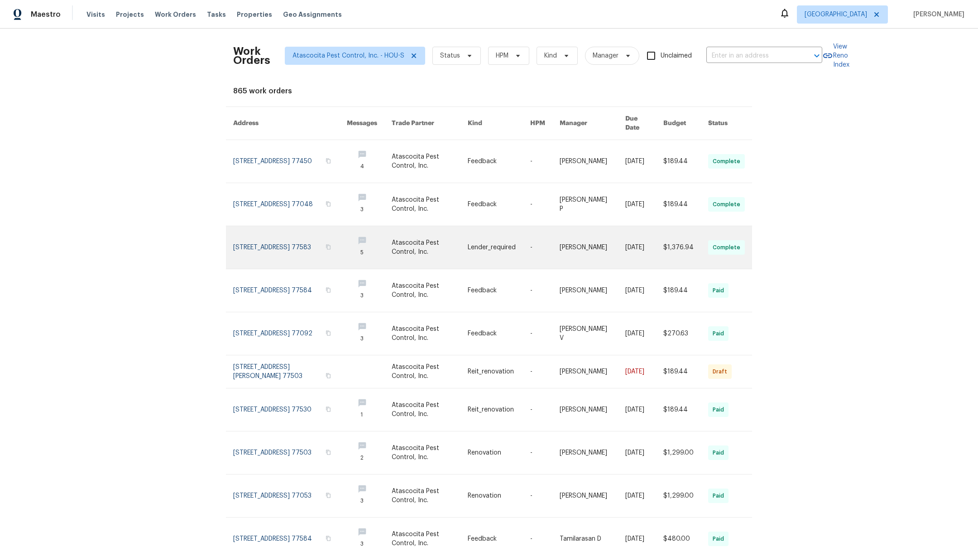
click at [265, 234] on link at bounding box center [290, 247] width 114 height 43
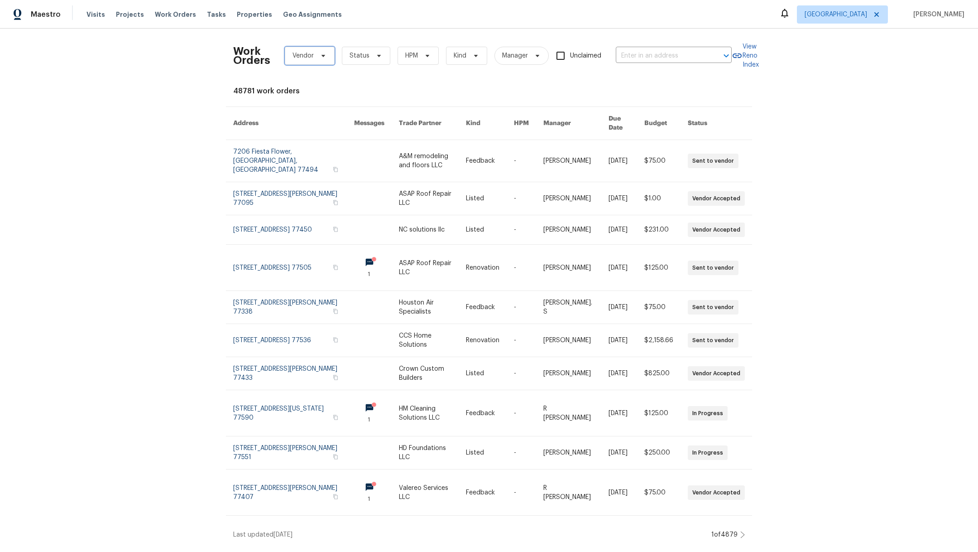
click at [292, 61] on span "Vendor" at bounding box center [310, 56] width 50 height 18
type input "pes"
click at [302, 106] on div "Atascocita Pest Control, Inc. - HOU-S" at bounding box center [340, 105] width 112 height 9
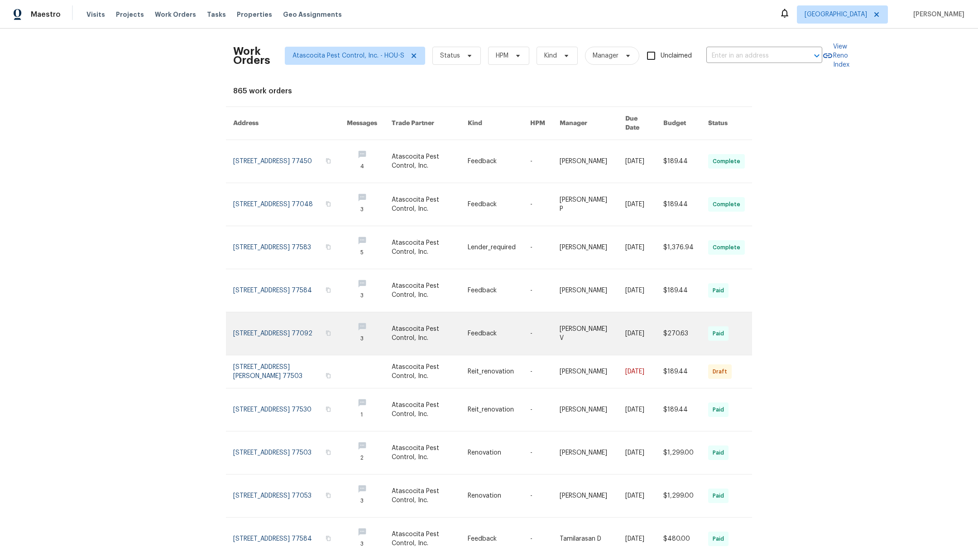
click at [258, 323] on link at bounding box center [290, 333] width 114 height 43
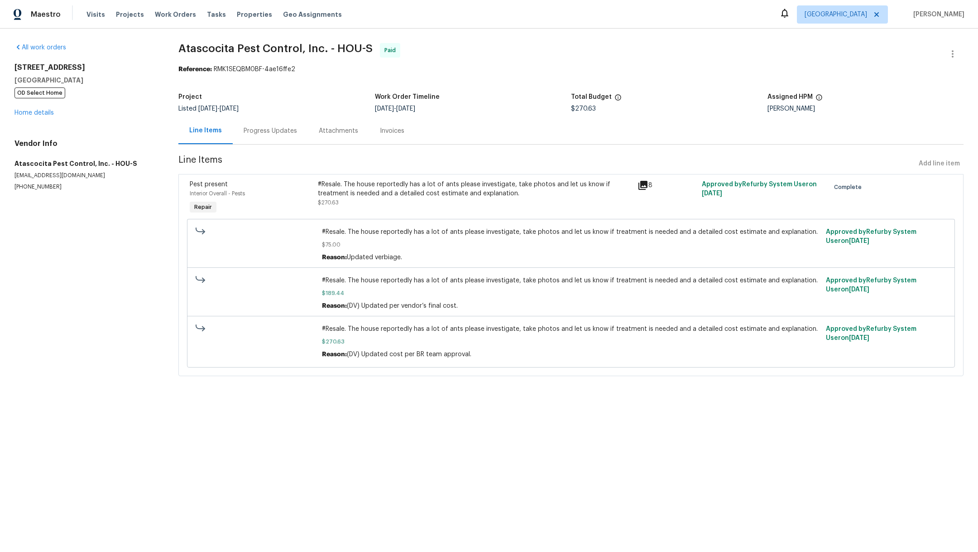
click at [284, 133] on div "Progress Updates" at bounding box center [270, 130] width 53 height 9
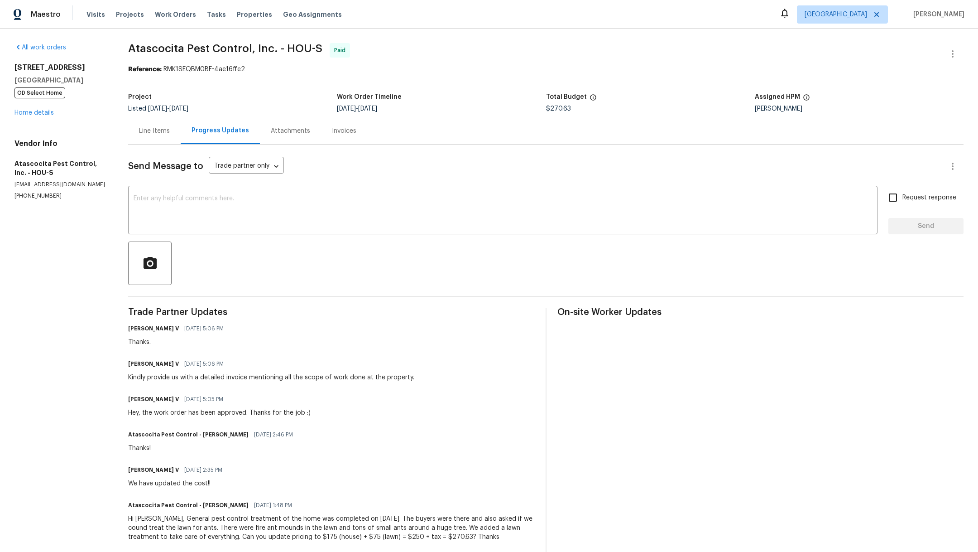
scroll to position [167, 0]
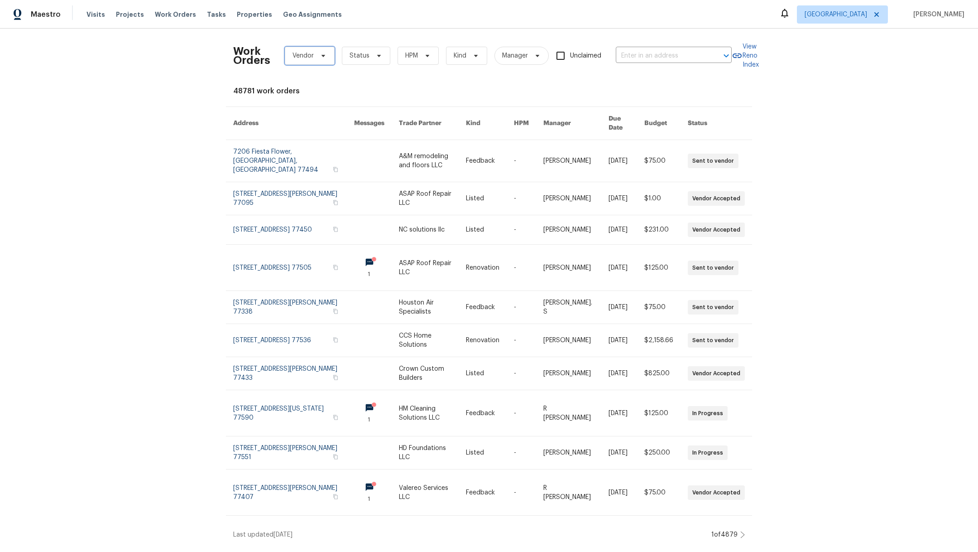
click at [294, 61] on span "Vendor" at bounding box center [310, 56] width 50 height 18
type input "pest"
click at [310, 104] on div "Atascocita Pest Control, Inc. - HOU-S" at bounding box center [340, 105] width 112 height 9
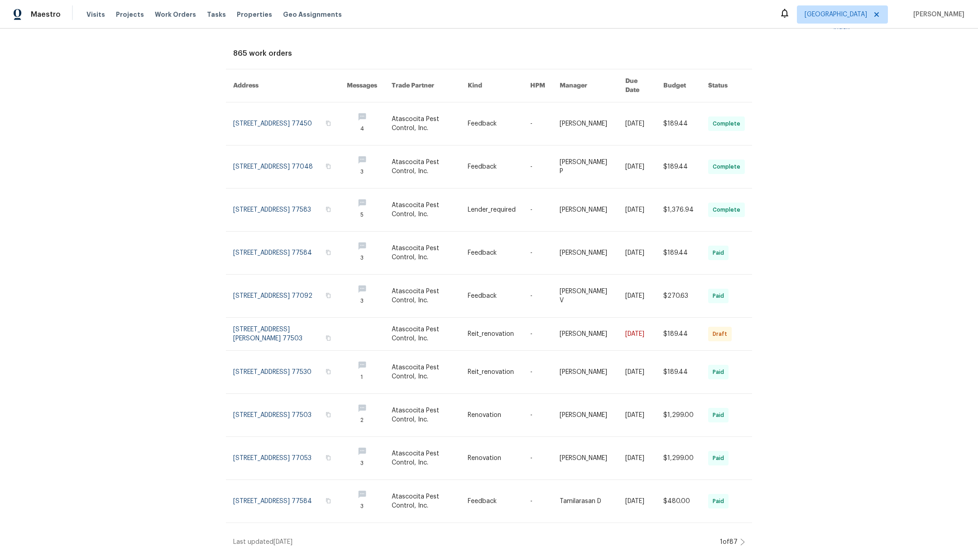
scroll to position [38, 0]
drag, startPoint x: 978, startPoint y: 261, endPoint x: 978, endPoint y: 311, distance: 49.8
click at [978, 311] on div "Work Orders Atascocita Pest Control, Inc. - HOU-S Status HPM Kind Manager Uncla…" at bounding box center [489, 290] width 978 height 523
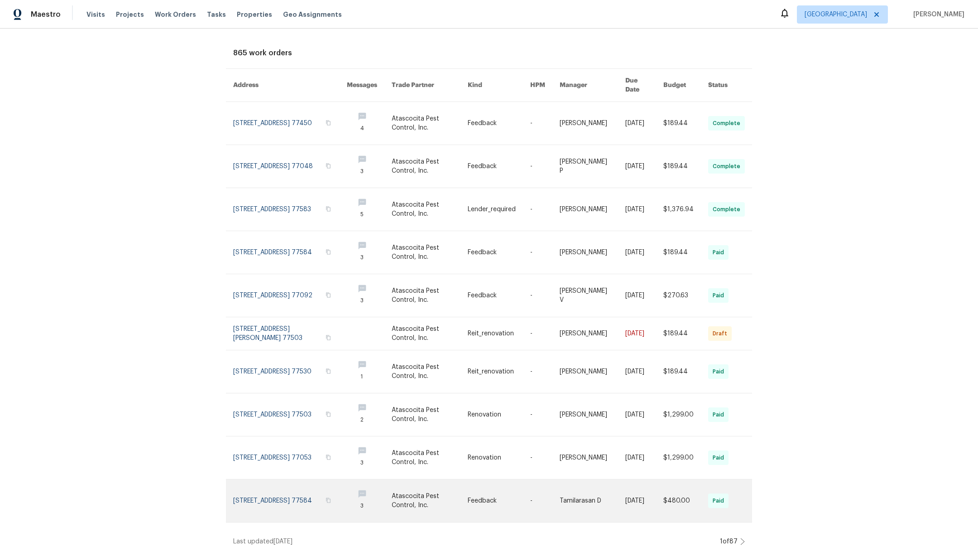
click at [262, 490] on link at bounding box center [290, 500] width 114 height 43
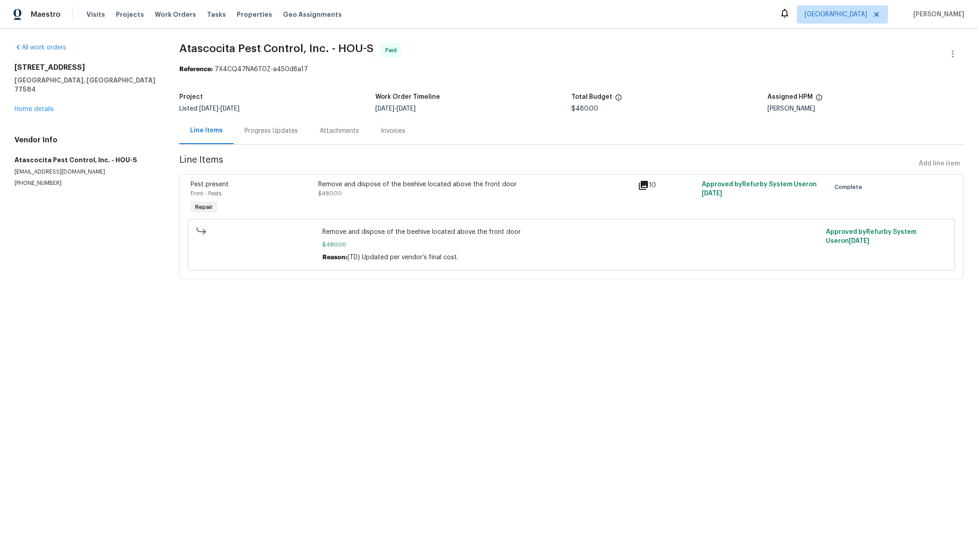
click at [430, 197] on div "Remove and dispose of the beehive located above the front door $480.00" at bounding box center [475, 189] width 314 height 18
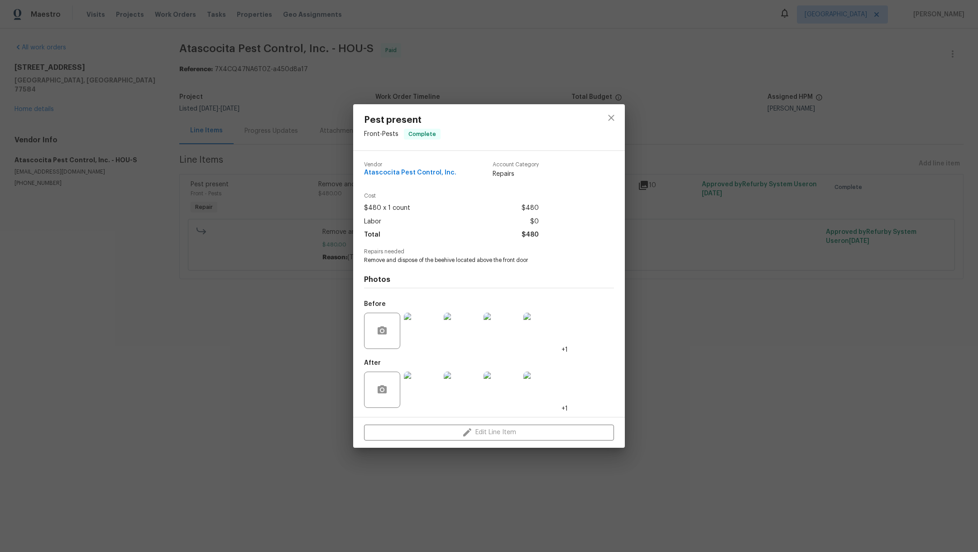
click at [421, 333] on img at bounding box center [422, 331] width 36 height 36
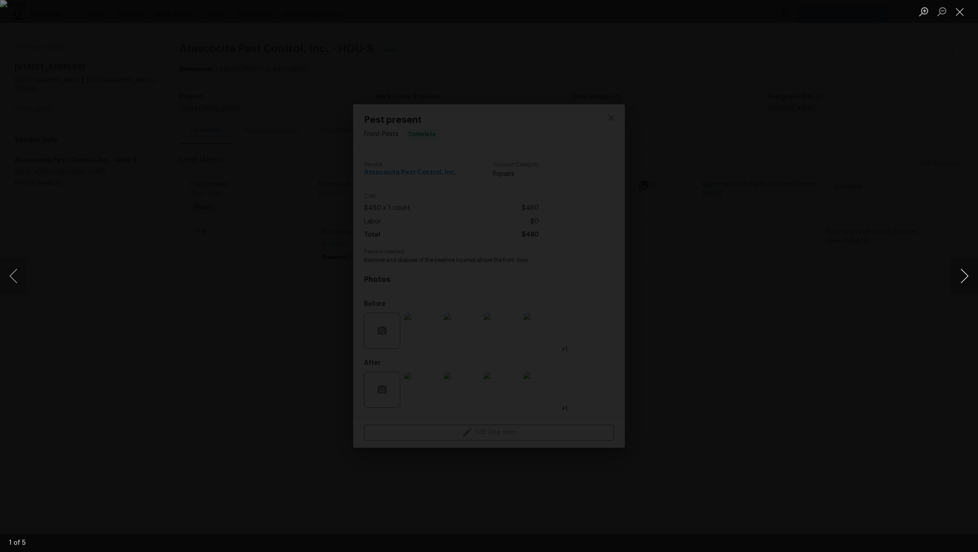
click at [970, 279] on button "Next image" at bounding box center [964, 276] width 27 height 36
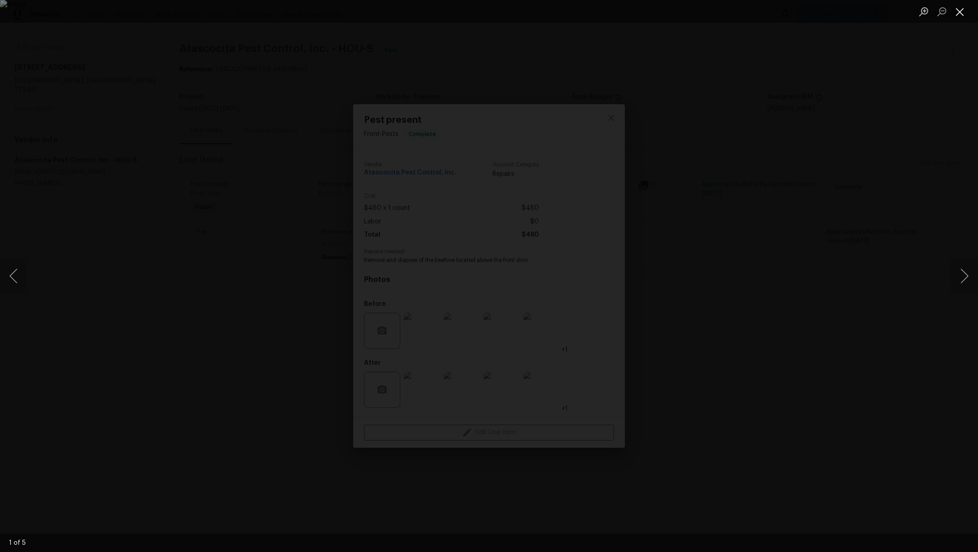
click at [961, 18] on button "Close lightbox" at bounding box center [960, 12] width 18 height 16
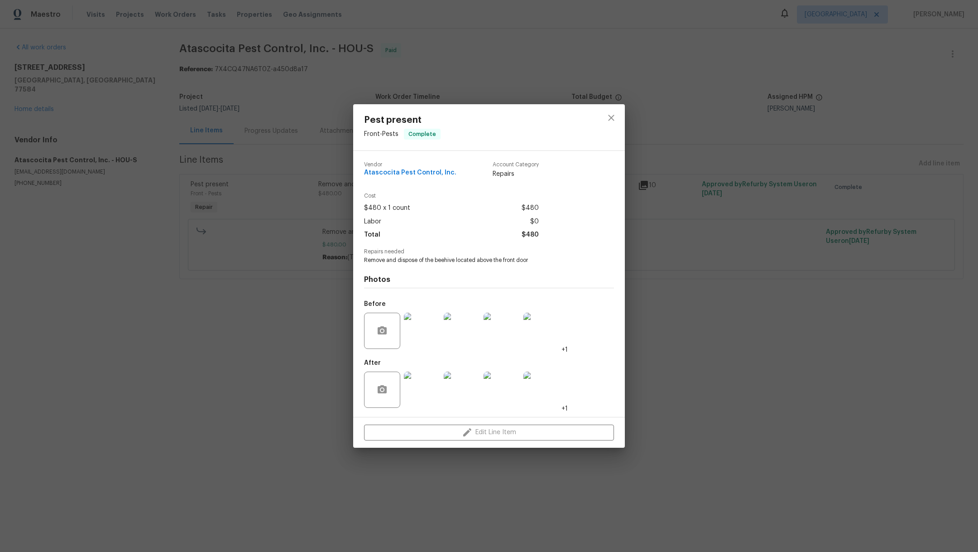
click at [423, 390] on img at bounding box center [422, 389] width 36 height 36
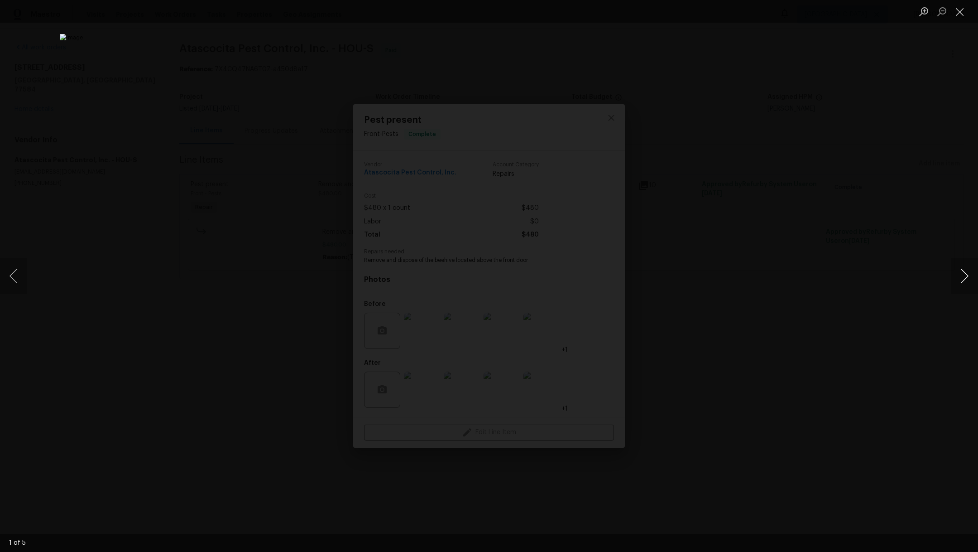
click at [969, 279] on button "Next image" at bounding box center [964, 276] width 27 height 36
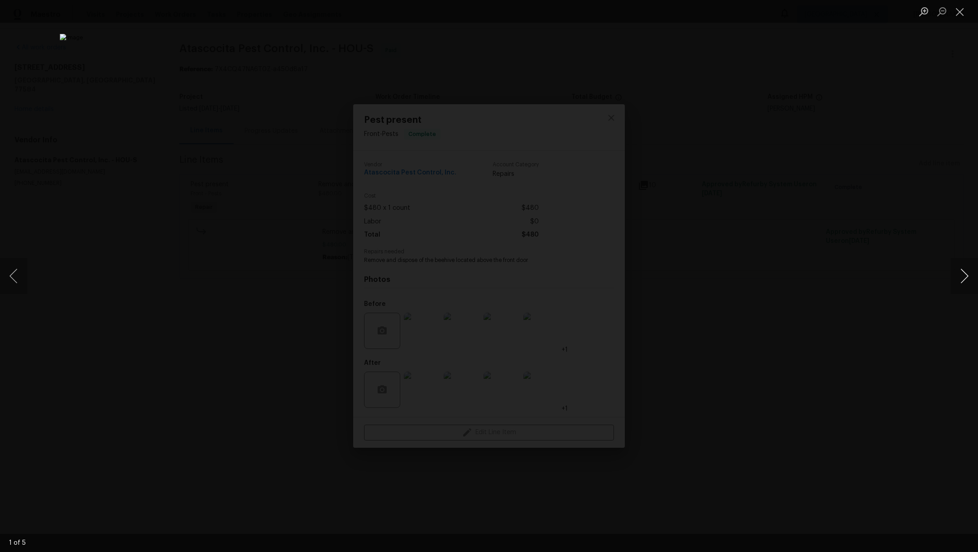
click at [969, 279] on button "Next image" at bounding box center [964, 276] width 27 height 36
click at [957, 12] on button "Close lightbox" at bounding box center [960, 12] width 18 height 16
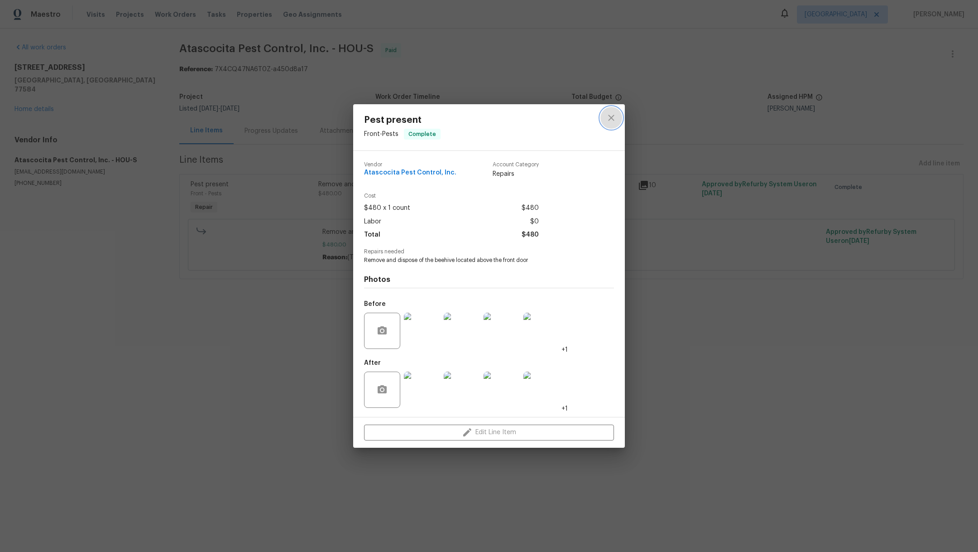
click at [617, 116] on button "close" at bounding box center [612, 118] width 22 height 22
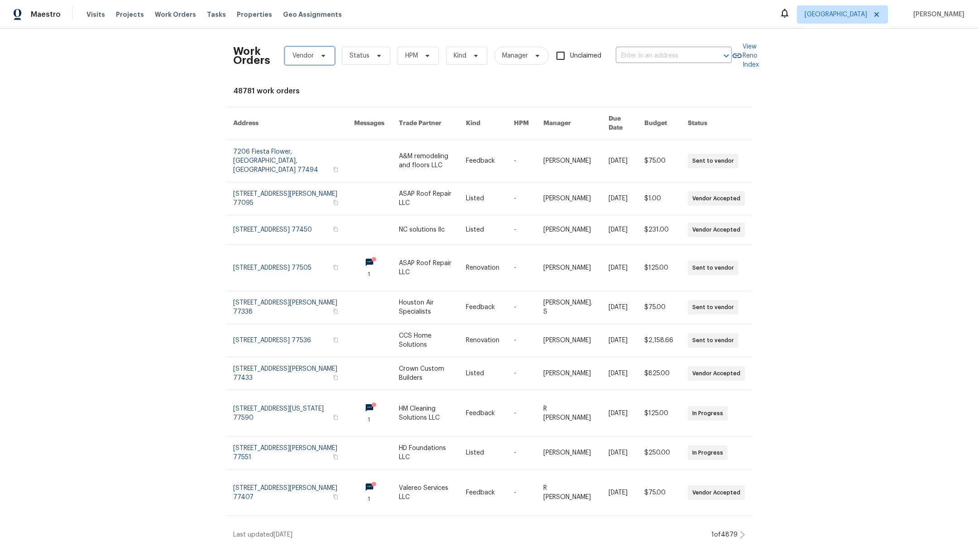
click at [302, 58] on span "Vendor" at bounding box center [303, 55] width 21 height 9
type input "pest"
click at [302, 106] on div "Atascocita Pest Control, Inc. - HOU-S" at bounding box center [340, 105] width 112 height 9
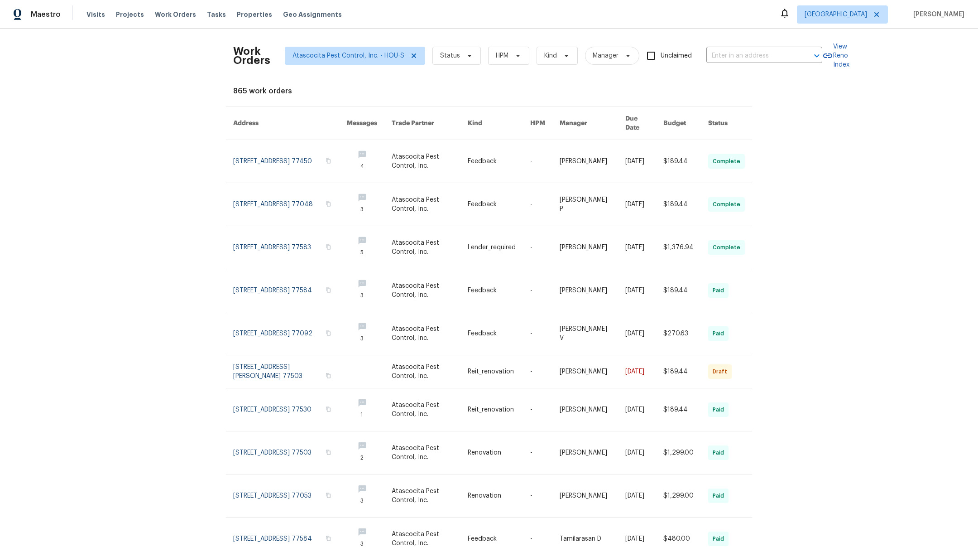
scroll to position [38, 0]
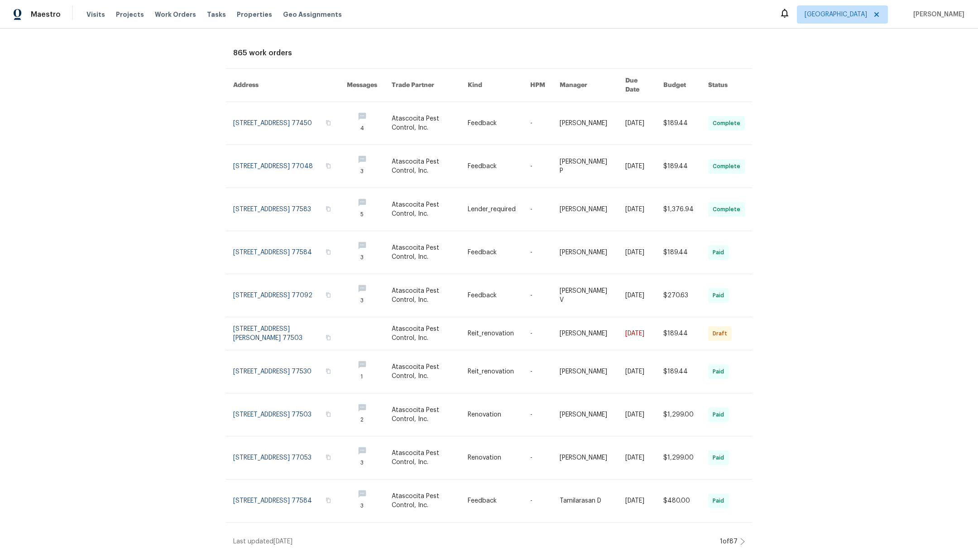
click at [741, 538] on icon at bounding box center [743, 541] width 5 height 7
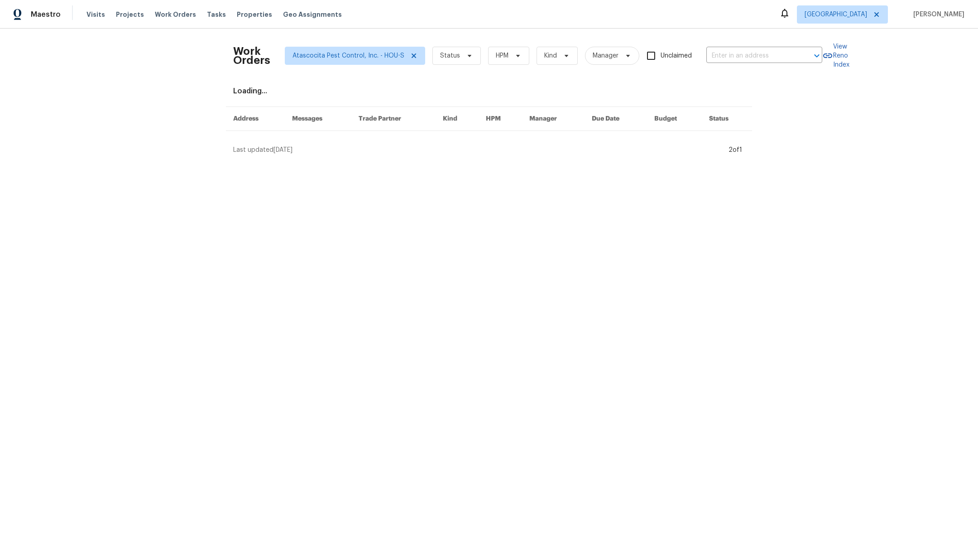
scroll to position [0, 0]
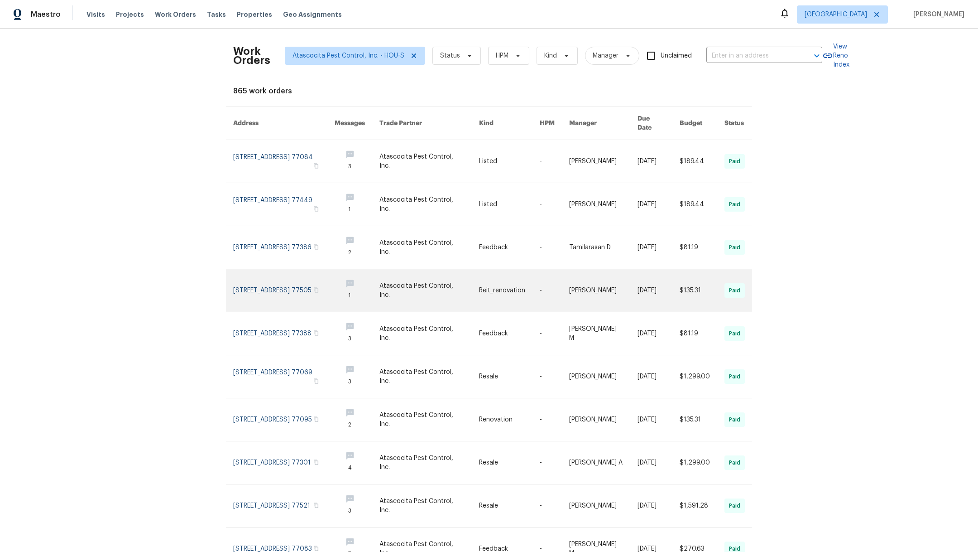
click at [258, 283] on link at bounding box center [283, 290] width 101 height 43
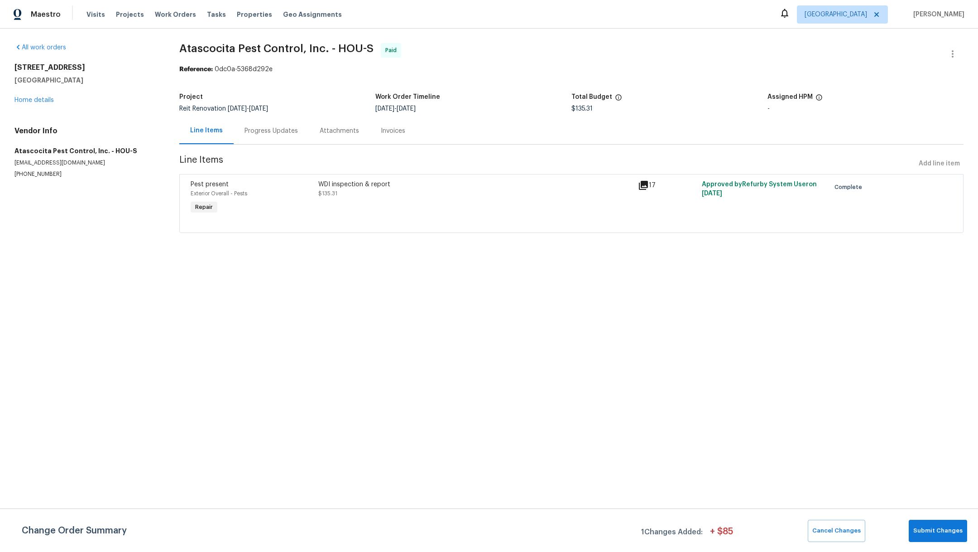
click at [276, 132] on div "Progress Updates" at bounding box center [271, 130] width 53 height 9
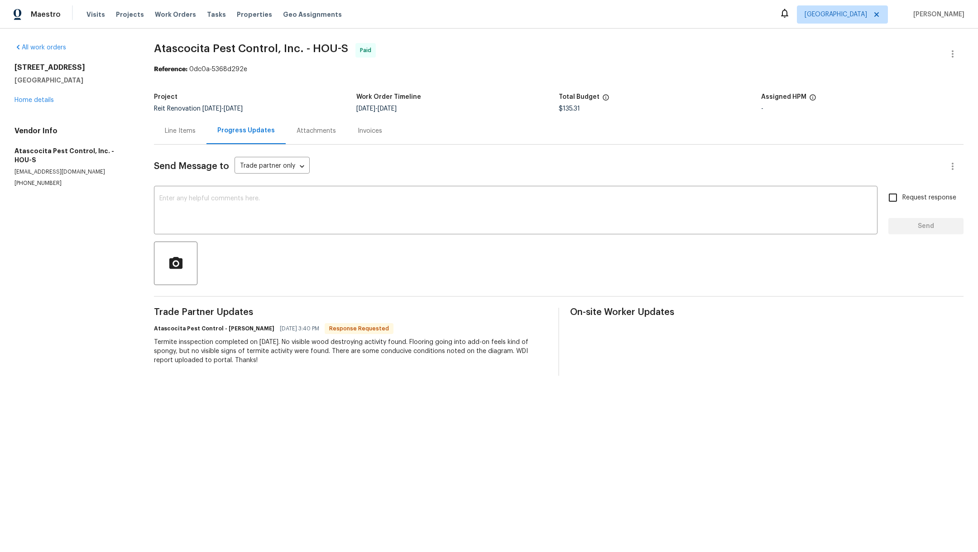
click at [169, 135] on div "Line Items" at bounding box center [180, 130] width 53 height 27
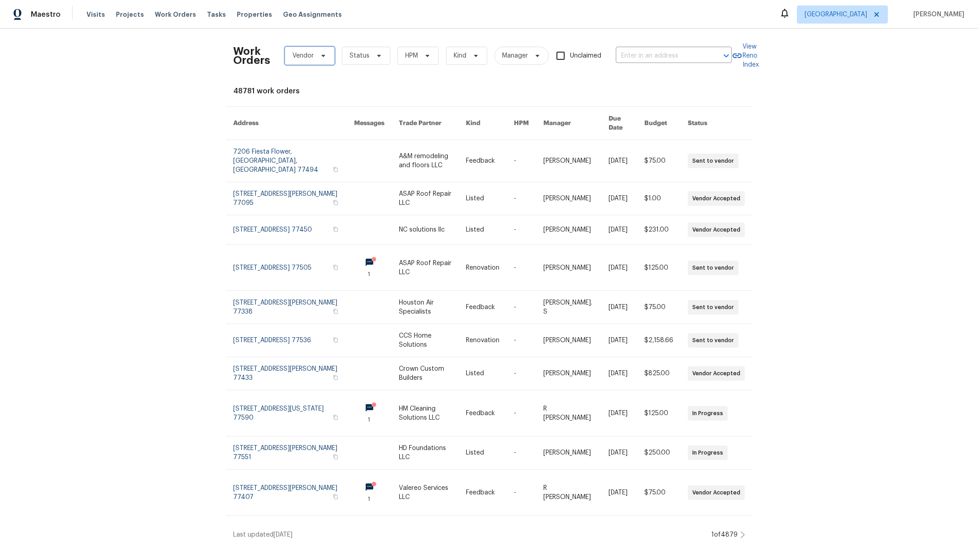
click at [293, 57] on span "Vendor" at bounding box center [303, 55] width 21 height 9
type input "ata"
click at [304, 110] on div "Atascocita Pest Control, Inc. - HOU-S" at bounding box center [342, 105] width 120 height 13
click at [303, 106] on div "Atascocita Pest Control, Inc. - HOU-S" at bounding box center [340, 105] width 112 height 9
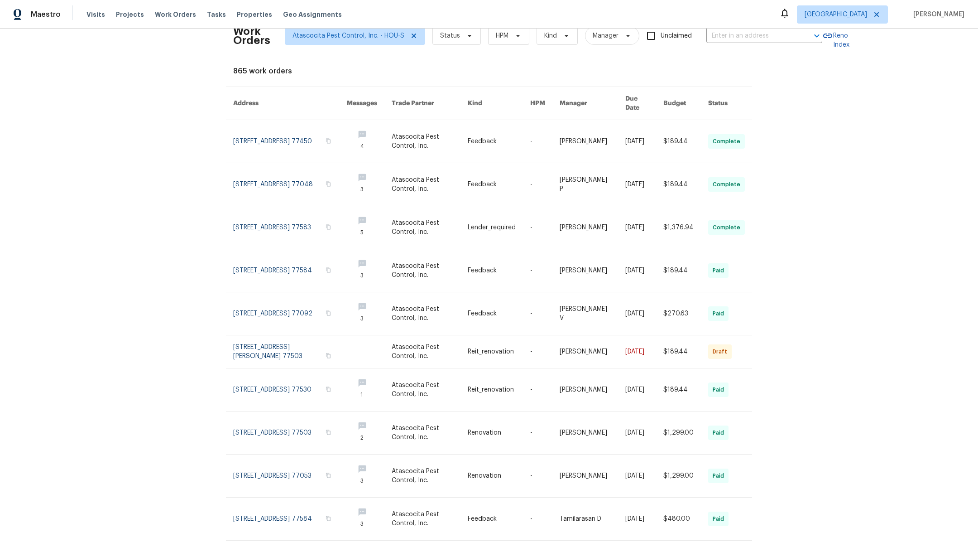
scroll to position [38, 0]
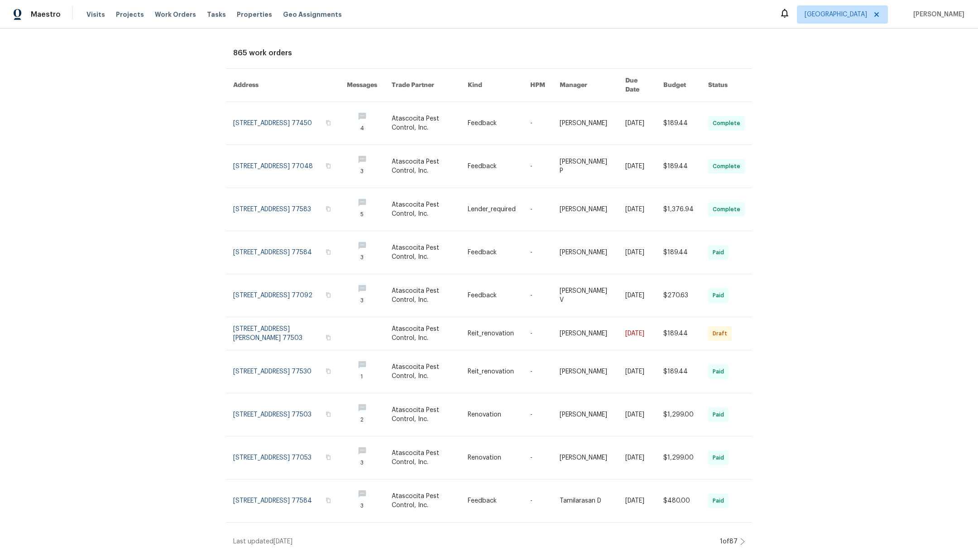
click at [741, 538] on icon at bounding box center [743, 541] width 4 height 6
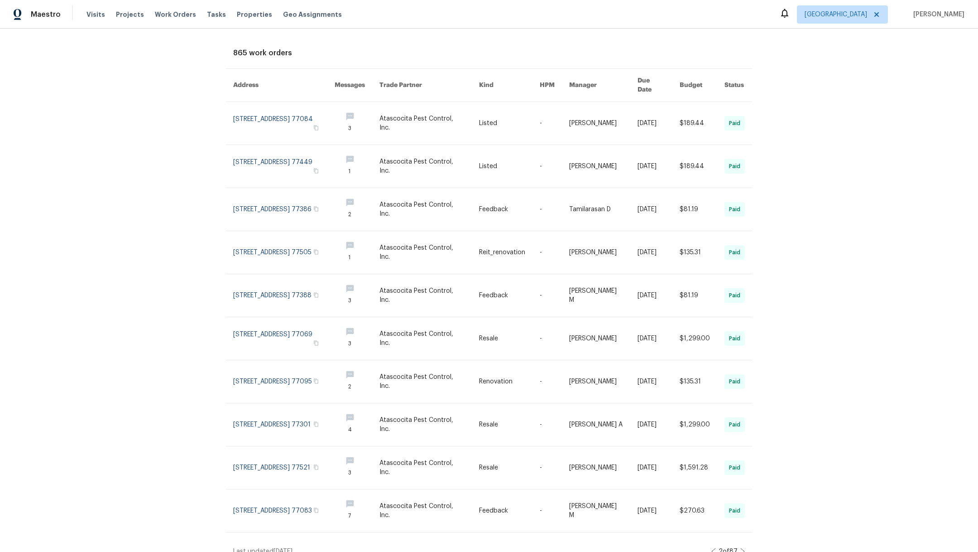
click at [741, 548] on icon at bounding box center [743, 551] width 5 height 7
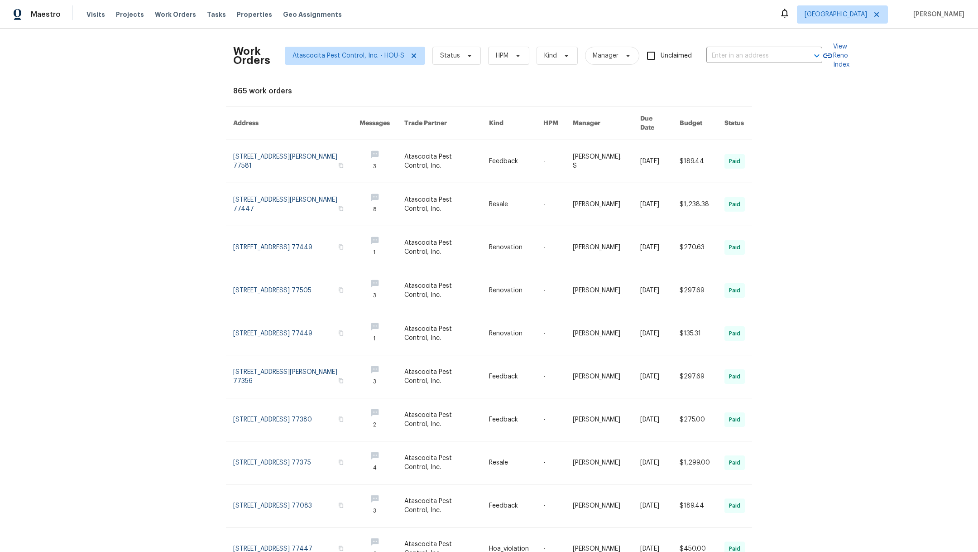
scroll to position [48, 0]
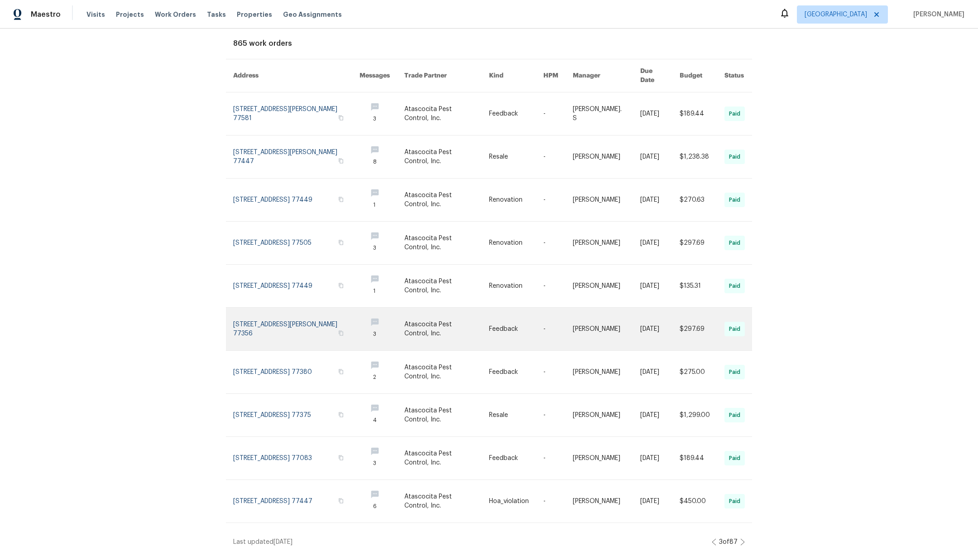
click at [274, 320] on link at bounding box center [296, 329] width 126 height 43
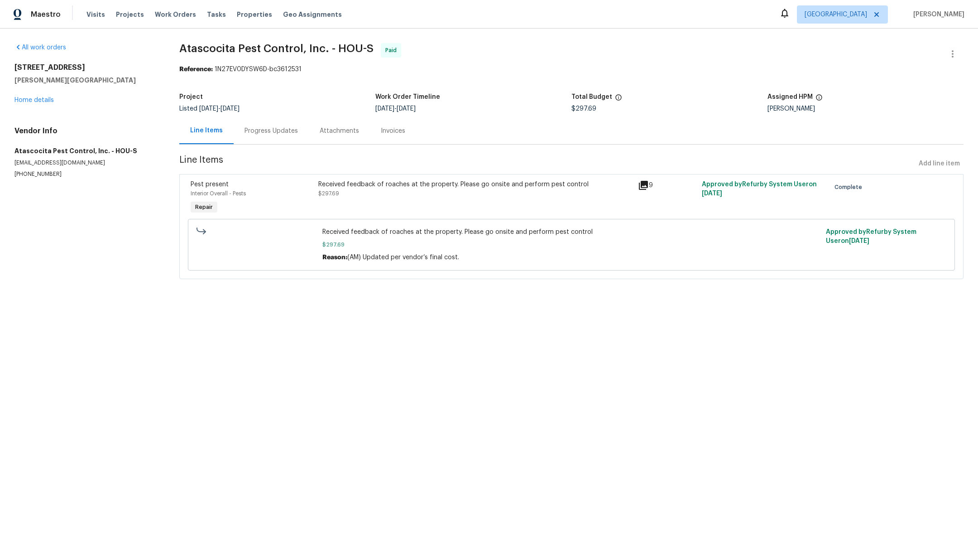
click at [429, 196] on div "Received feedback of roaches at the property. Please go onsite and perform pest…" at bounding box center [475, 189] width 314 height 18
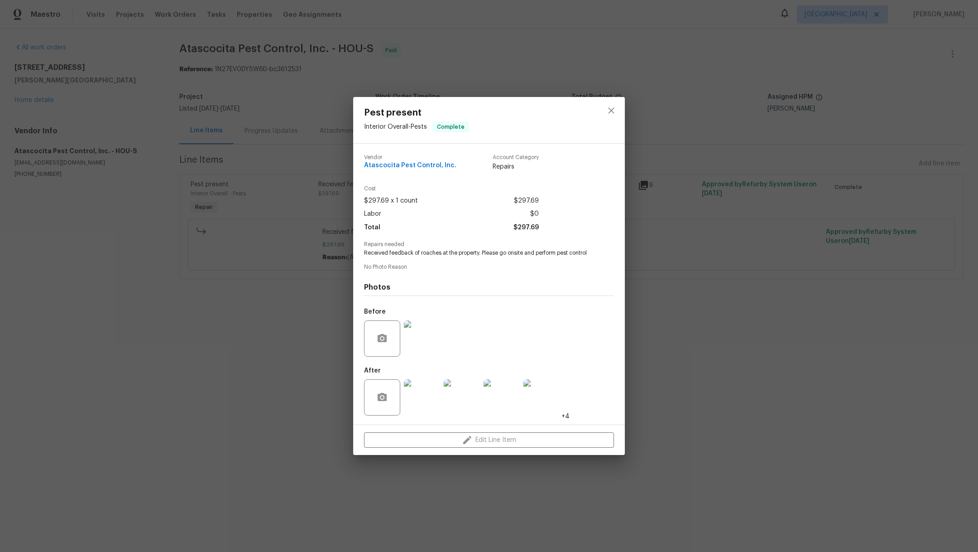
click at [423, 398] on img at bounding box center [422, 397] width 36 height 36
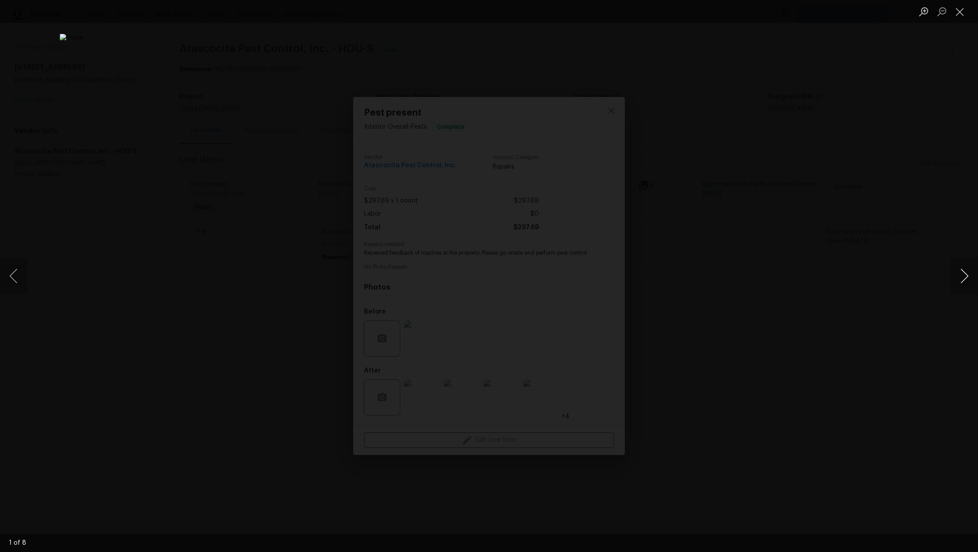
click at [968, 282] on button "Next image" at bounding box center [964, 276] width 27 height 36
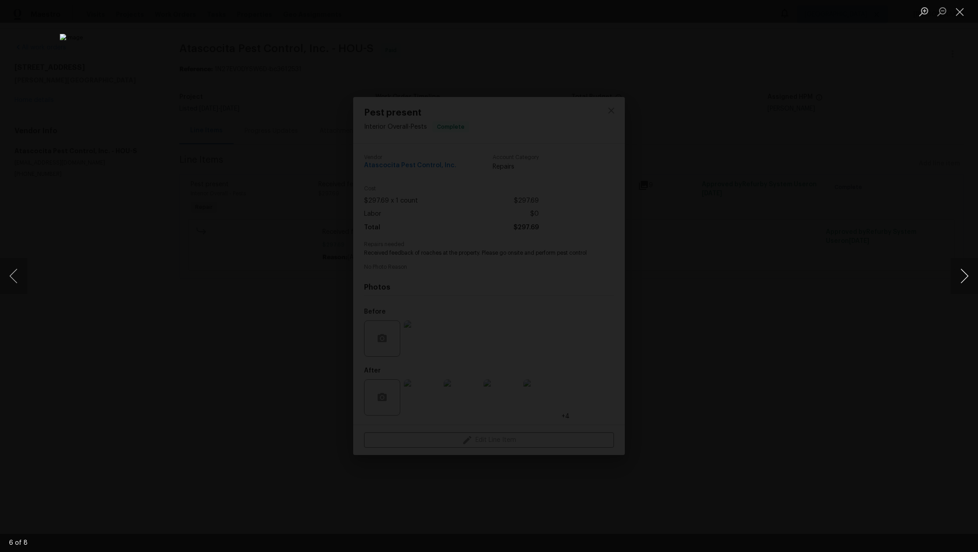
click at [968, 282] on button "Next image" at bounding box center [964, 276] width 27 height 36
click at [965, 12] on button "Close lightbox" at bounding box center [960, 12] width 18 height 16
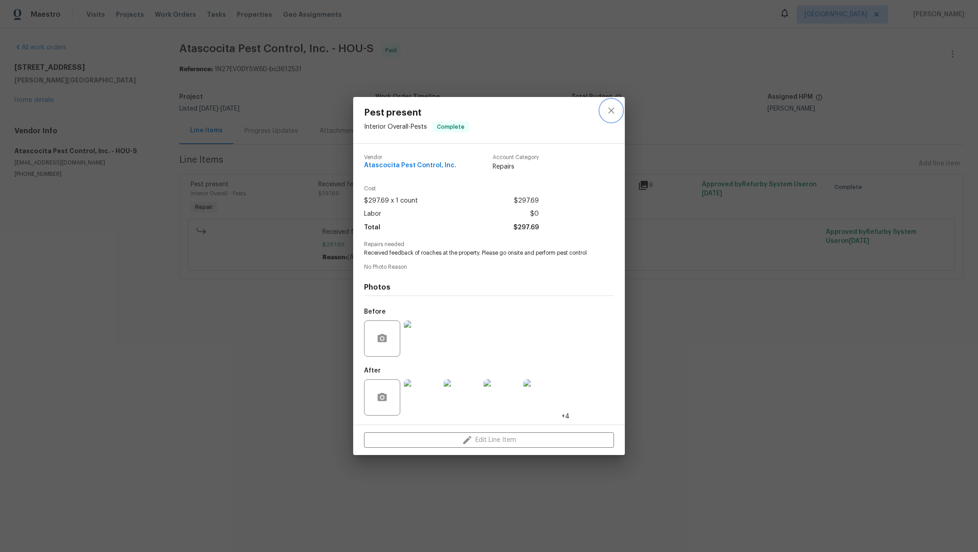
click at [614, 107] on icon "close" at bounding box center [611, 110] width 11 height 11
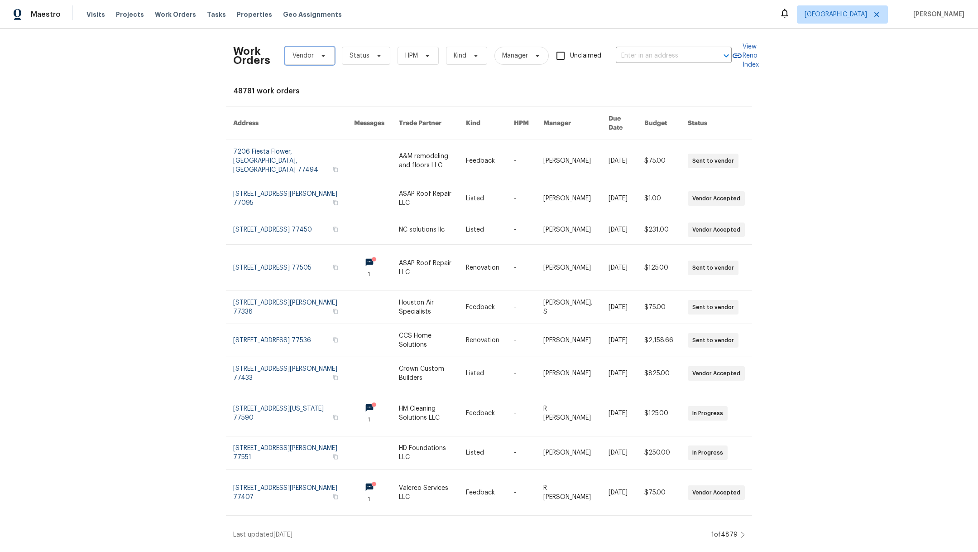
click at [308, 52] on span "Vendor" at bounding box center [303, 55] width 21 height 9
type input "atas"
click at [325, 108] on div "Atascocita Pest Control, Inc. - HOU-S" at bounding box center [340, 105] width 112 height 9
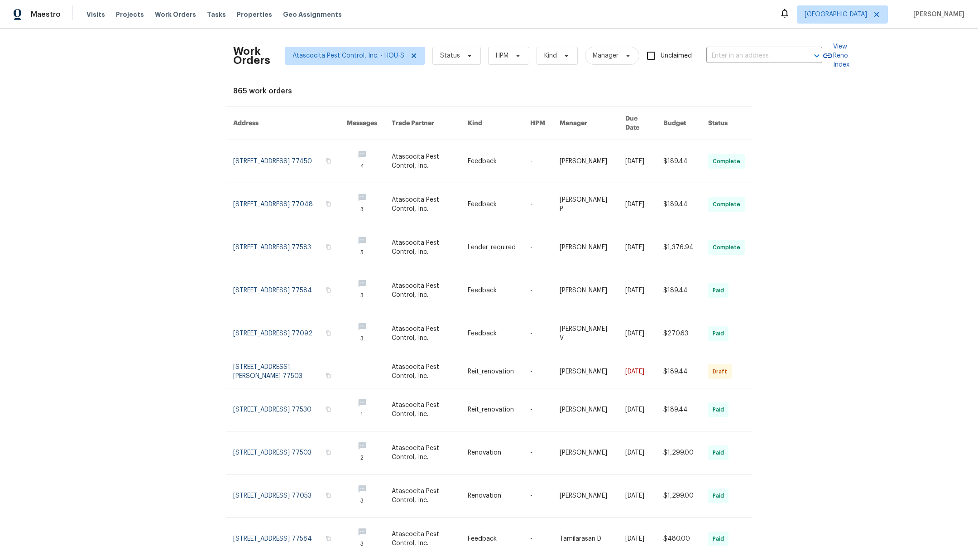
scroll to position [38, 0]
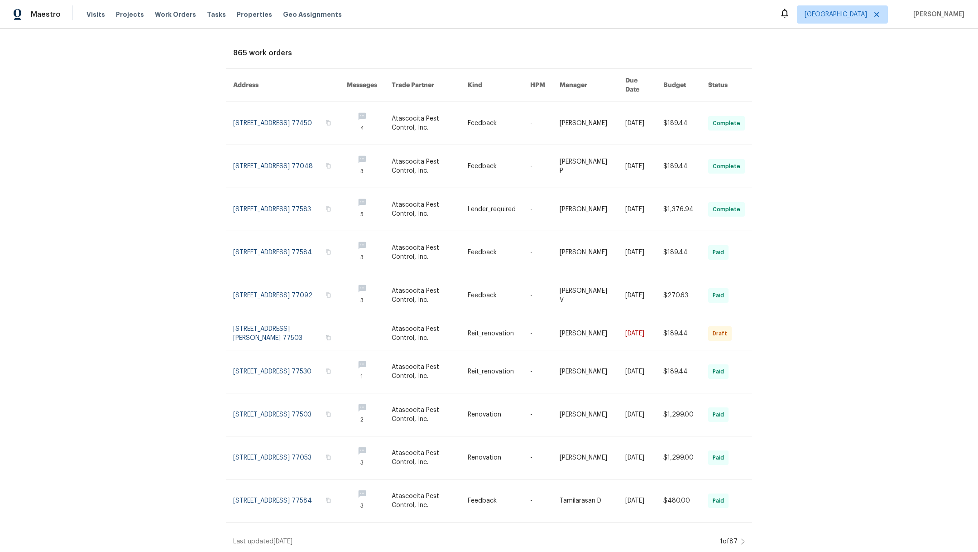
click at [740, 531] on div "Work Orders Atascocita Pest Control, Inc. - HOU-S Status HPM Kind Manager Uncla…" at bounding box center [489, 290] width 978 height 523
click at [741, 538] on icon at bounding box center [743, 541] width 5 height 7
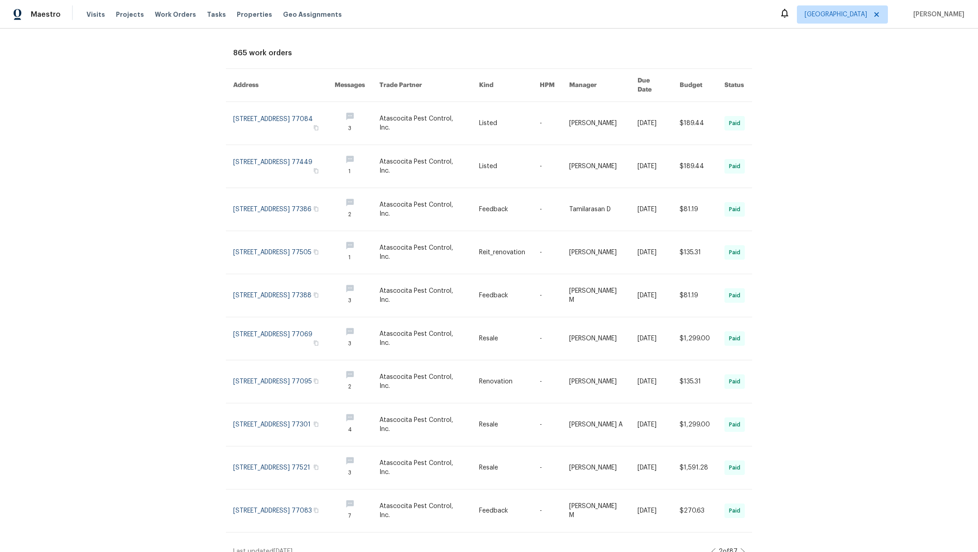
scroll to position [48, 0]
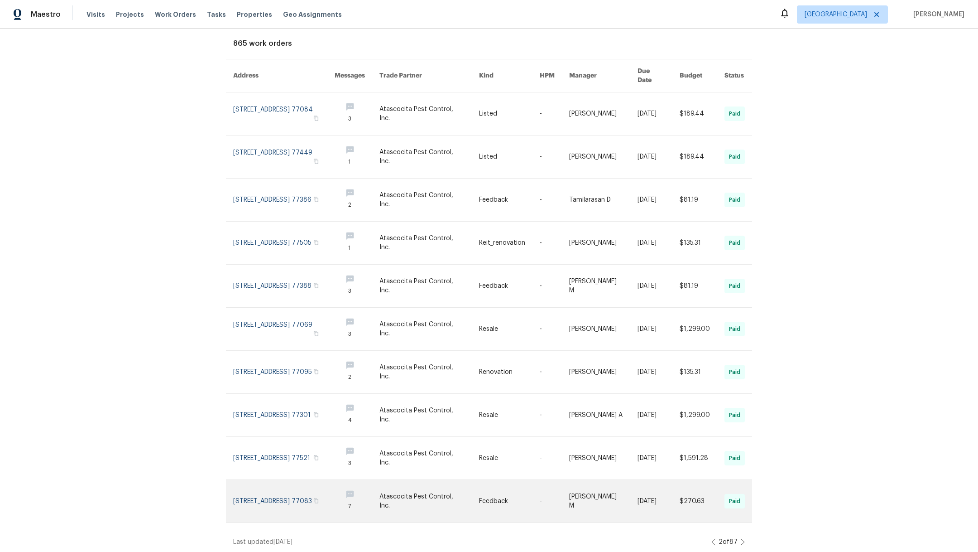
click at [303, 485] on link at bounding box center [283, 501] width 101 height 43
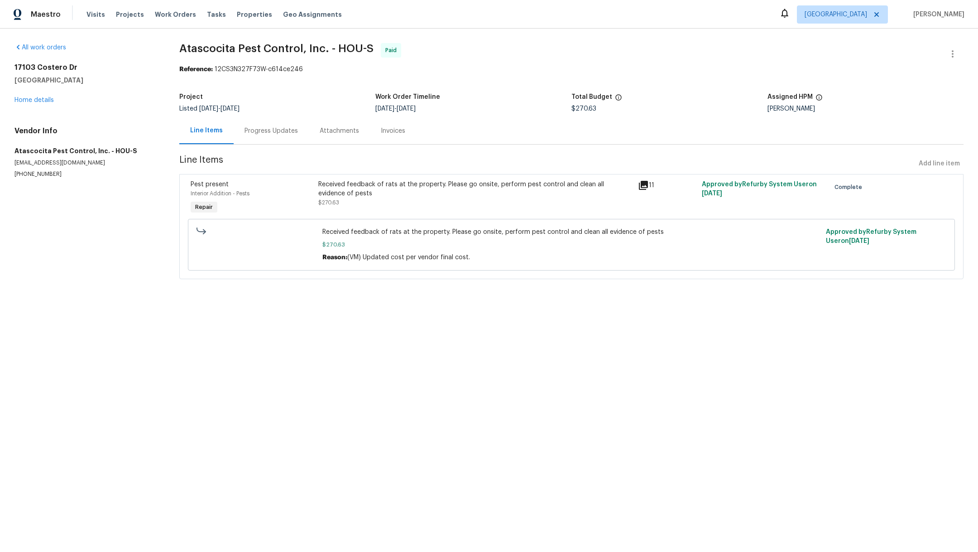
click at [519, 200] on div "Received feedback of rats at the property. Please go onsite, perform pest contr…" at bounding box center [475, 193] width 314 height 27
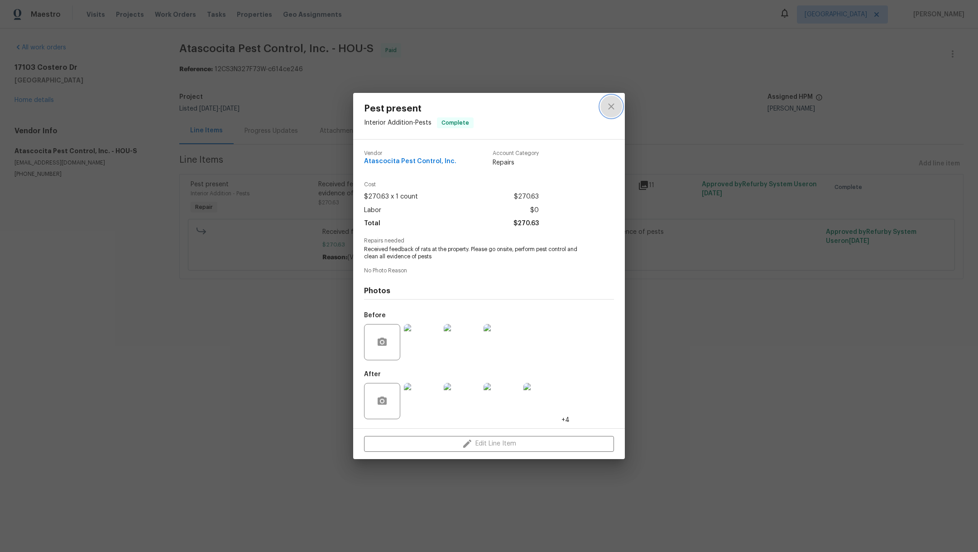
click at [616, 106] on icon "close" at bounding box center [611, 106] width 11 height 11
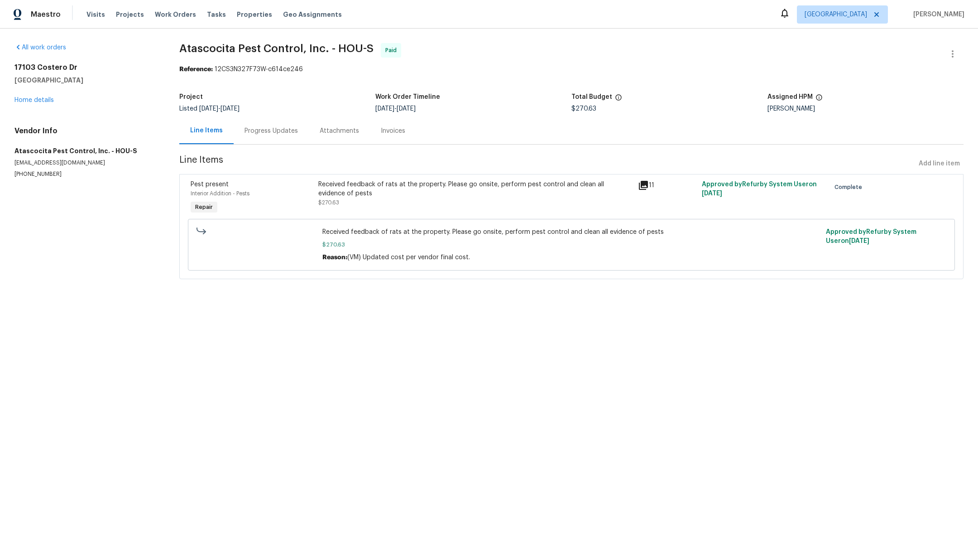
click at [256, 134] on div "Progress Updates" at bounding box center [271, 130] width 53 height 9
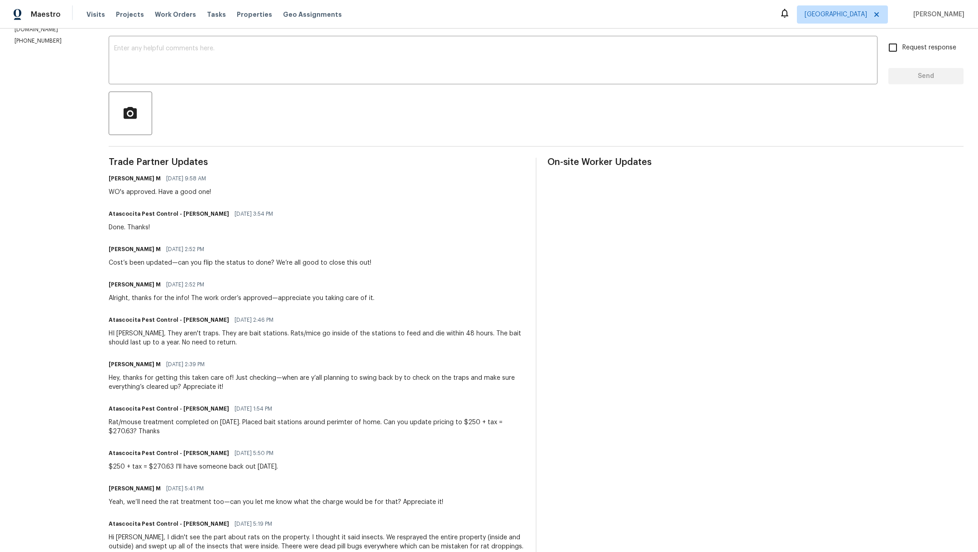
scroll to position [149, 0]
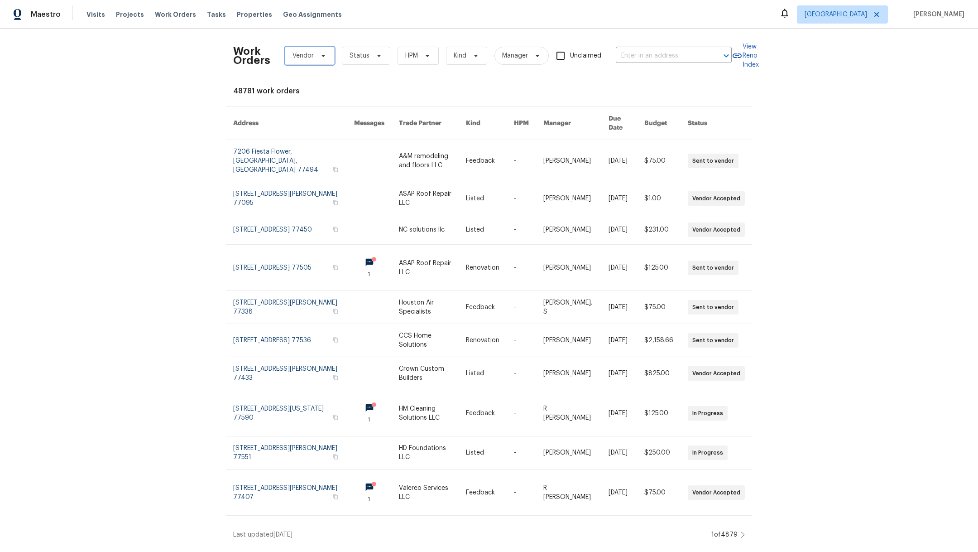
click at [304, 54] on span "Vendor" at bounding box center [303, 55] width 21 height 9
type input "atas"
click at [313, 106] on div "Atascocita Pest Control, Inc. - HOU-S" at bounding box center [340, 105] width 112 height 9
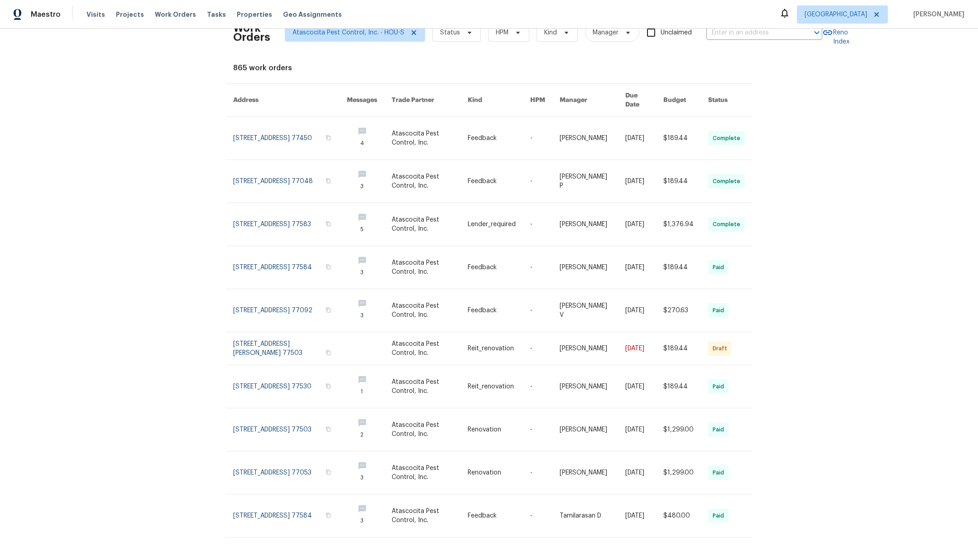
scroll to position [38, 0]
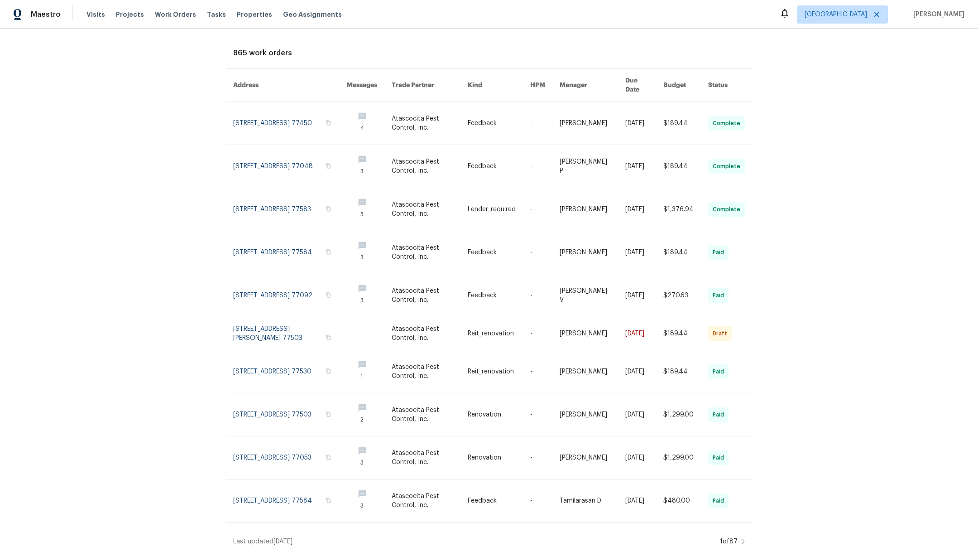
click at [741, 538] on icon at bounding box center [743, 541] width 5 height 7
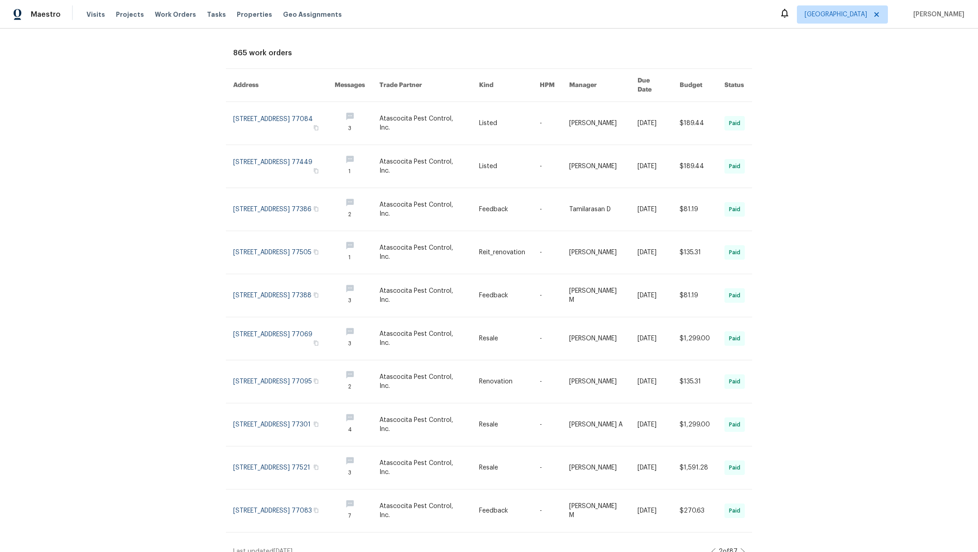
scroll to position [48, 0]
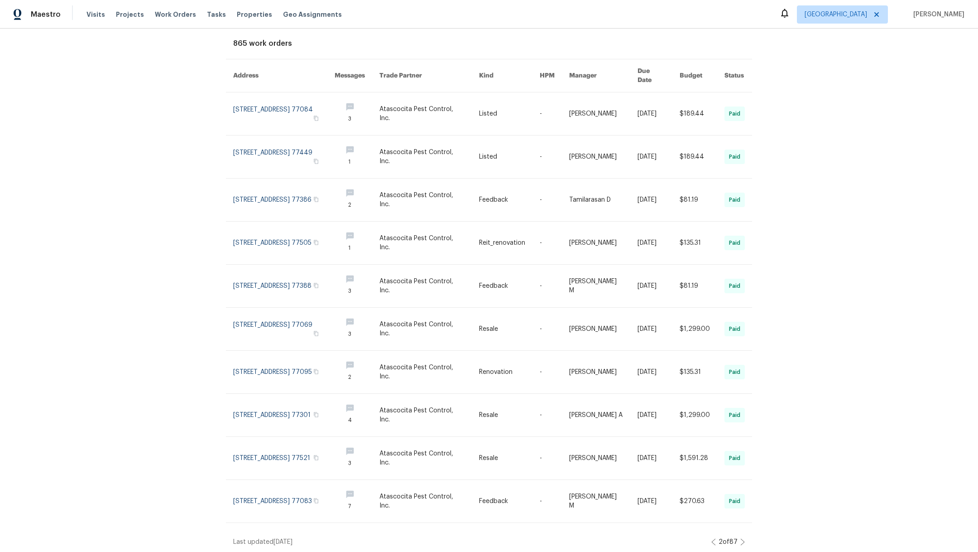
drag, startPoint x: 978, startPoint y: 409, endPoint x: 978, endPoint y: 516, distance: 107.8
click at [978, 516] on div "Work Orders Atascocita Pest Control, Inc. - HOU-S Status HPM Kind Manager Uncla…" at bounding box center [489, 290] width 978 height 523
click at [741, 539] on icon at bounding box center [743, 542] width 4 height 6
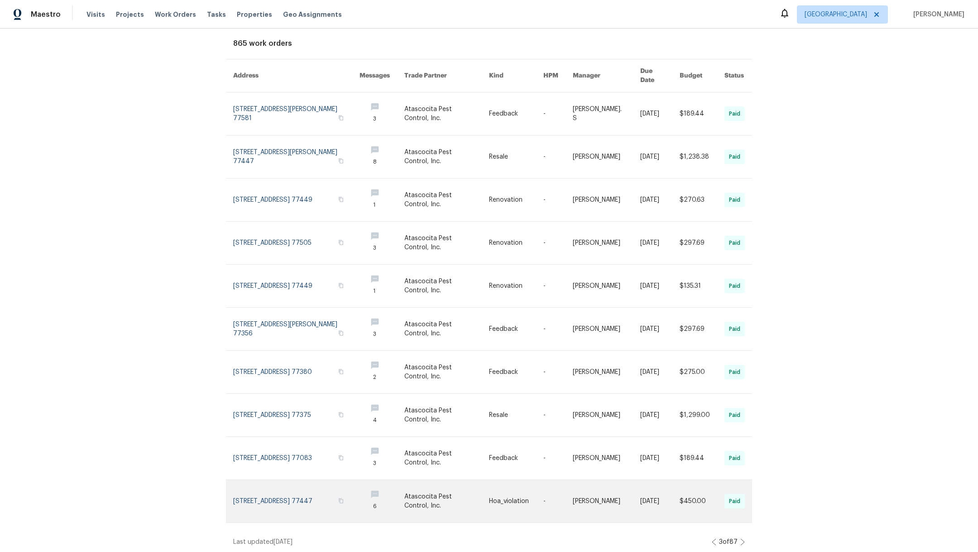
click at [316, 486] on link at bounding box center [296, 501] width 126 height 43
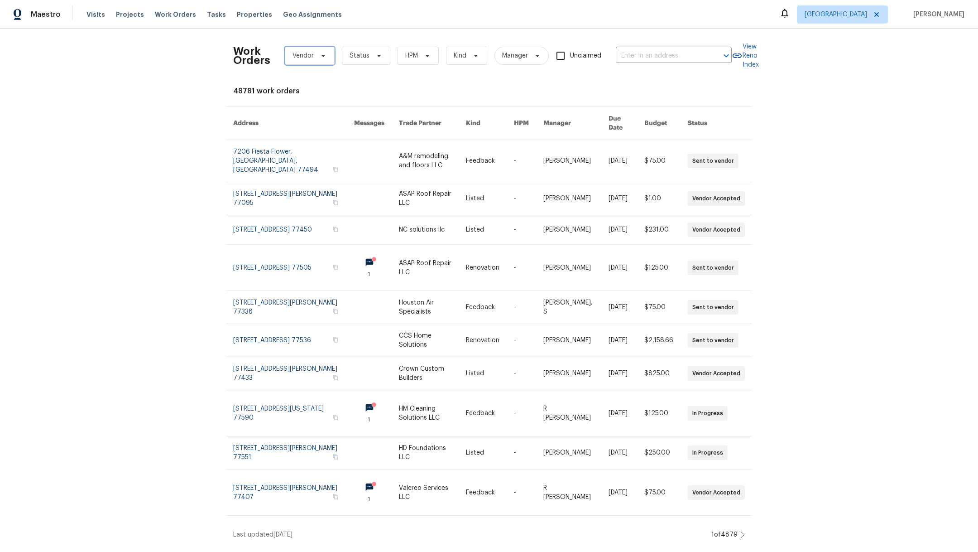
click at [293, 64] on span "Vendor" at bounding box center [310, 56] width 50 height 18
type input "atas"
click at [333, 105] on div "Atascocita Pest Control, Inc. - HOU-S" at bounding box center [340, 105] width 112 height 9
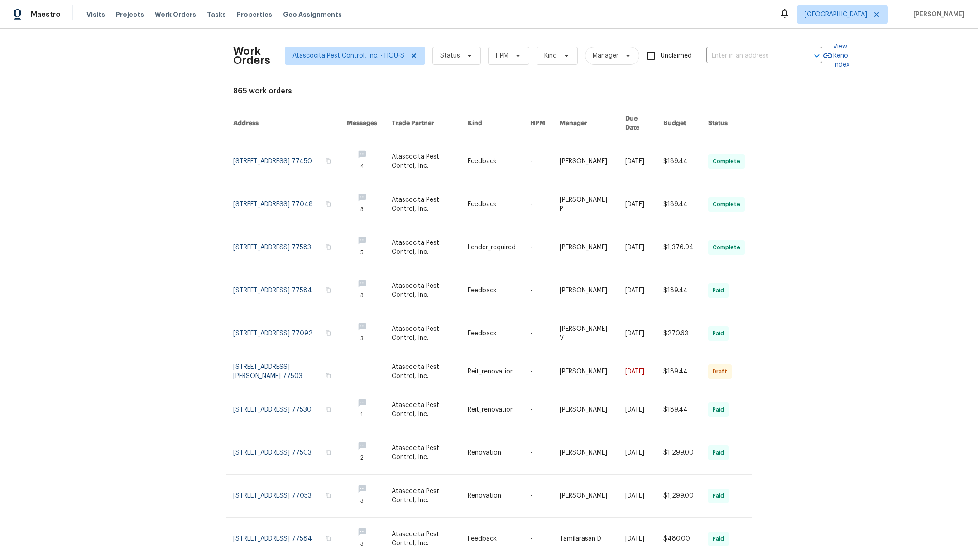
scroll to position [38, 0]
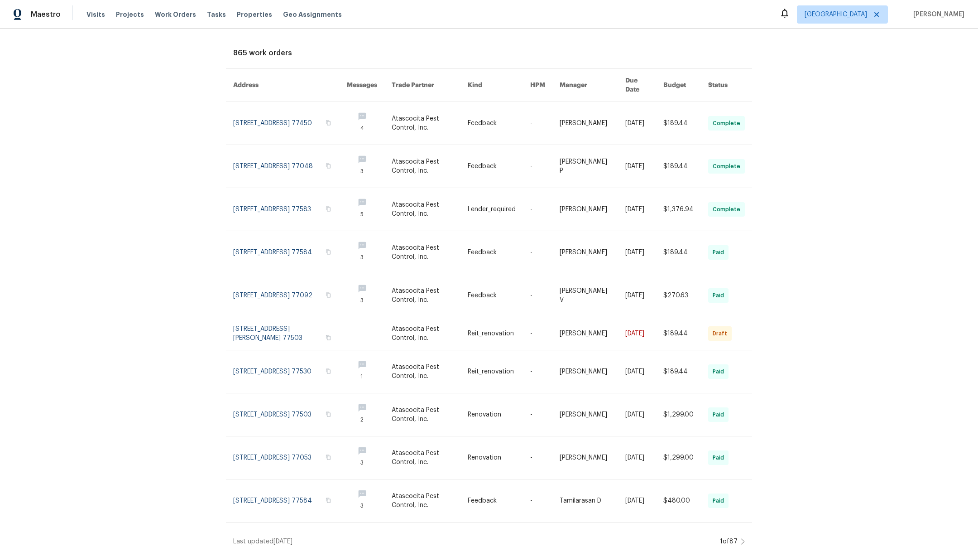
click at [741, 538] on icon at bounding box center [743, 541] width 5 height 7
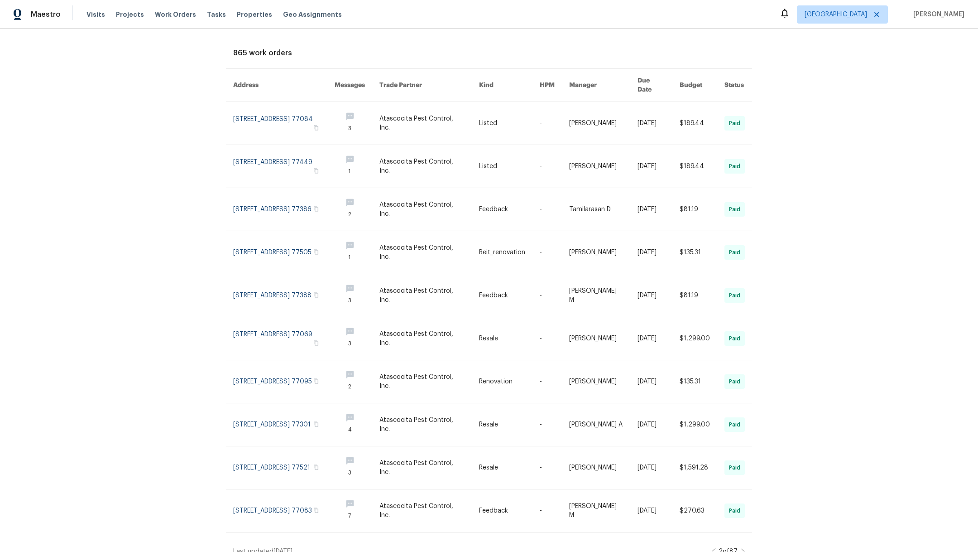
click at [741, 548] on icon at bounding box center [743, 551] width 5 height 7
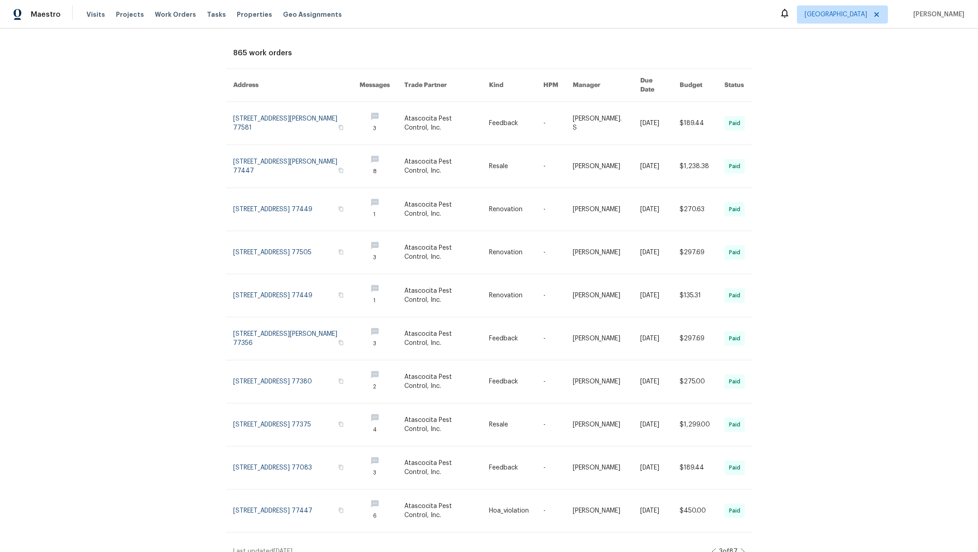
click at [741, 548] on icon at bounding box center [743, 551] width 5 height 7
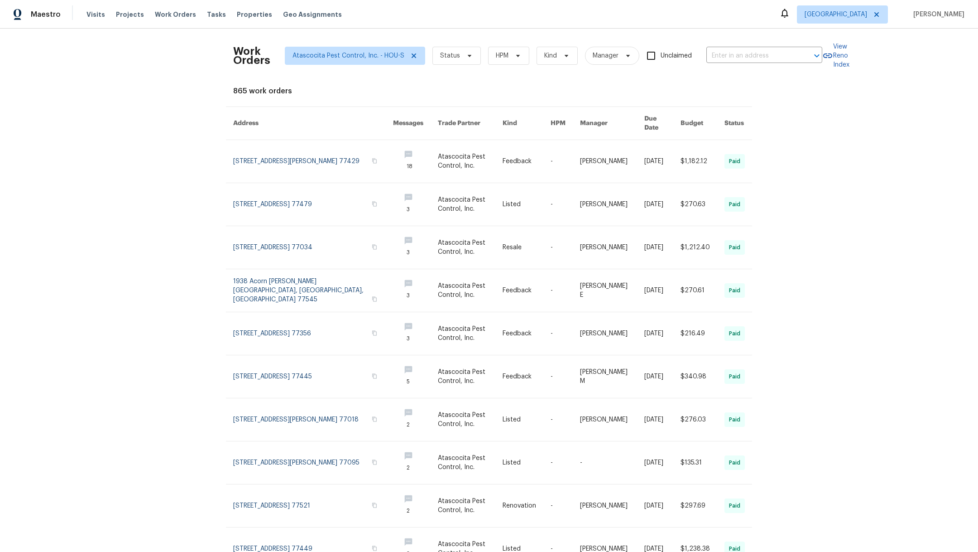
scroll to position [48, 0]
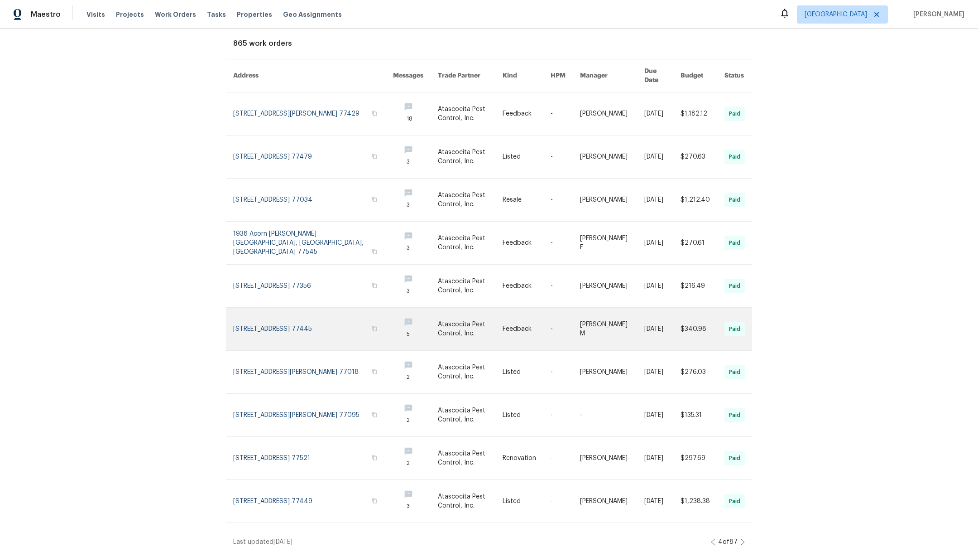
click at [265, 321] on link at bounding box center [313, 329] width 160 height 43
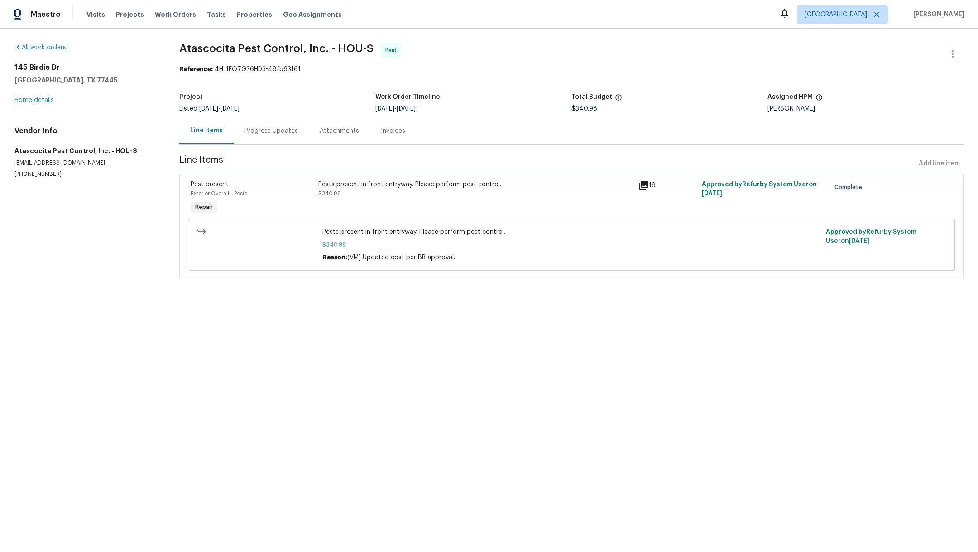
click at [267, 133] on div "Progress Updates" at bounding box center [271, 130] width 53 height 9
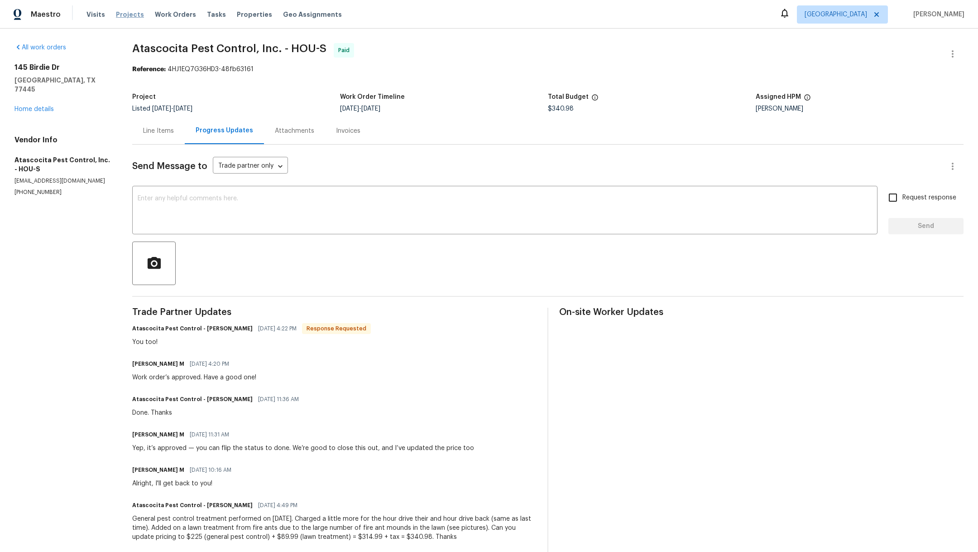
click at [125, 14] on span "Projects" at bounding box center [130, 14] width 28 height 9
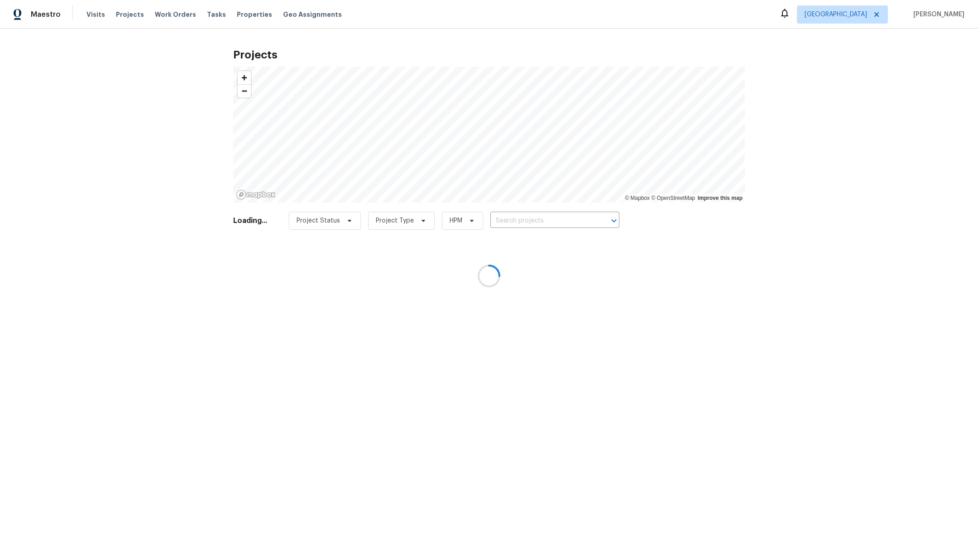
click at [523, 219] on div at bounding box center [489, 276] width 978 height 552
click at [523, 225] on div at bounding box center [489, 276] width 978 height 552
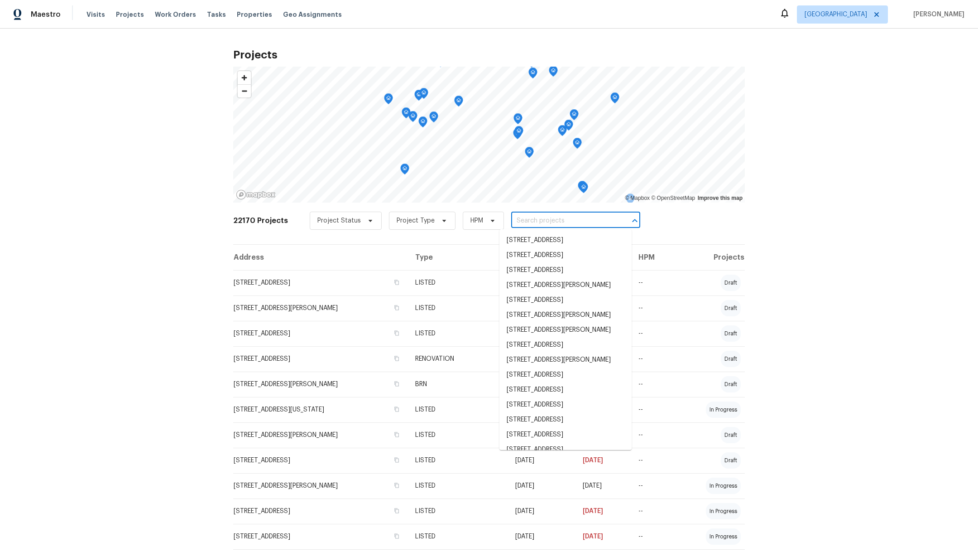
click at [522, 223] on input "text" at bounding box center [563, 221] width 104 height 14
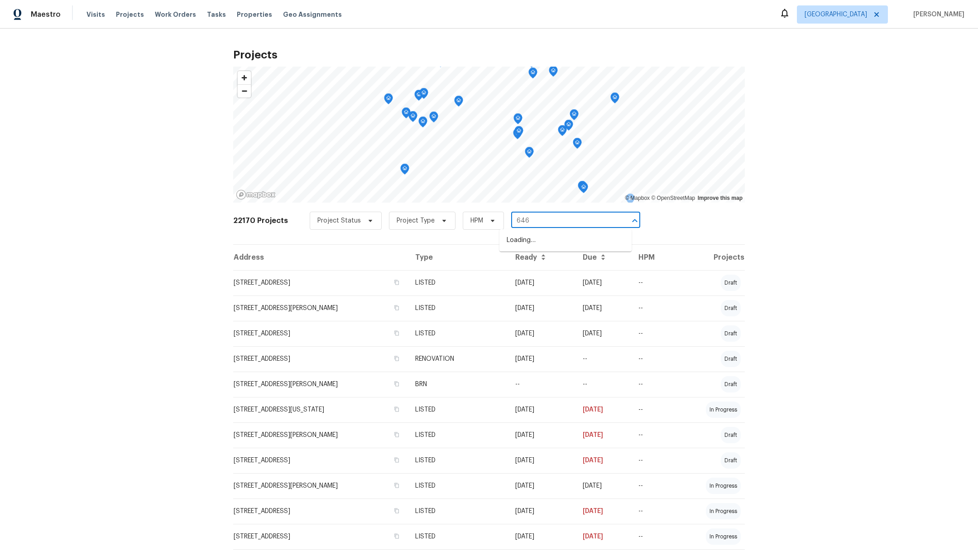
type input "6463"
click at [529, 240] on li "[STREET_ADDRESS]" at bounding box center [566, 240] width 132 height 15
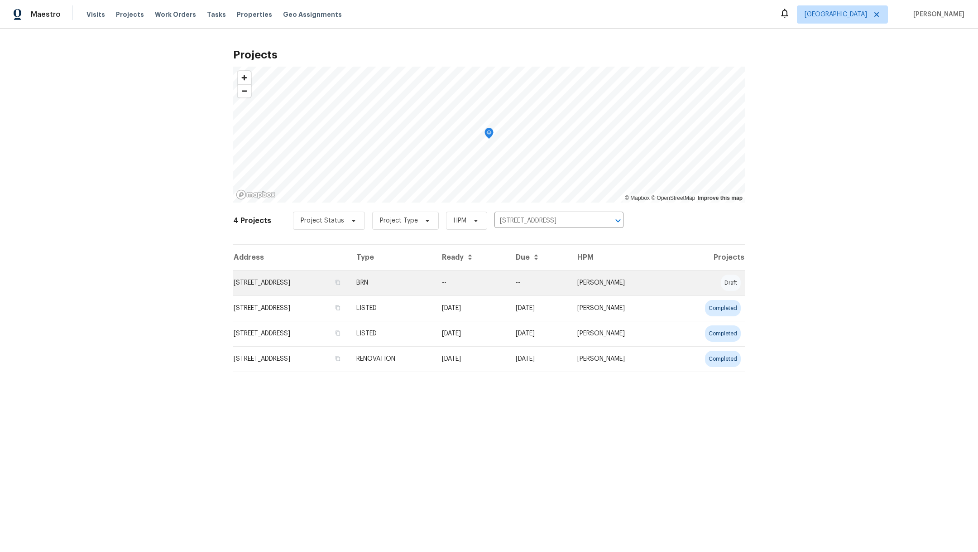
click at [254, 288] on td "[STREET_ADDRESS]" at bounding box center [291, 282] width 116 height 25
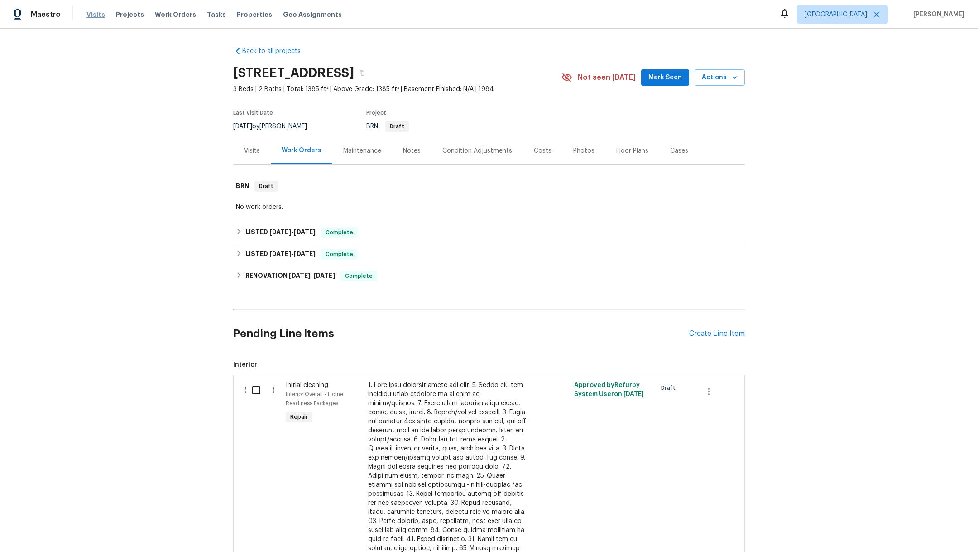
click at [88, 15] on span "Visits" at bounding box center [96, 14] width 19 height 9
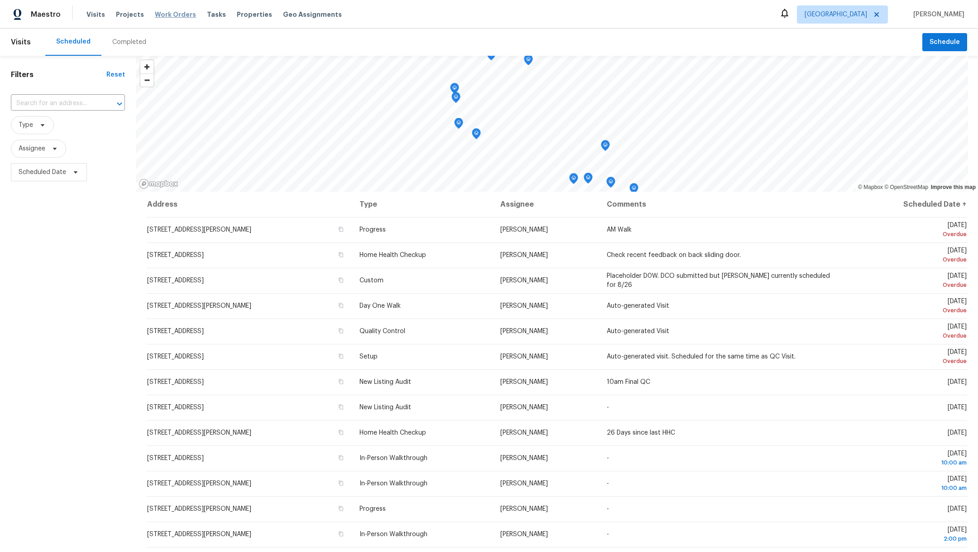
click at [158, 16] on span "Work Orders" at bounding box center [175, 14] width 41 height 9
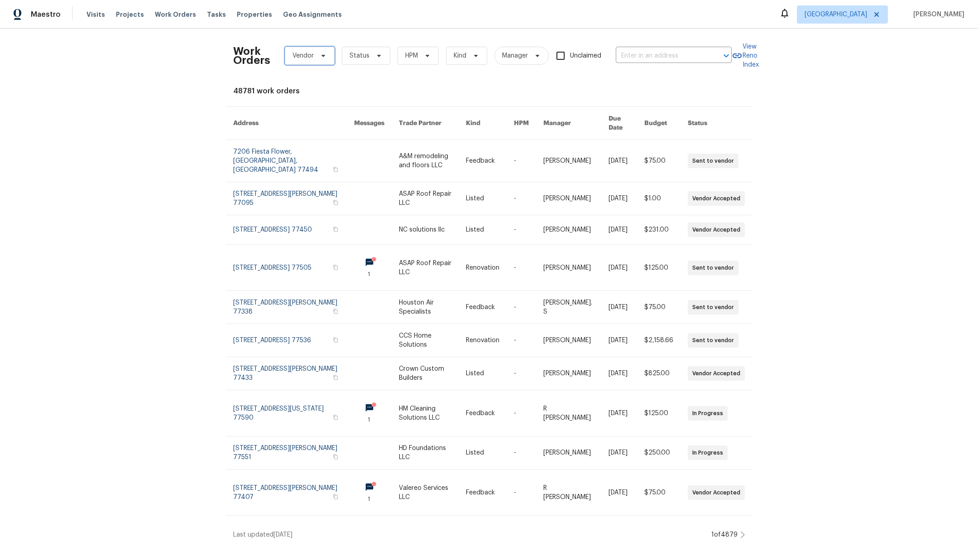
click at [293, 60] on span "Vendor" at bounding box center [303, 55] width 21 height 9
type input "asap"
click at [299, 108] on div "ASAP Roof Repair LLC - HOU-S" at bounding box center [329, 105] width 91 height 9
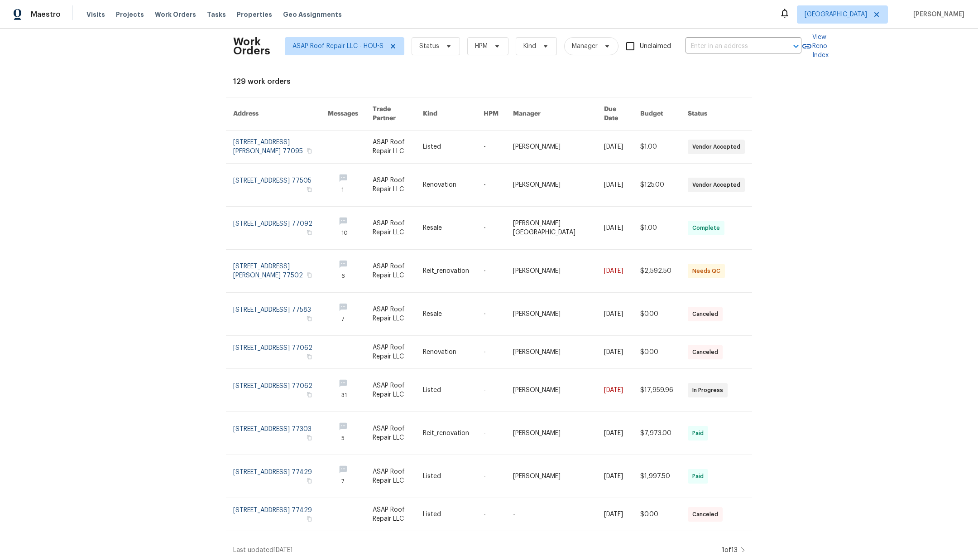
scroll to position [18, 0]
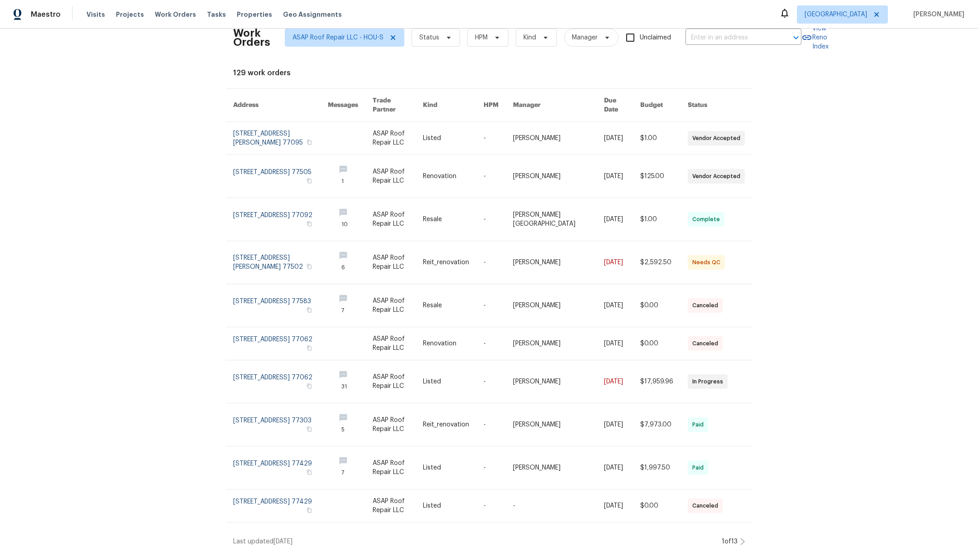
click at [744, 530] on div "Work Orders ASAP Roof Repair LLC - HOU-S Status HPM Kind Manager Unclaimed ​ Vi…" at bounding box center [489, 290] width 978 height 523
click at [741, 538] on icon at bounding box center [743, 541] width 5 height 7
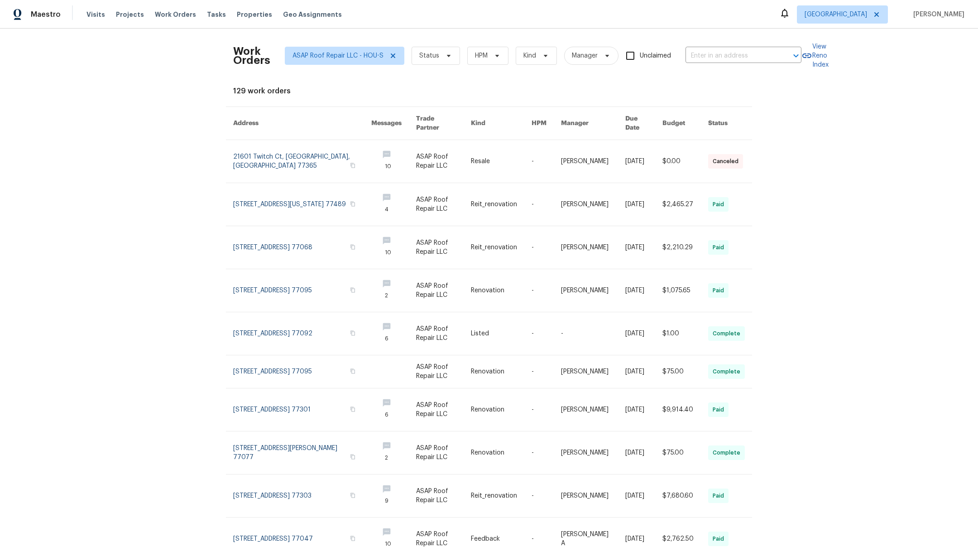
scroll to position [38, 0]
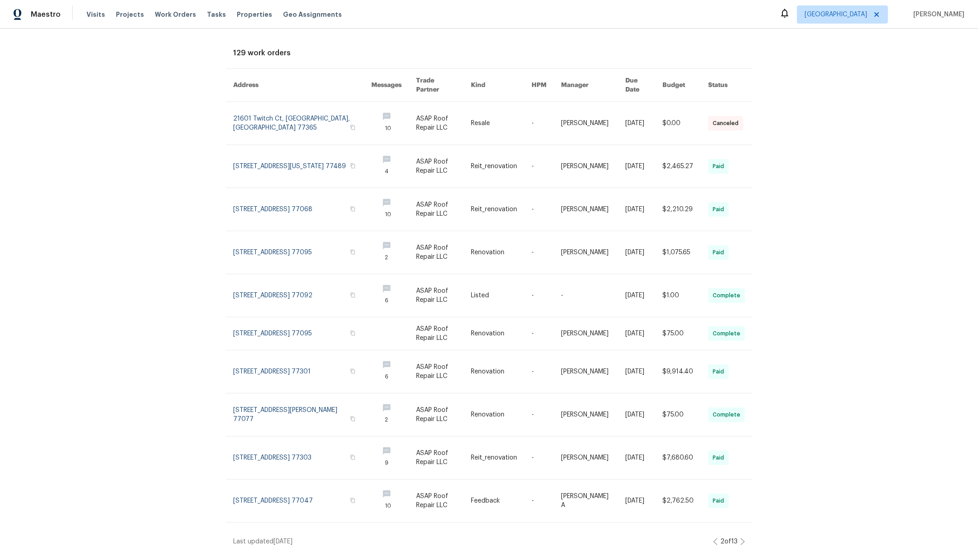
click at [741, 538] on icon at bounding box center [743, 541] width 5 height 7
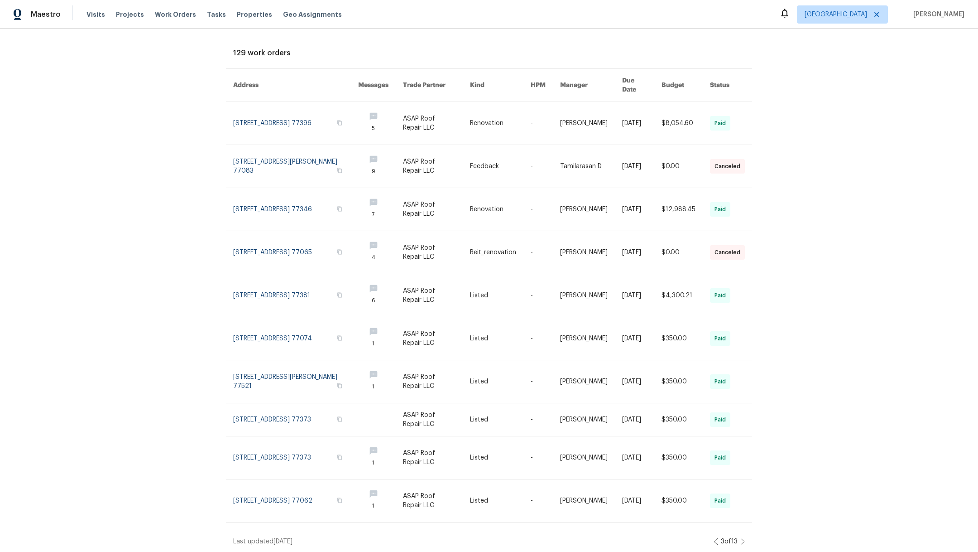
click at [741, 538] on icon at bounding box center [743, 541] width 5 height 7
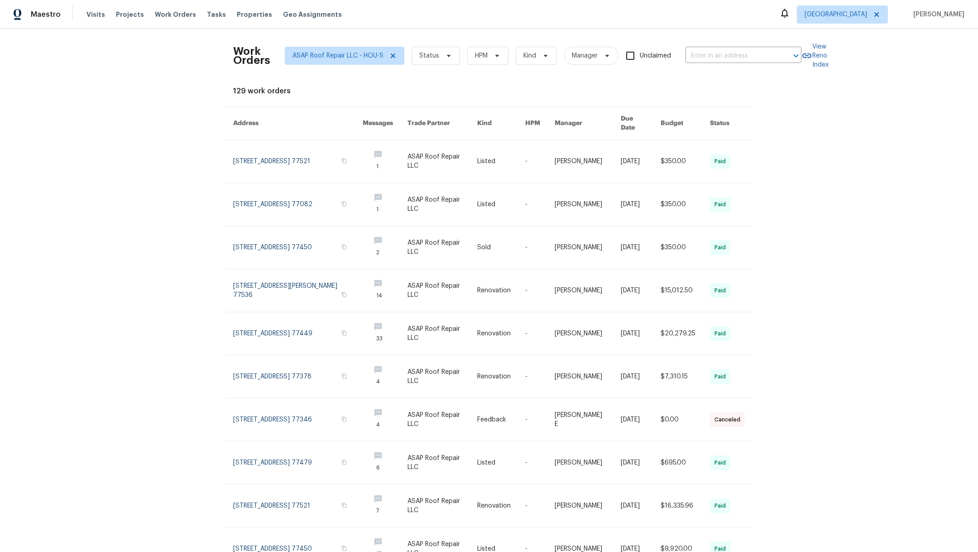
scroll to position [48, 0]
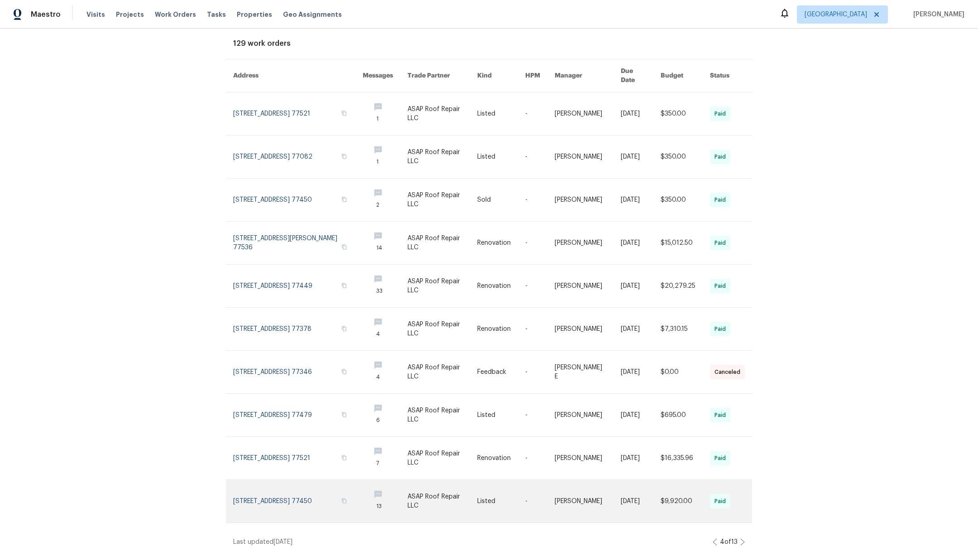
click at [257, 485] on link at bounding box center [298, 501] width 130 height 43
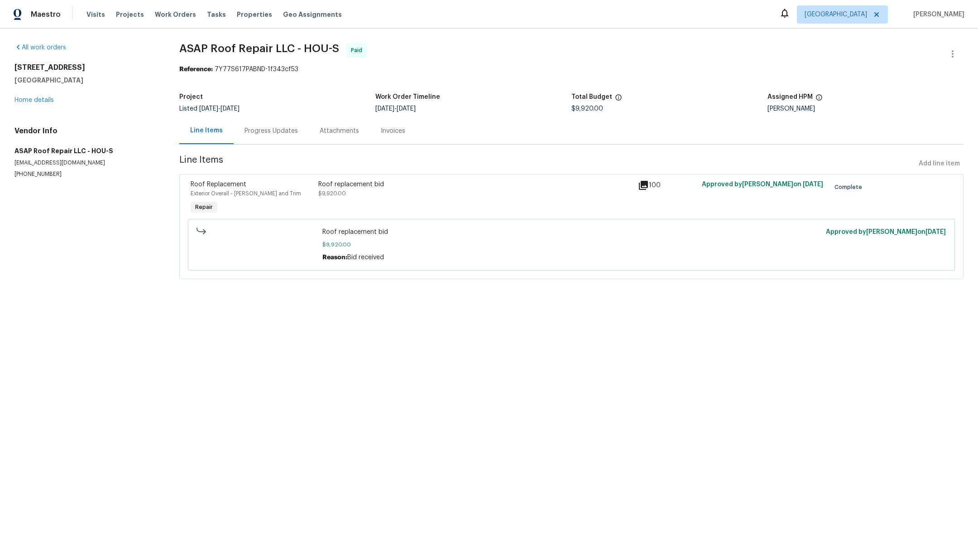
click at [284, 129] on div "Progress Updates" at bounding box center [271, 130] width 53 height 9
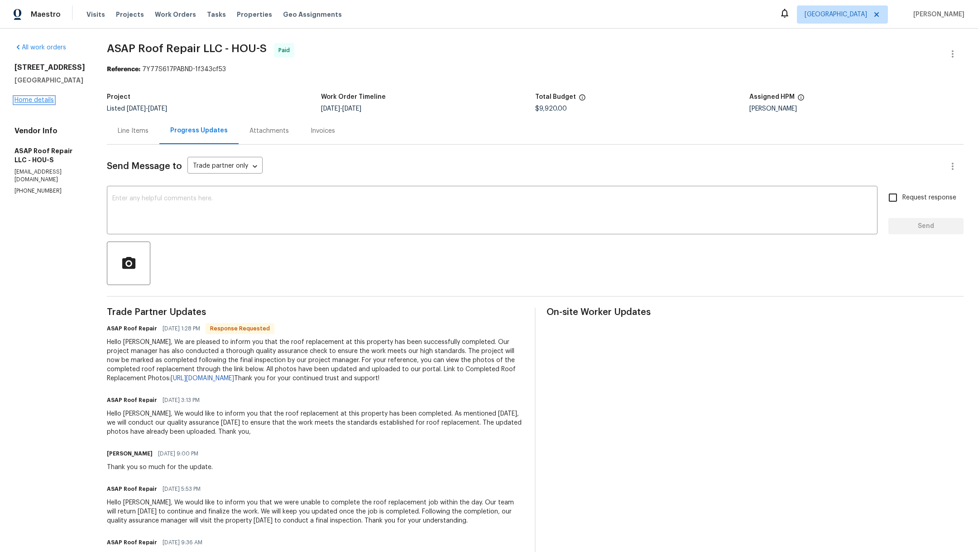
click at [31, 103] on link "Home details" at bounding box center [33, 100] width 39 height 6
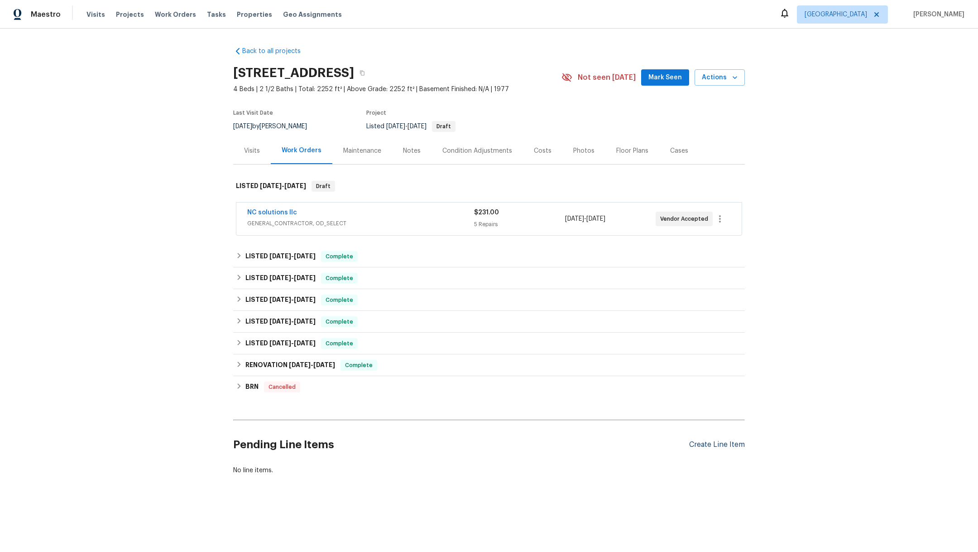
click at [703, 446] on div "Create Line Item" at bounding box center [717, 444] width 56 height 9
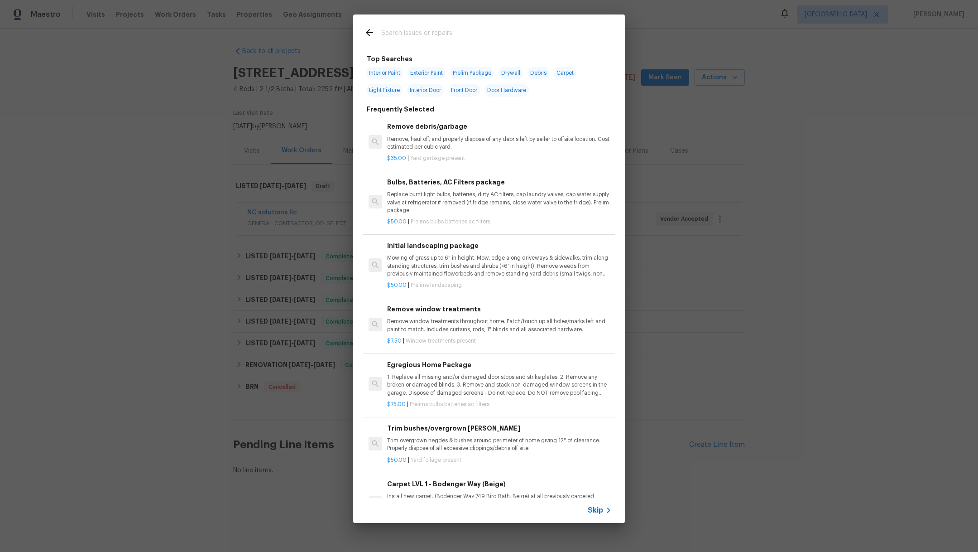
click at [418, 36] on input "text" at bounding box center [477, 34] width 192 height 14
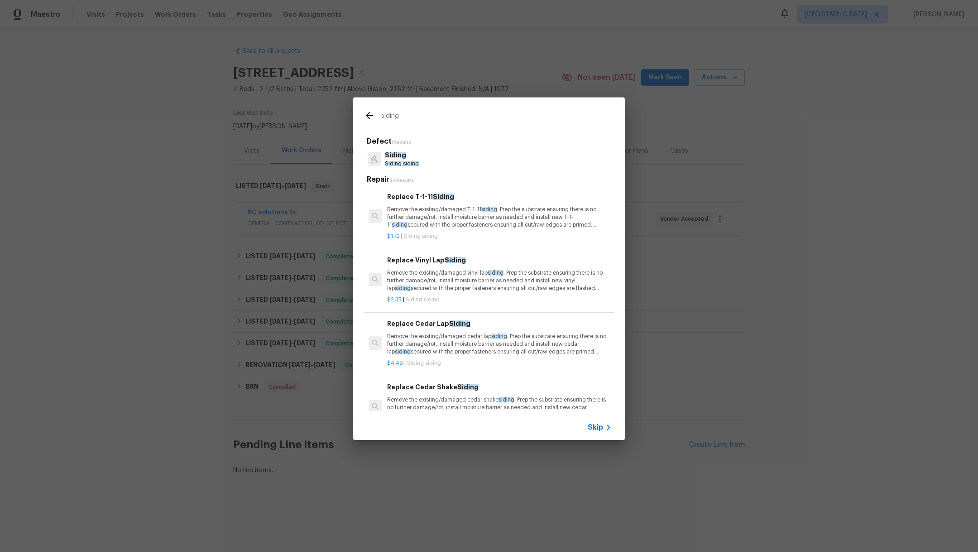
type input "siding"
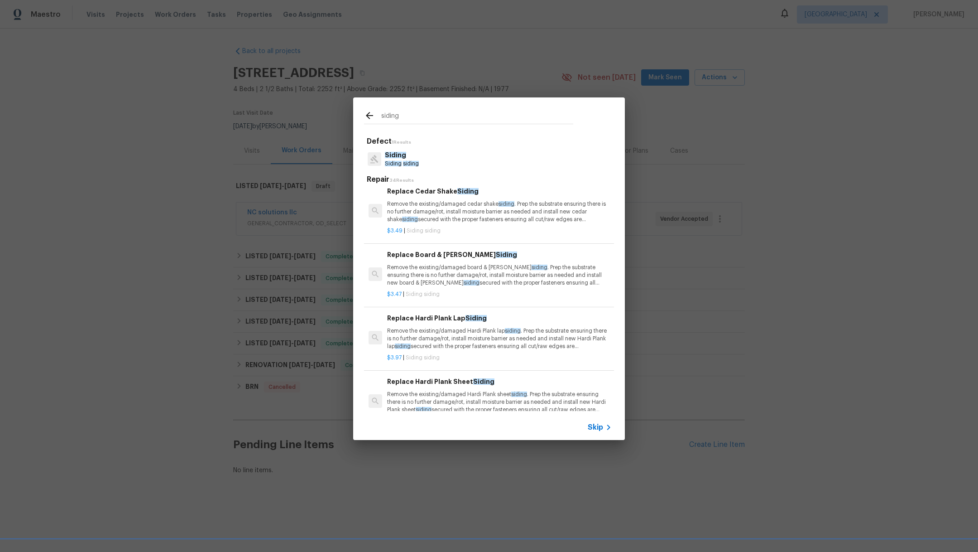
scroll to position [209, 0]
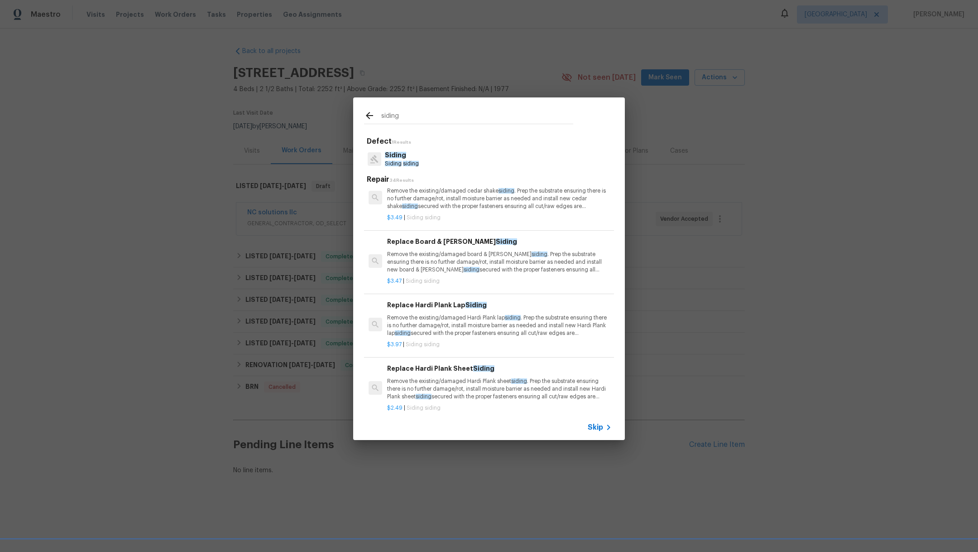
click at [511, 319] on span "siding" at bounding box center [513, 317] width 16 height 5
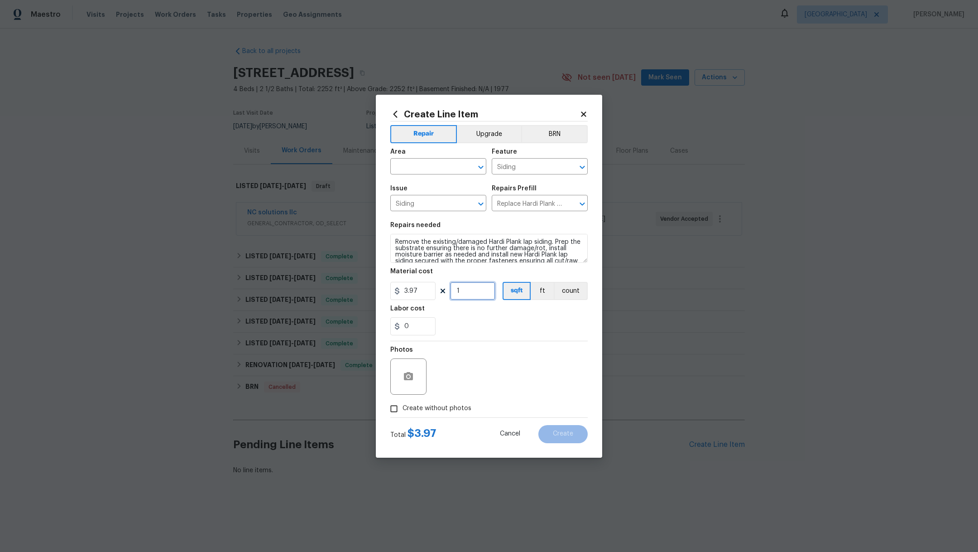
click at [464, 296] on input "1" at bounding box center [472, 291] width 45 height 18
type input "1385"
drag, startPoint x: 420, startPoint y: 291, endPoint x: 371, endPoint y: 290, distance: 48.5
click at [371, 290] on div "Create Line Item Repair Upgrade BRN Area ​ Feature Siding ​ Issue Siding ​ Repa…" at bounding box center [489, 276] width 978 height 552
click at [485, 320] on div "0" at bounding box center [488, 326] width 197 height 18
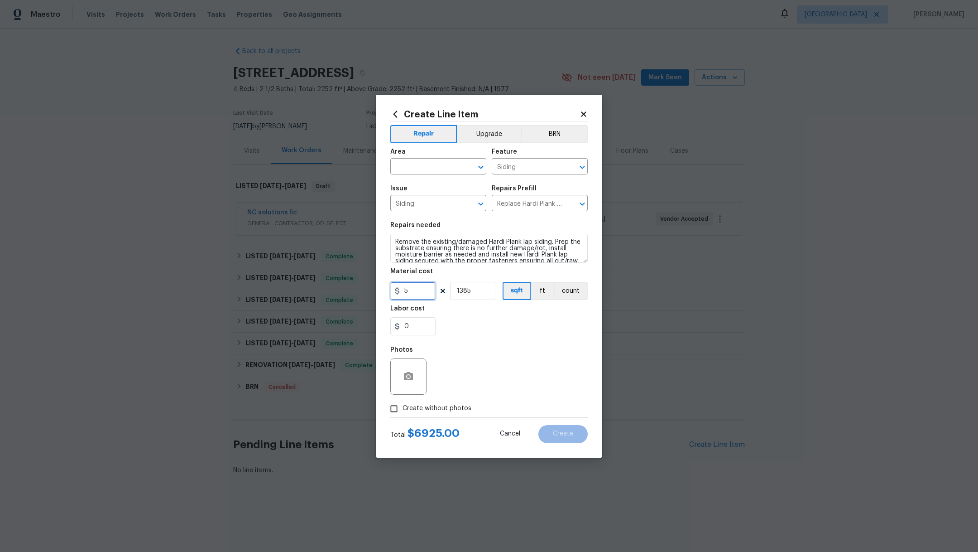
click at [412, 291] on input "5" at bounding box center [412, 291] width 45 height 18
click at [479, 326] on div "0" at bounding box center [488, 326] width 197 height 18
click at [421, 289] on input "5.5" at bounding box center [412, 291] width 45 height 18
type input "6"
click at [479, 325] on div "0" at bounding box center [488, 326] width 197 height 18
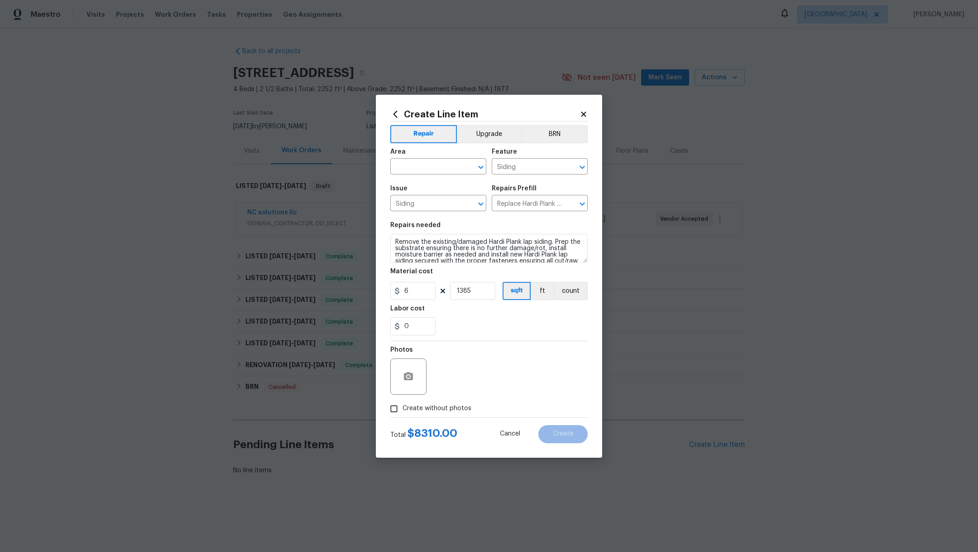
click at [587, 111] on icon at bounding box center [584, 114] width 8 height 8
